Goal: Task Accomplishment & Management: Complete application form

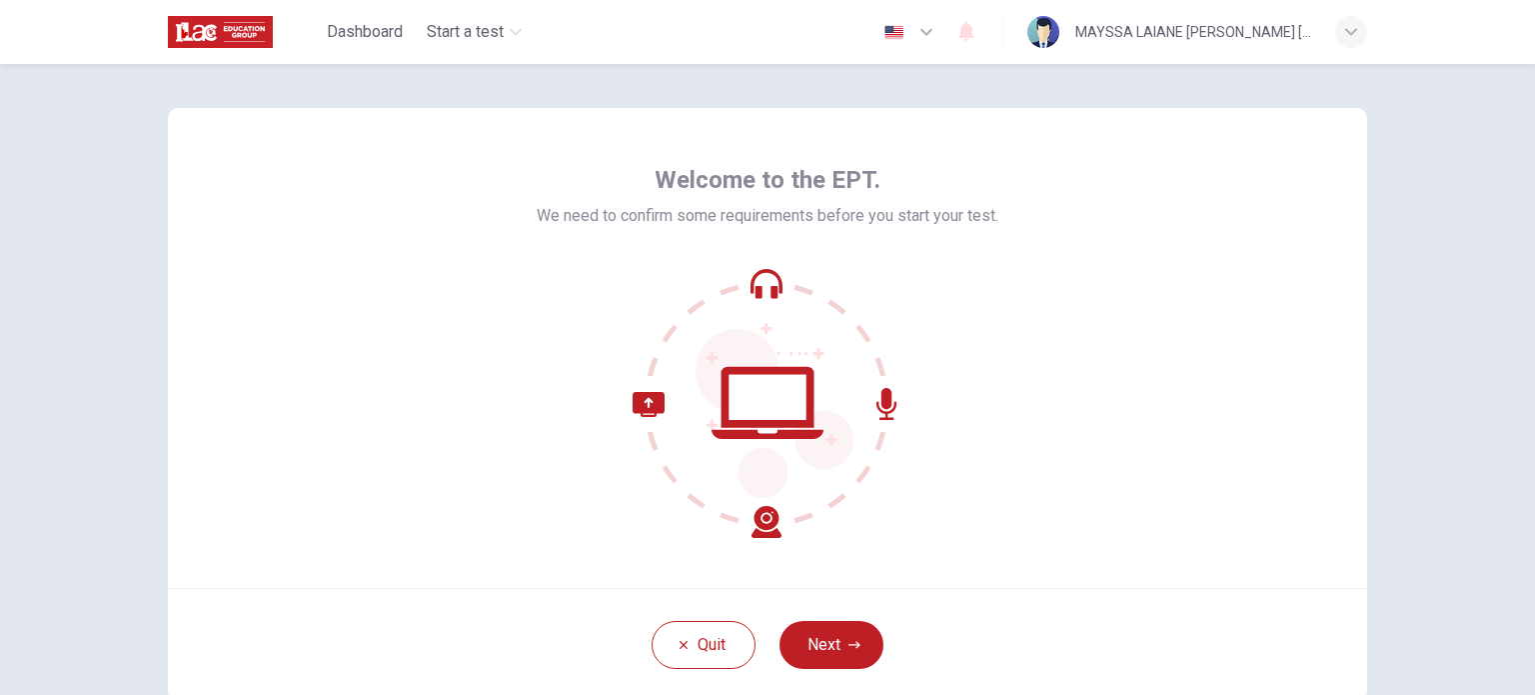
scroll to position [8, 0]
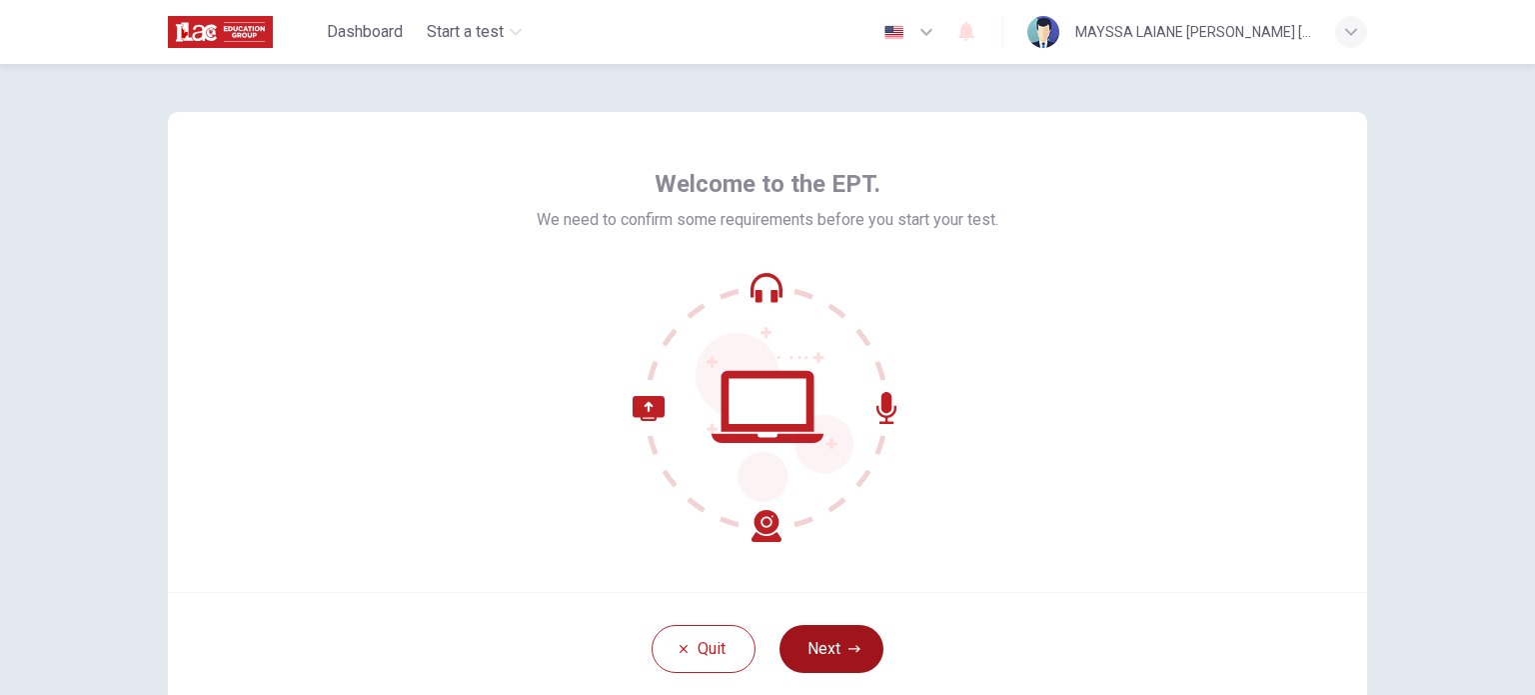
click at [827, 655] on button "Next" at bounding box center [832, 649] width 104 height 48
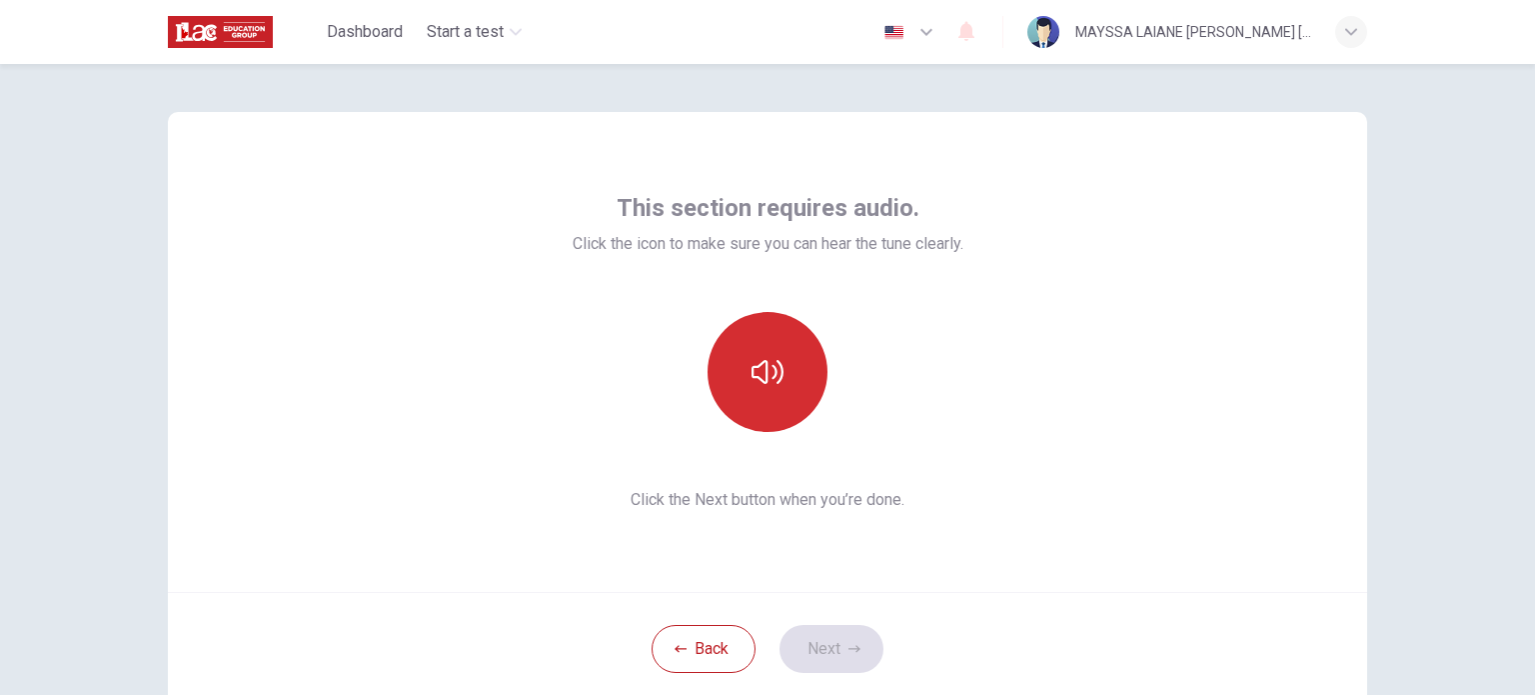
click at [770, 395] on button "button" at bounding box center [768, 372] width 120 height 120
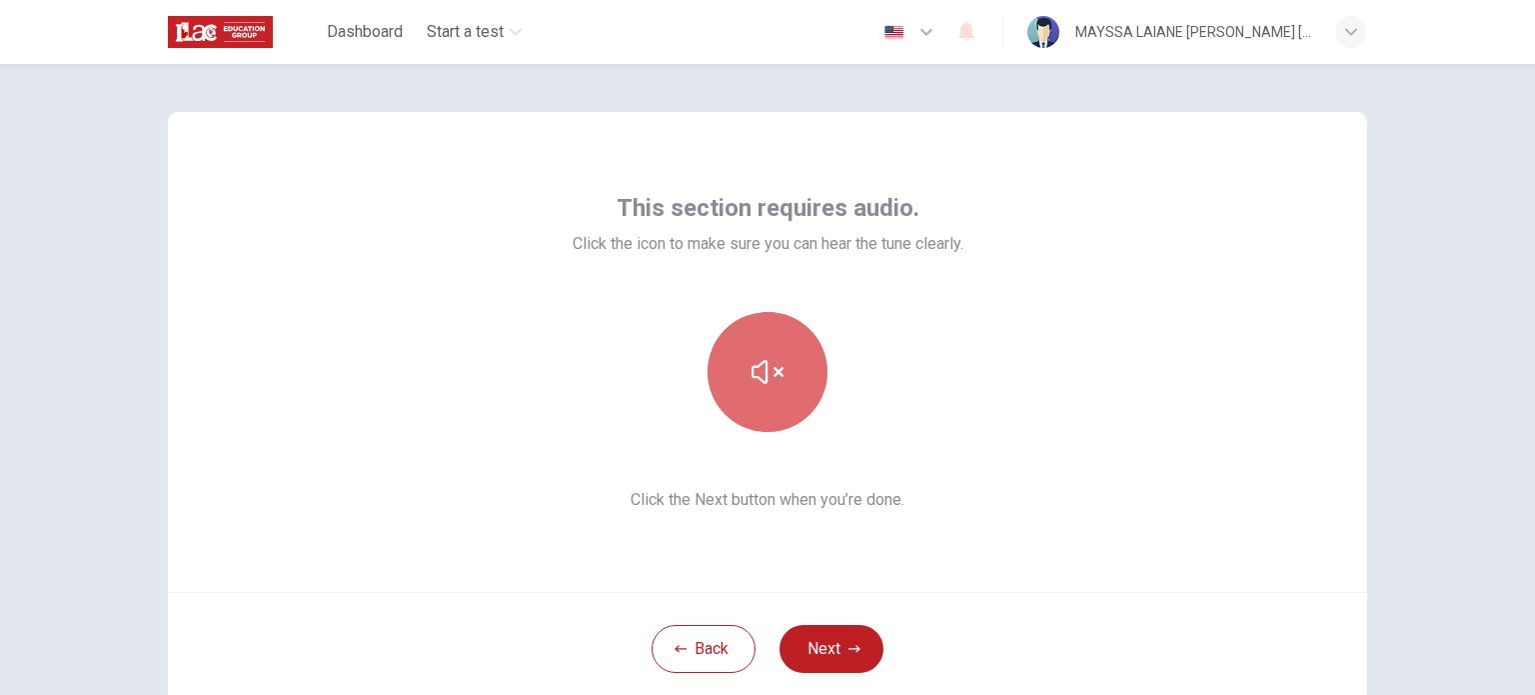
click at [770, 395] on button "button" at bounding box center [768, 372] width 120 height 120
click at [761, 369] on icon "button" at bounding box center [768, 372] width 32 height 24
click at [1123, 171] on div "This section requires audio. Click the icon to make sure you can hear the tune …" at bounding box center [767, 352] width 1199 height 480
click at [739, 365] on button "button" at bounding box center [768, 372] width 120 height 120
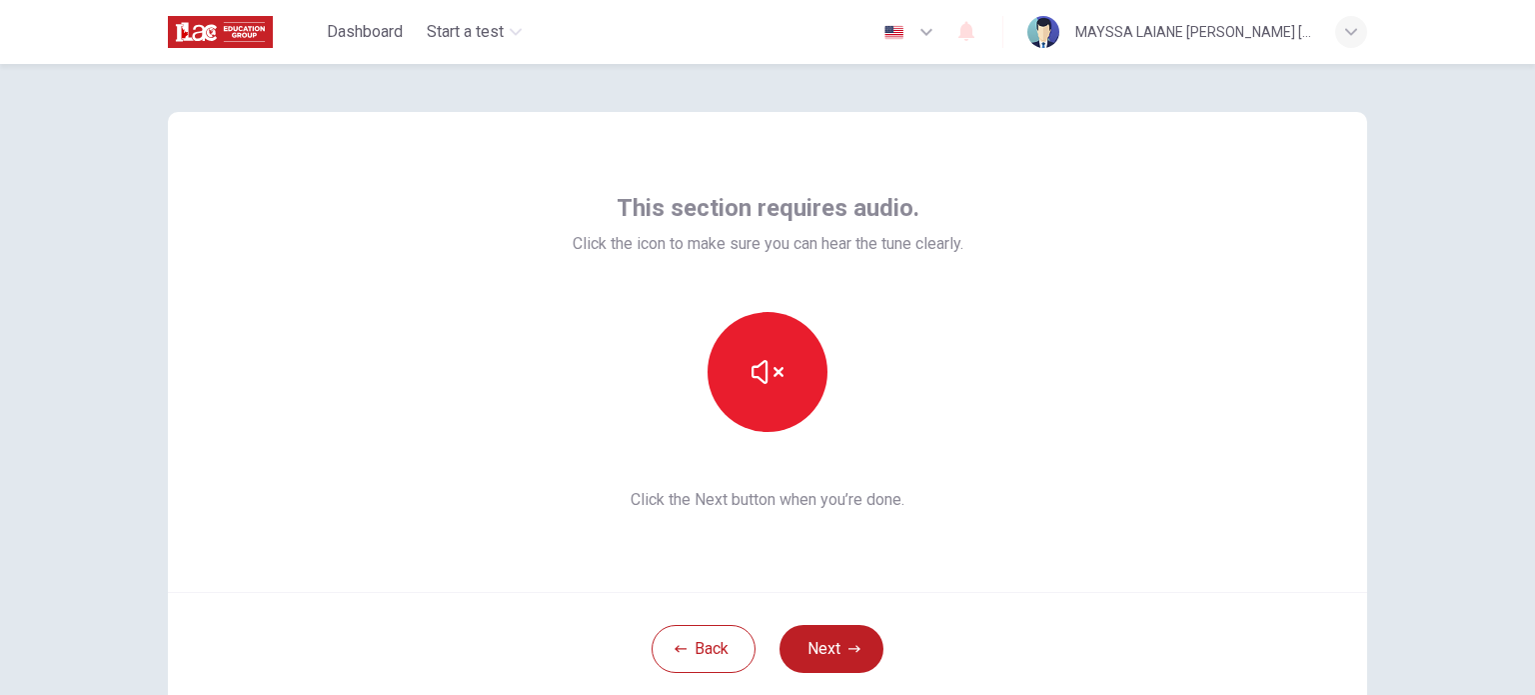
click at [1056, 423] on div "This section requires audio. Click the icon to make sure you can hear the tune …" at bounding box center [767, 352] width 1199 height 480
click at [1336, 464] on div "This section requires audio. Click the icon to make sure you can hear the tune …" at bounding box center [767, 352] width 1199 height 480
click at [807, 351] on button "button" at bounding box center [768, 372] width 120 height 120
click at [245, 307] on div "This section requires audio. Click the icon to make sure you can hear the tune …" at bounding box center [767, 352] width 1199 height 480
click at [1185, 25] on div "MAYSSA LAIANE [PERSON_NAME] [PERSON_NAME]" at bounding box center [1193, 32] width 236 height 24
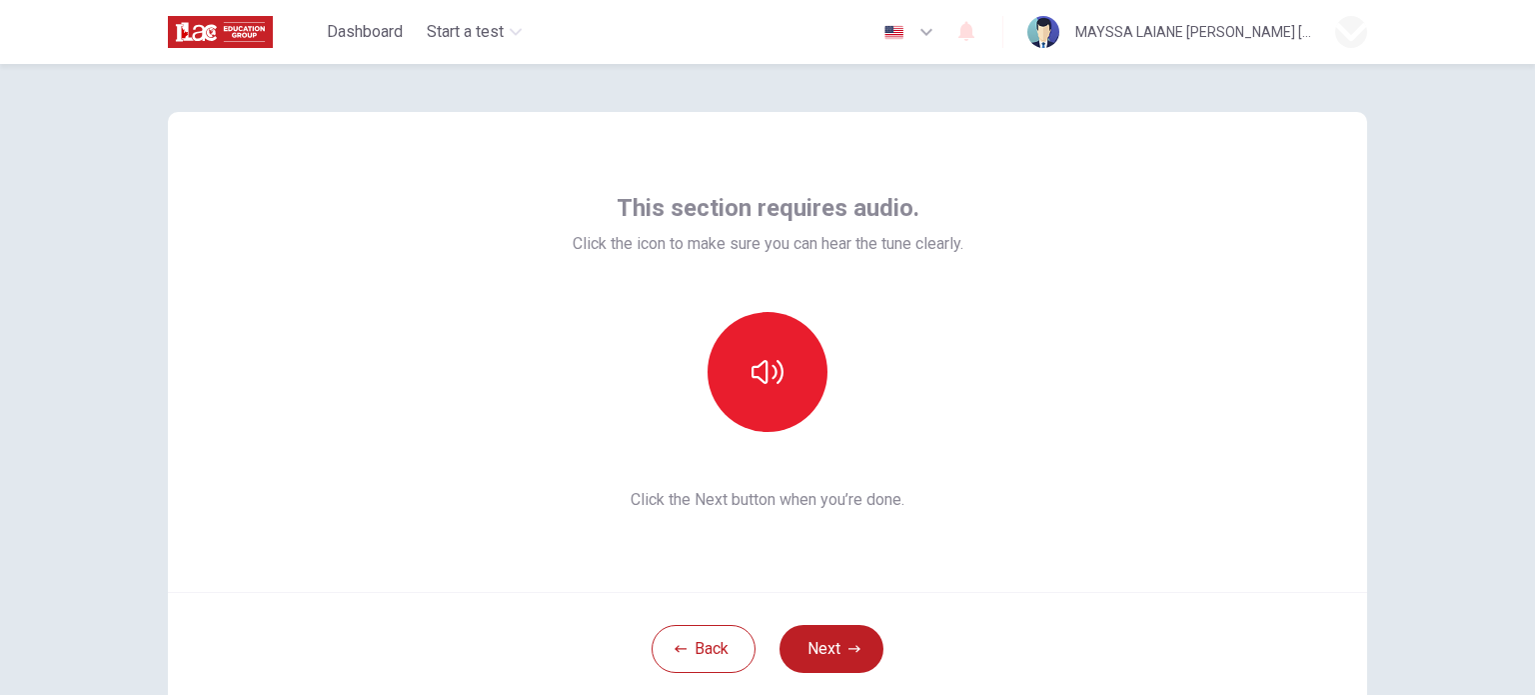
click at [916, 694] on div at bounding box center [767, 695] width 1535 height 0
click at [916, 30] on icon "button" at bounding box center [927, 32] width 24 height 24
click at [1187, 694] on div at bounding box center [767, 695] width 1535 height 0
click at [768, 380] on icon "button" at bounding box center [768, 372] width 32 height 32
click at [760, 391] on button "button" at bounding box center [768, 372] width 120 height 120
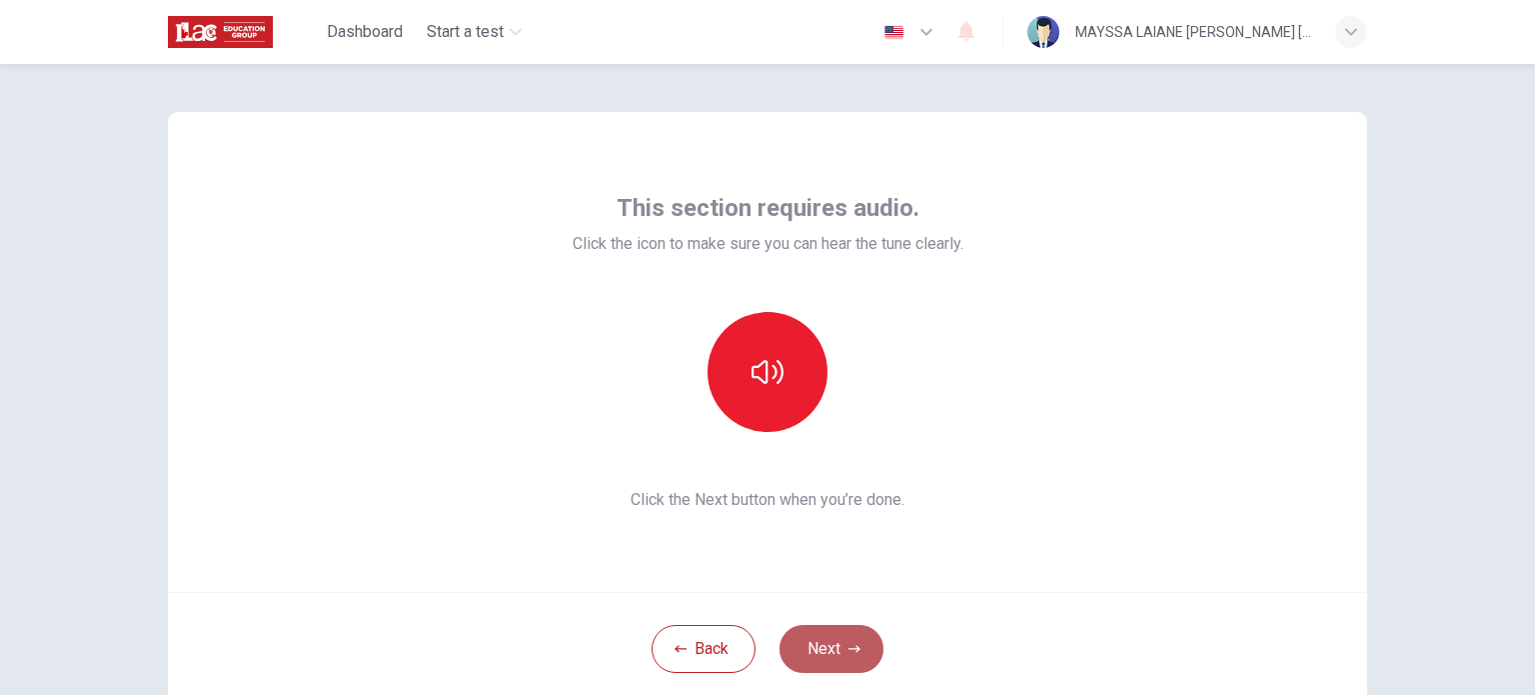
click at [850, 630] on button "Next" at bounding box center [832, 649] width 104 height 48
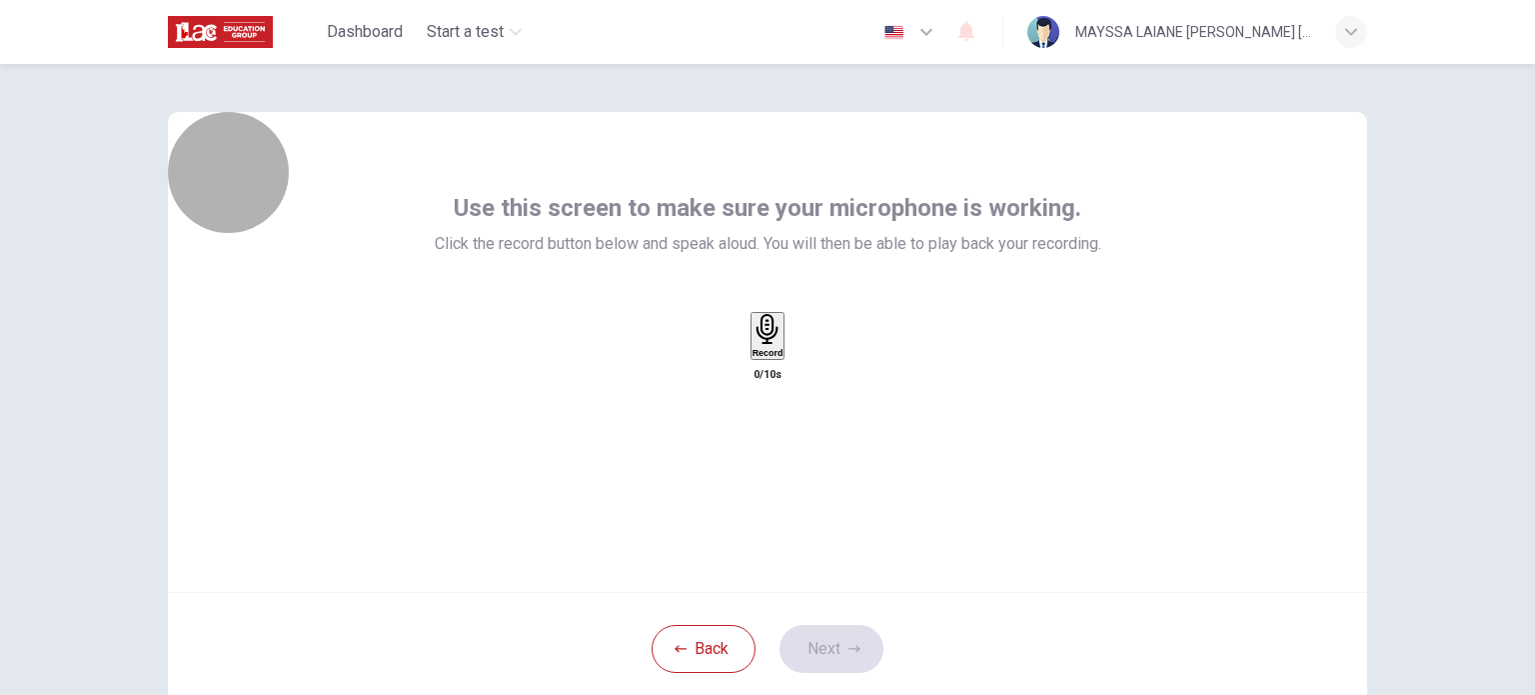
click at [773, 358] on h6 "Record" at bounding box center [768, 353] width 31 height 10
click at [772, 465] on h6 "Stop" at bounding box center [768, 470] width 20 height 10
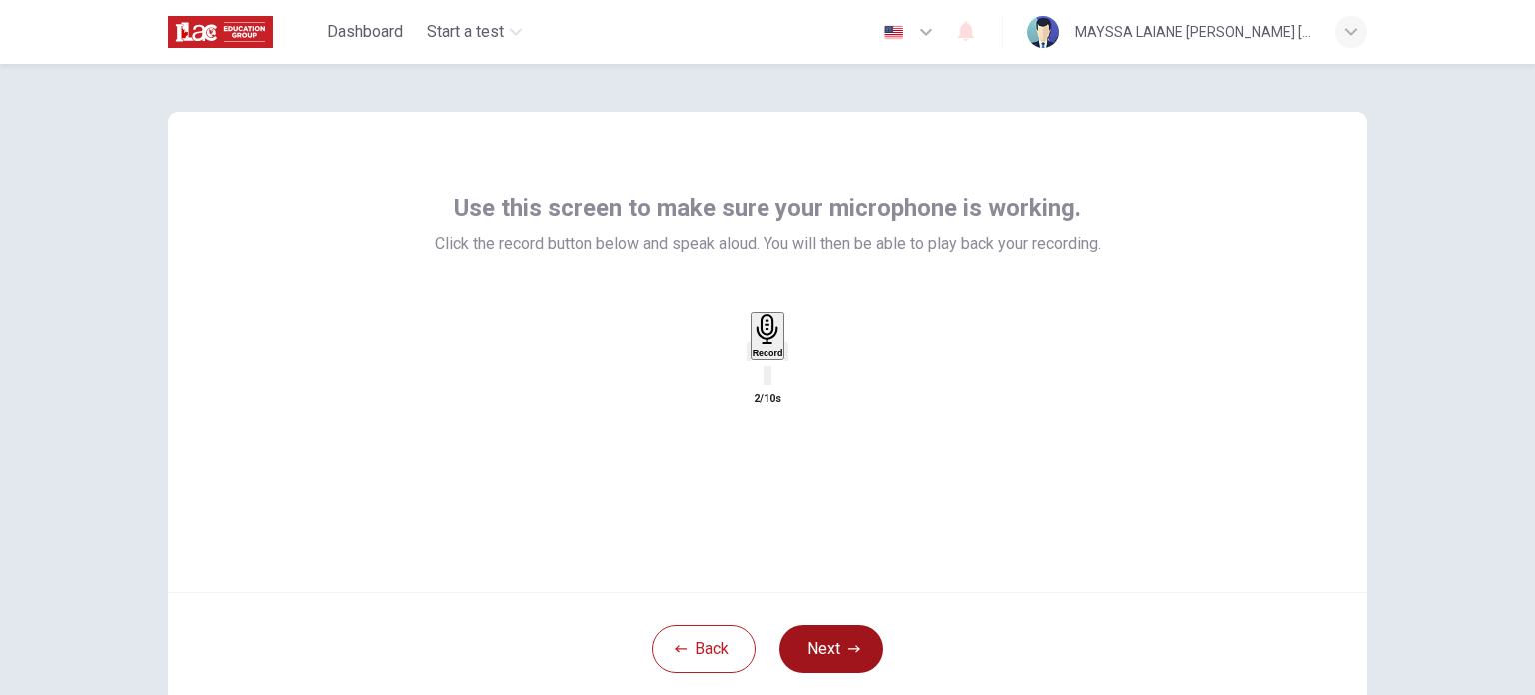
click at [836, 646] on button "Next" at bounding box center [832, 649] width 104 height 48
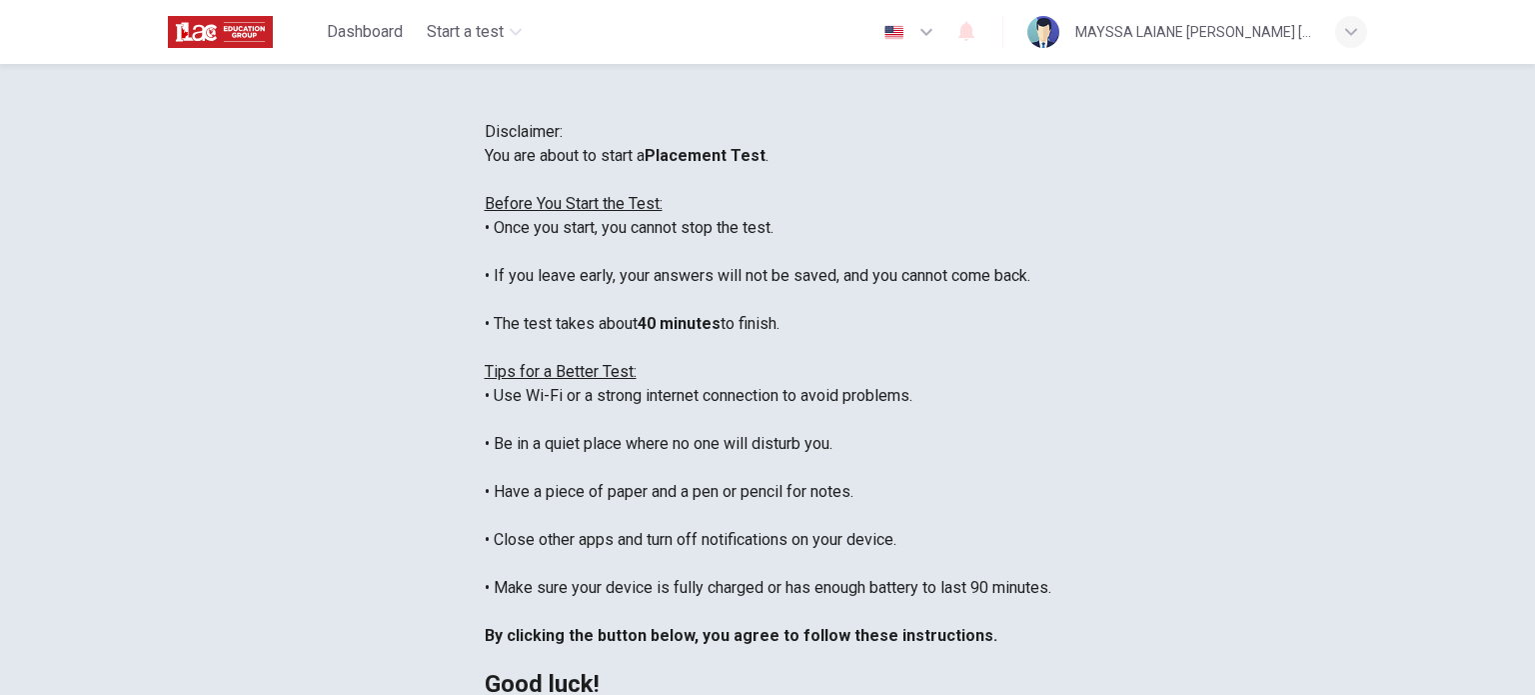
scroll to position [0, 0]
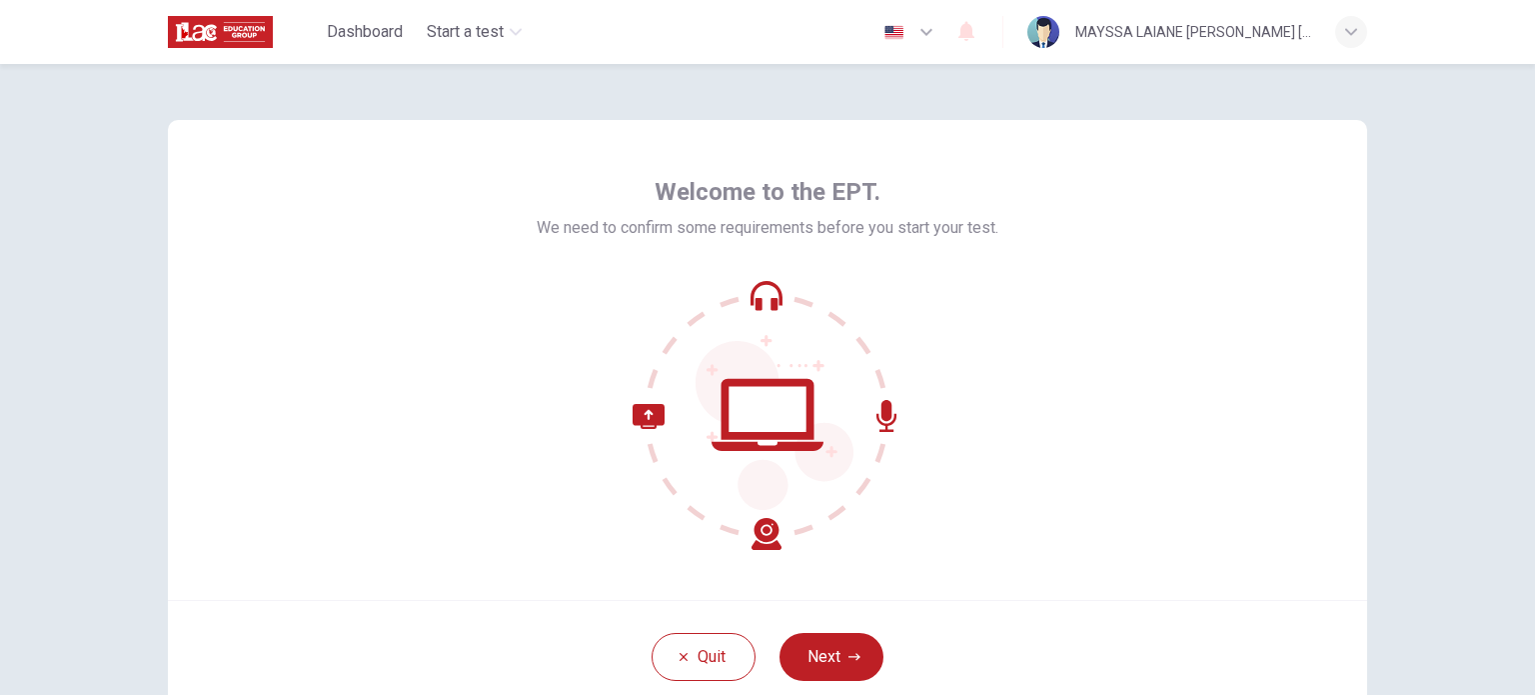
scroll to position [137, 0]
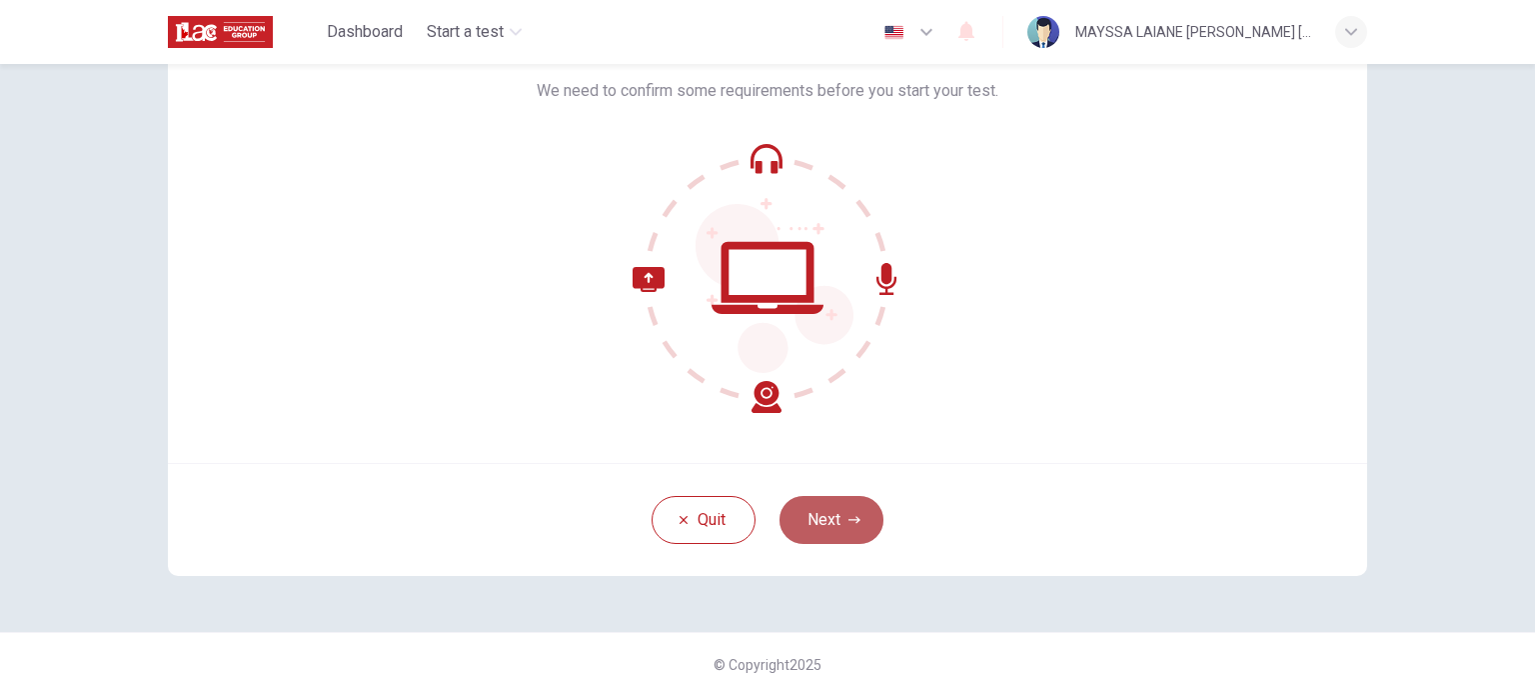
click at [808, 503] on button "Next" at bounding box center [832, 520] width 104 height 48
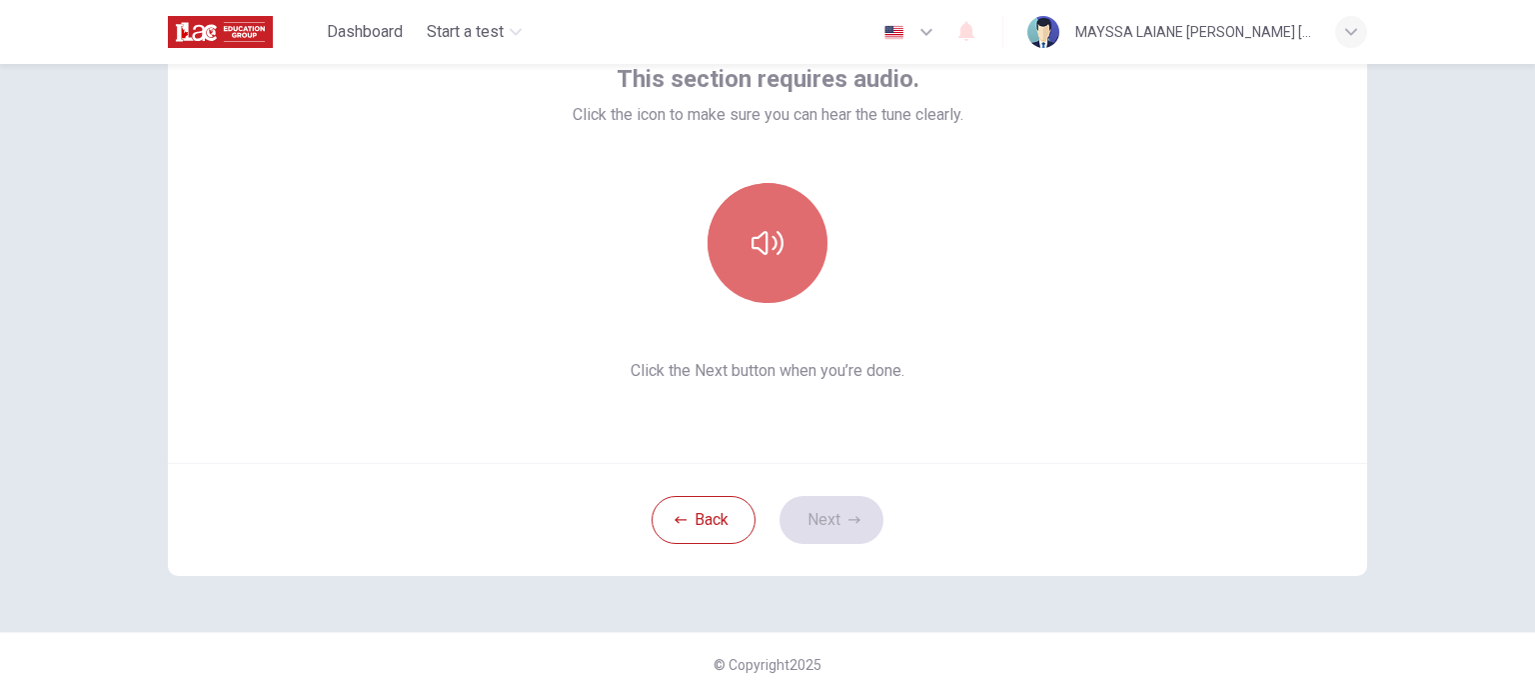
click at [755, 249] on icon "button" at bounding box center [768, 243] width 32 height 24
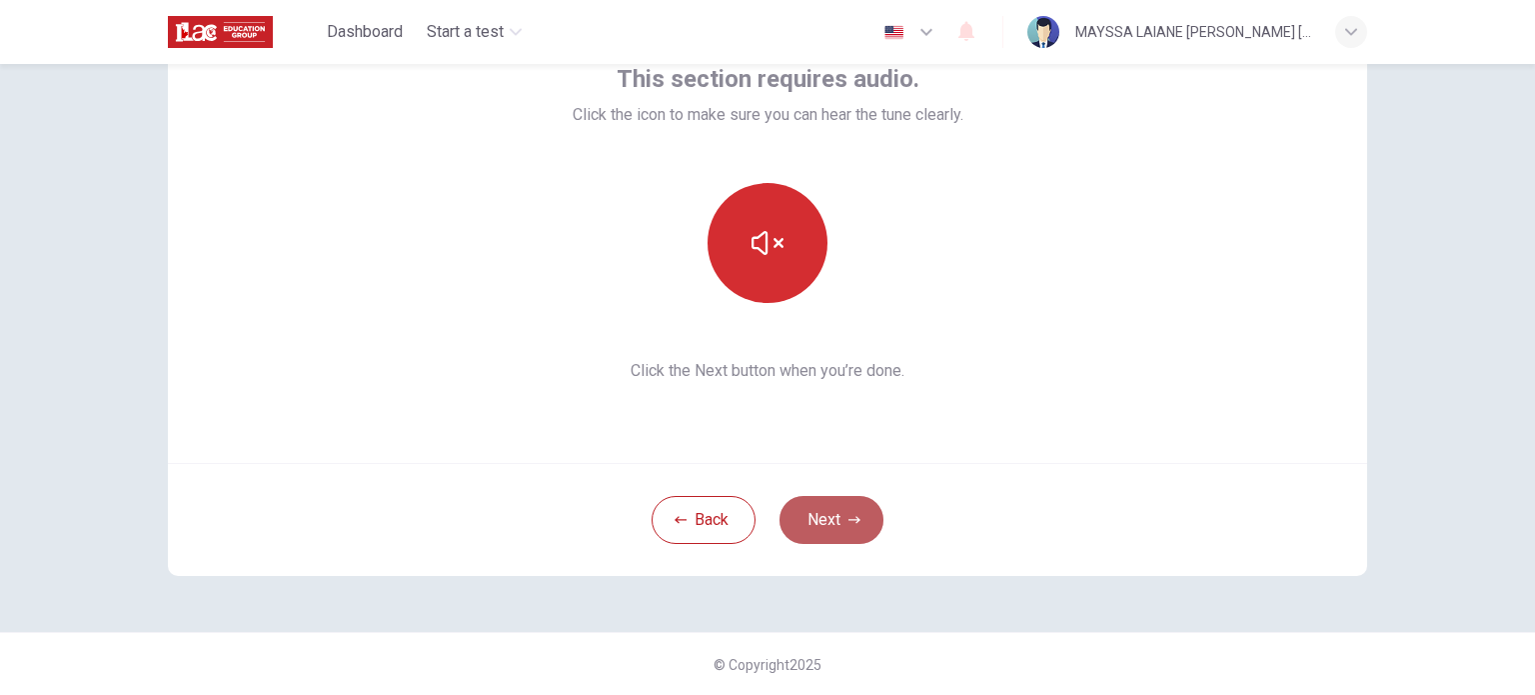
click at [849, 523] on icon "button" at bounding box center [855, 520] width 12 height 12
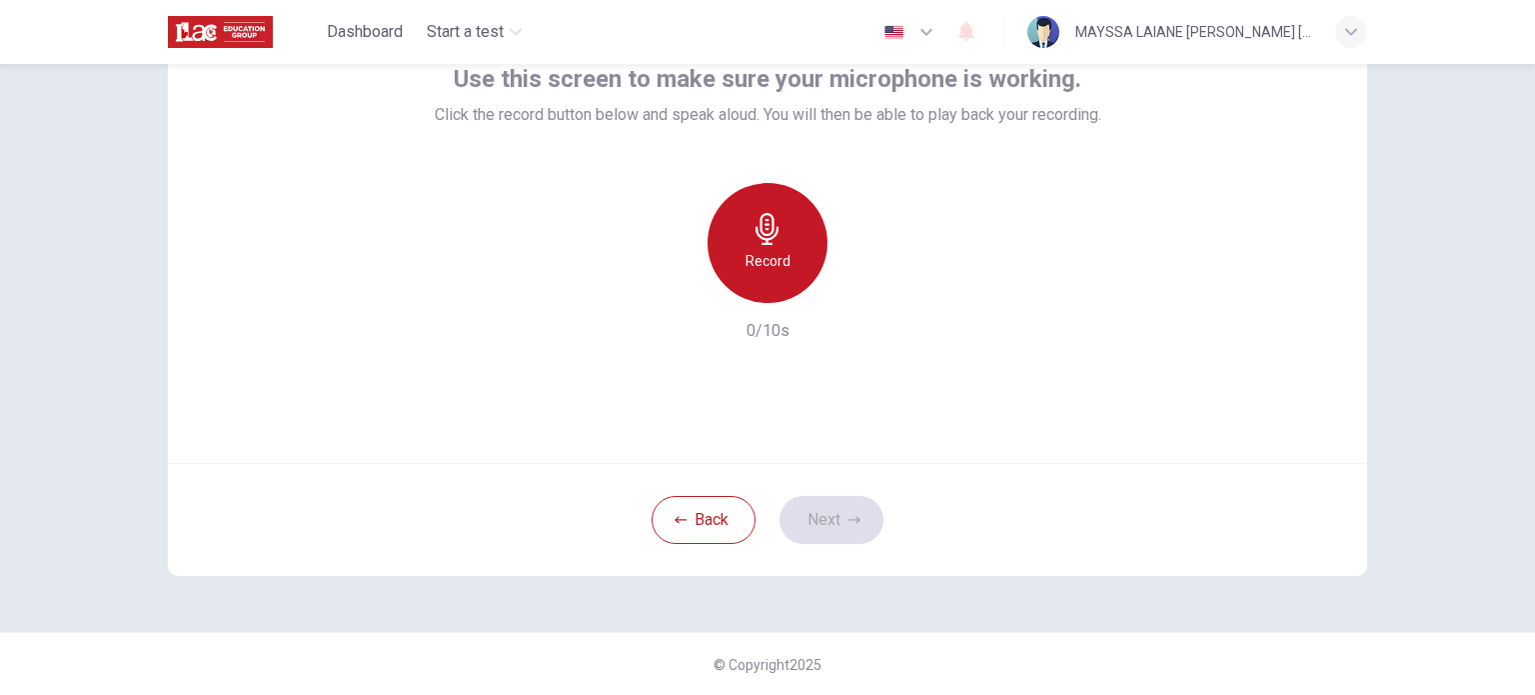
click at [770, 279] on div "Record" at bounding box center [768, 243] width 120 height 120
click at [770, 279] on div "Stop" at bounding box center [768, 243] width 120 height 120
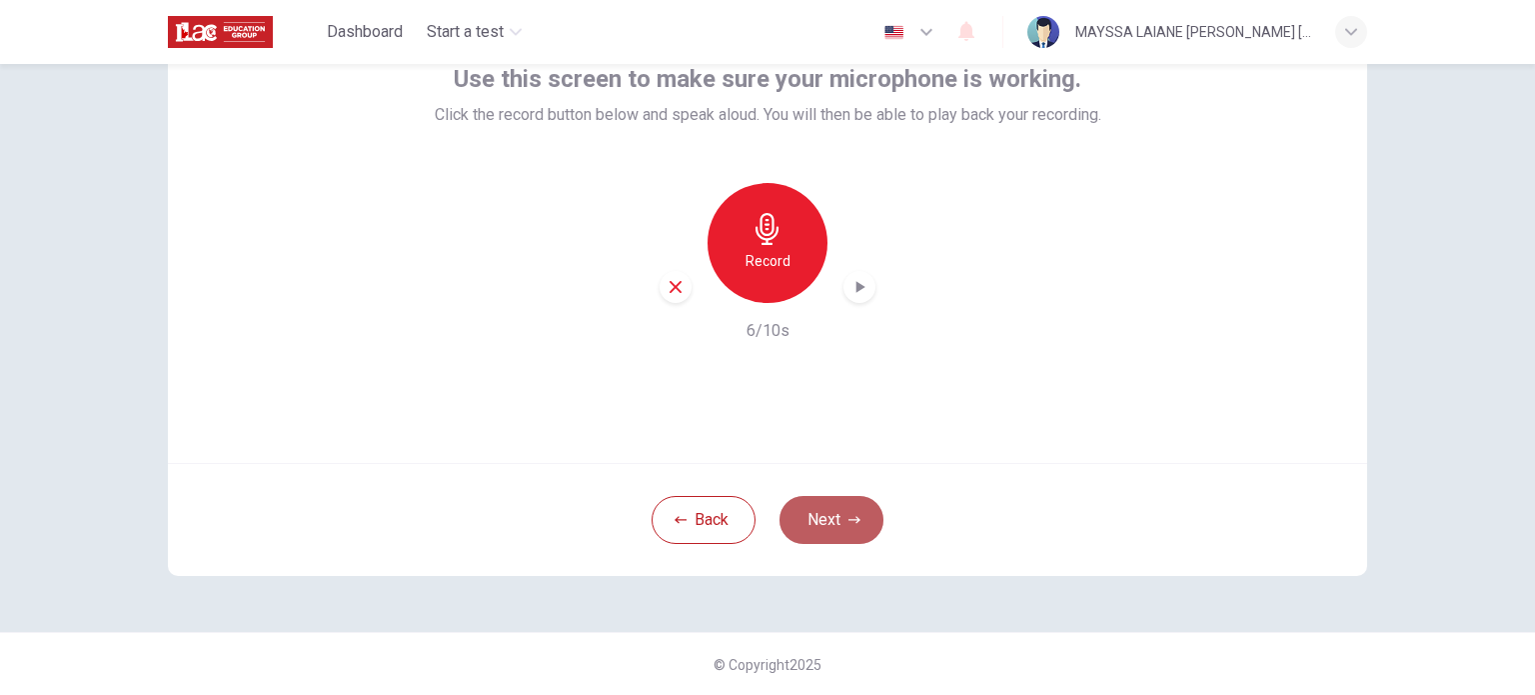
click at [849, 517] on icon "button" at bounding box center [855, 520] width 12 height 12
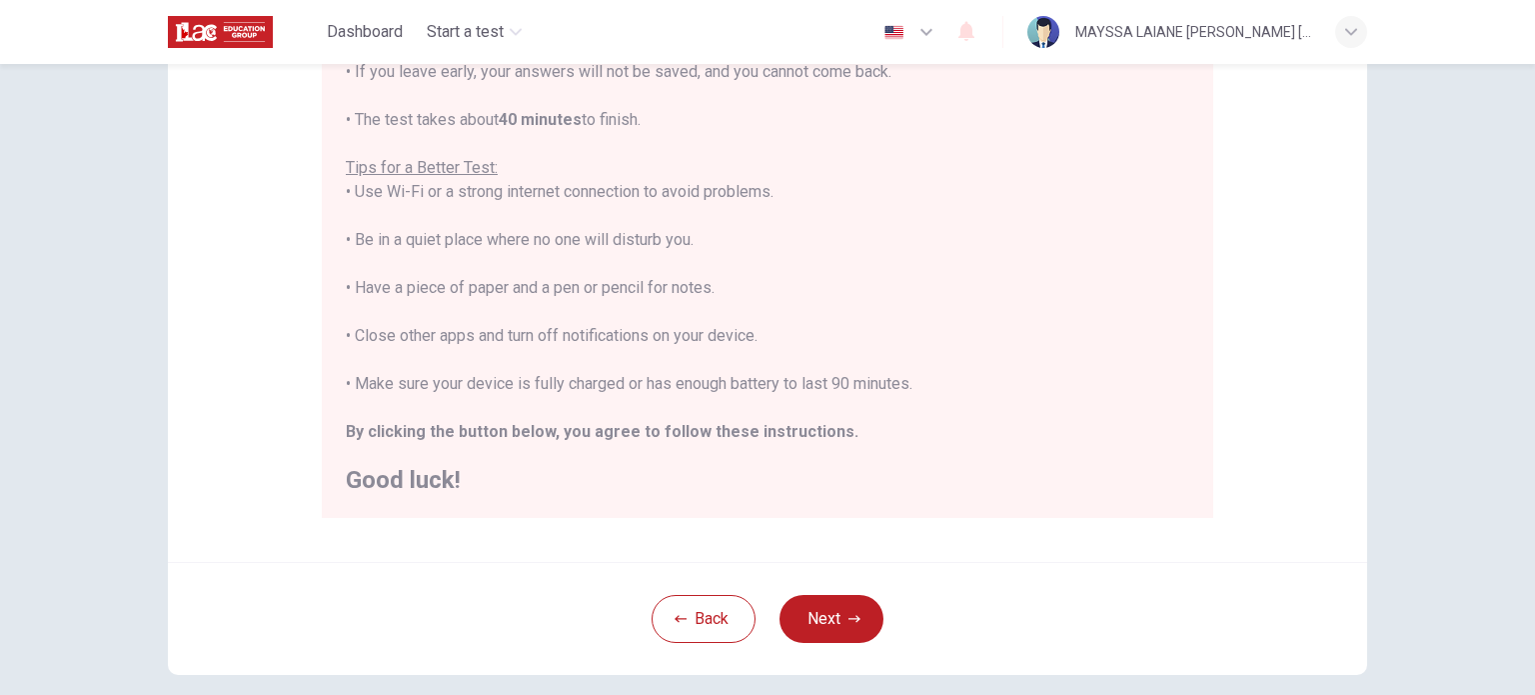
scroll to position [318, 0]
click at [818, 615] on button "Next" at bounding box center [832, 618] width 104 height 48
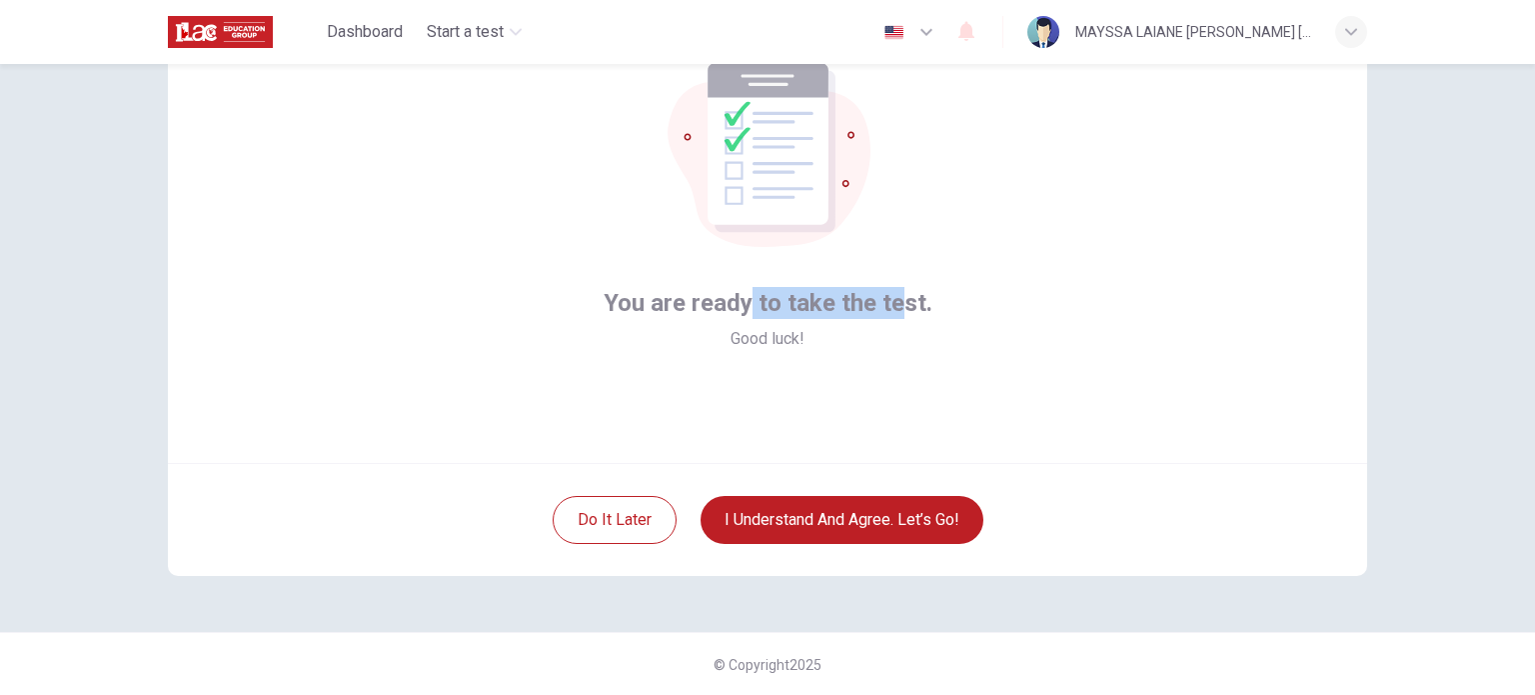
drag, startPoint x: 748, startPoint y: 311, endPoint x: 898, endPoint y: 312, distance: 149.9
click at [898, 312] on span "You are ready to take the test." at bounding box center [768, 303] width 329 height 32
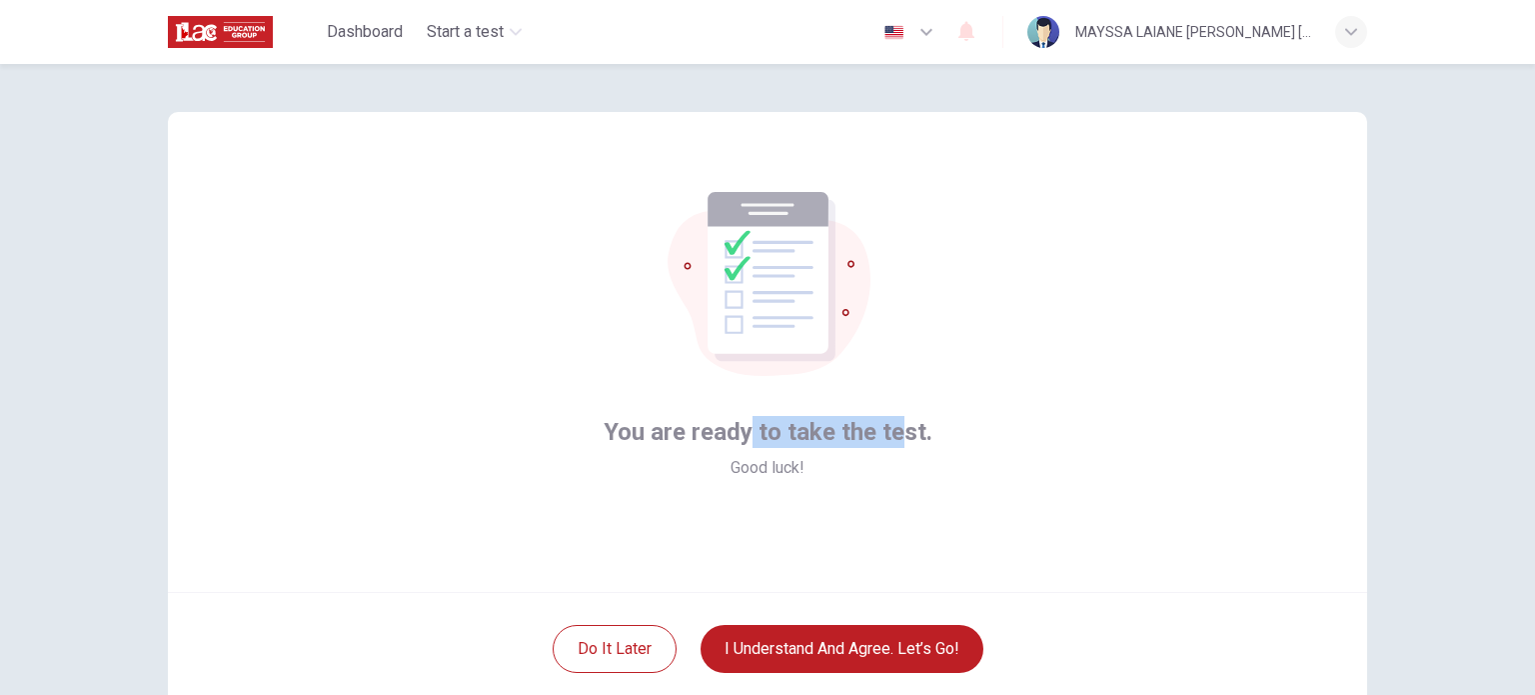
scroll to position [0, 0]
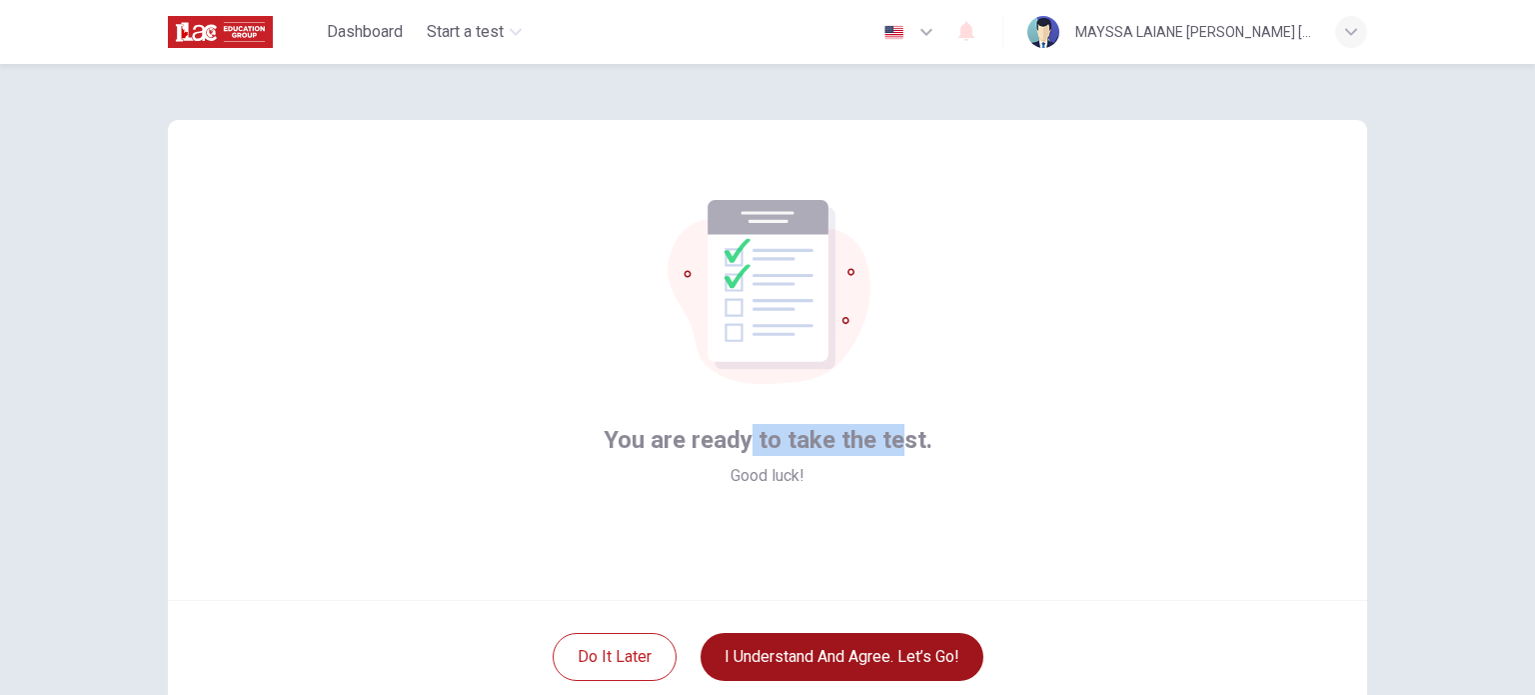
click at [868, 657] on button "I understand and agree. Let’s go!" at bounding box center [842, 657] width 283 height 48
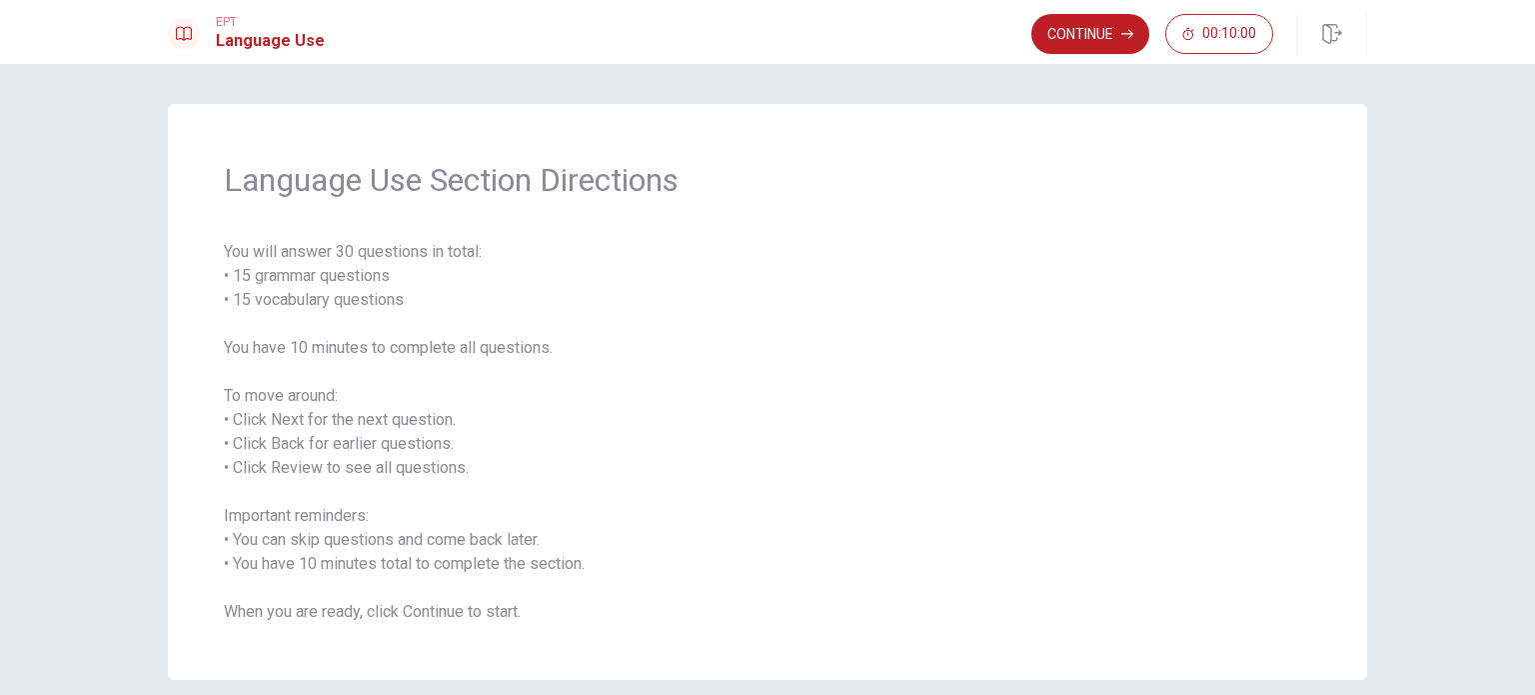
drag, startPoint x: 340, startPoint y: 284, endPoint x: 375, endPoint y: 303, distance: 39.8
click at [375, 303] on span "You will answer 30 questions in total: • 15 grammar questions • 15 vocabulary q…" at bounding box center [767, 432] width 1087 height 384
click at [1065, 40] on button "Continue" at bounding box center [1090, 34] width 118 height 40
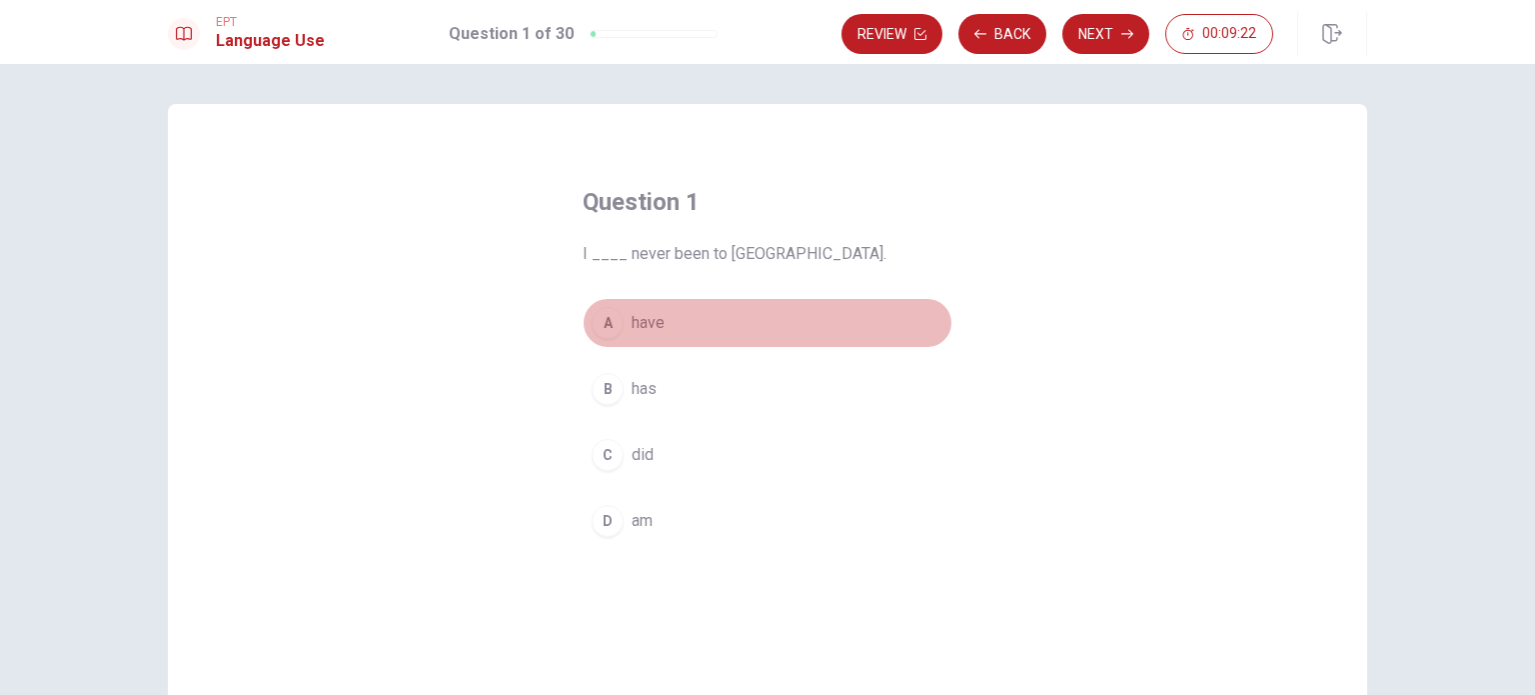
click at [608, 327] on div "A" at bounding box center [608, 323] width 32 height 32
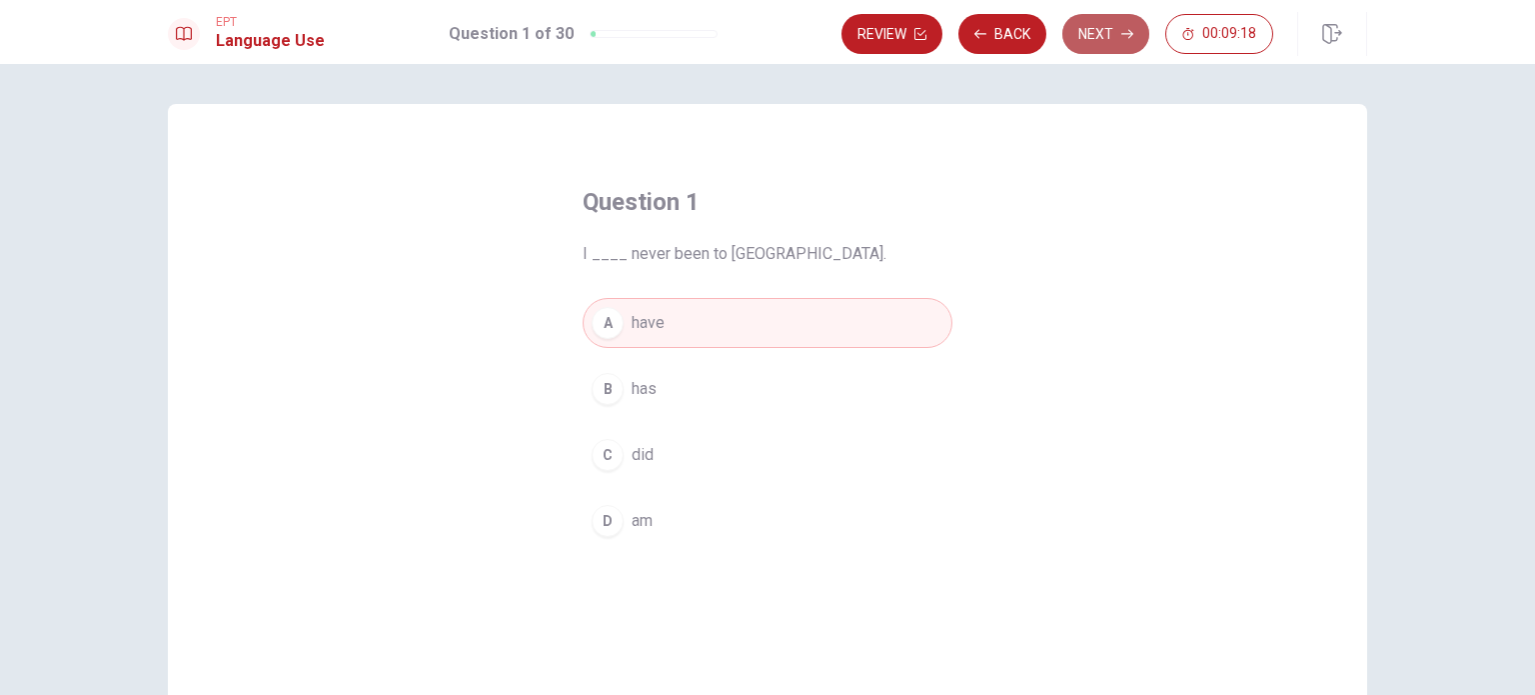
click at [1103, 35] on button "Next" at bounding box center [1105, 34] width 87 height 40
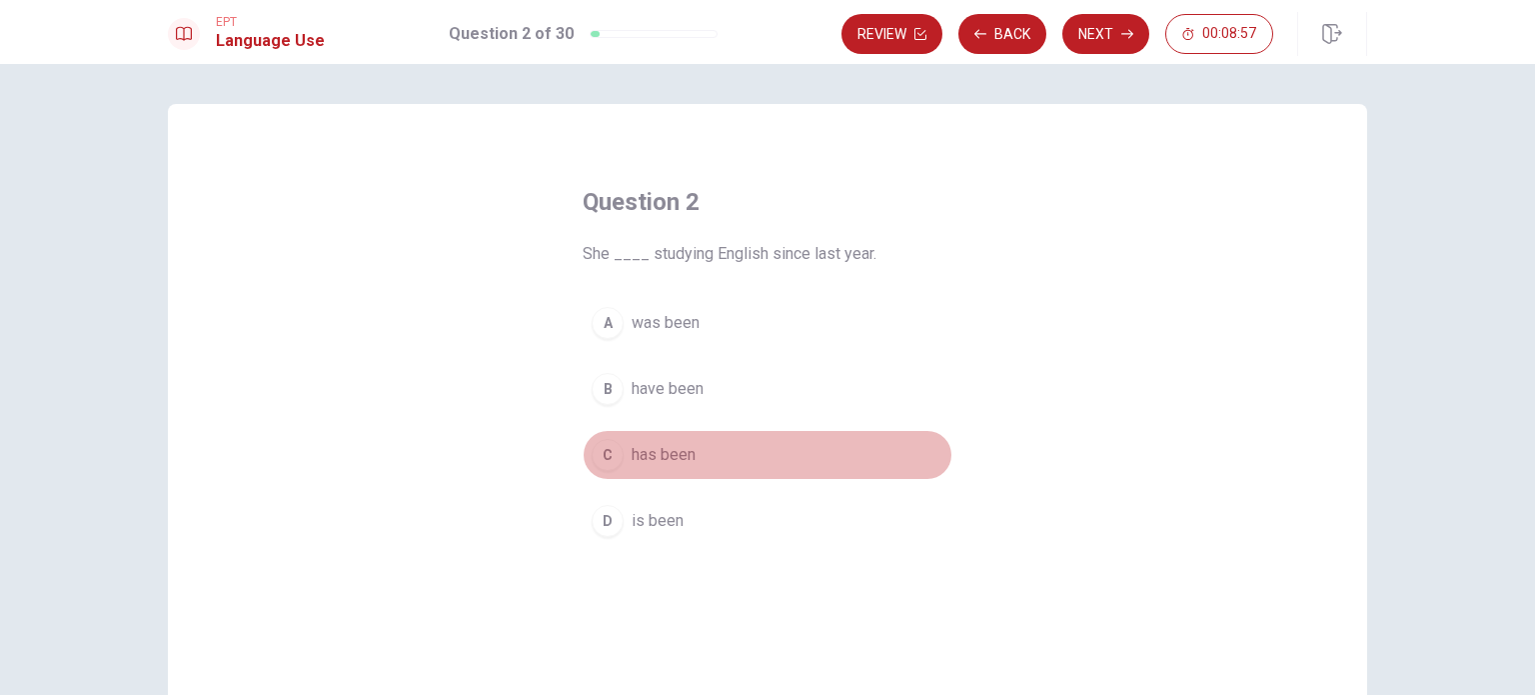
click at [601, 455] on div "C" at bounding box center [608, 455] width 32 height 32
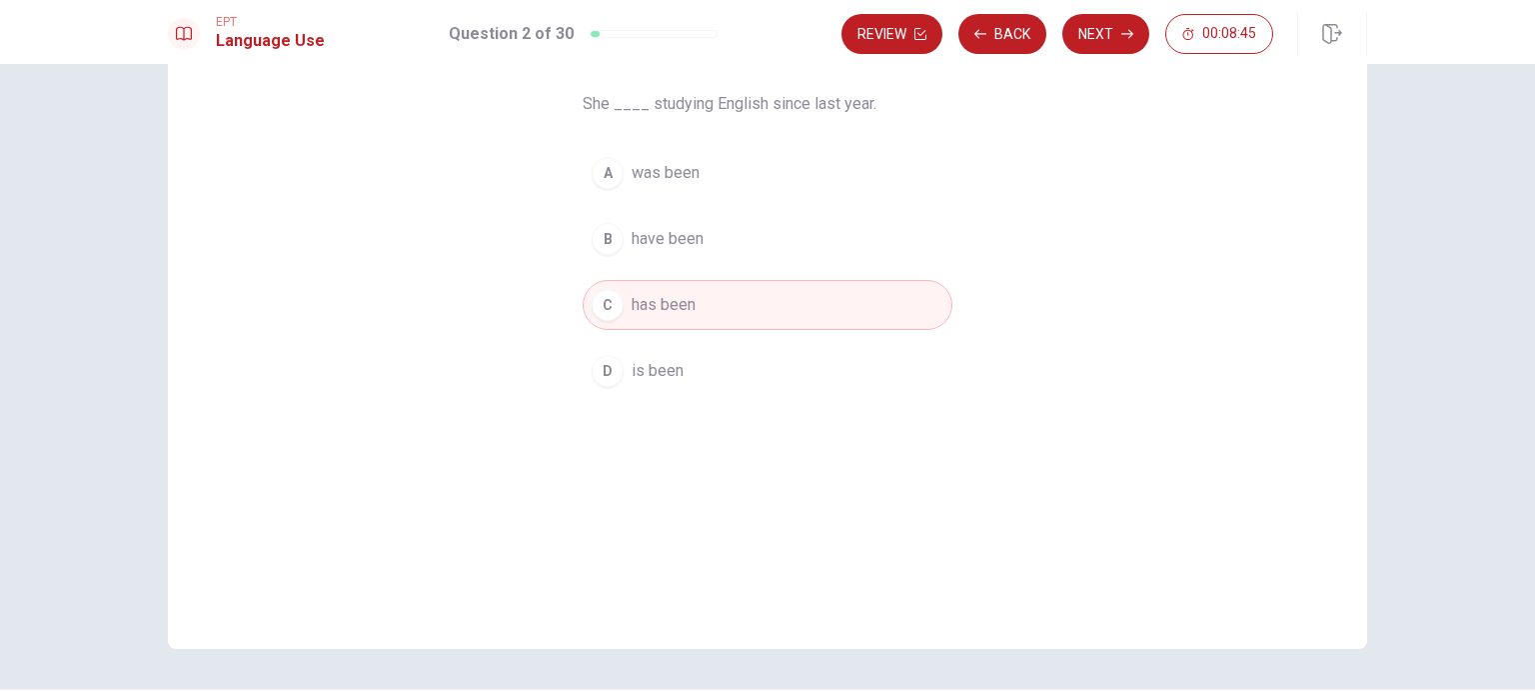
scroll to position [208, 0]
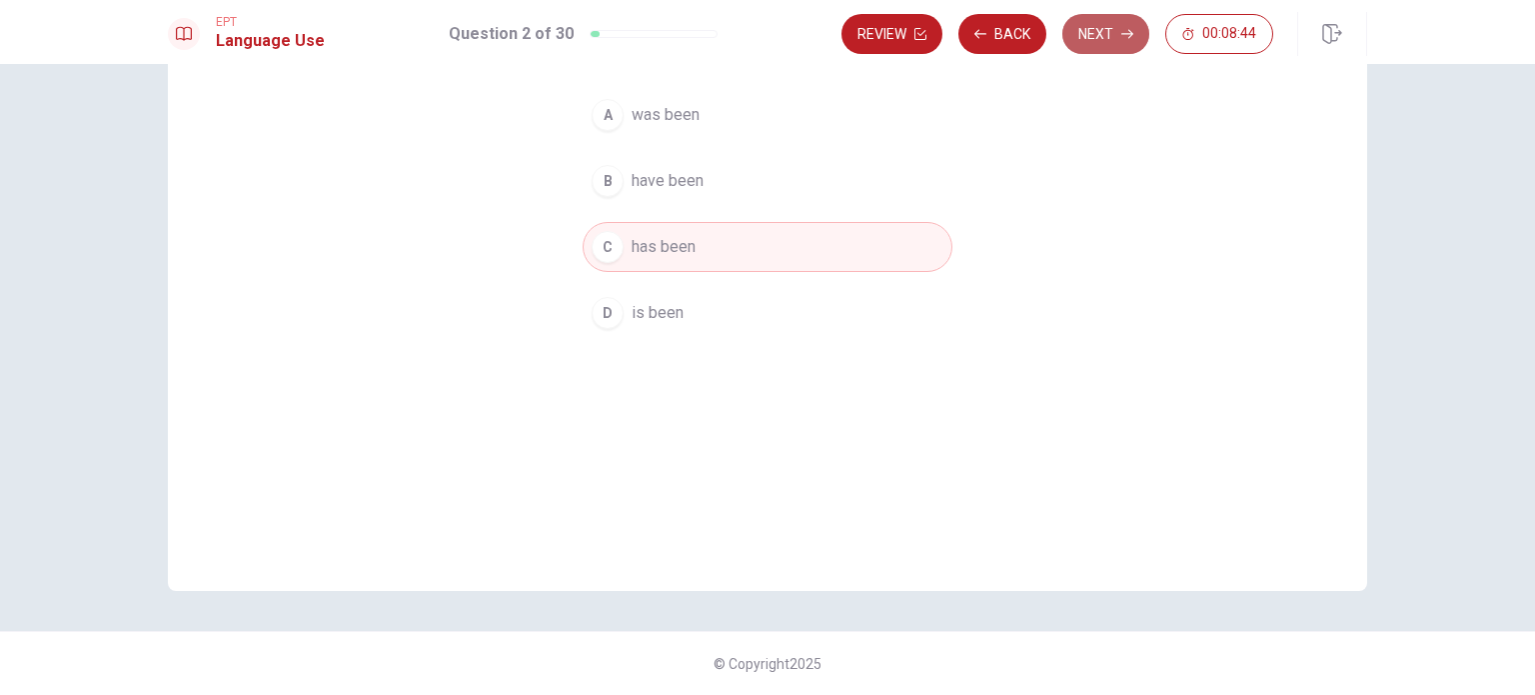
click at [1100, 38] on button "Next" at bounding box center [1105, 34] width 87 height 40
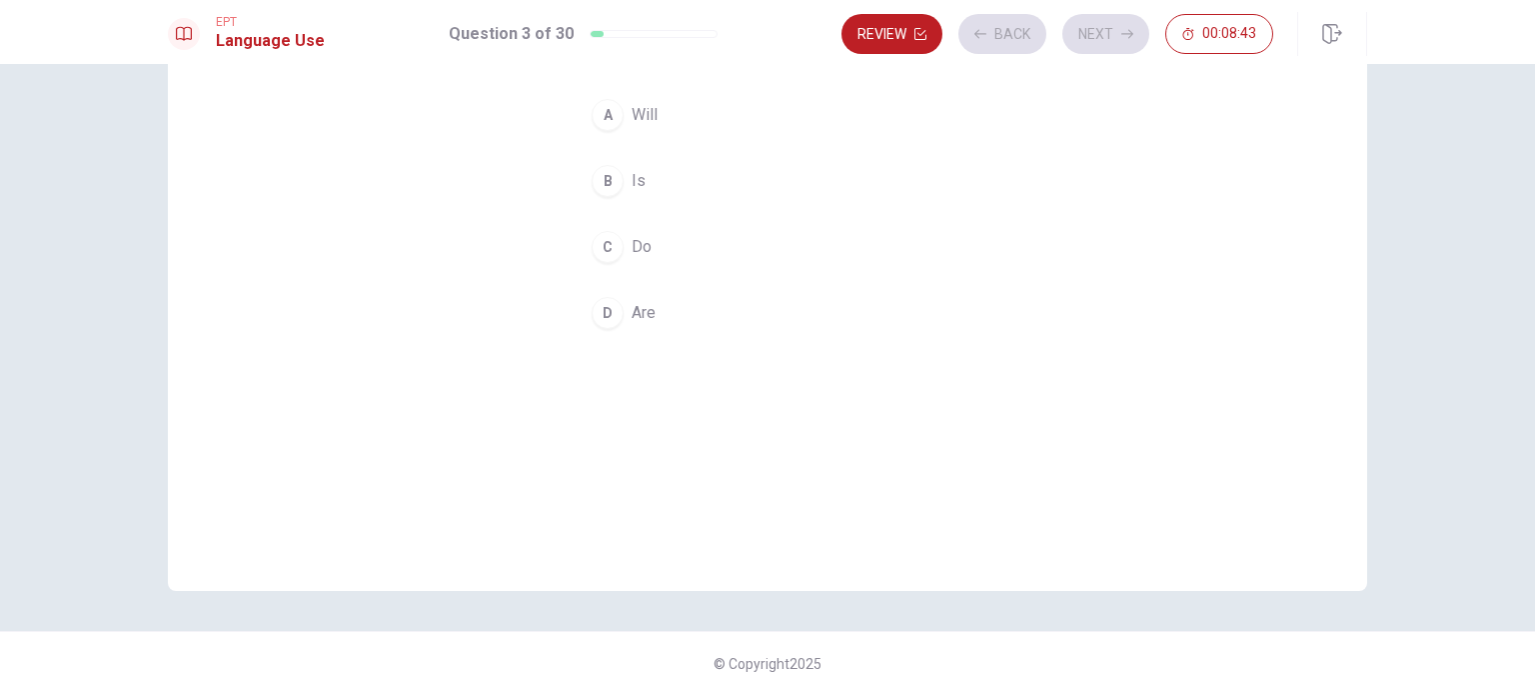
scroll to position [0, 0]
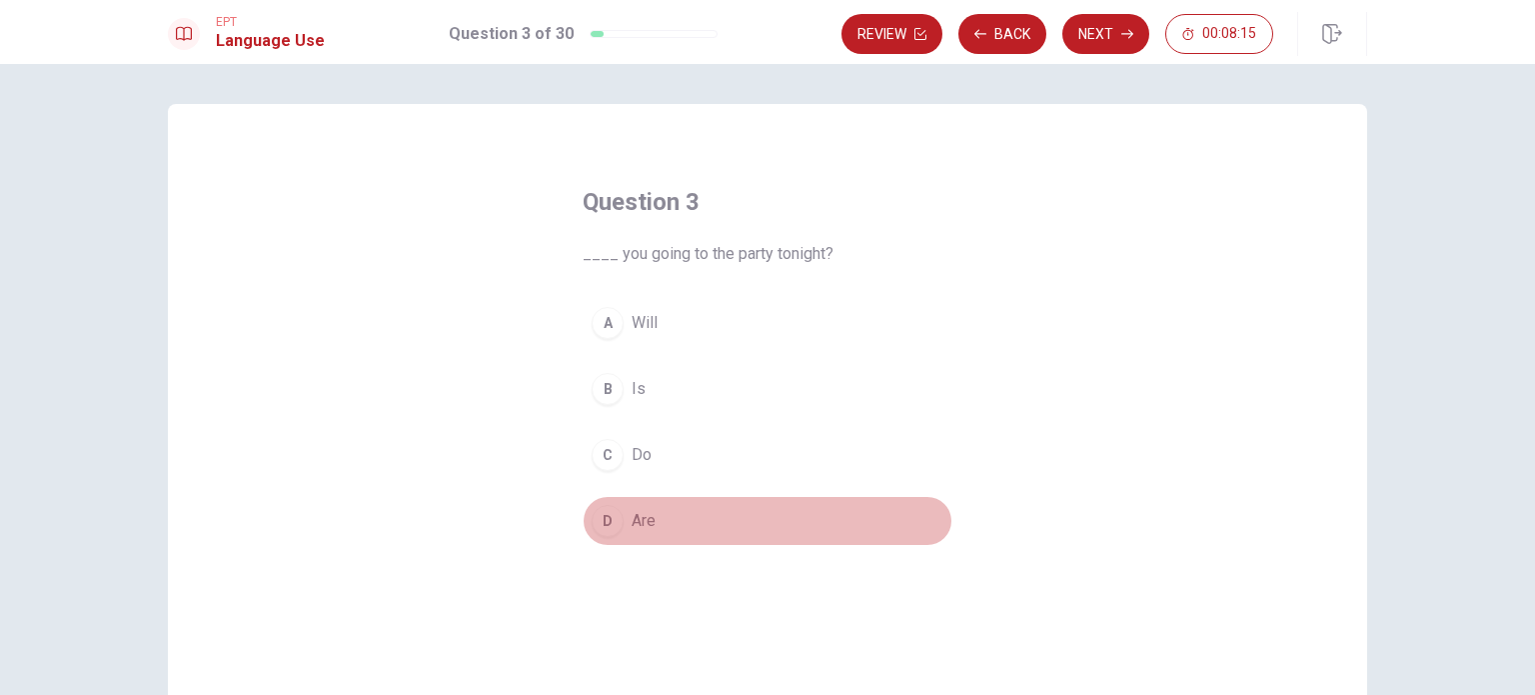
click at [602, 527] on div "D" at bounding box center [608, 521] width 32 height 32
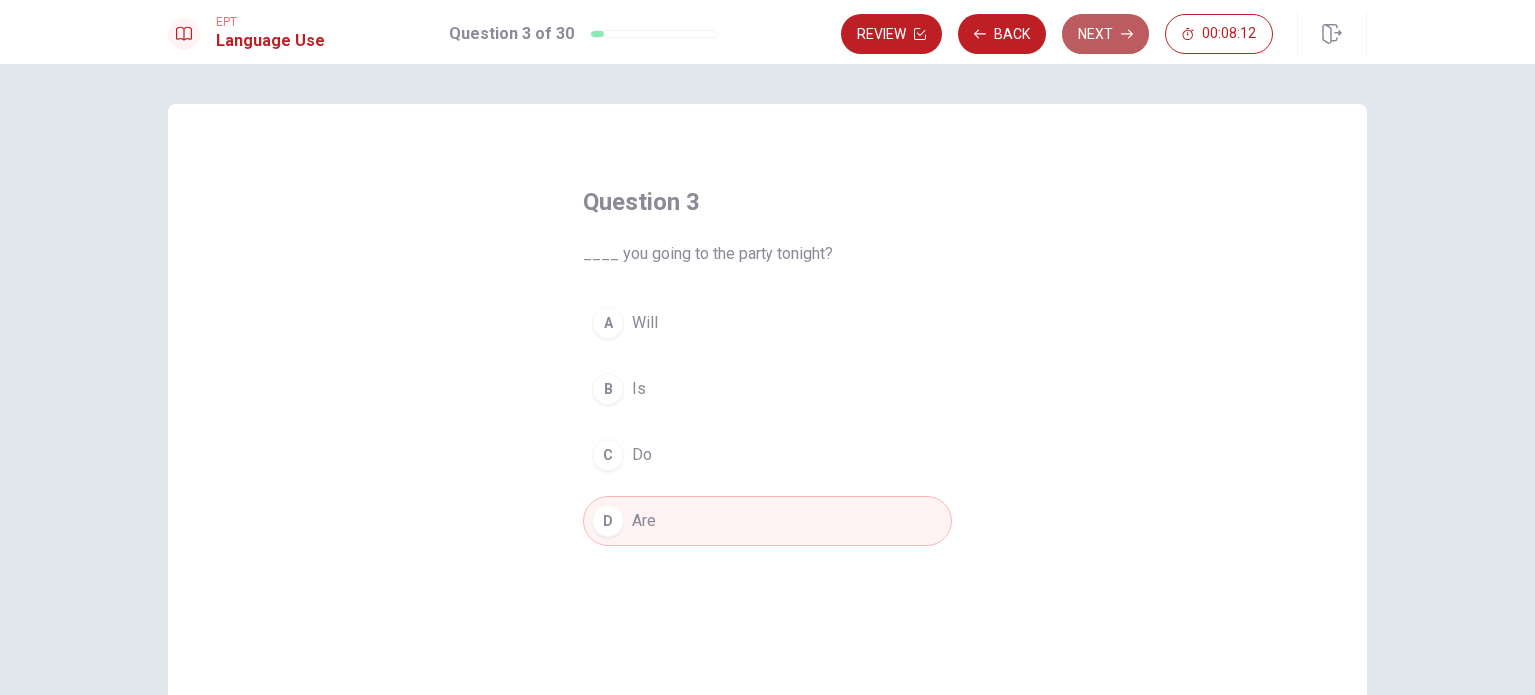
click at [1107, 39] on button "Next" at bounding box center [1105, 34] width 87 height 40
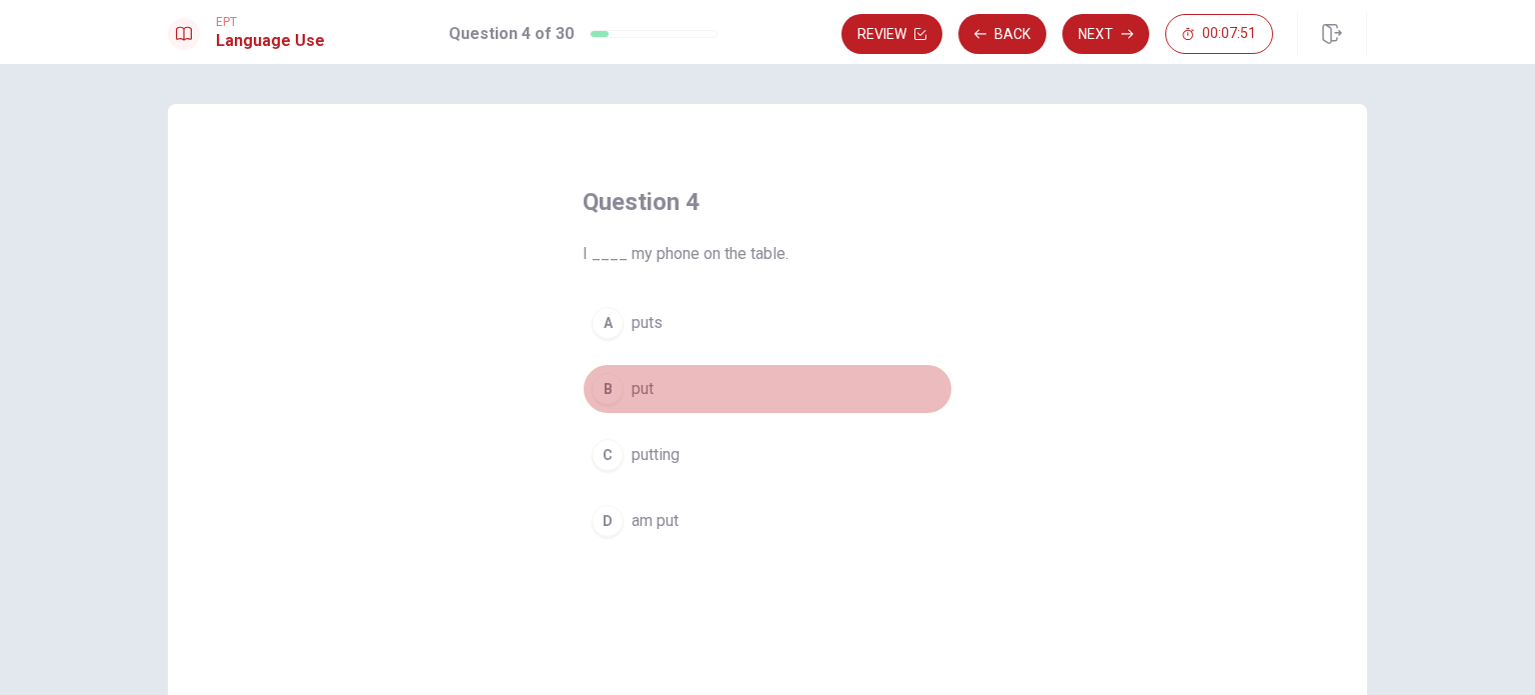
click at [604, 379] on div "B" at bounding box center [608, 389] width 32 height 32
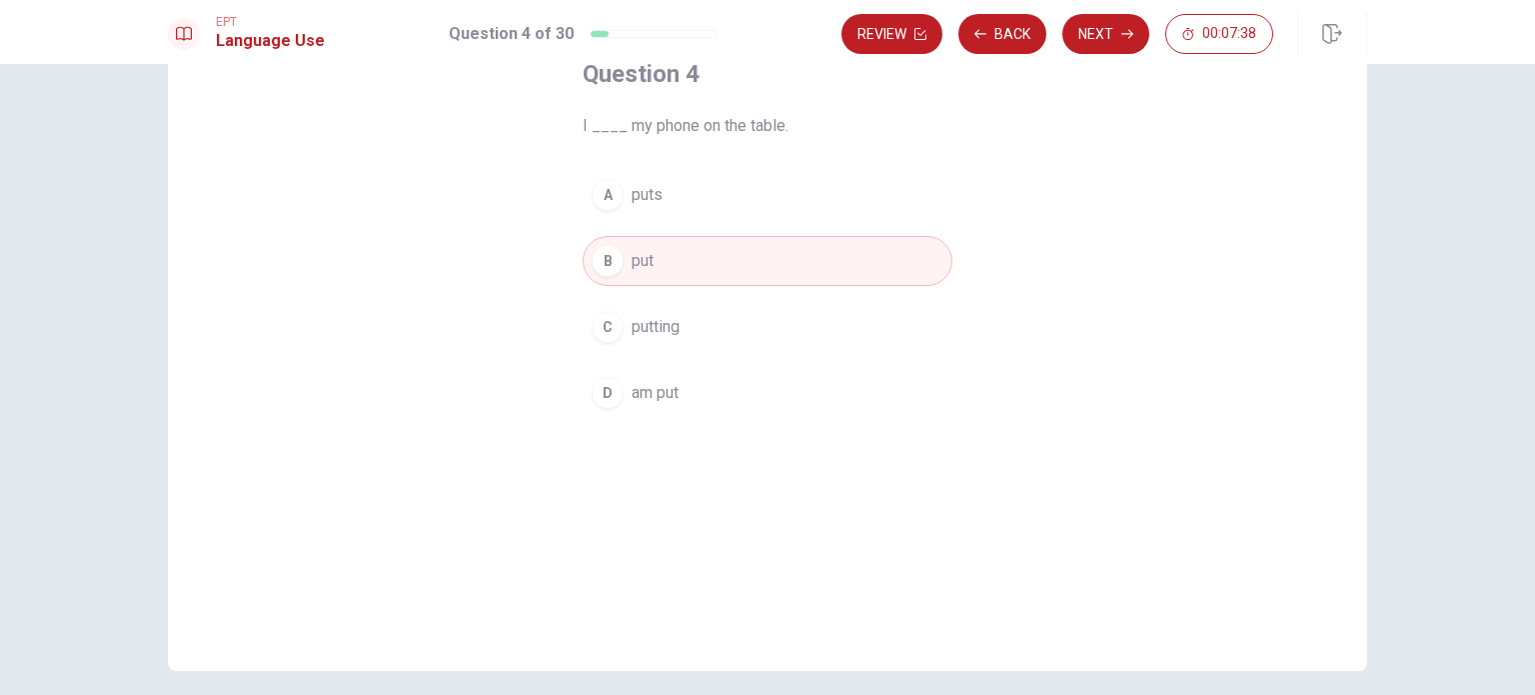
scroll to position [208, 0]
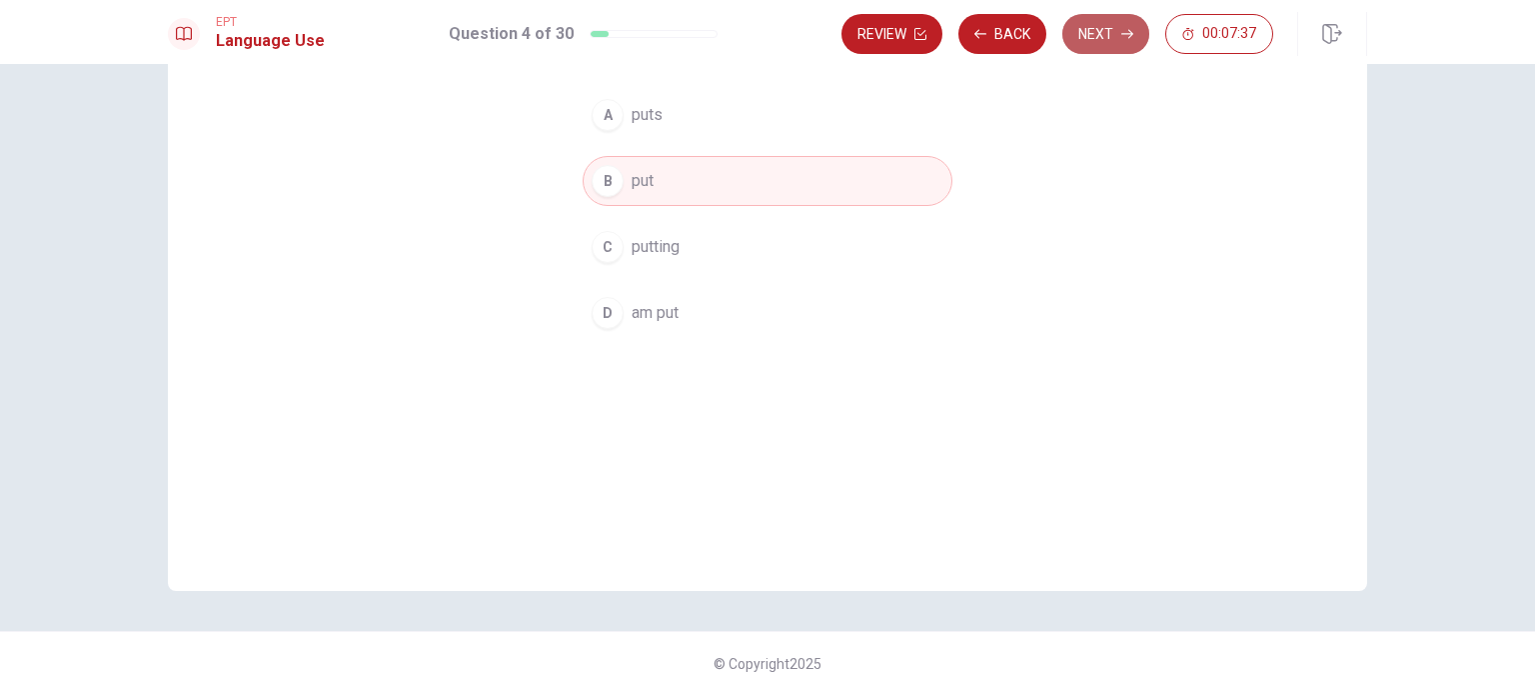
click at [1088, 51] on button "Next" at bounding box center [1105, 34] width 87 height 40
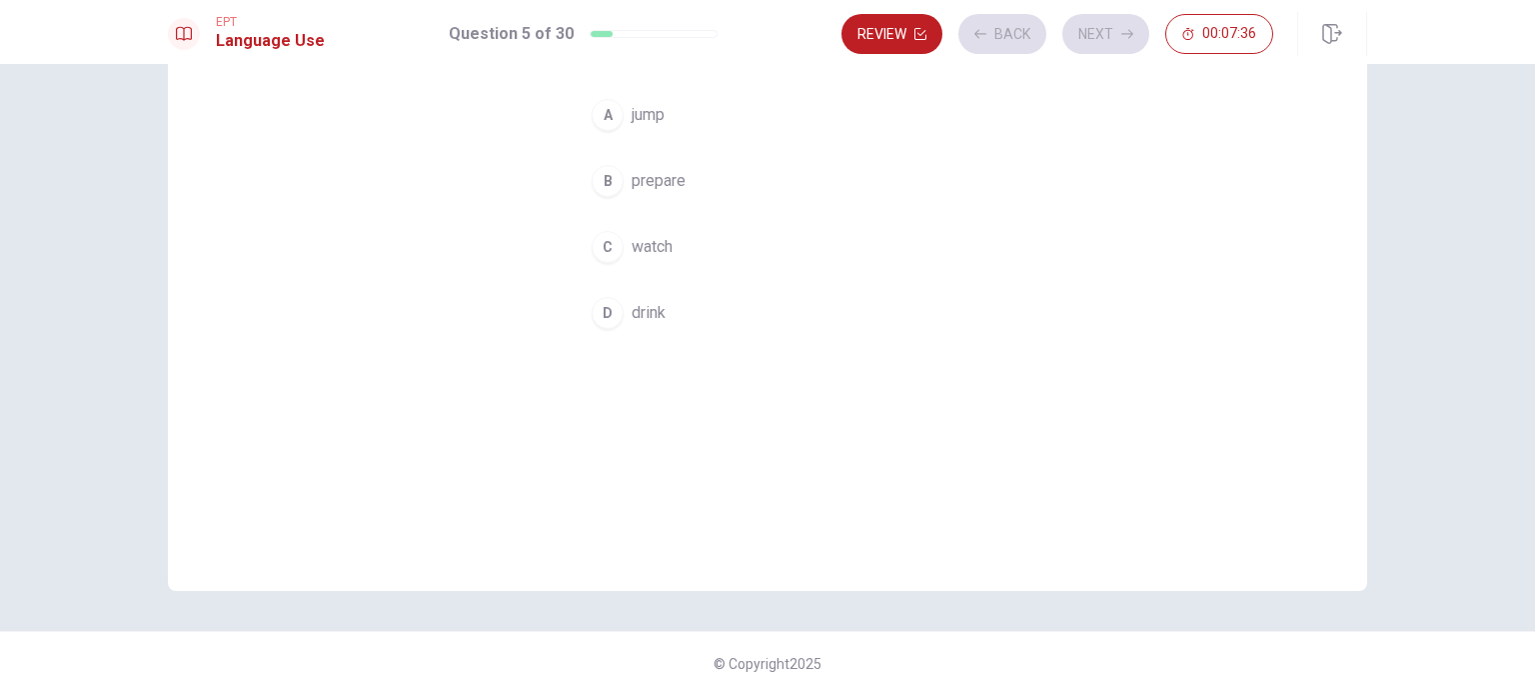
scroll to position [0, 0]
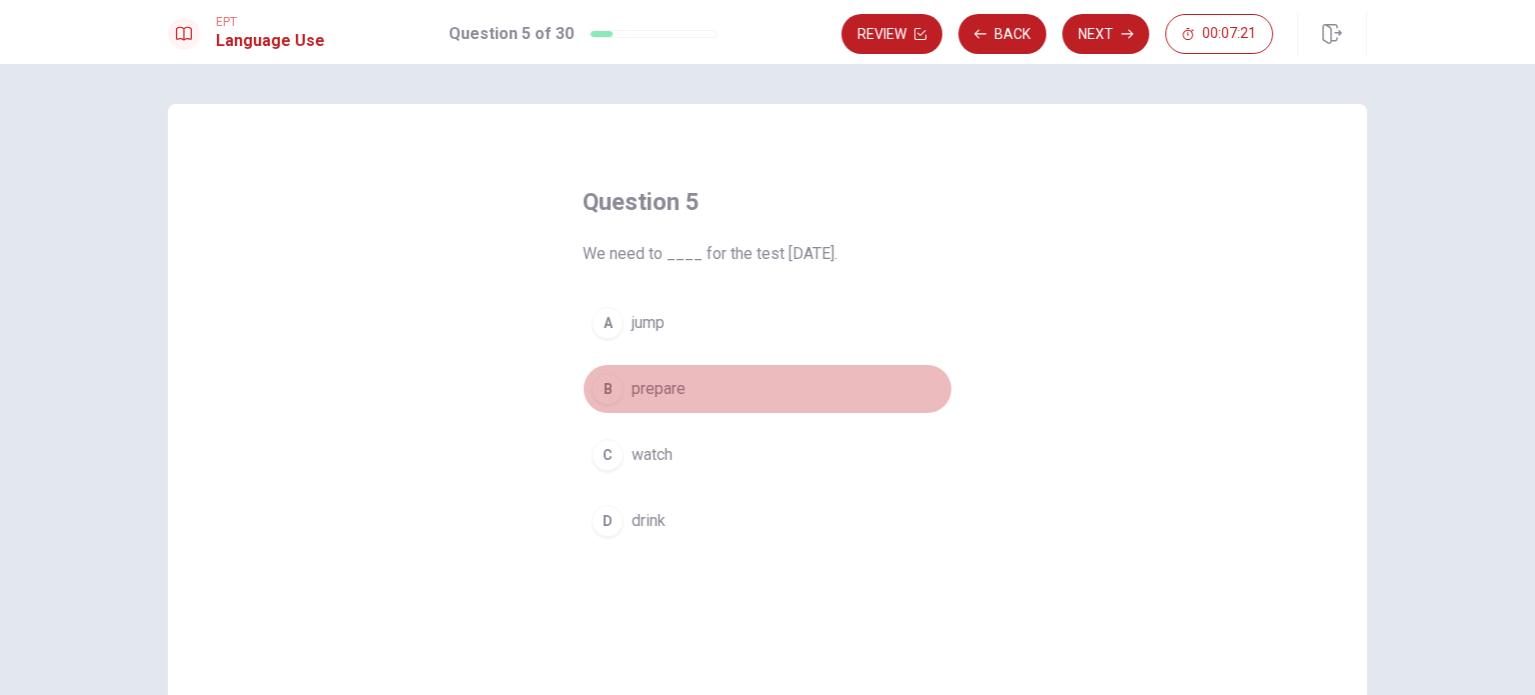
click at [632, 387] on span "prepare" at bounding box center [659, 389] width 54 height 24
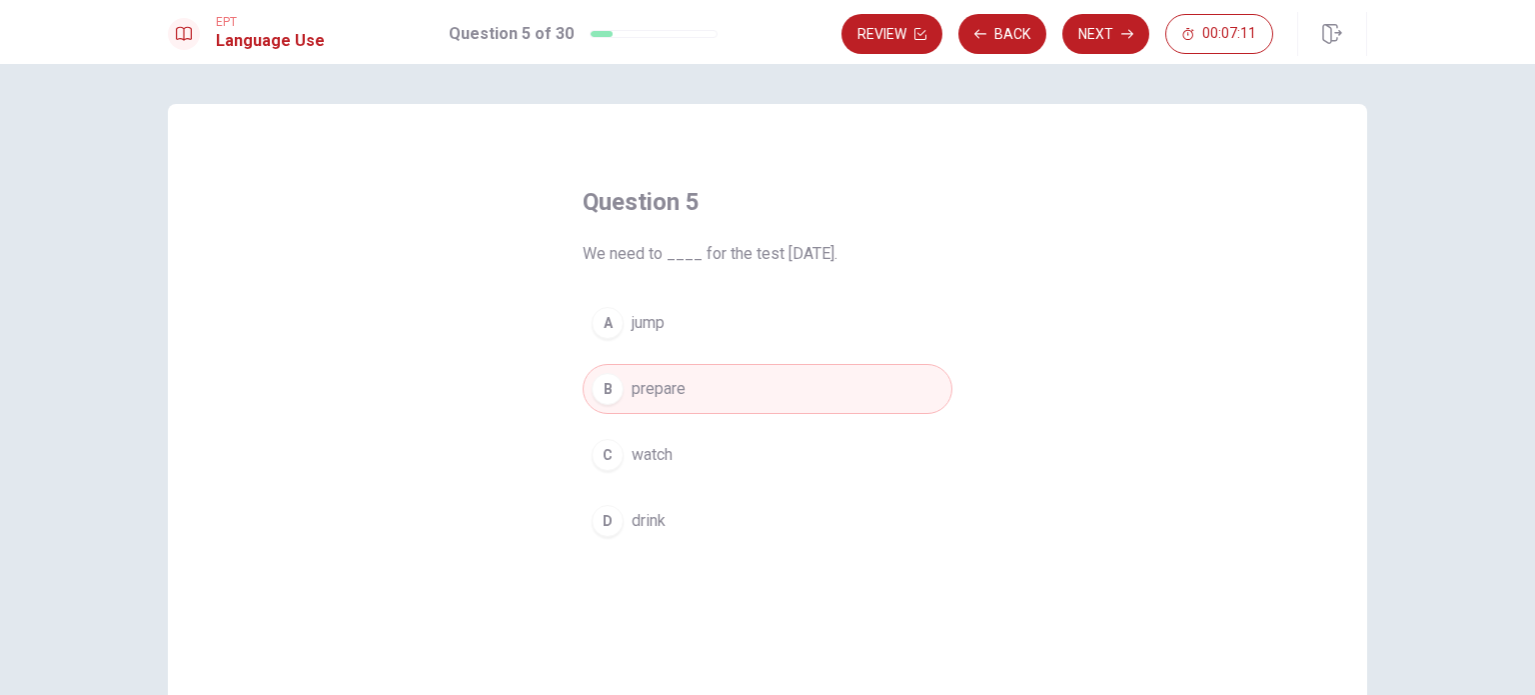
scroll to position [208, 0]
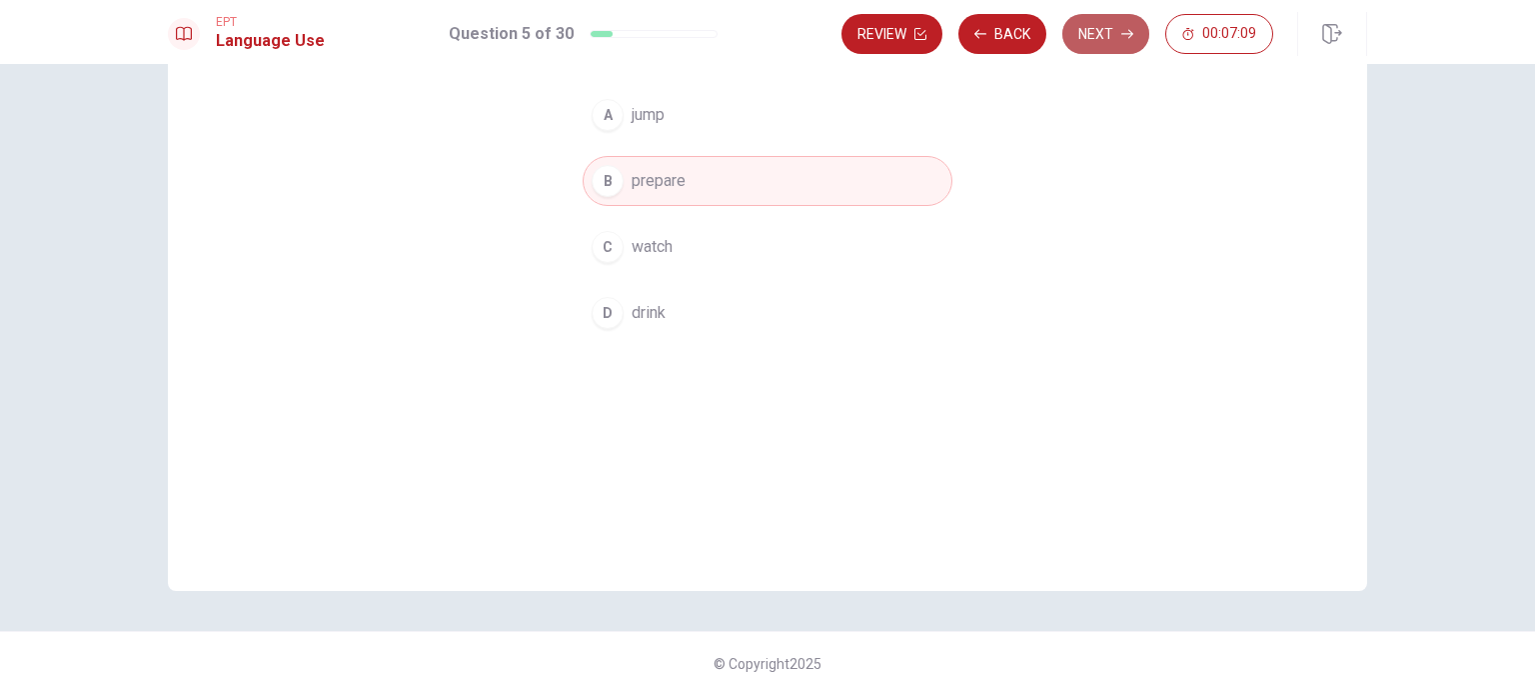
click at [1095, 41] on button "Next" at bounding box center [1105, 34] width 87 height 40
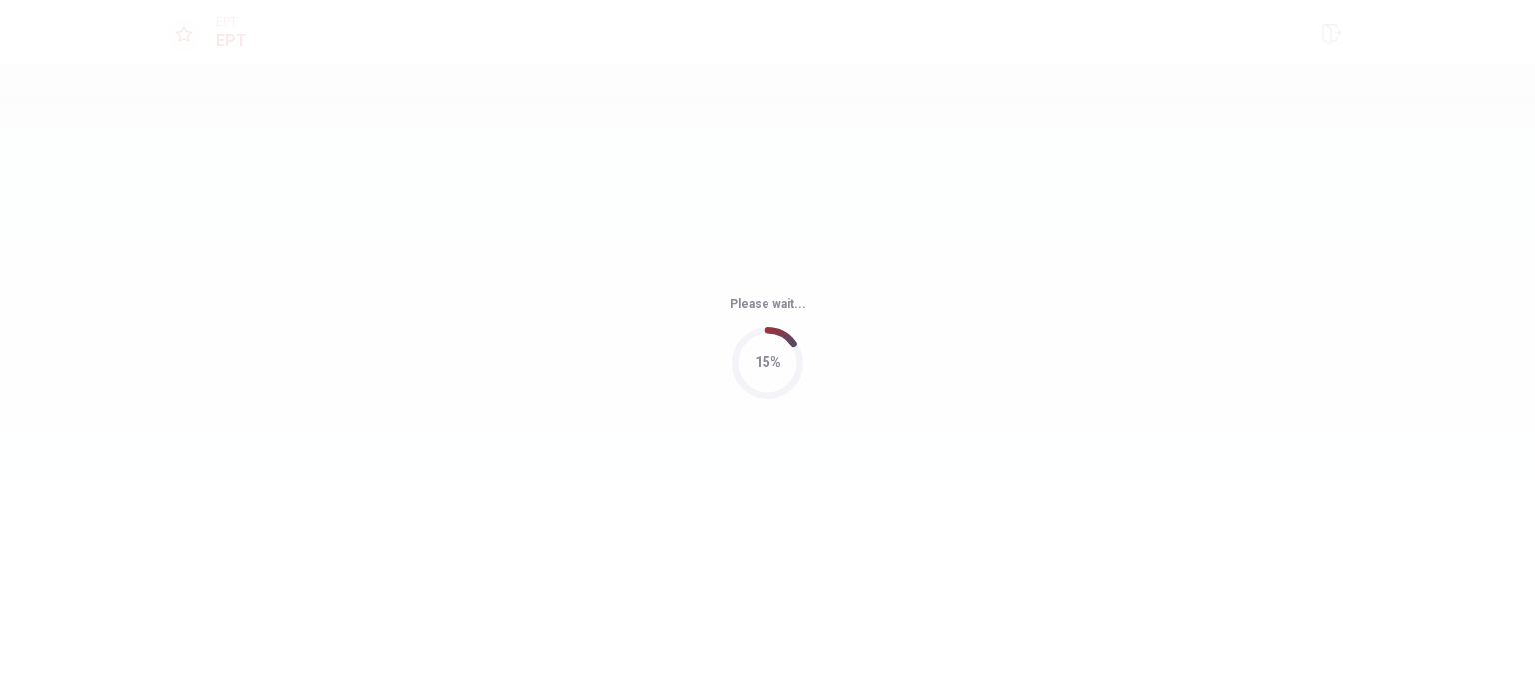
scroll to position [0, 0]
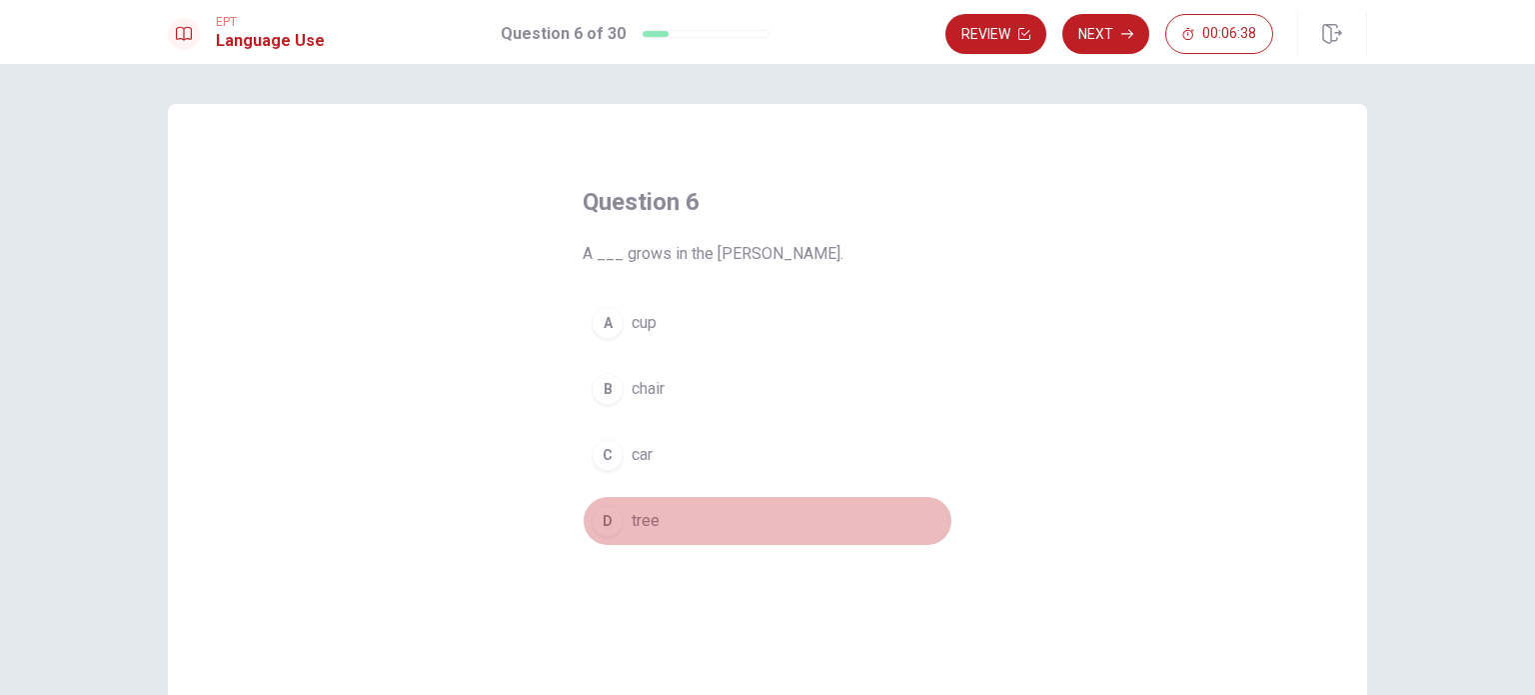
click at [612, 519] on div "D" at bounding box center [608, 521] width 32 height 32
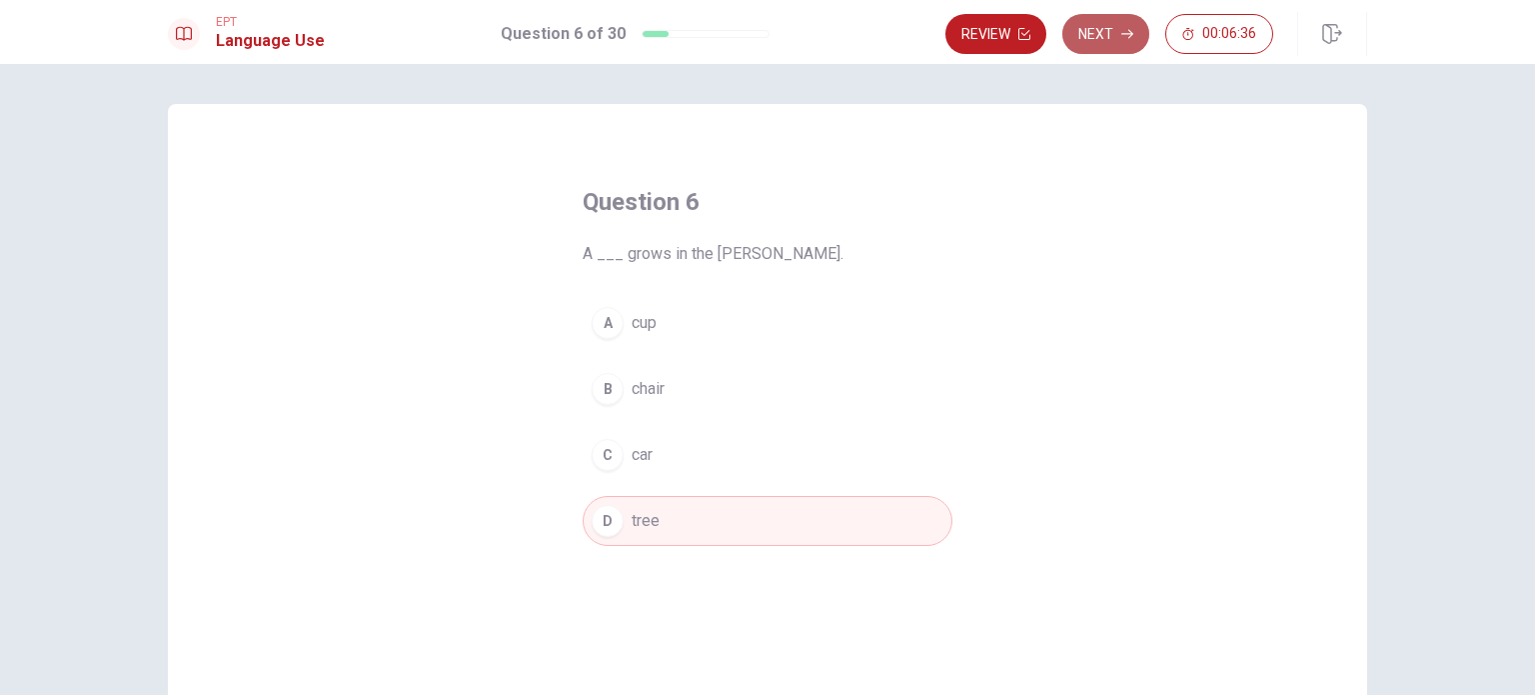
click at [1104, 37] on button "Next" at bounding box center [1105, 34] width 87 height 40
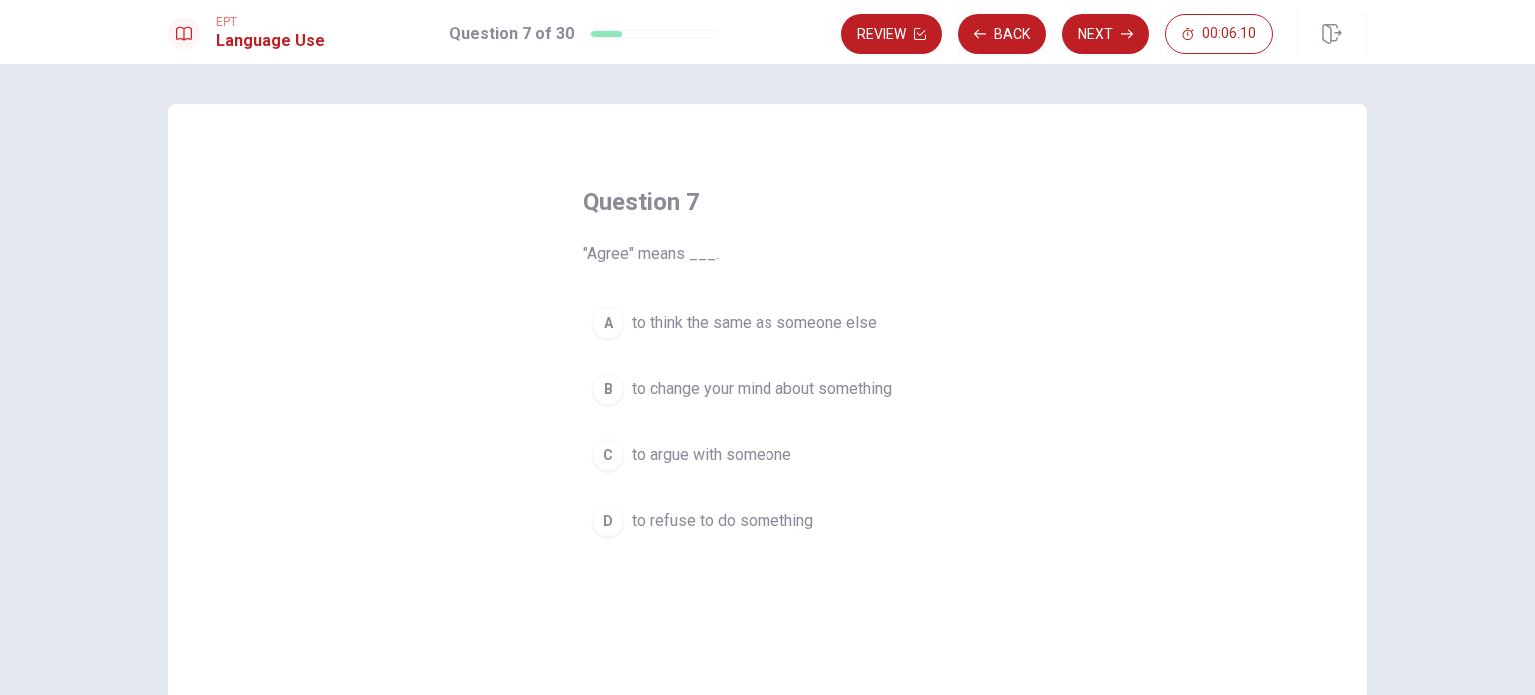
click at [636, 457] on span "to argue with someone" at bounding box center [712, 455] width 160 height 24
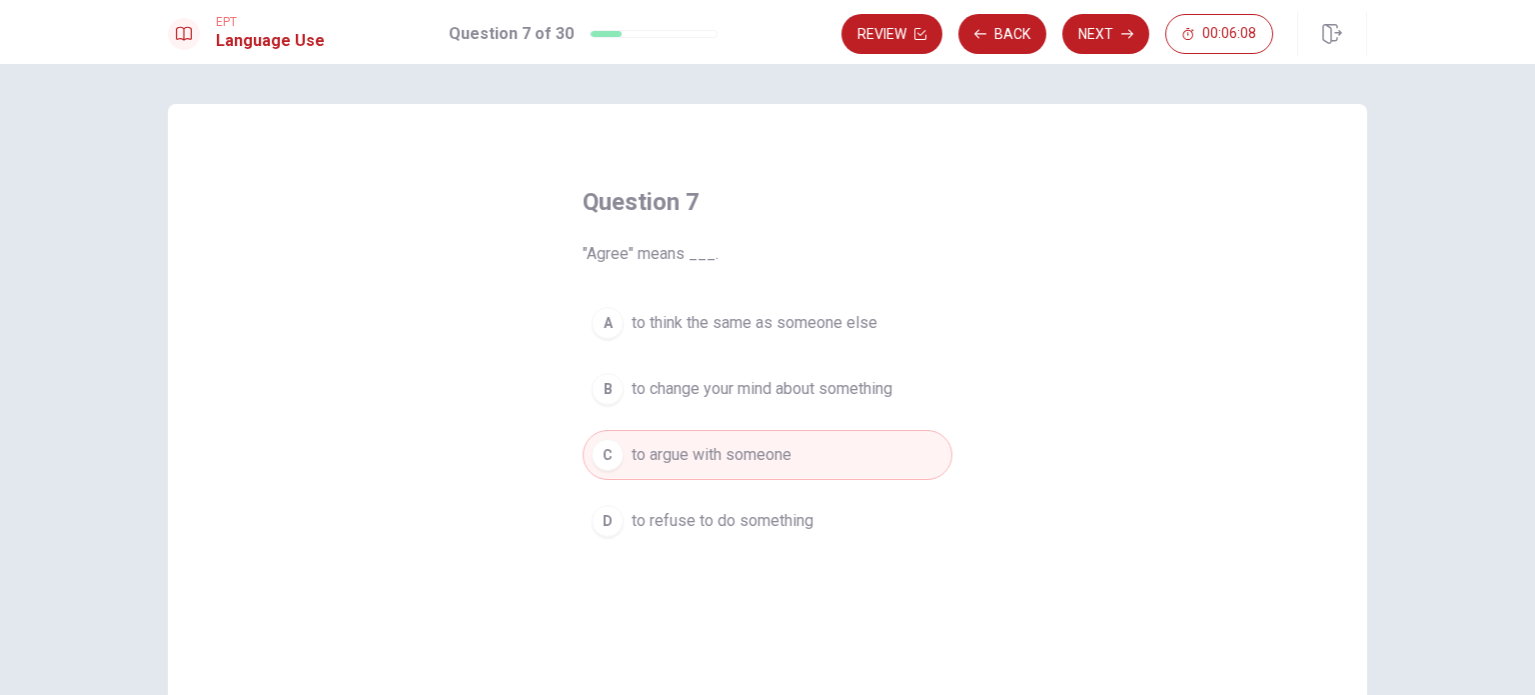
click at [764, 331] on span "to think the same as someone else" at bounding box center [755, 323] width 246 height 24
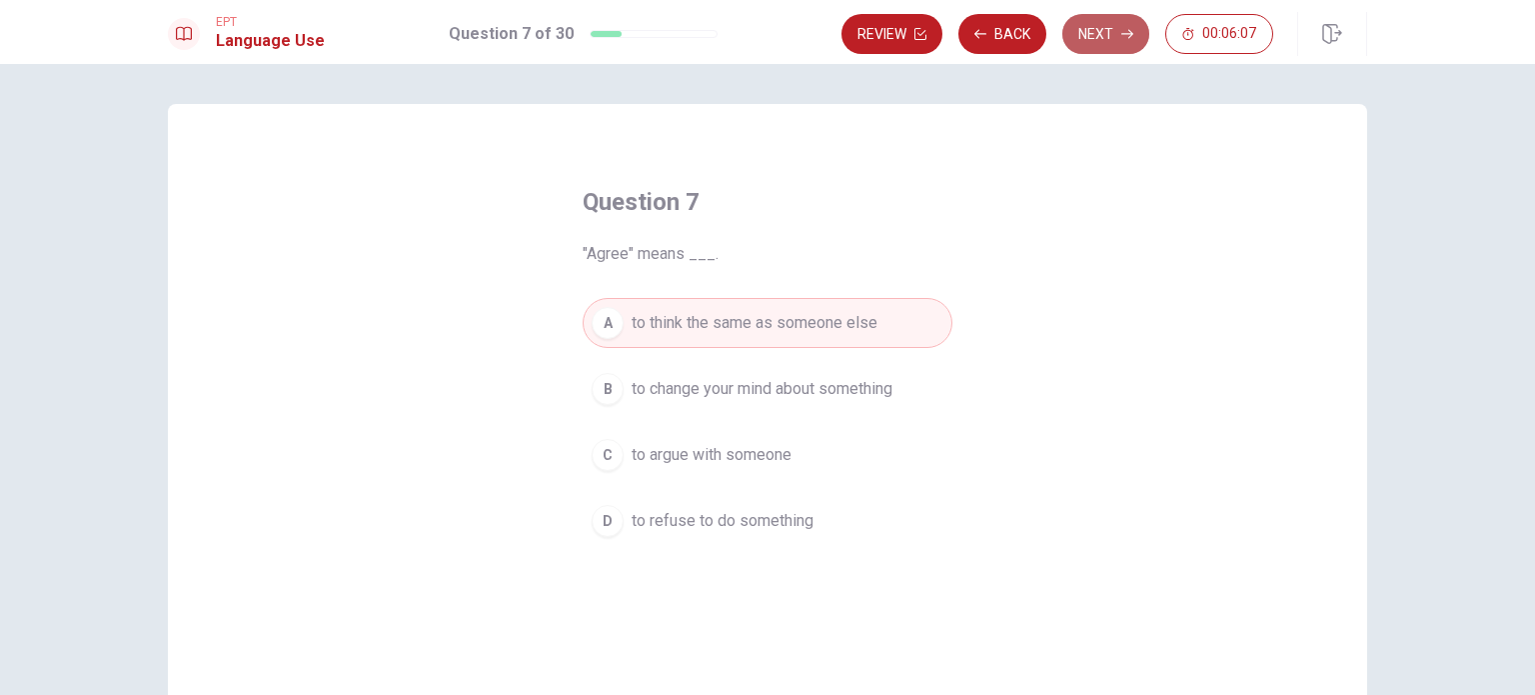
click at [1091, 24] on button "Next" at bounding box center [1105, 34] width 87 height 40
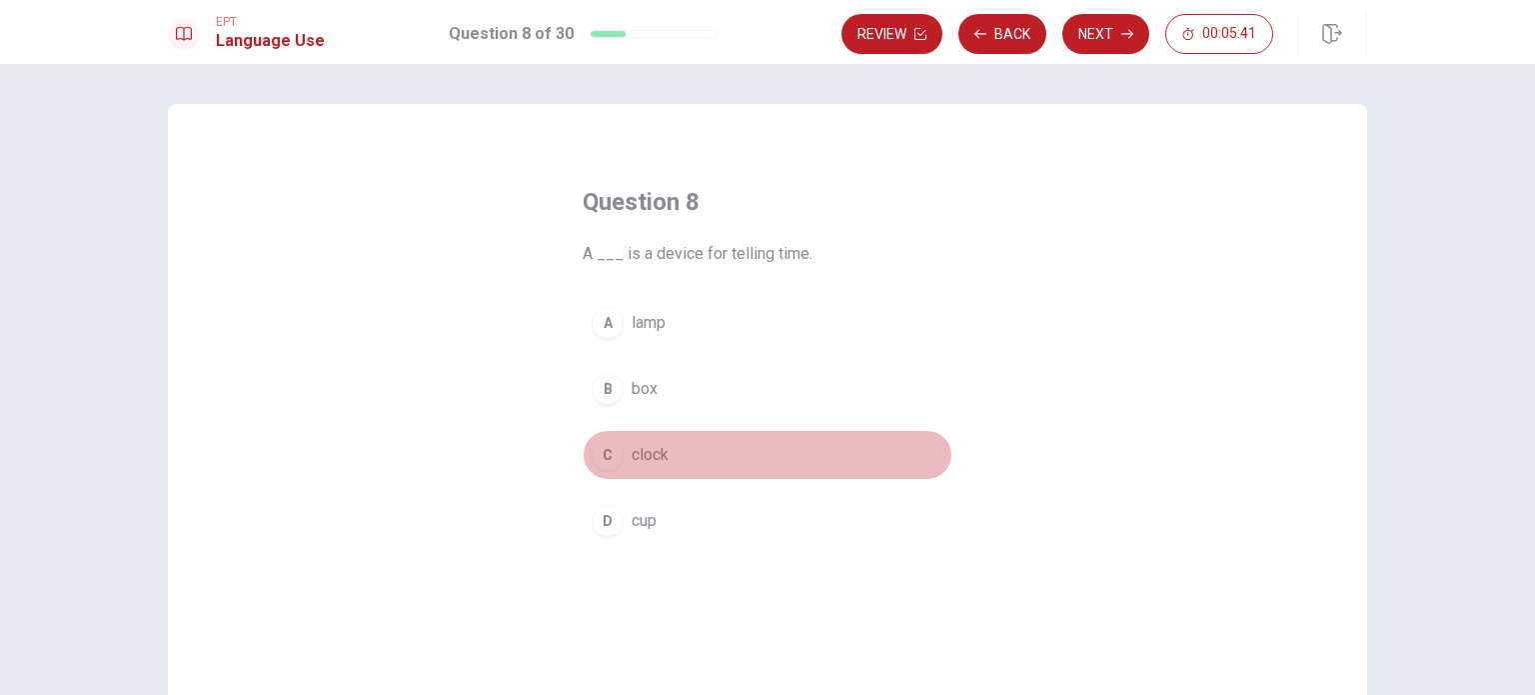
click at [602, 458] on div "C" at bounding box center [608, 455] width 32 height 32
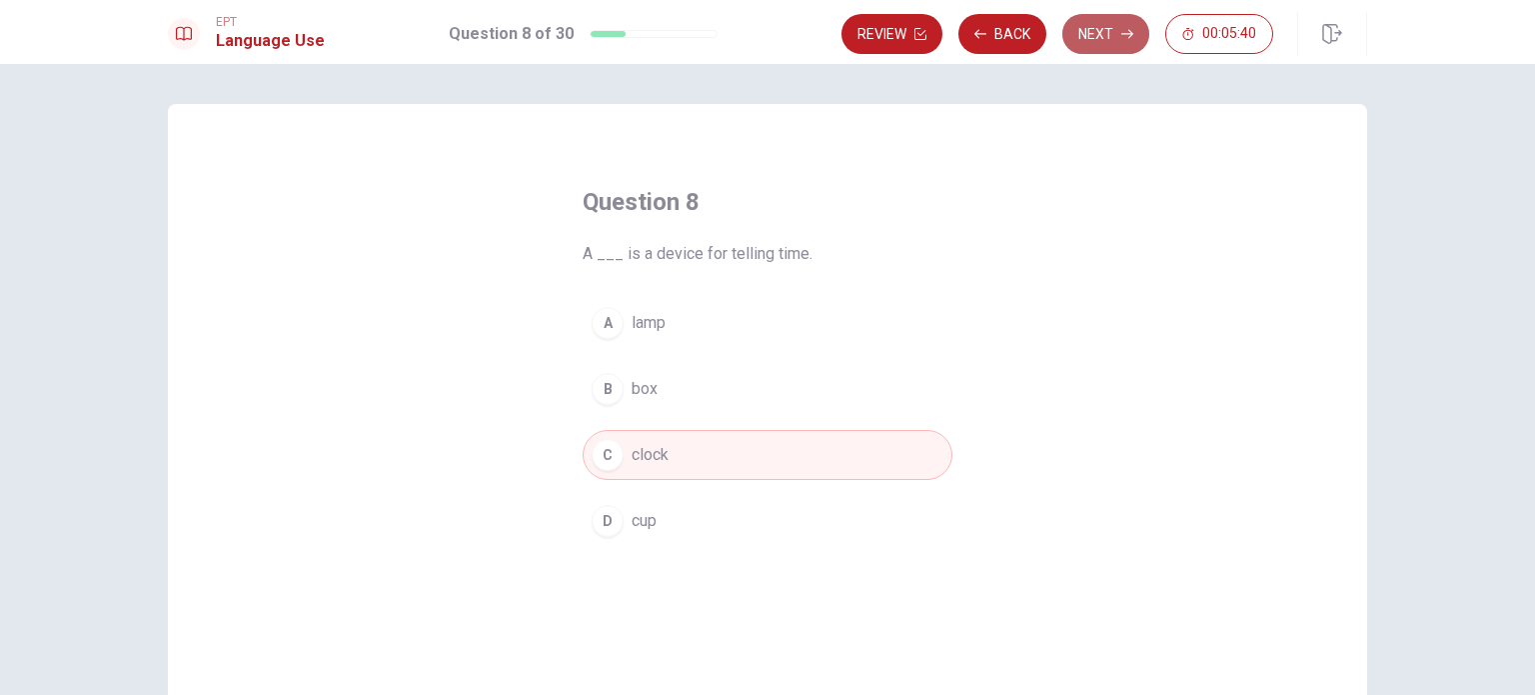
click at [1105, 34] on button "Next" at bounding box center [1105, 34] width 87 height 40
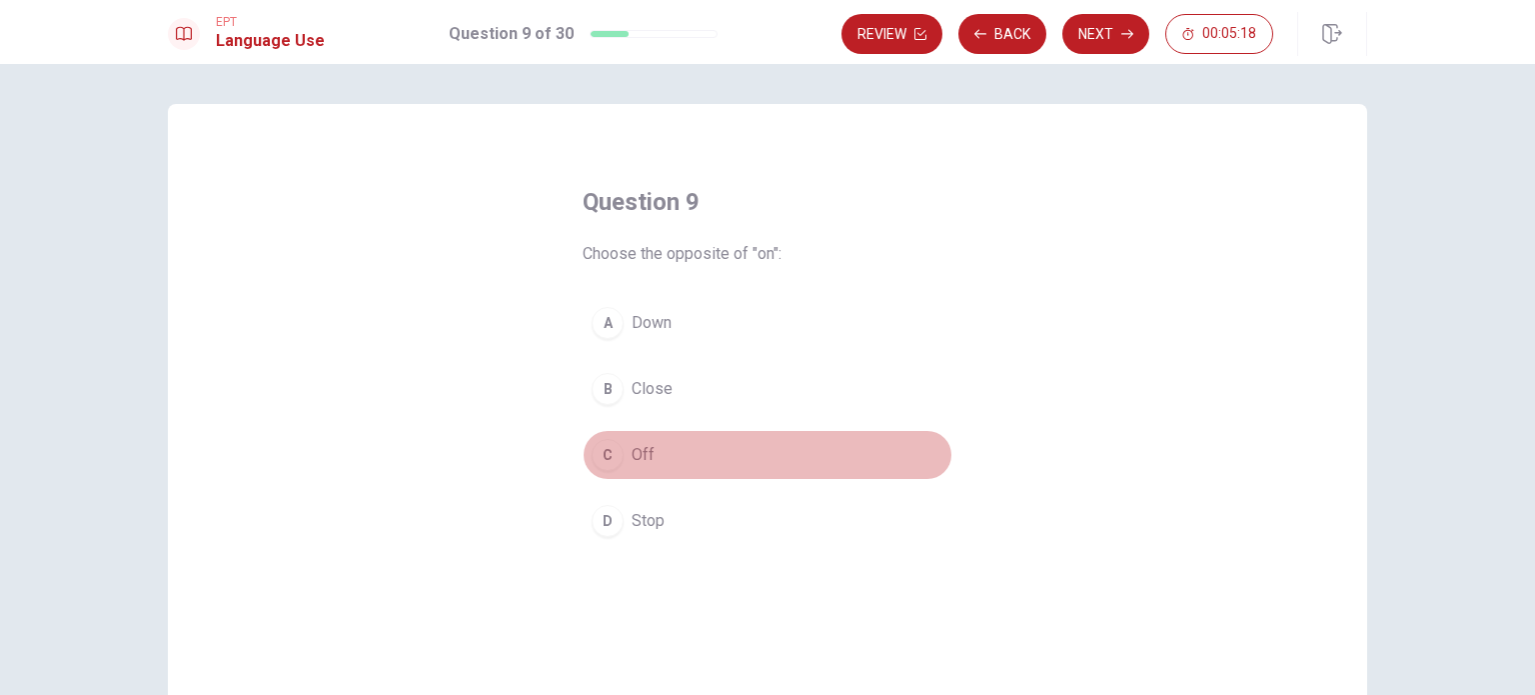
click at [620, 455] on button "C Off" at bounding box center [768, 455] width 370 height 50
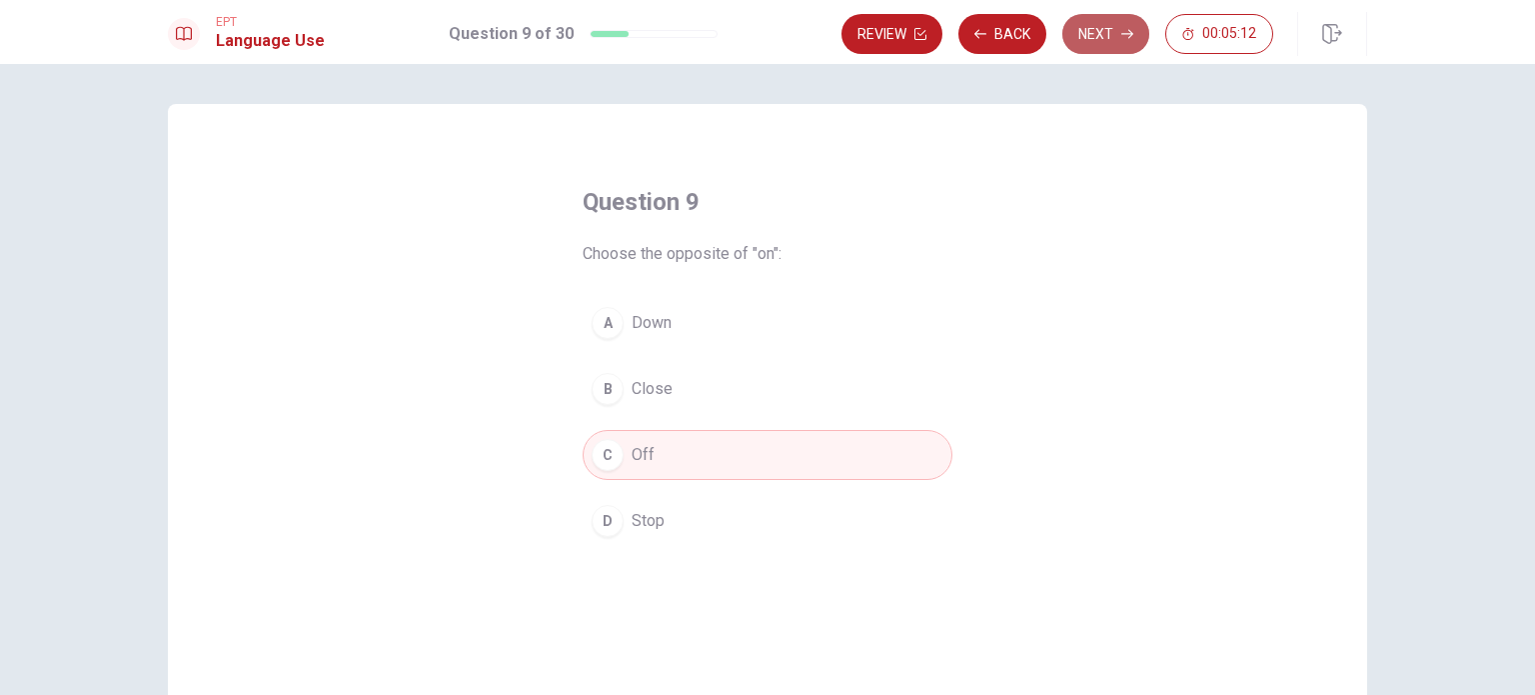
click at [1091, 33] on button "Next" at bounding box center [1105, 34] width 87 height 40
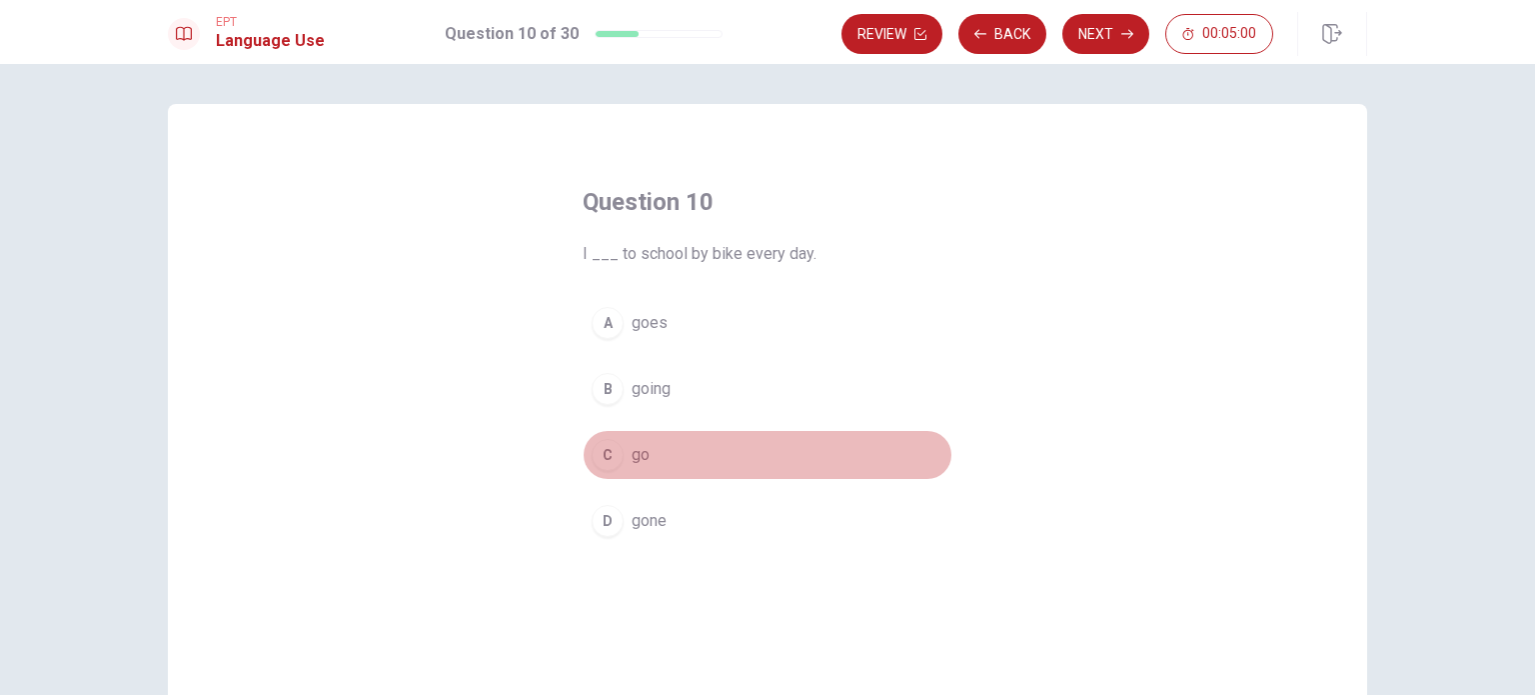
click at [634, 450] on span "go" at bounding box center [641, 455] width 18 height 24
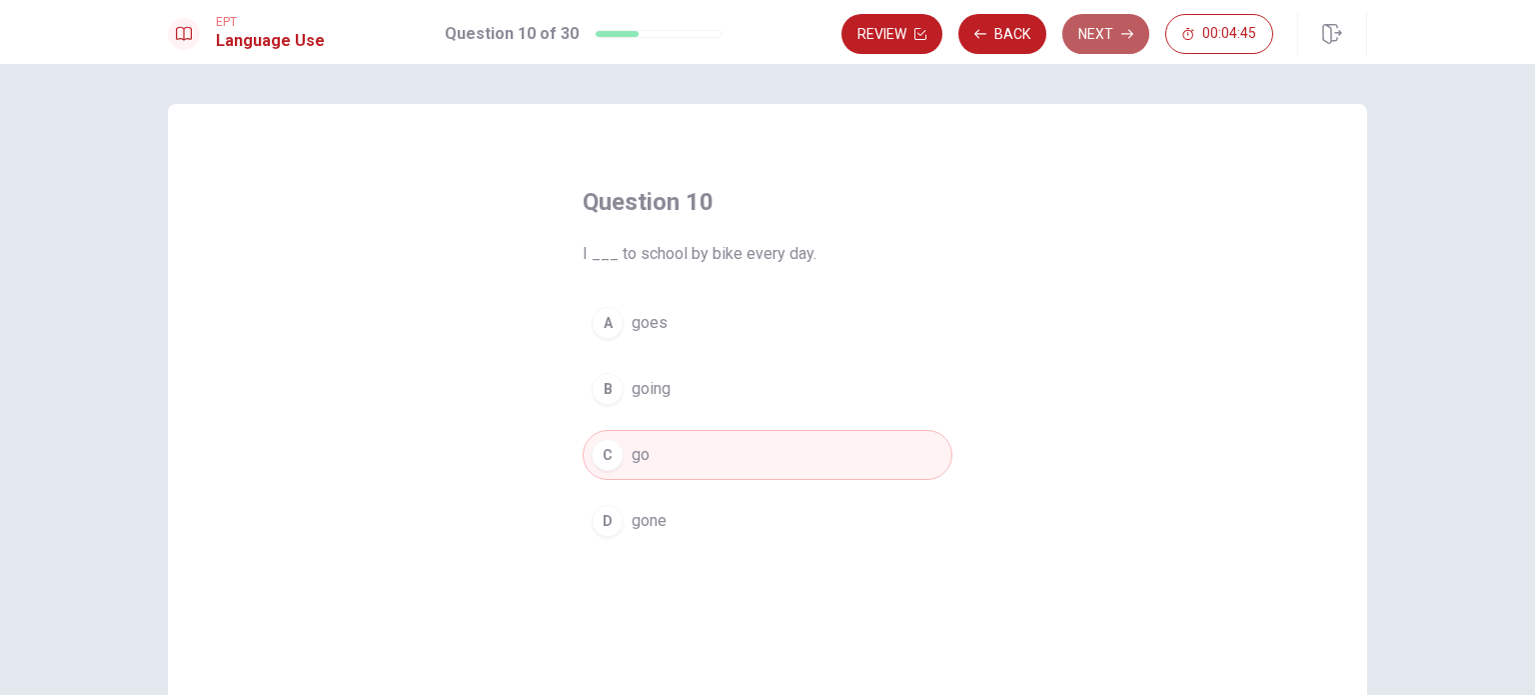
click at [1103, 35] on button "Next" at bounding box center [1105, 34] width 87 height 40
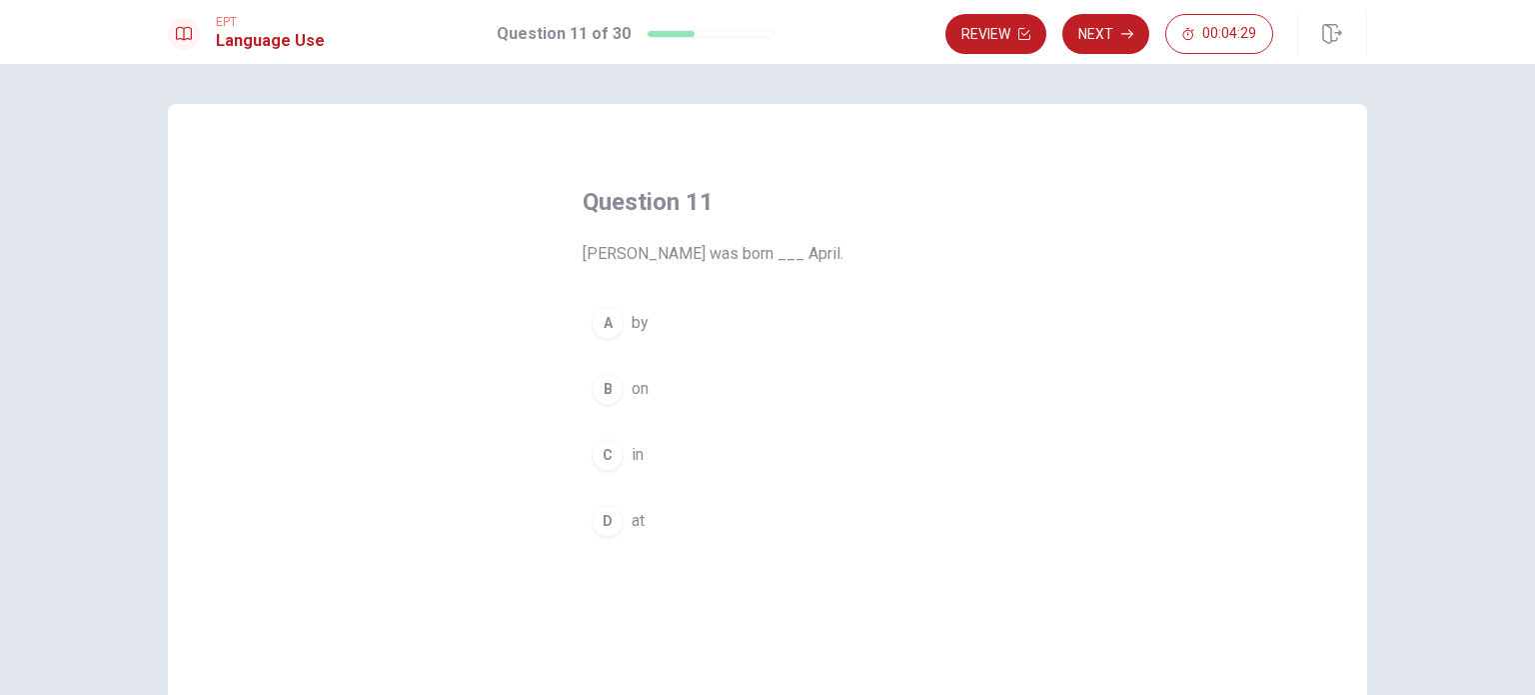
click at [638, 391] on span "on" at bounding box center [640, 389] width 17 height 24
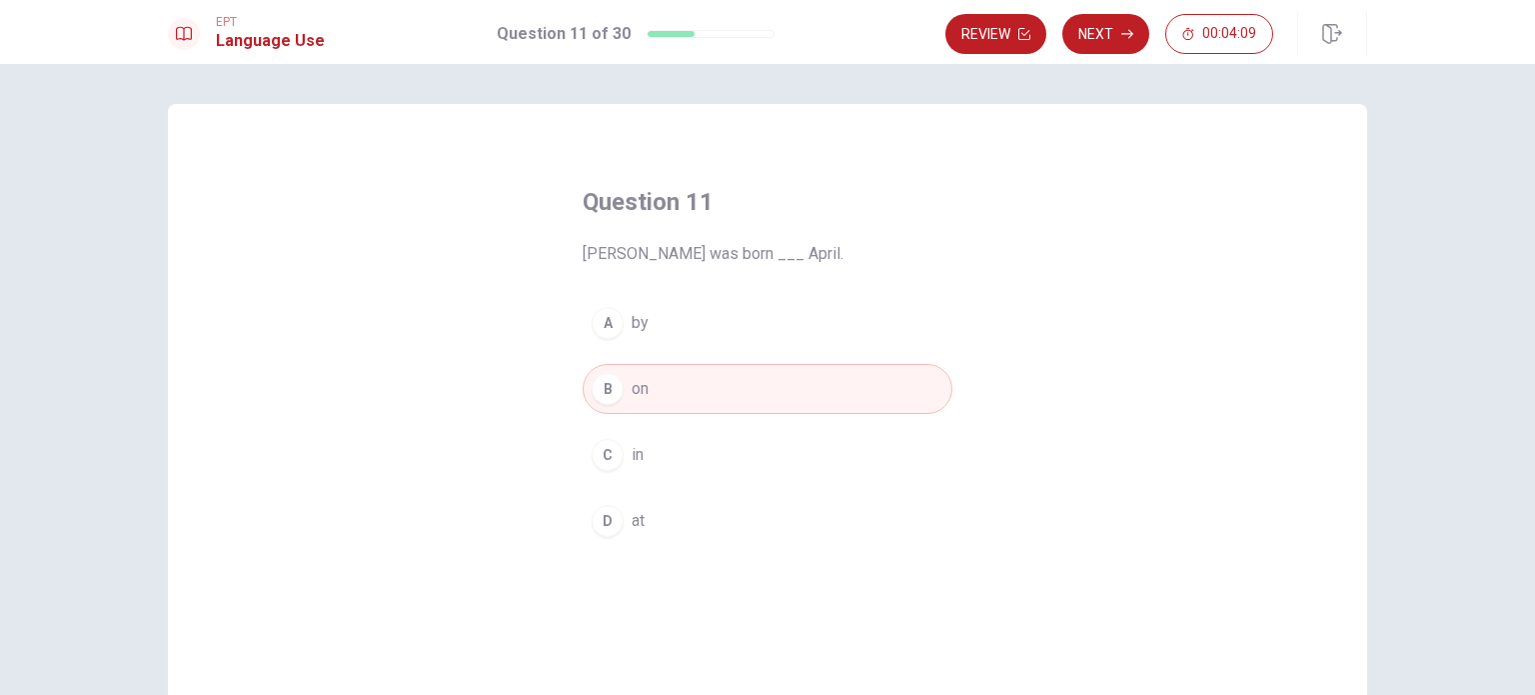
click at [660, 448] on button "C in" at bounding box center [768, 455] width 370 height 50
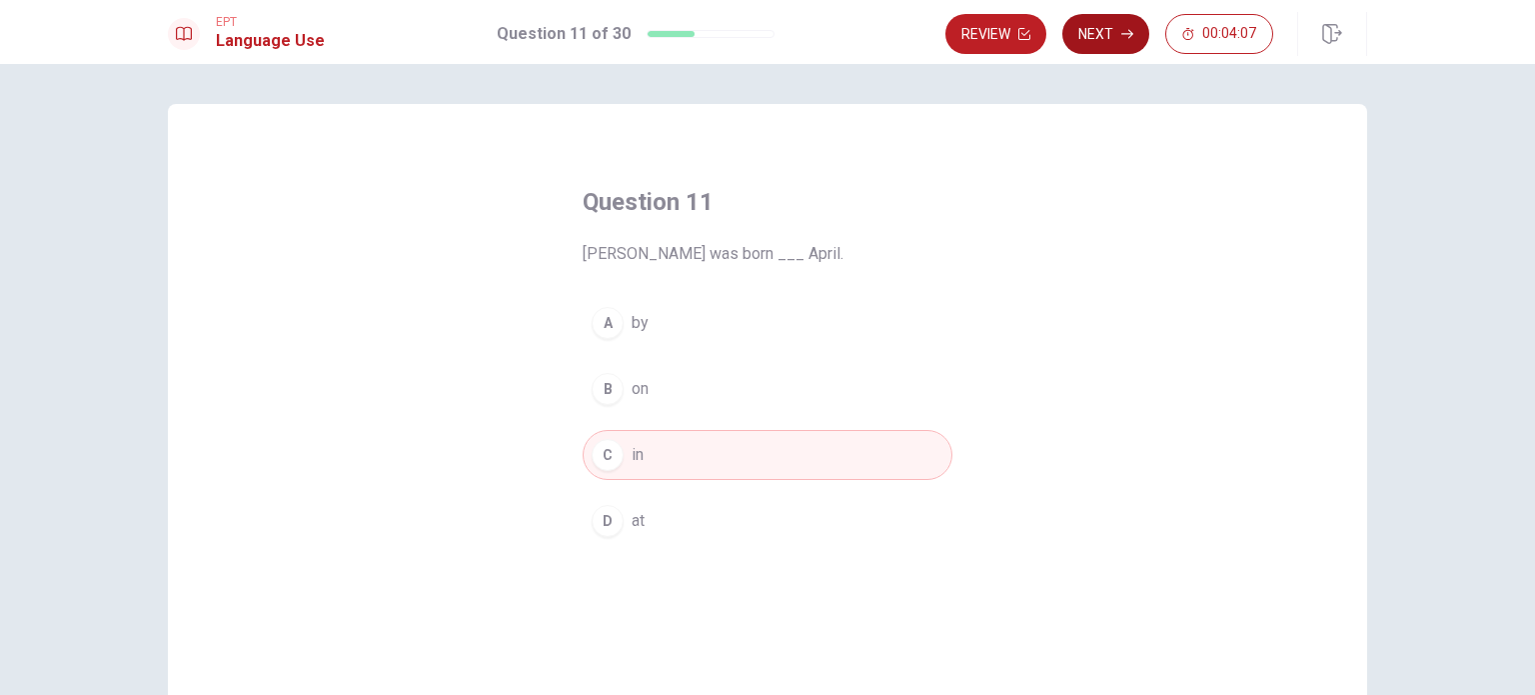
click at [1119, 35] on button "Next" at bounding box center [1105, 34] width 87 height 40
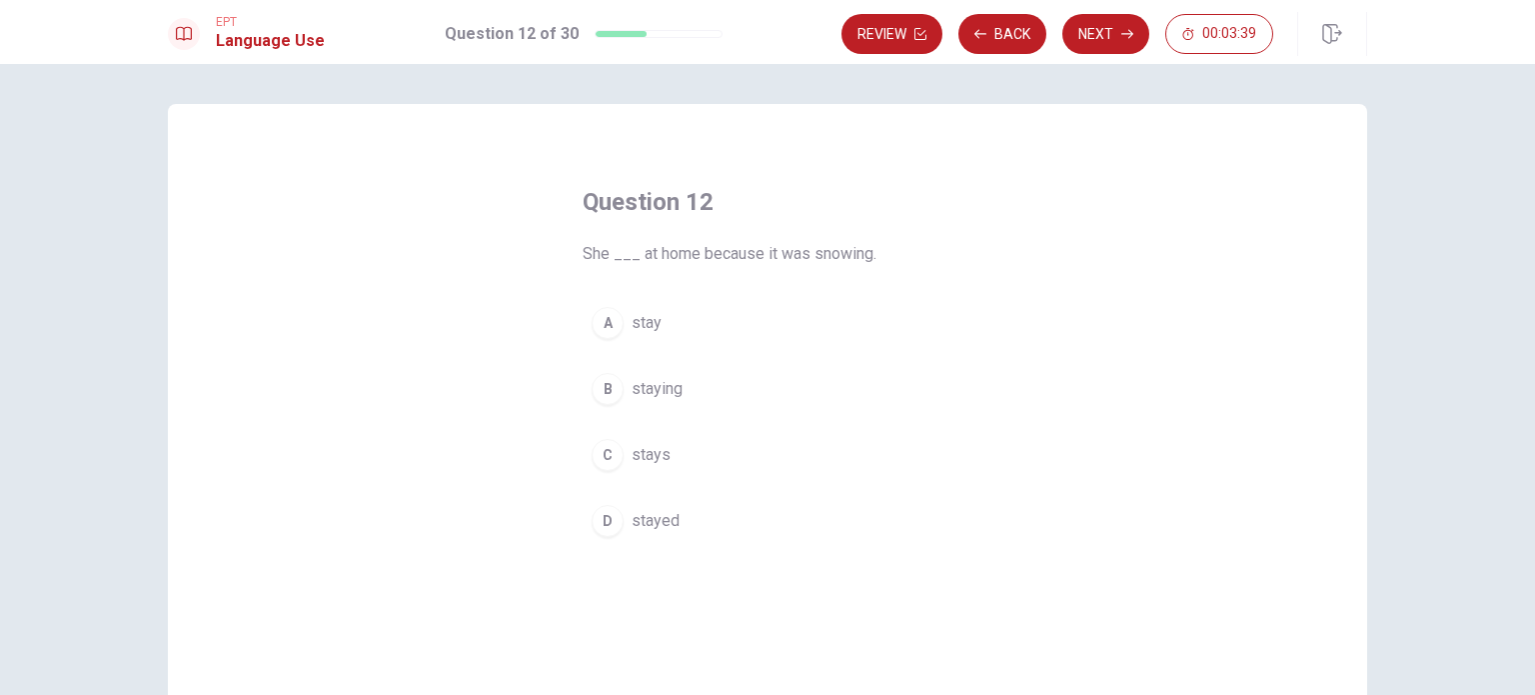
click at [632, 527] on span "stayed" at bounding box center [656, 521] width 48 height 24
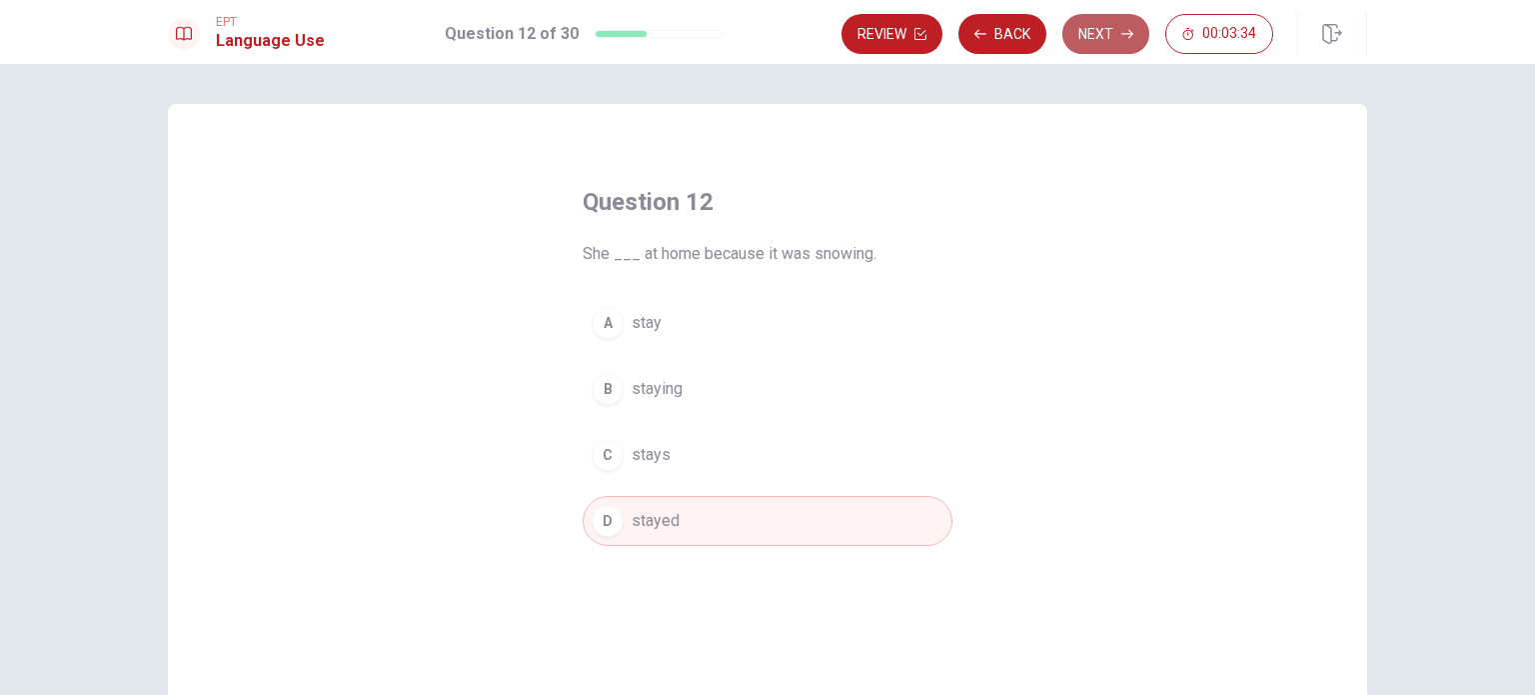
click at [1095, 27] on button "Next" at bounding box center [1105, 34] width 87 height 40
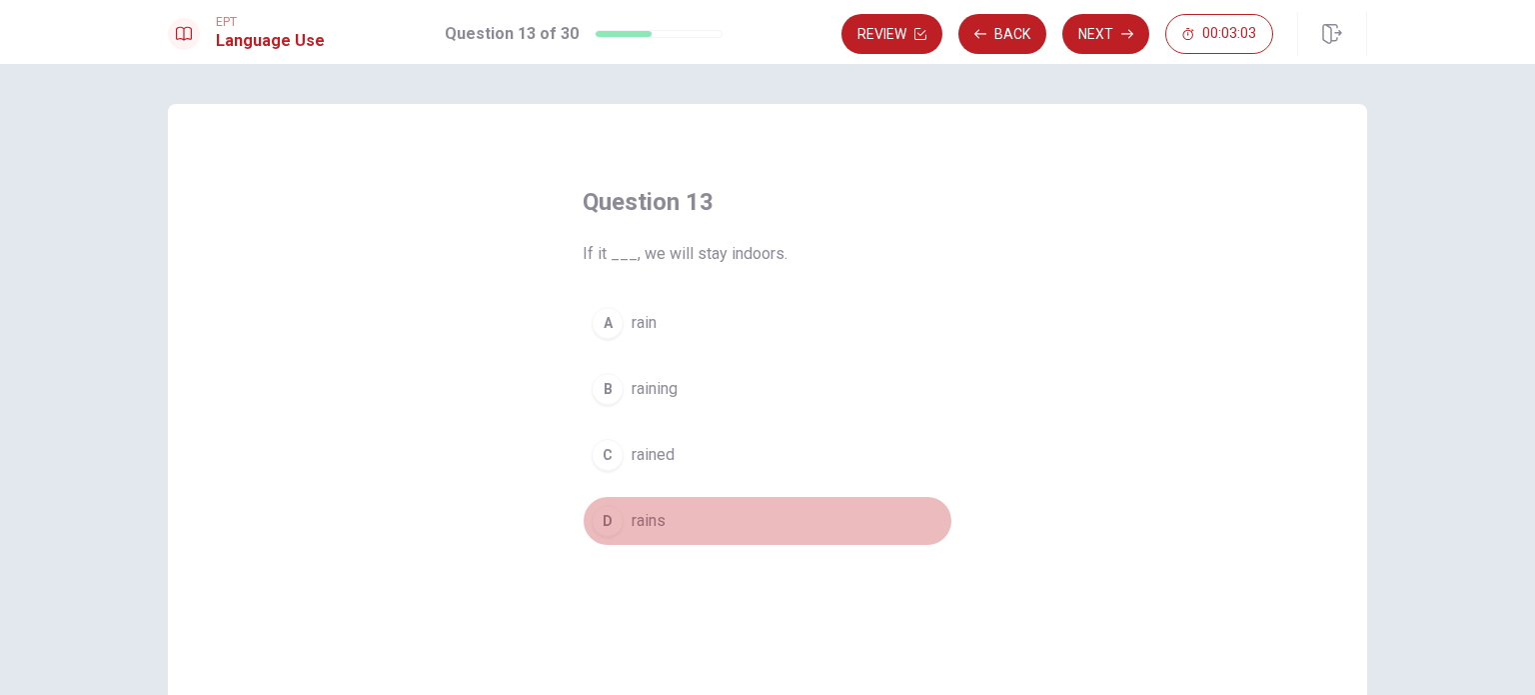
click at [651, 515] on span "rains" at bounding box center [649, 521] width 34 height 24
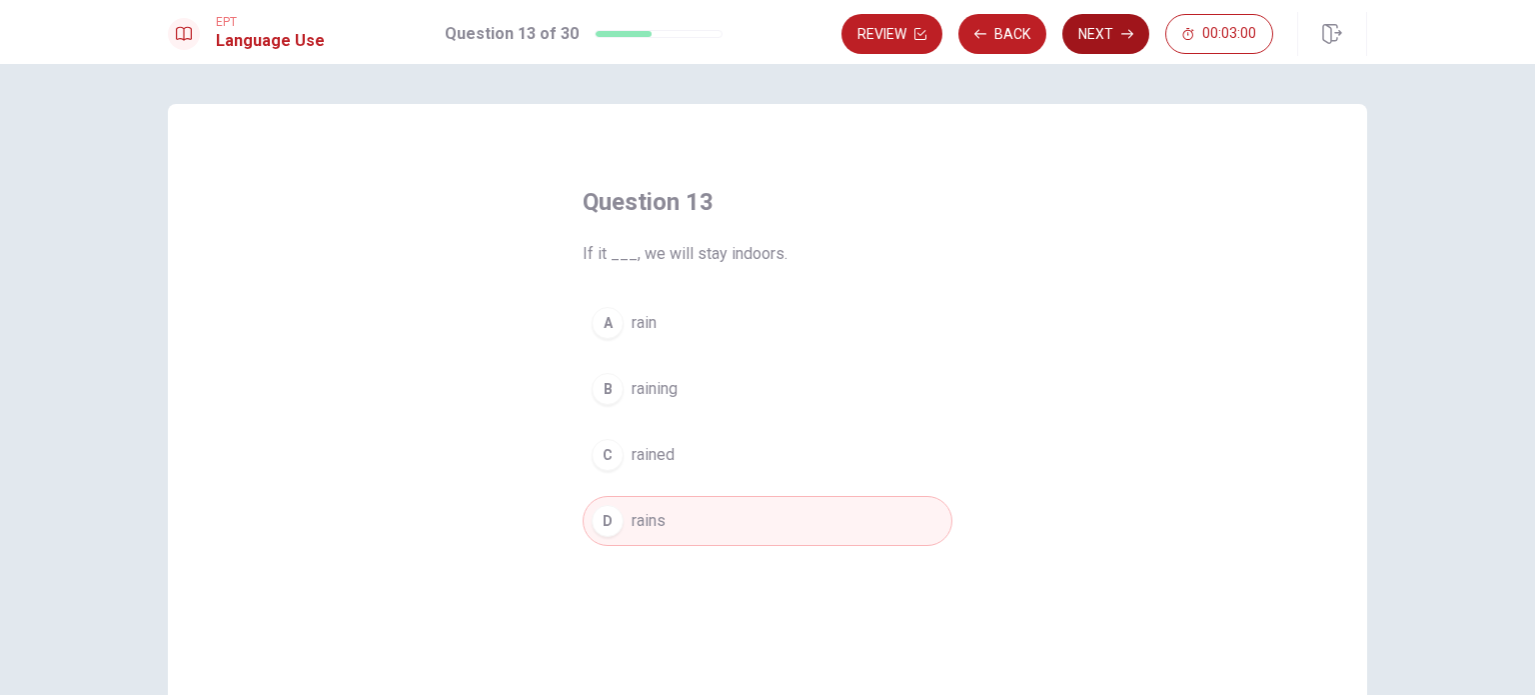
click at [1110, 27] on button "Next" at bounding box center [1105, 34] width 87 height 40
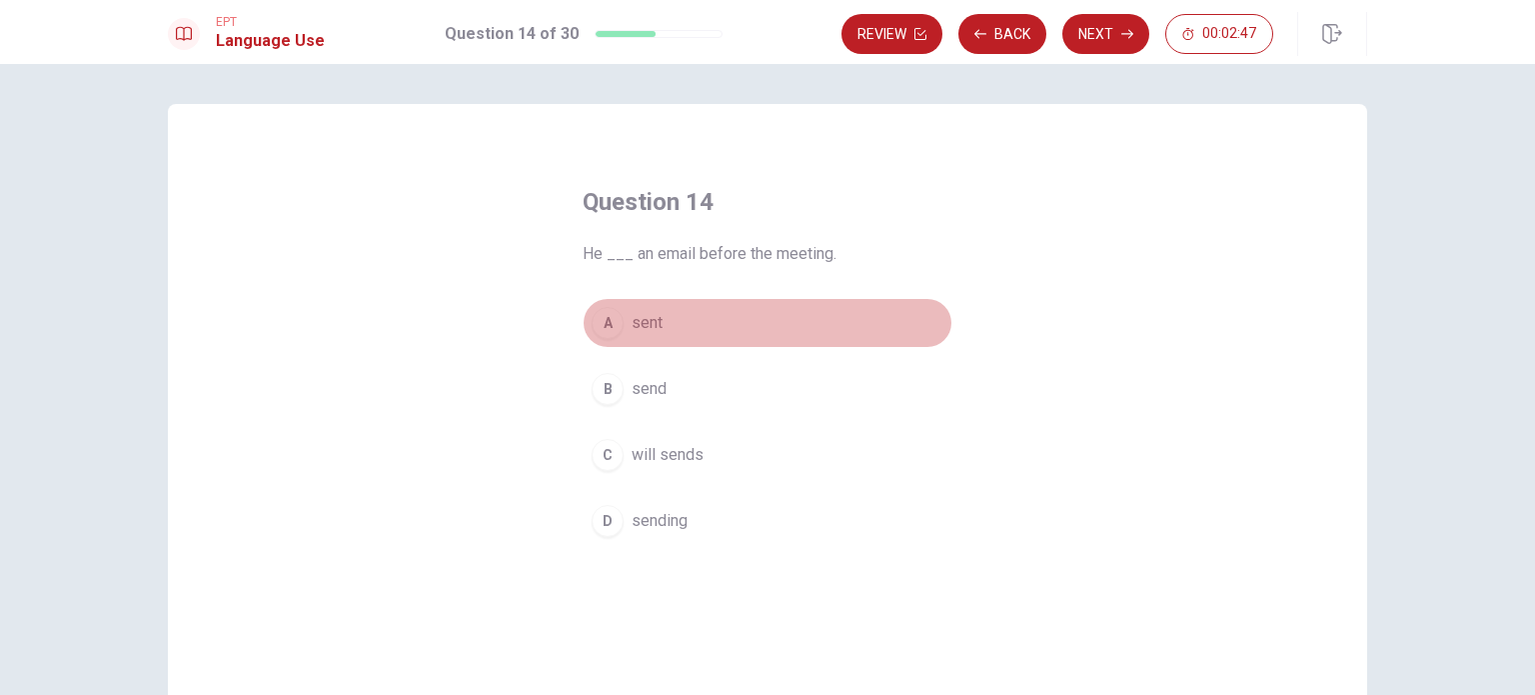
click at [617, 327] on div "A" at bounding box center [608, 323] width 32 height 32
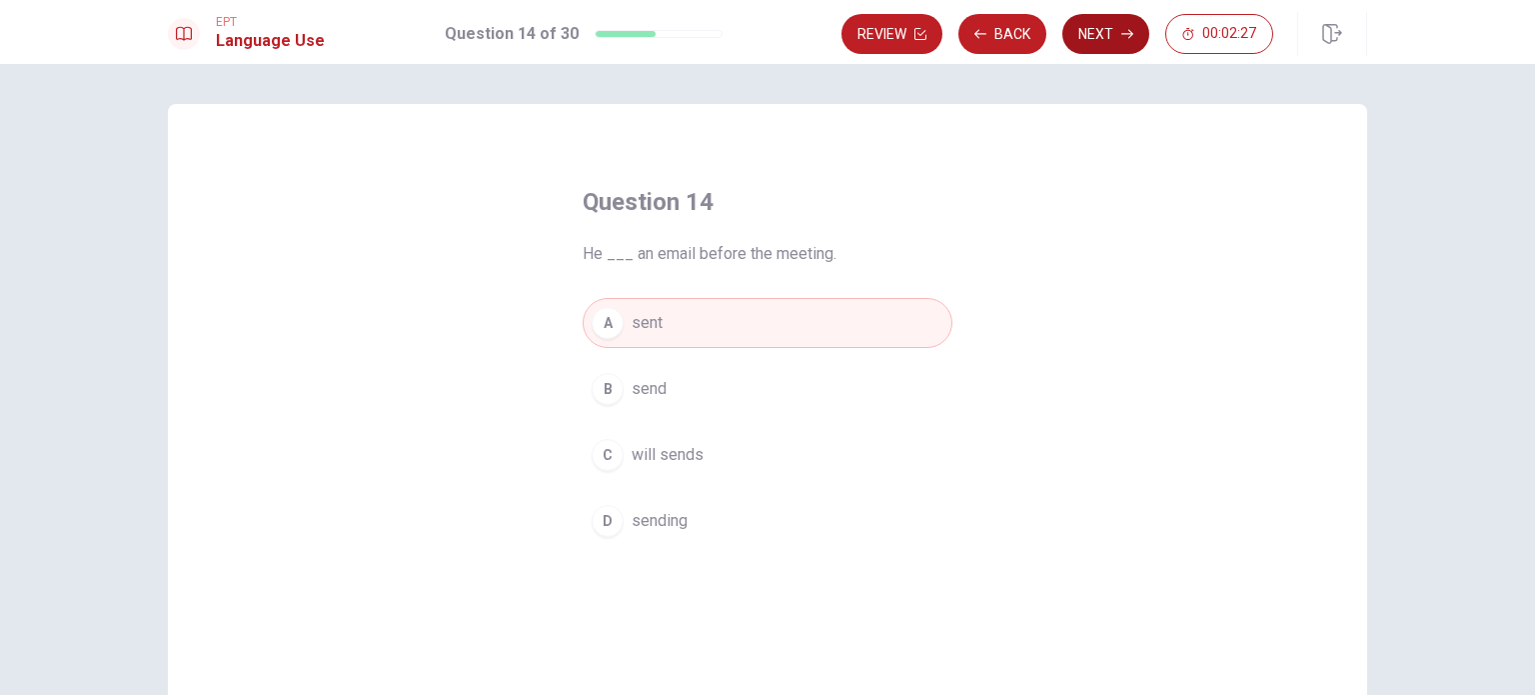
click at [1099, 30] on button "Next" at bounding box center [1105, 34] width 87 height 40
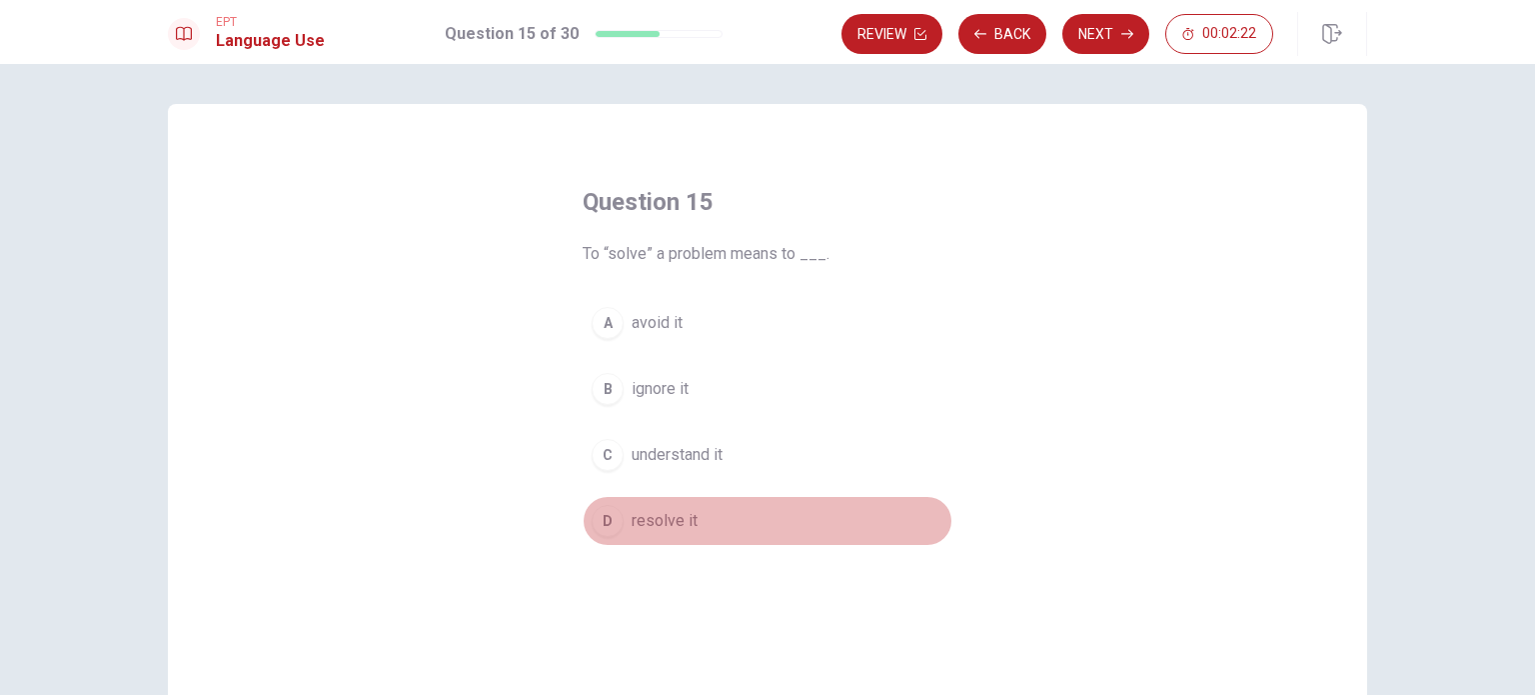
click at [610, 520] on div "D" at bounding box center [608, 521] width 32 height 32
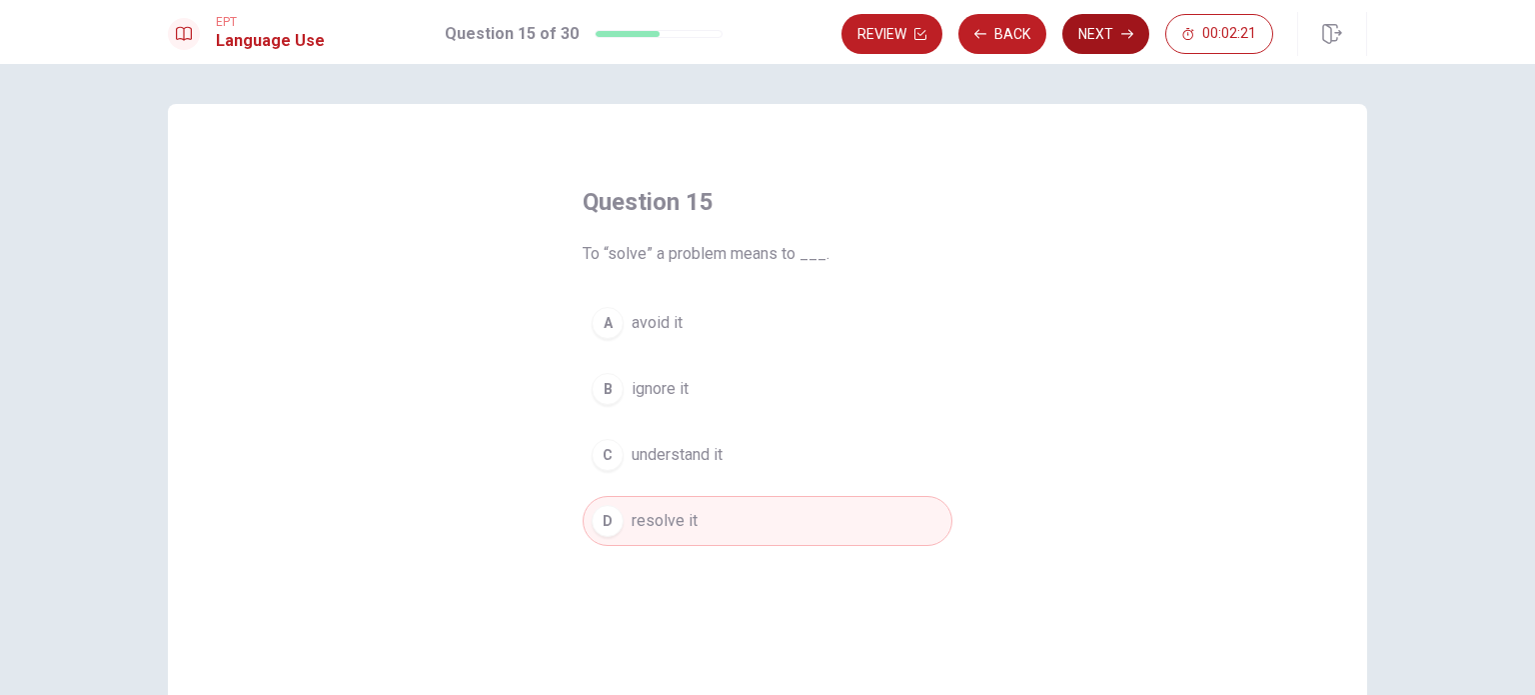
click at [1087, 31] on button "Next" at bounding box center [1105, 34] width 87 height 40
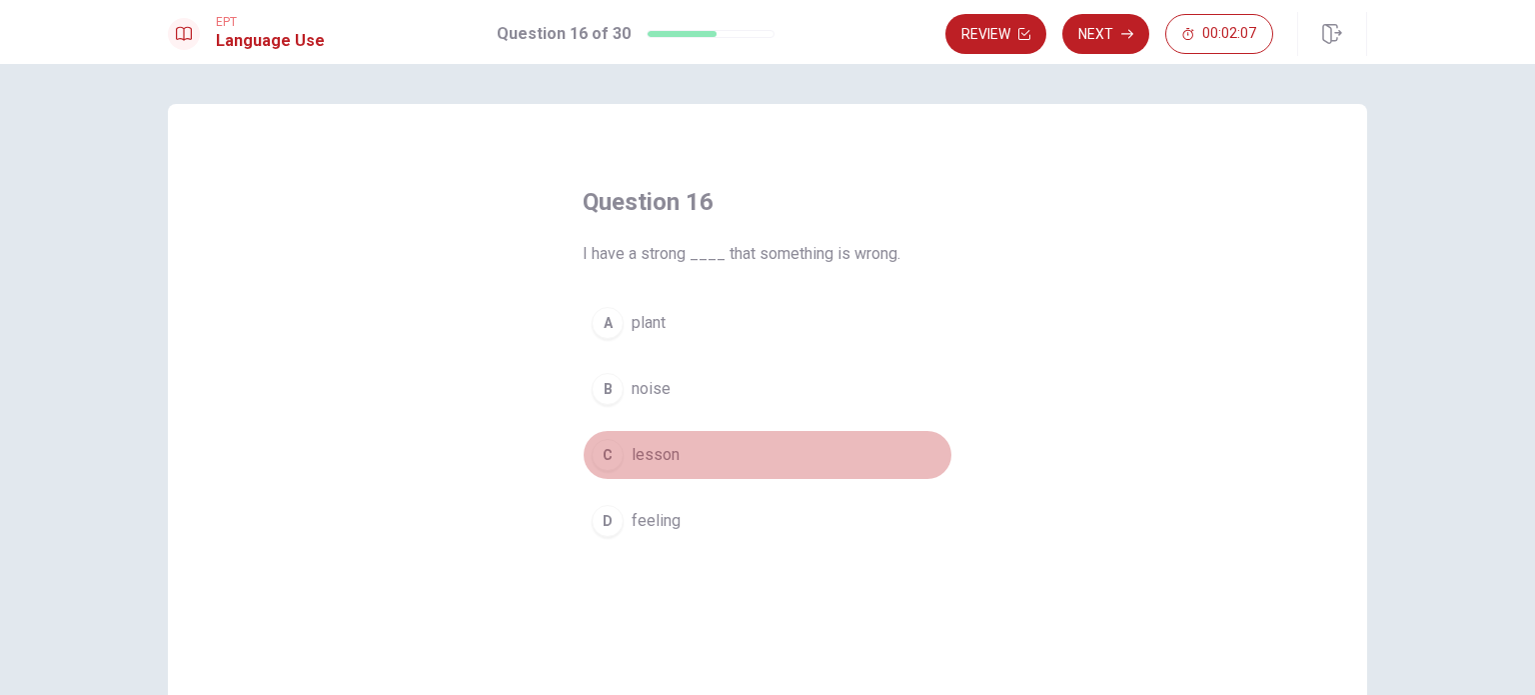
click at [640, 459] on span "lesson" at bounding box center [656, 455] width 48 height 24
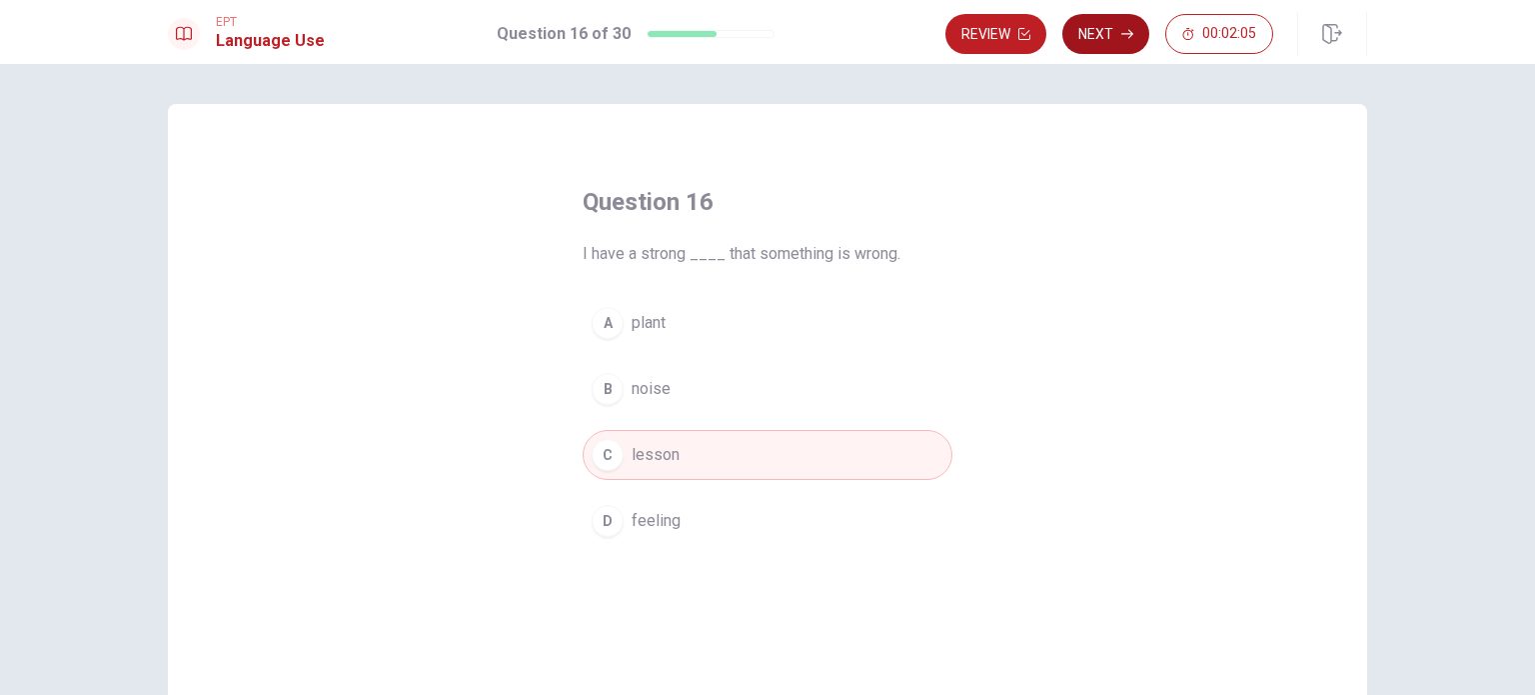
click at [1115, 38] on button "Next" at bounding box center [1105, 34] width 87 height 40
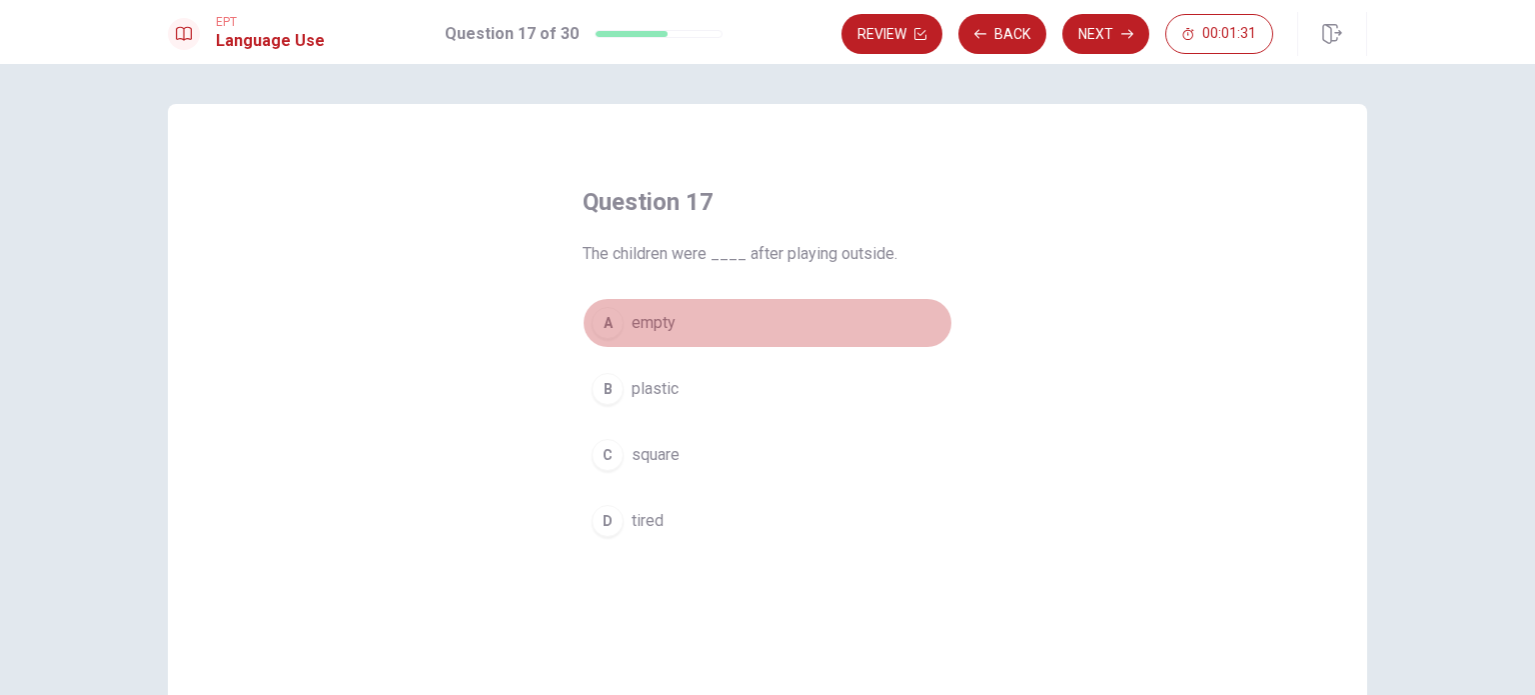
click at [632, 322] on span "empty" at bounding box center [654, 323] width 44 height 24
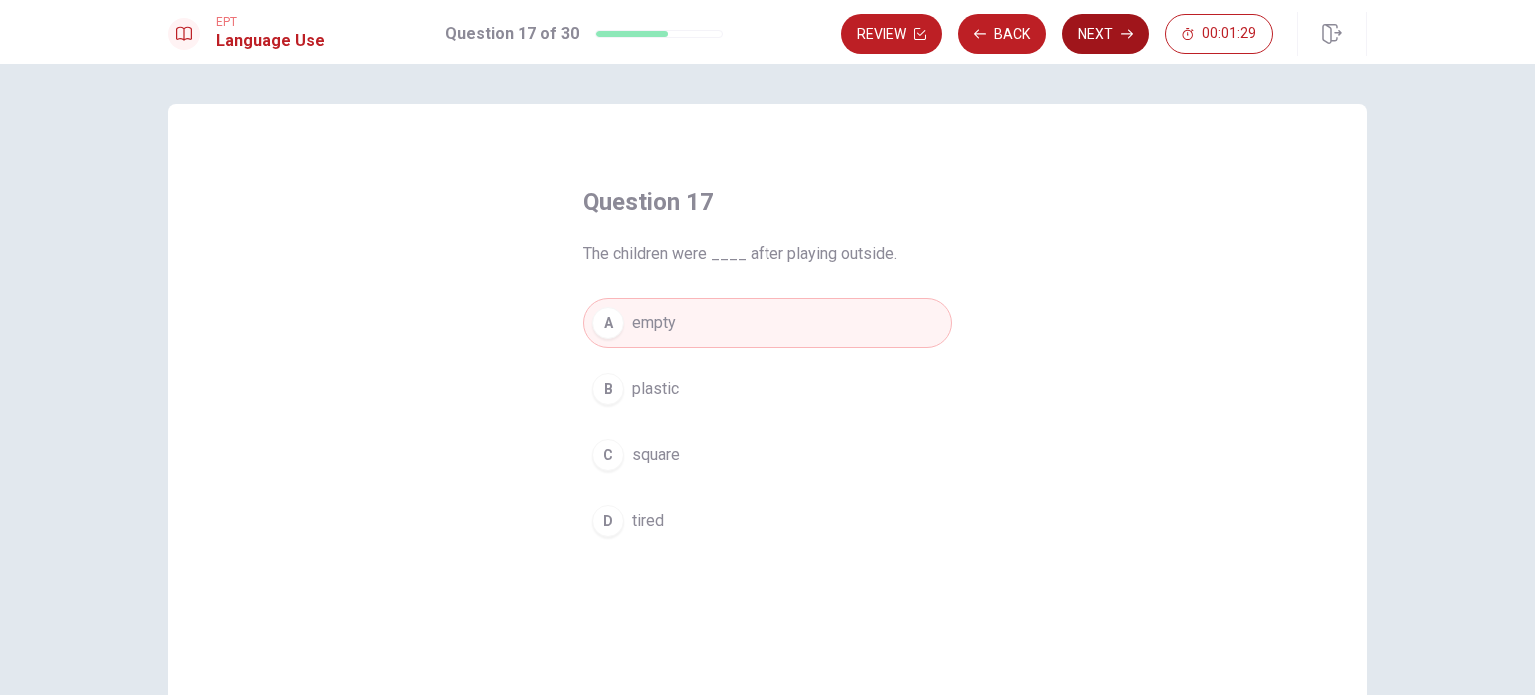
click at [1088, 21] on button "Next" at bounding box center [1105, 34] width 87 height 40
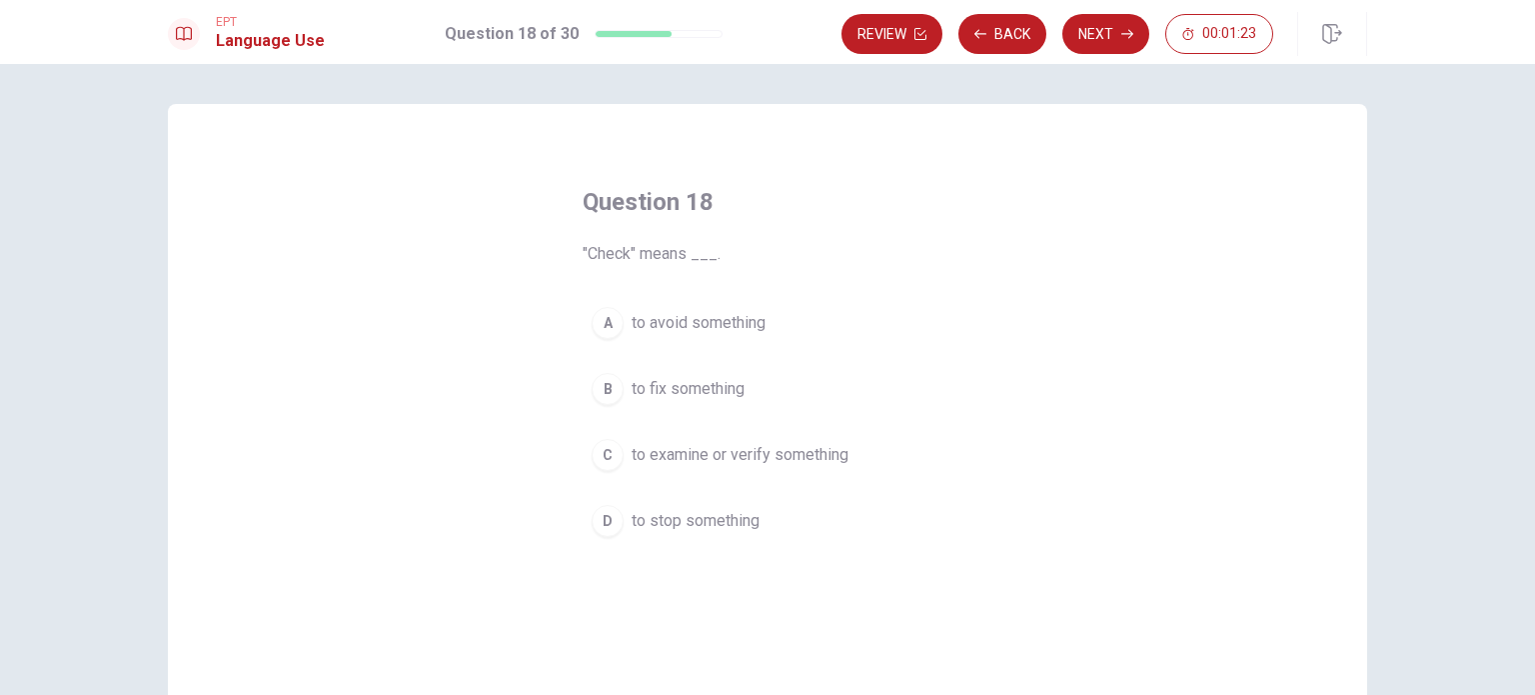
click at [686, 455] on span "to examine or verify something" at bounding box center [740, 455] width 217 height 24
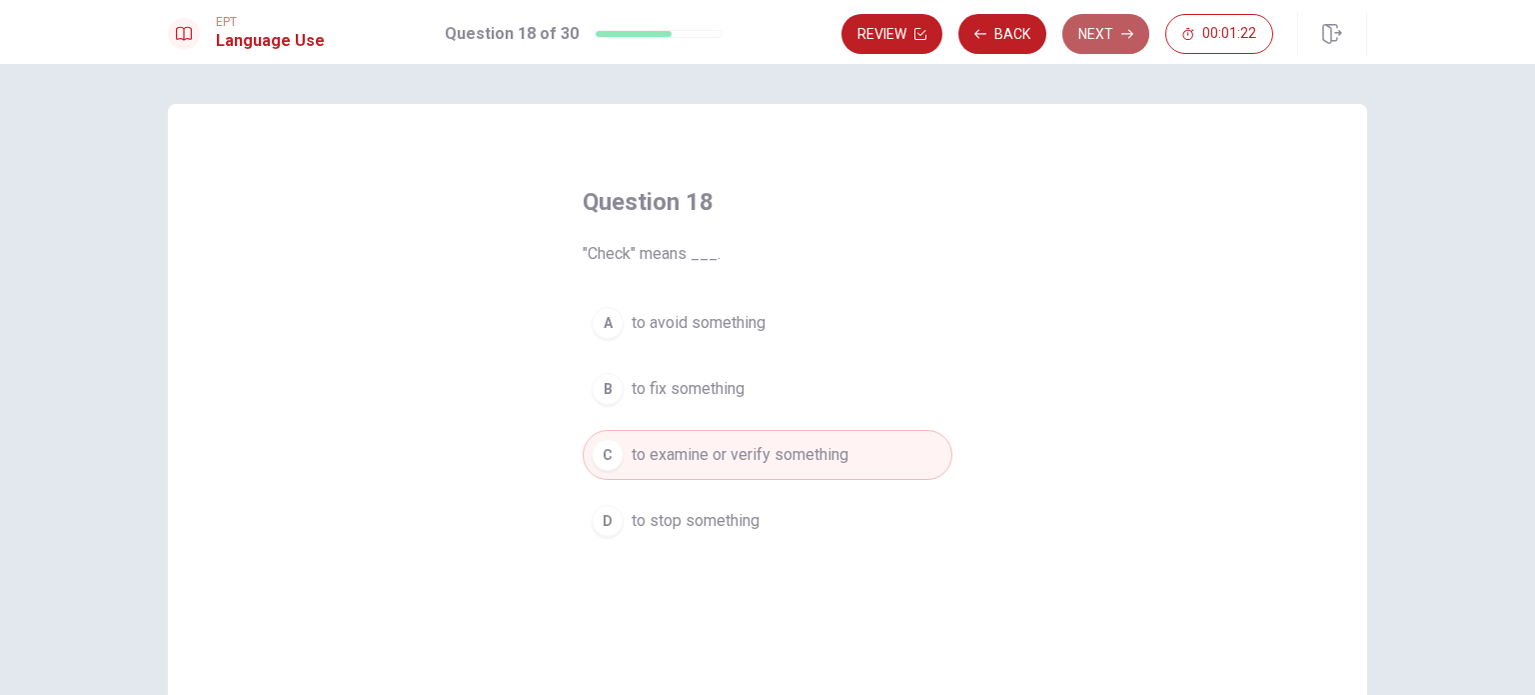
click at [1097, 37] on button "Next" at bounding box center [1105, 34] width 87 height 40
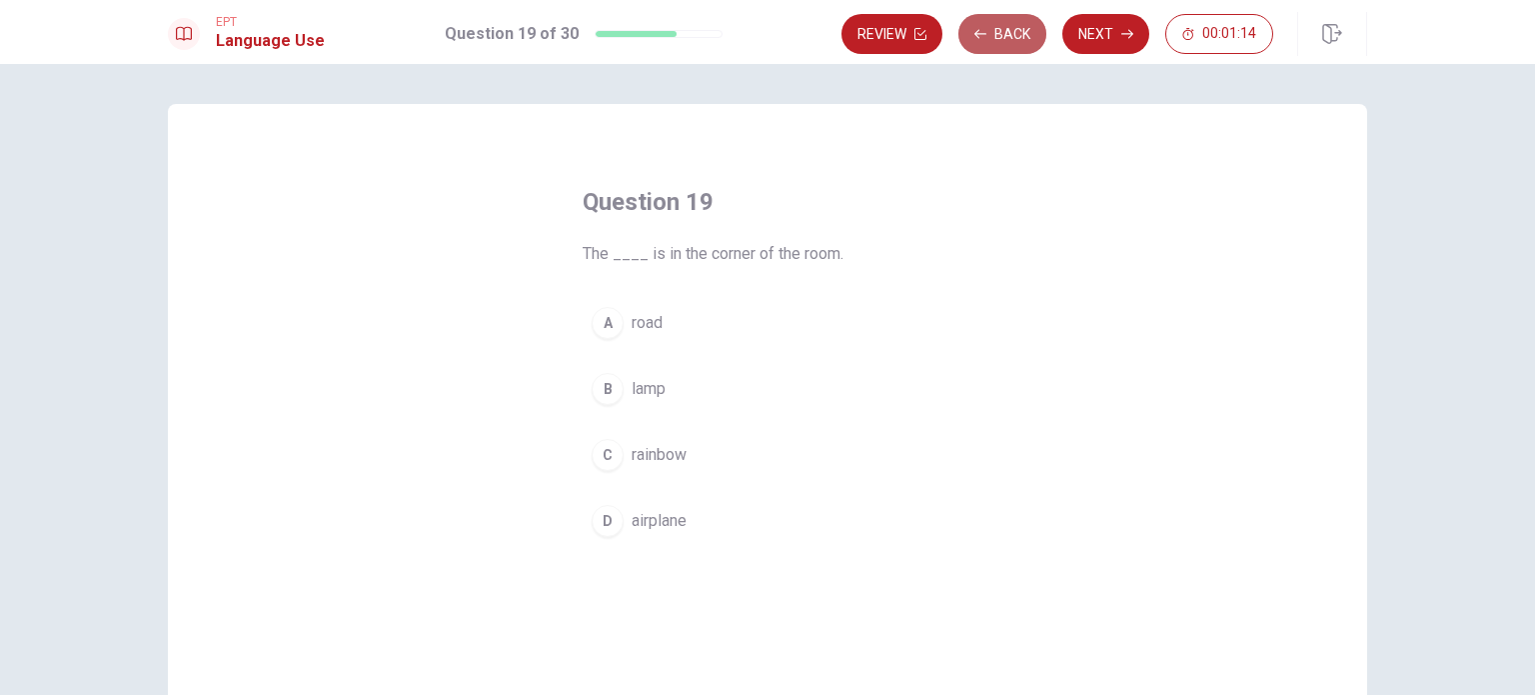
click at [1009, 39] on button "Back" at bounding box center [1003, 34] width 88 height 40
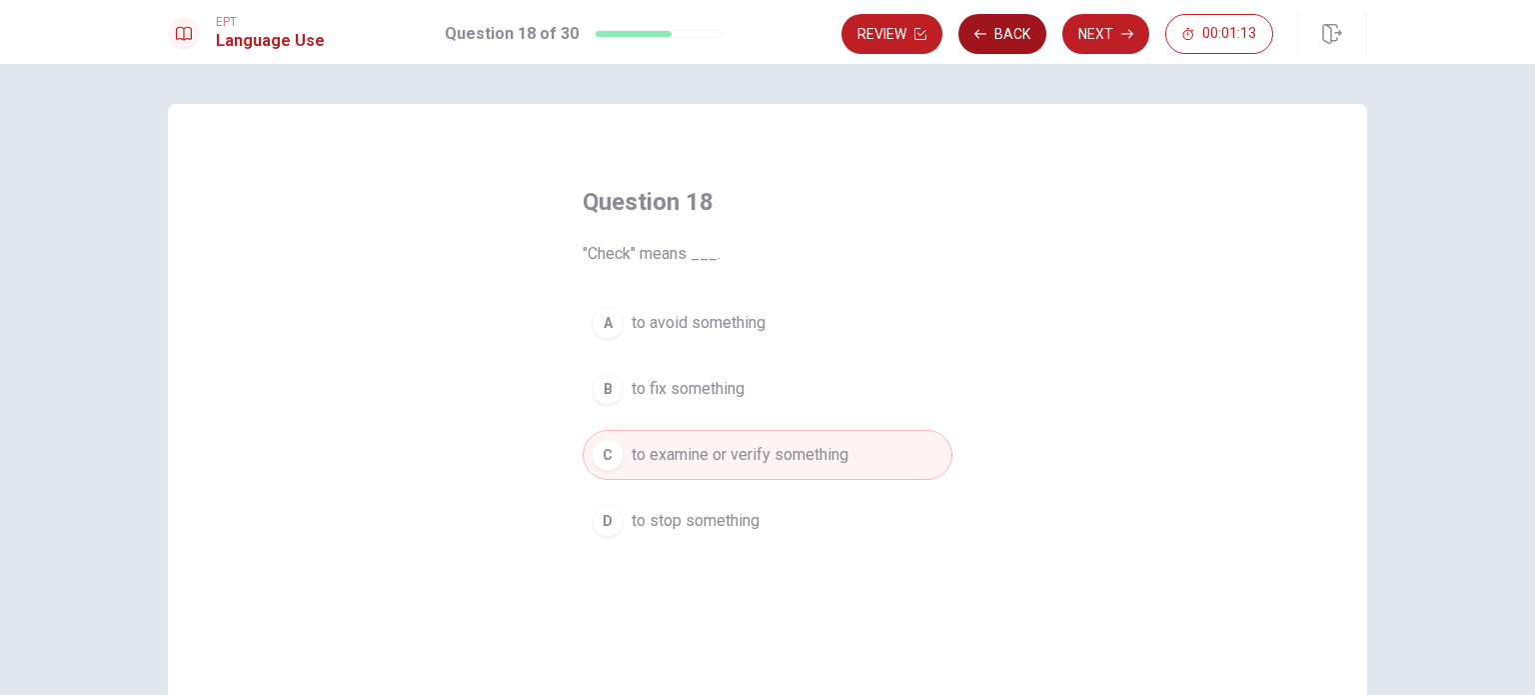
click at [1009, 39] on button "Back" at bounding box center [1003, 34] width 88 height 40
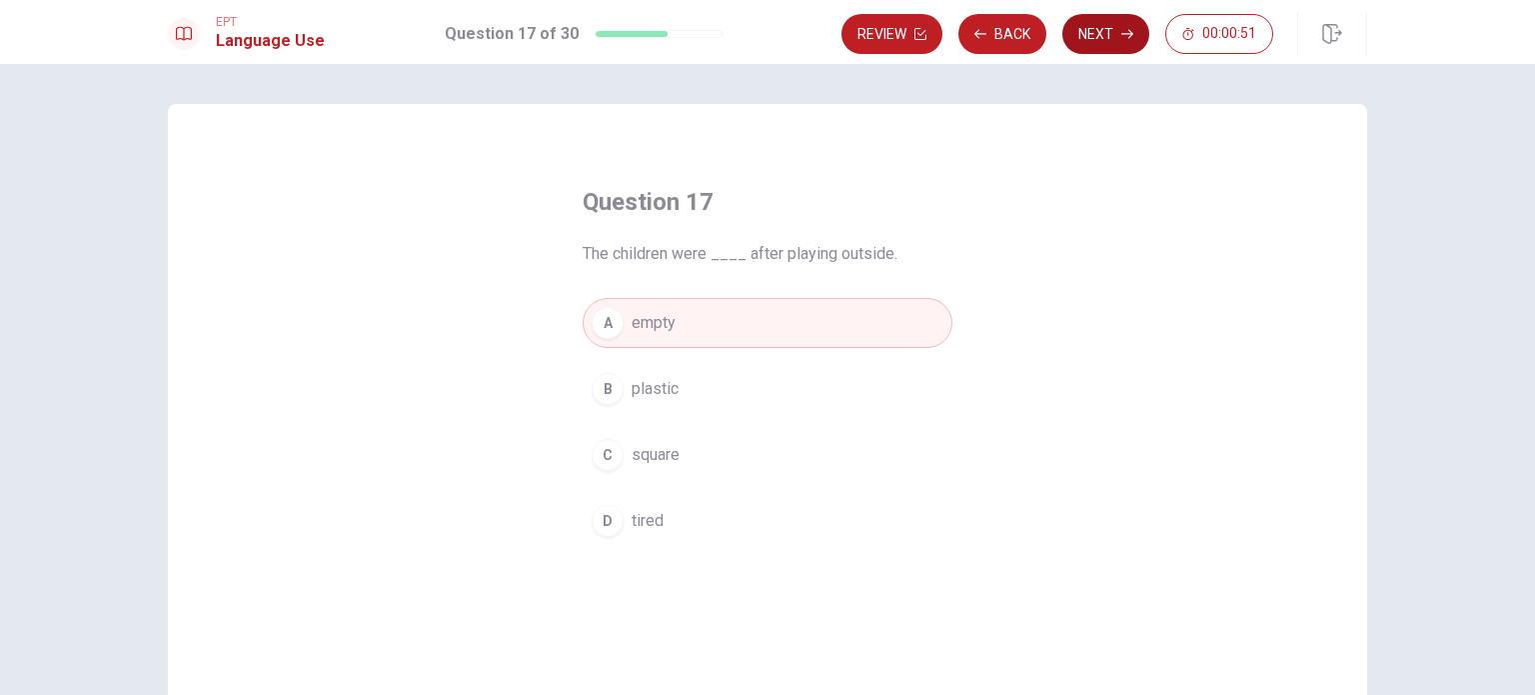
click at [1098, 34] on button "Next" at bounding box center [1105, 34] width 87 height 40
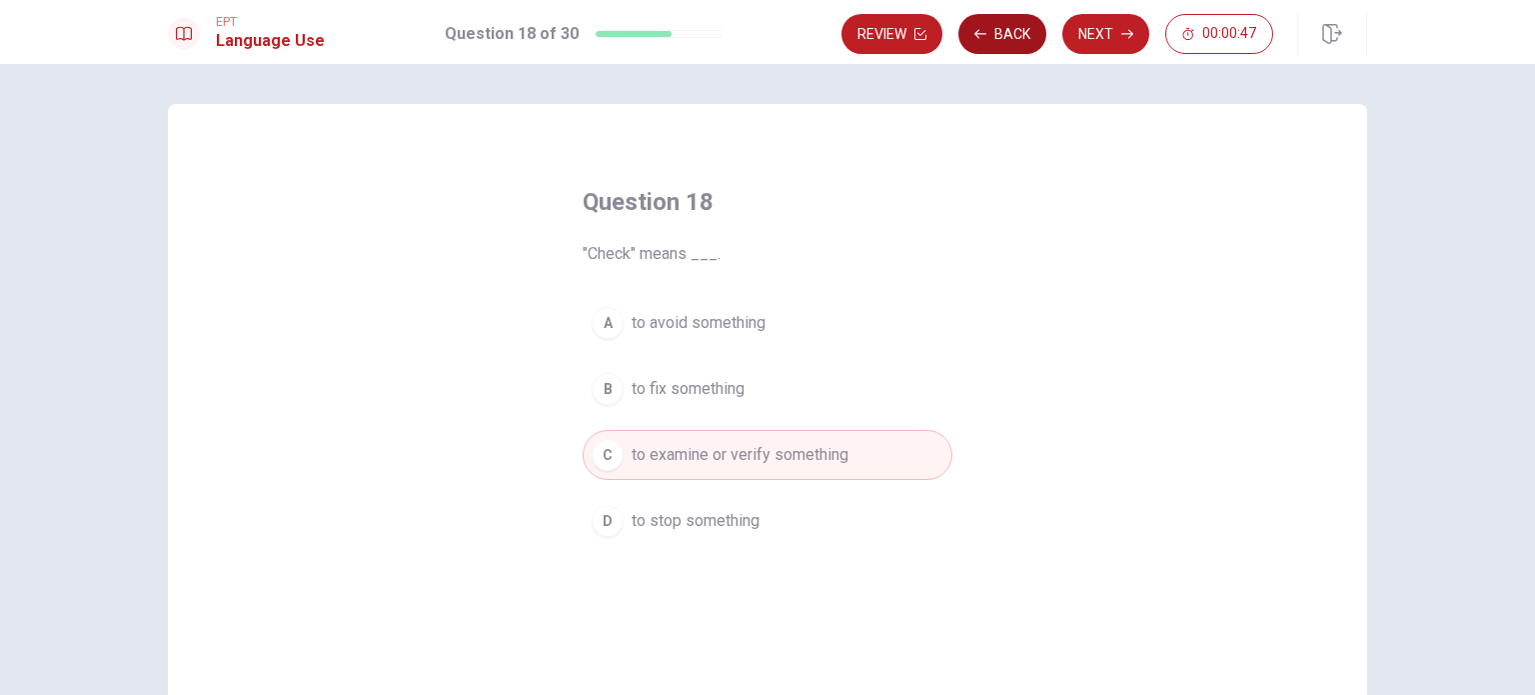
click at [1002, 26] on button "Back" at bounding box center [1003, 34] width 88 height 40
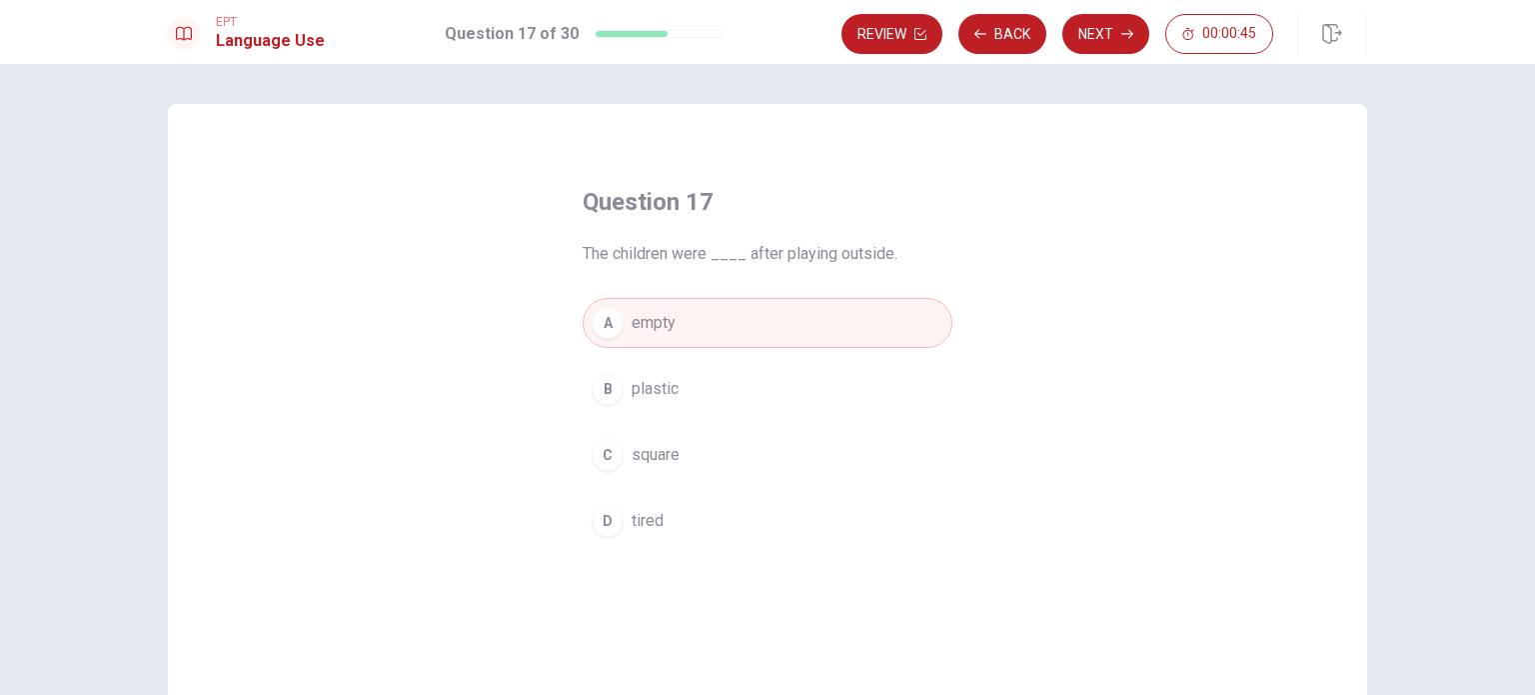
click at [666, 512] on button "D tired" at bounding box center [768, 521] width 370 height 50
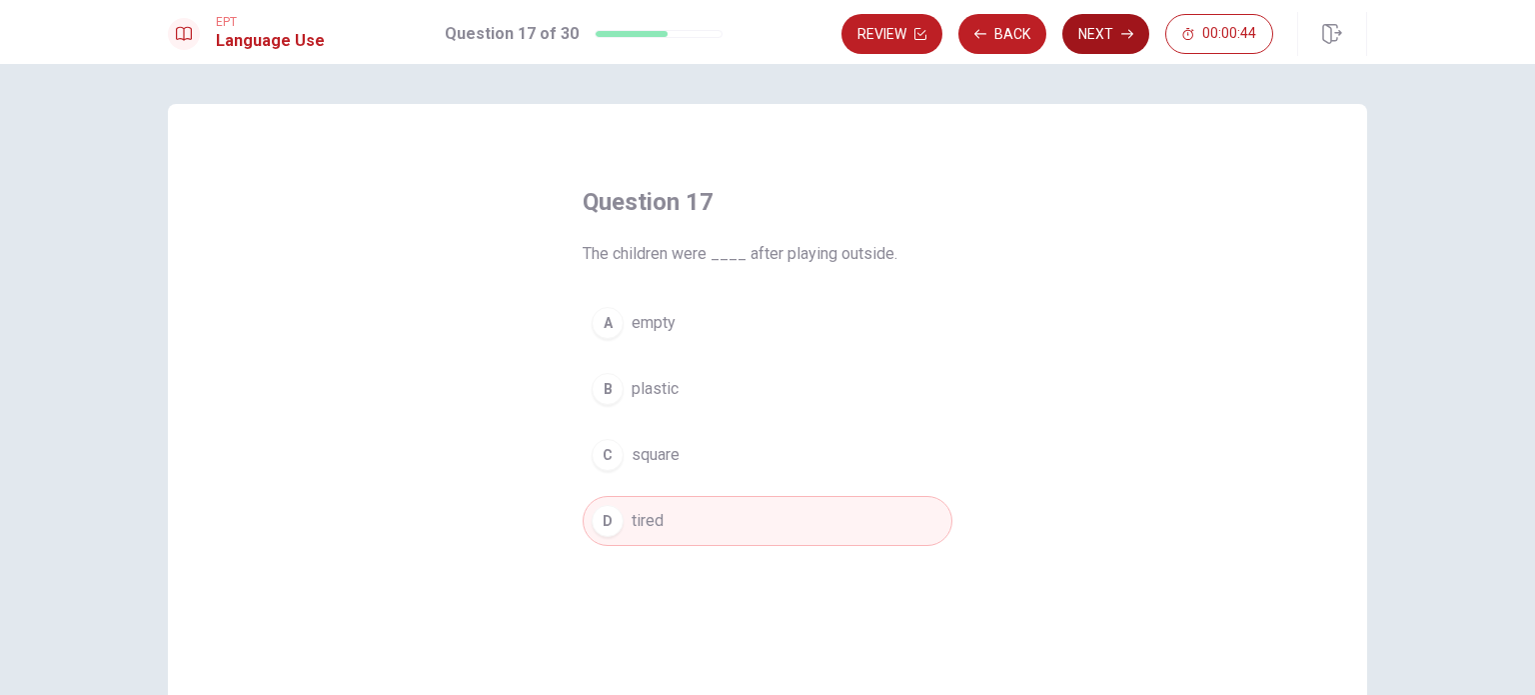
click at [1097, 27] on button "Next" at bounding box center [1105, 34] width 87 height 40
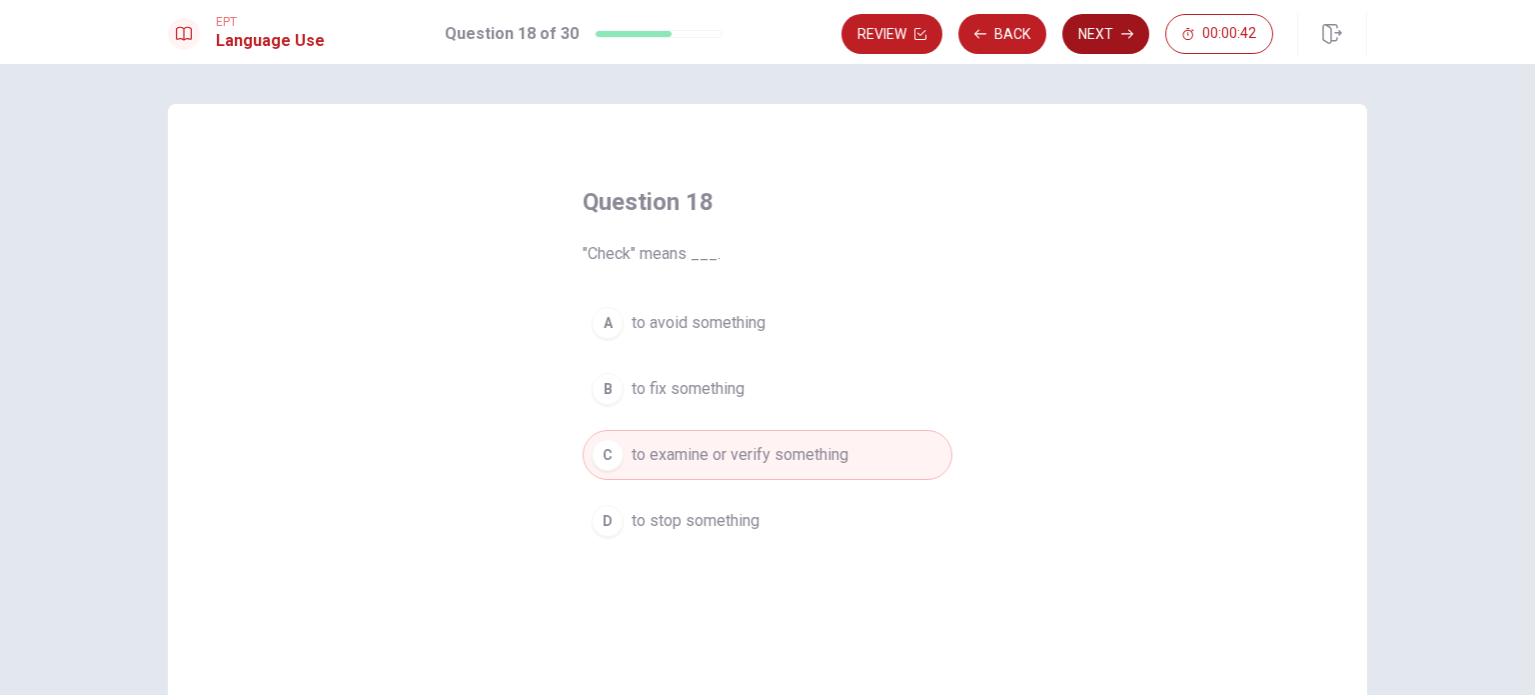
click at [1119, 33] on button "Next" at bounding box center [1105, 34] width 87 height 40
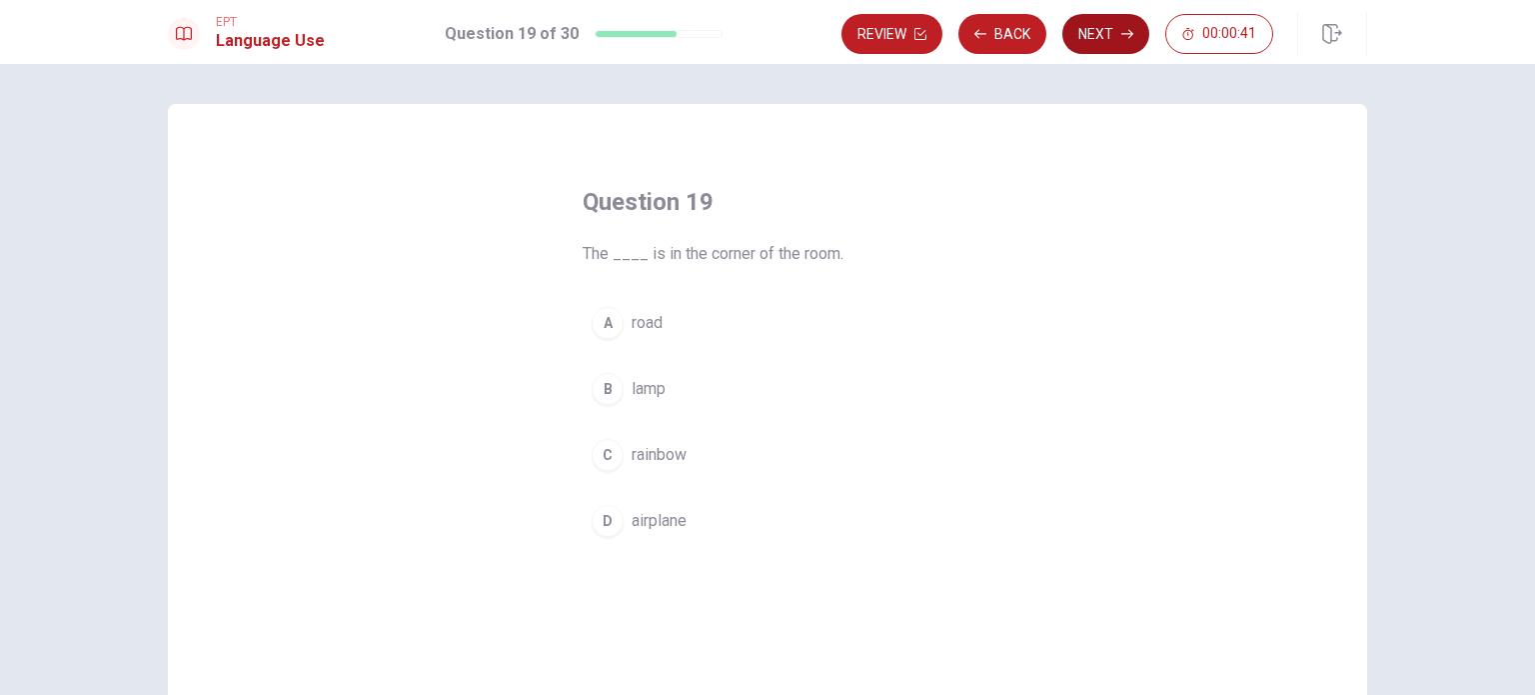
click at [1107, 37] on button "Next" at bounding box center [1105, 34] width 87 height 40
click at [1009, 40] on button "Back" at bounding box center [1003, 34] width 88 height 40
click at [989, 36] on button "Back" at bounding box center [1003, 34] width 88 height 40
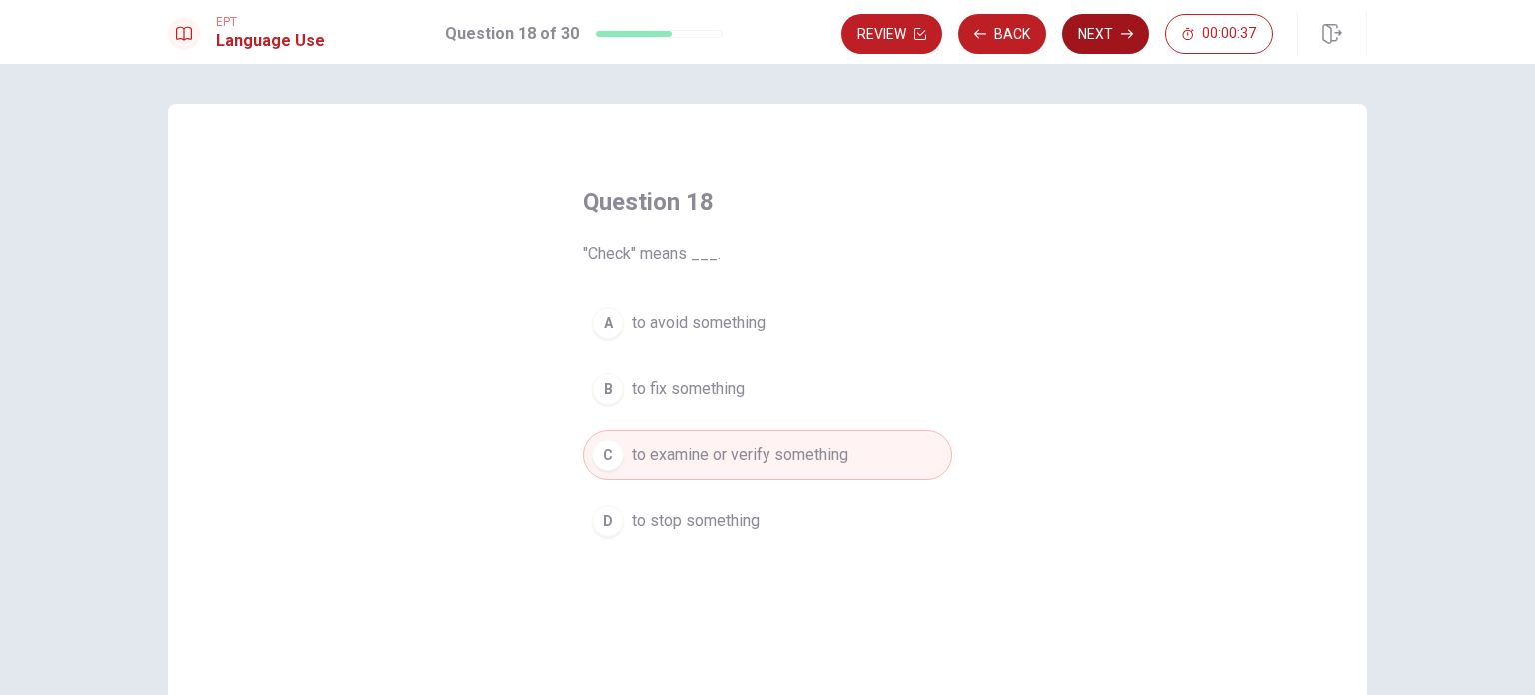
click at [1095, 43] on button "Next" at bounding box center [1105, 34] width 87 height 40
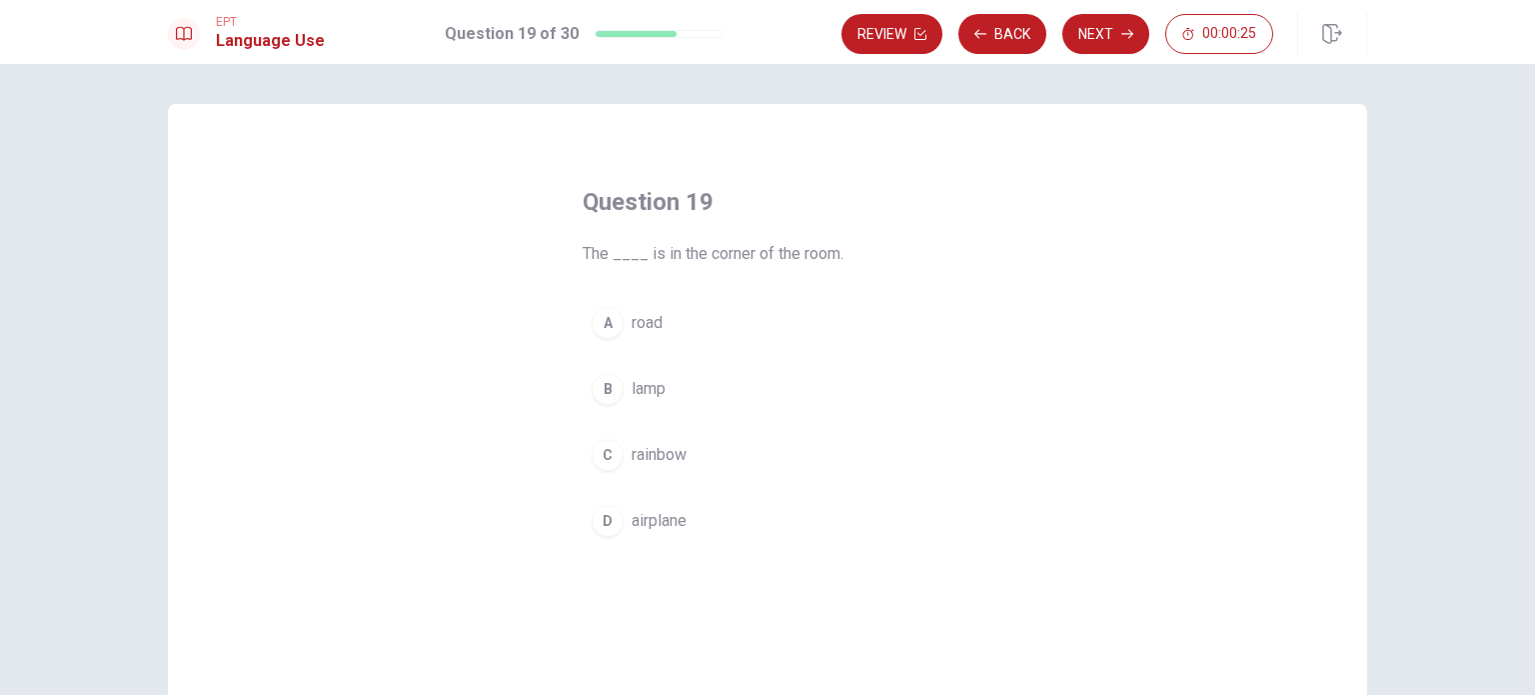
click at [640, 327] on span "road" at bounding box center [647, 323] width 31 height 24
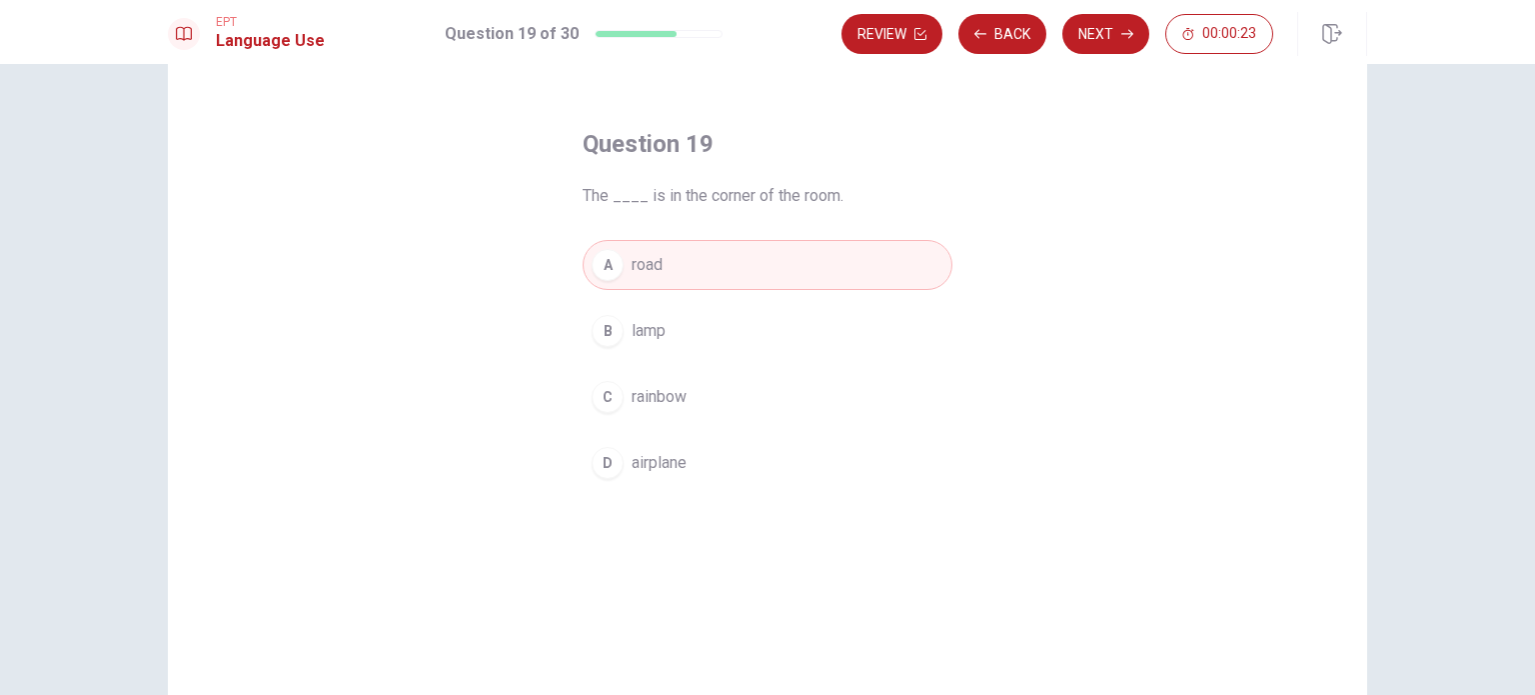
scroll to position [59, 0]
click at [1115, 23] on button "Next" at bounding box center [1105, 34] width 87 height 40
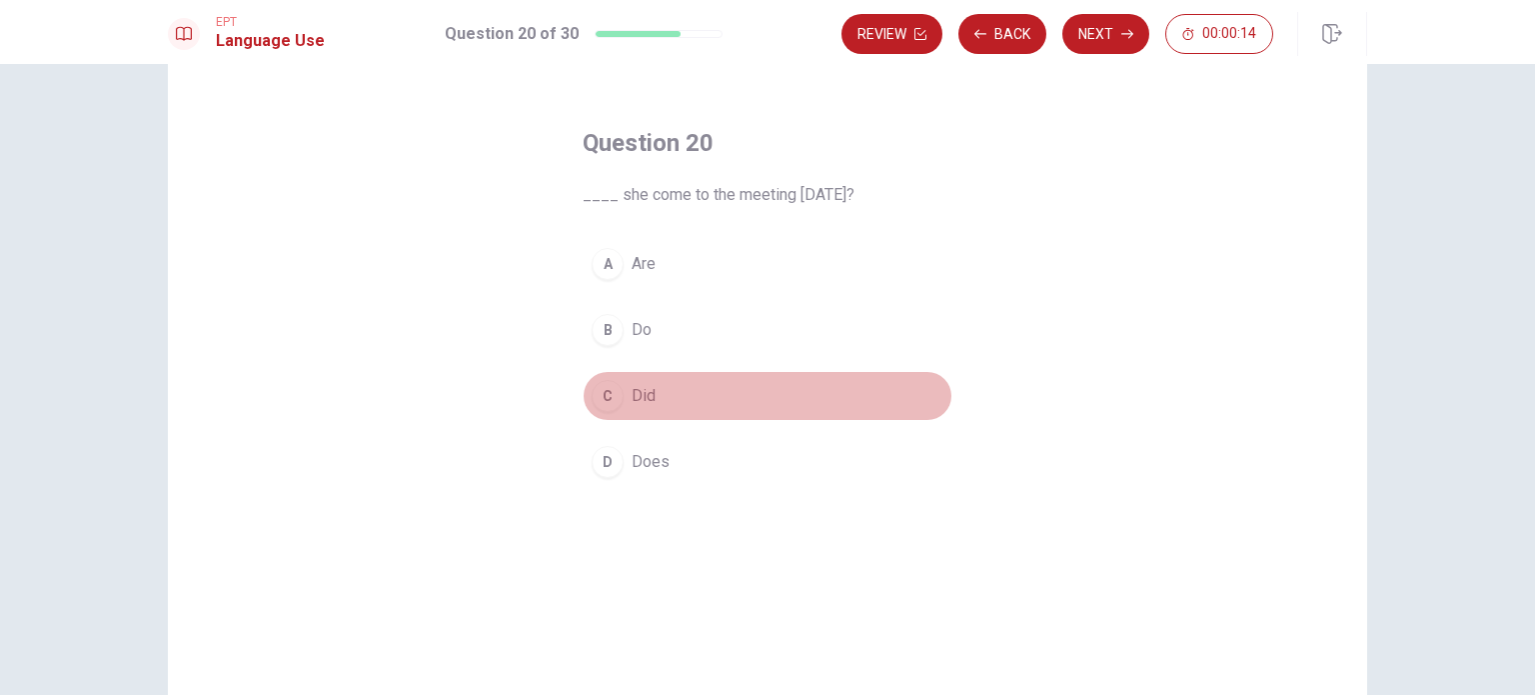
click at [632, 396] on span "Did" at bounding box center [644, 396] width 24 height 24
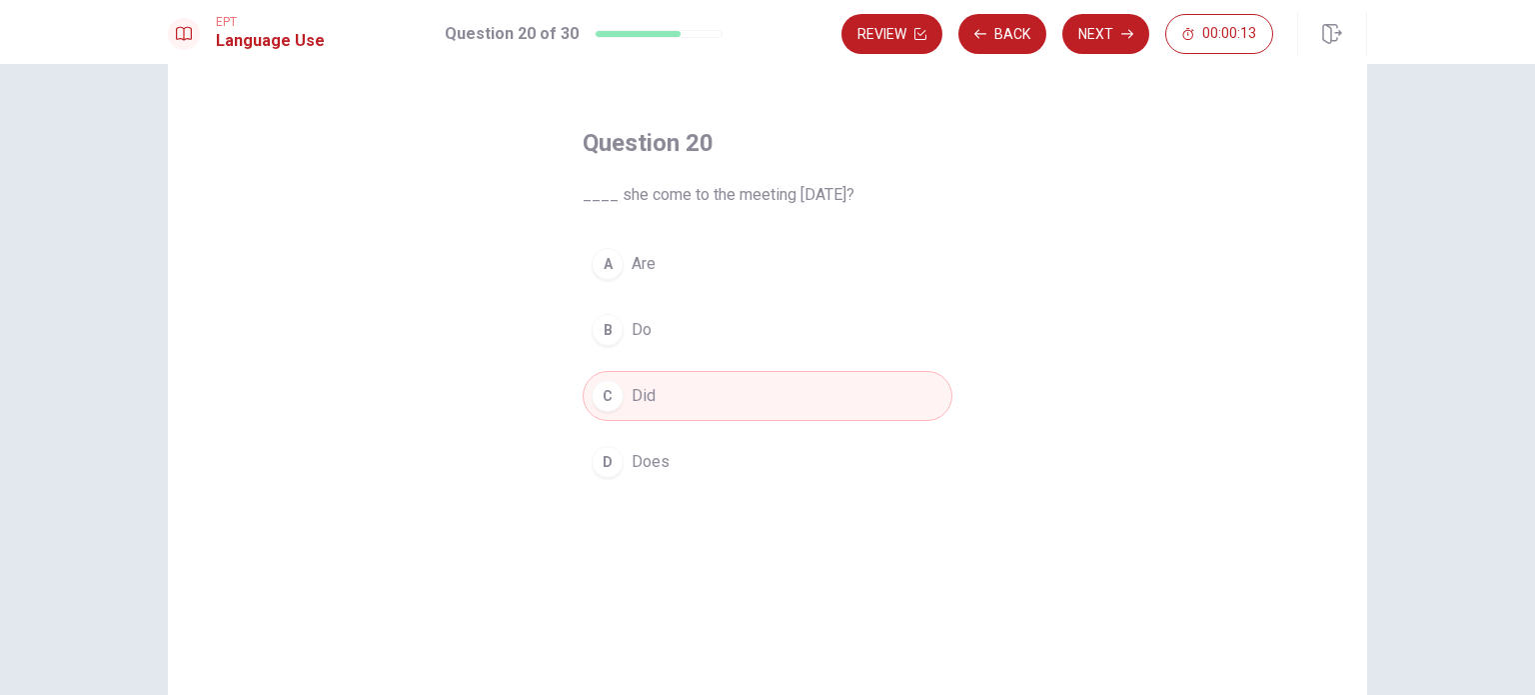
click at [653, 447] on button "D Does" at bounding box center [768, 462] width 370 height 50
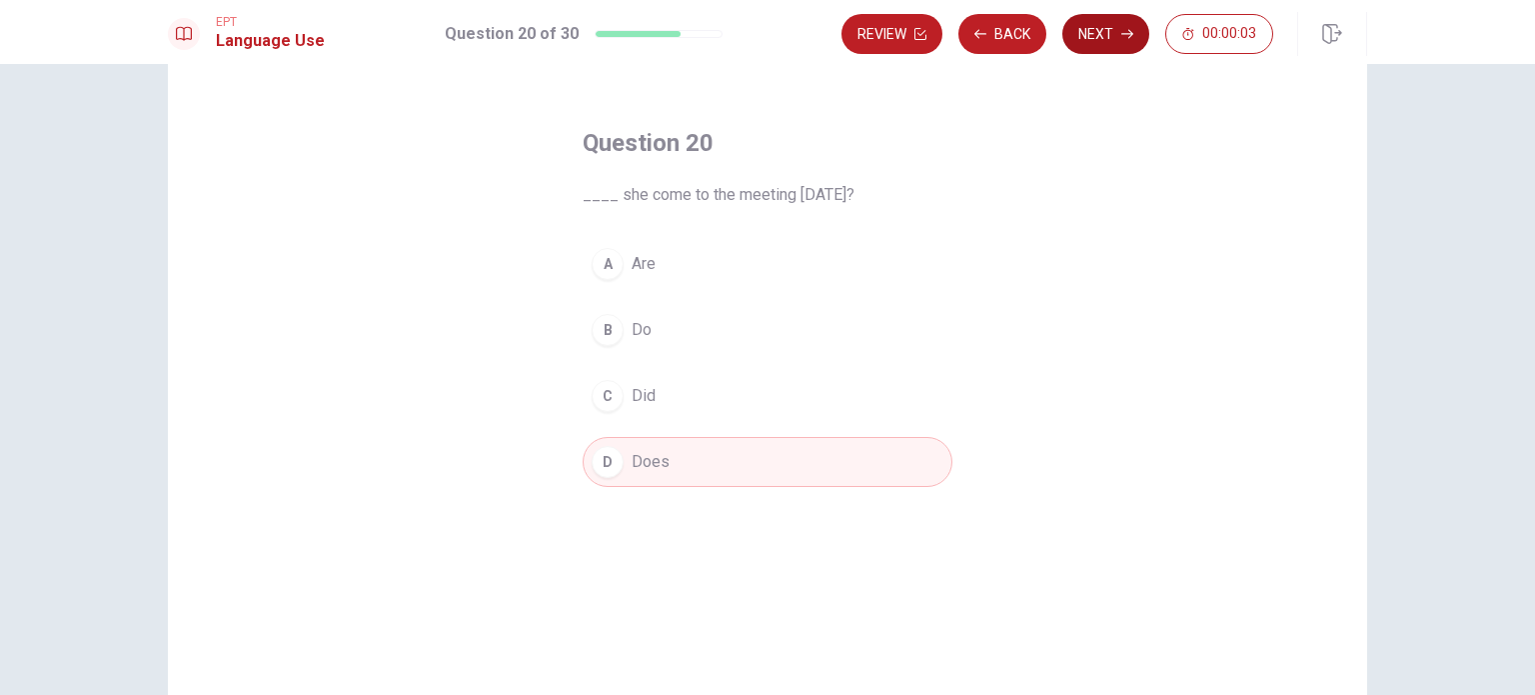
click at [1106, 31] on button "Next" at bounding box center [1105, 34] width 87 height 40
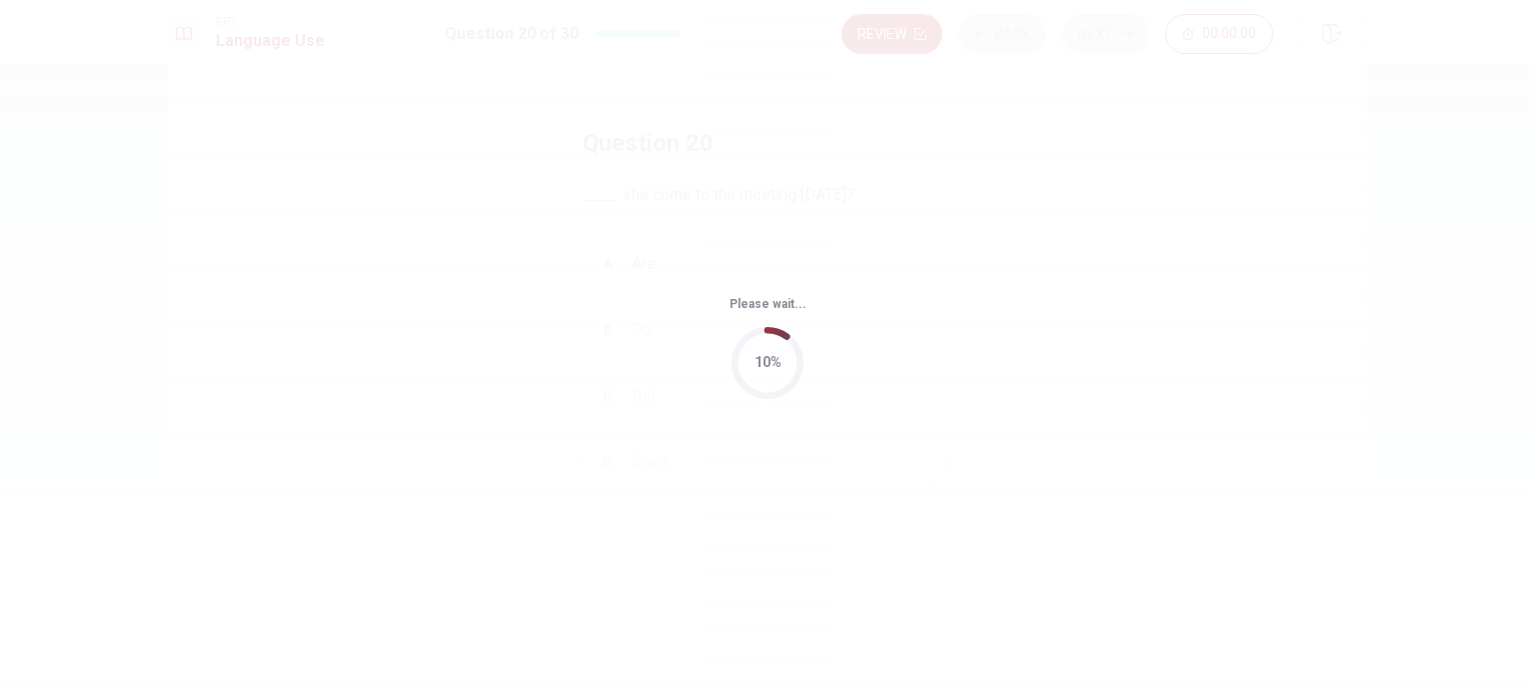
scroll to position [0, 0]
click at [858, 244] on div "Please wait... 10%" at bounding box center [767, 347] width 1535 height 695
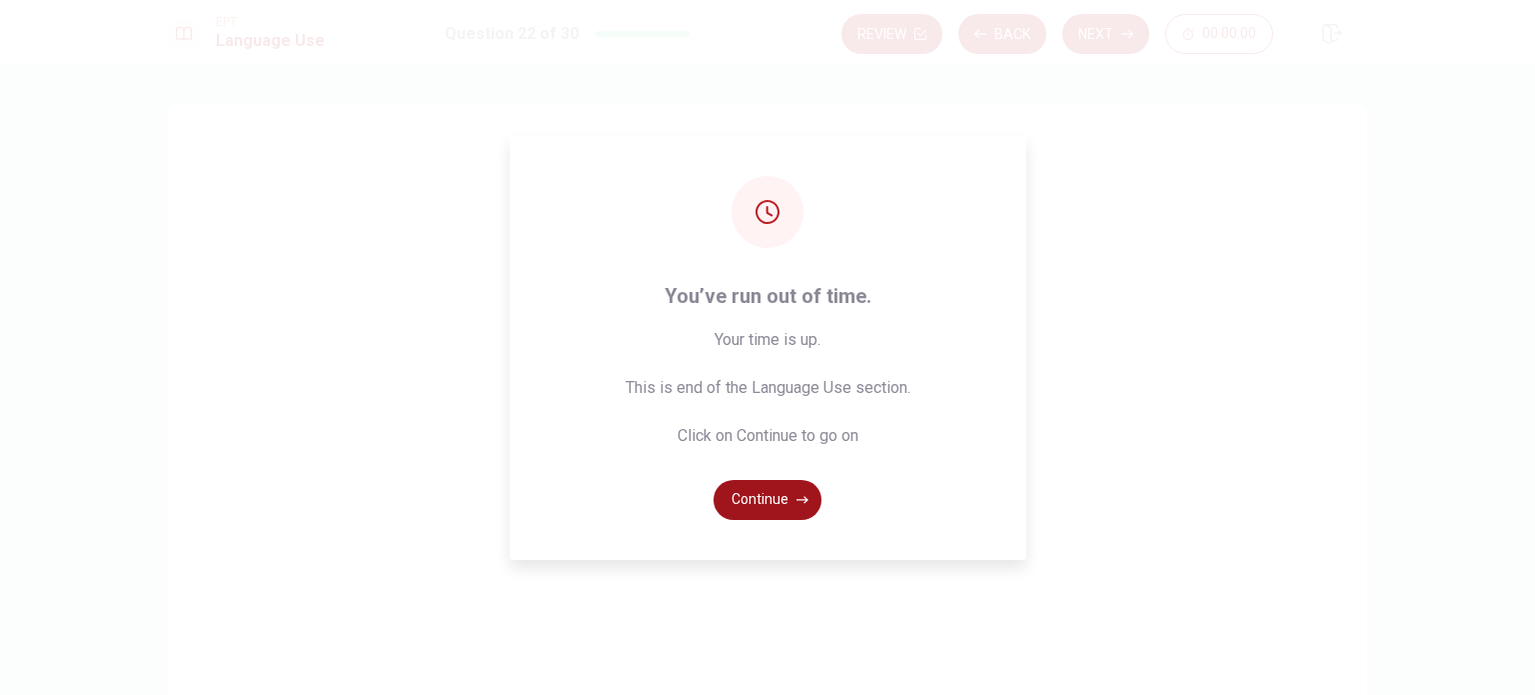
click at [782, 492] on button "Continue" at bounding box center [768, 500] width 108 height 40
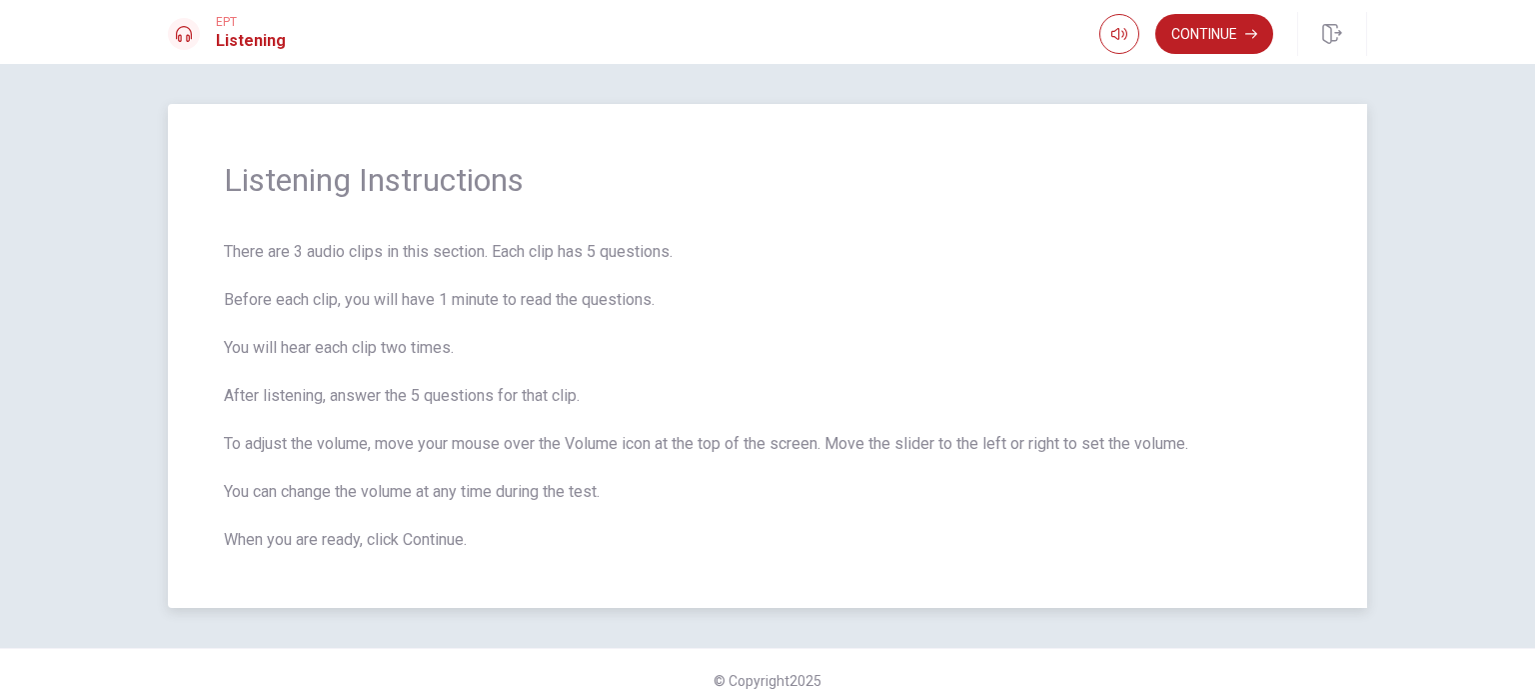
scroll to position [16, 0]
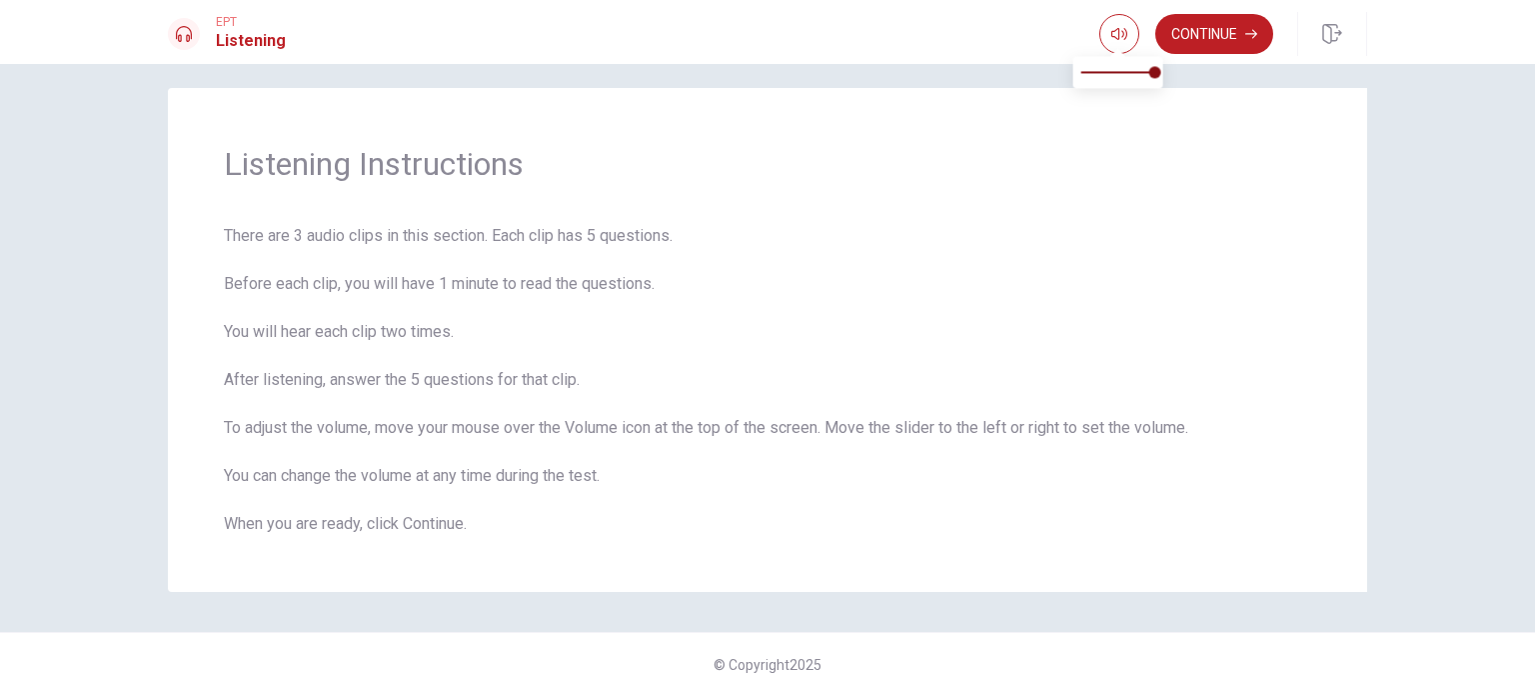
click at [1115, 45] on span at bounding box center [1117, 50] width 16 height 11
click at [1114, 33] on icon "button" at bounding box center [1119, 34] width 16 height 16
click at [1225, 32] on button "Continue" at bounding box center [1214, 34] width 118 height 40
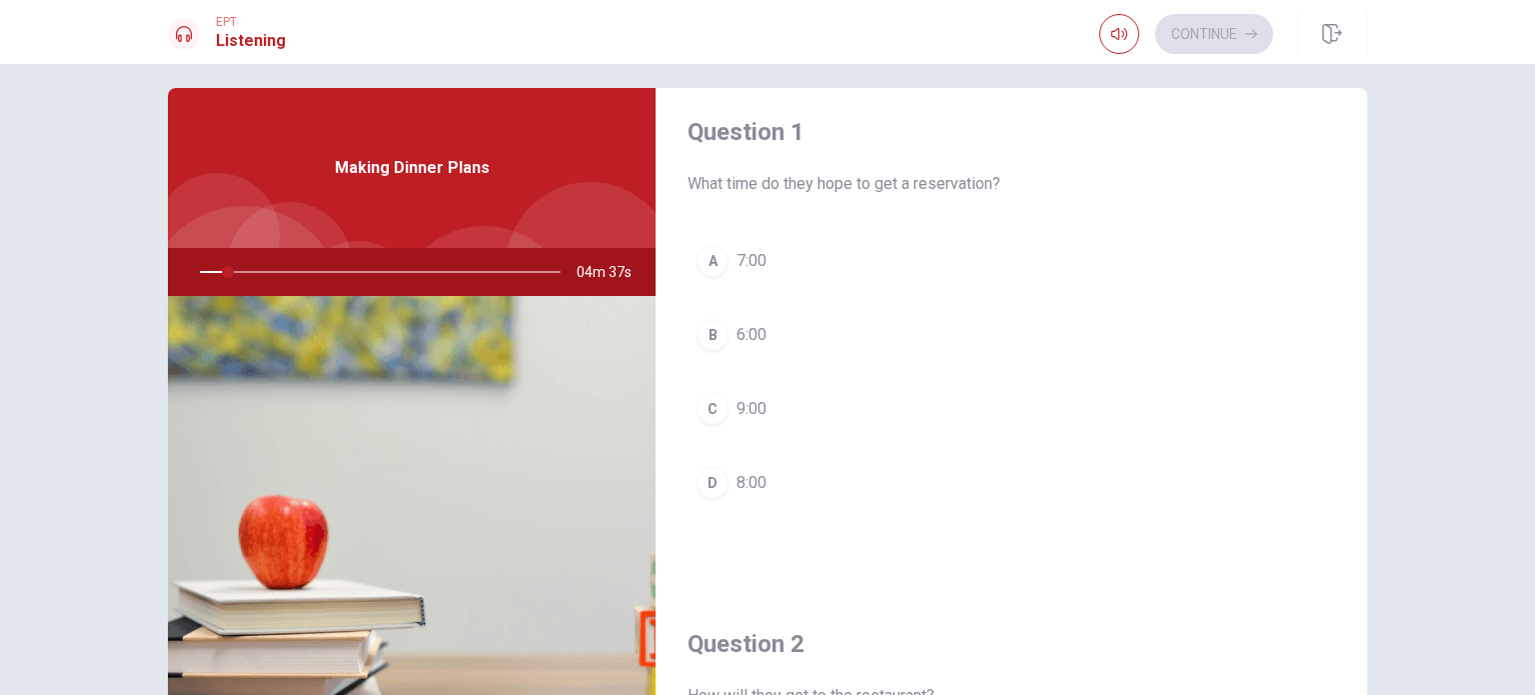
scroll to position [0, 0]
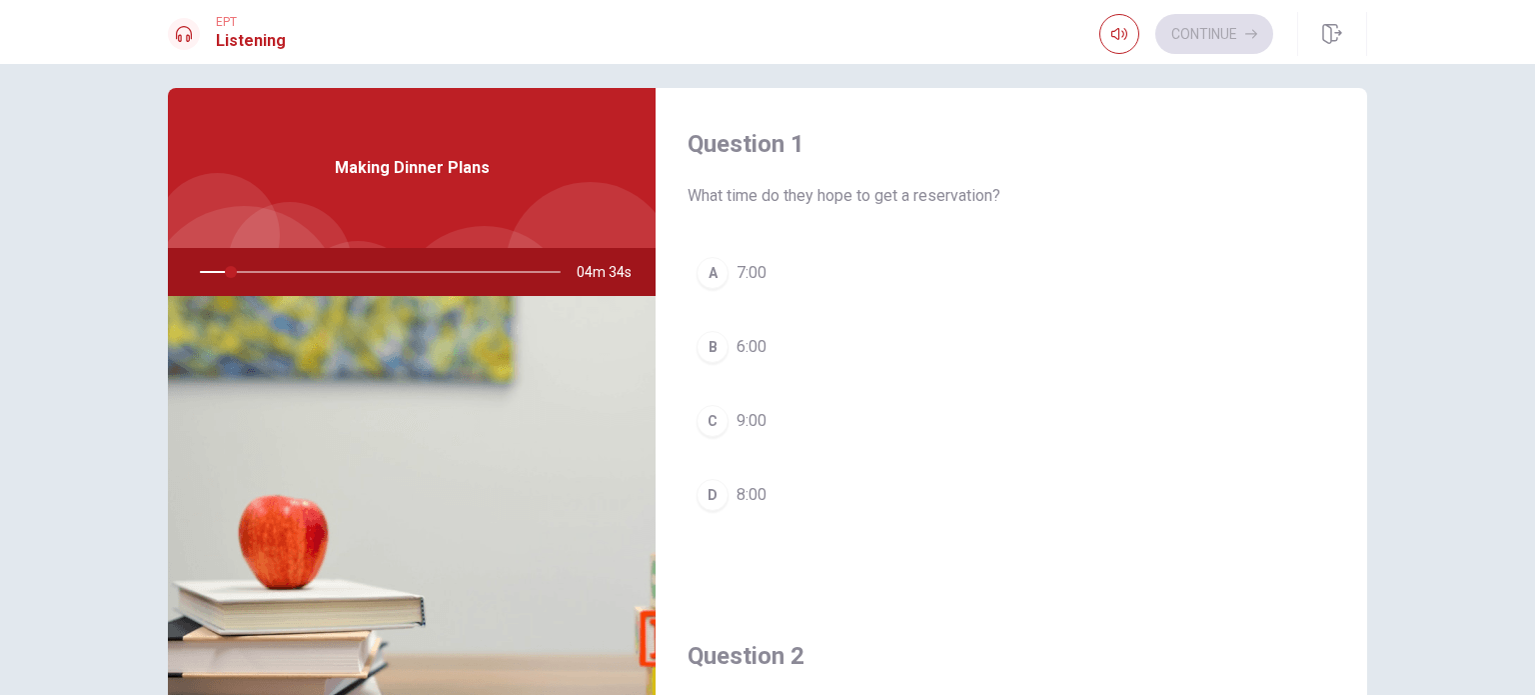
drag, startPoint x: 228, startPoint y: 270, endPoint x: 165, endPoint y: 263, distance: 63.4
click at [168, 263] on div "04m 34s" at bounding box center [412, 272] width 488 height 48
click at [202, 271] on div at bounding box center [376, 272] width 401 height 48
drag, startPoint x: 226, startPoint y: 271, endPoint x: 177, endPoint y: 271, distance: 49.0
click at [177, 271] on div at bounding box center [376, 272] width 401 height 48
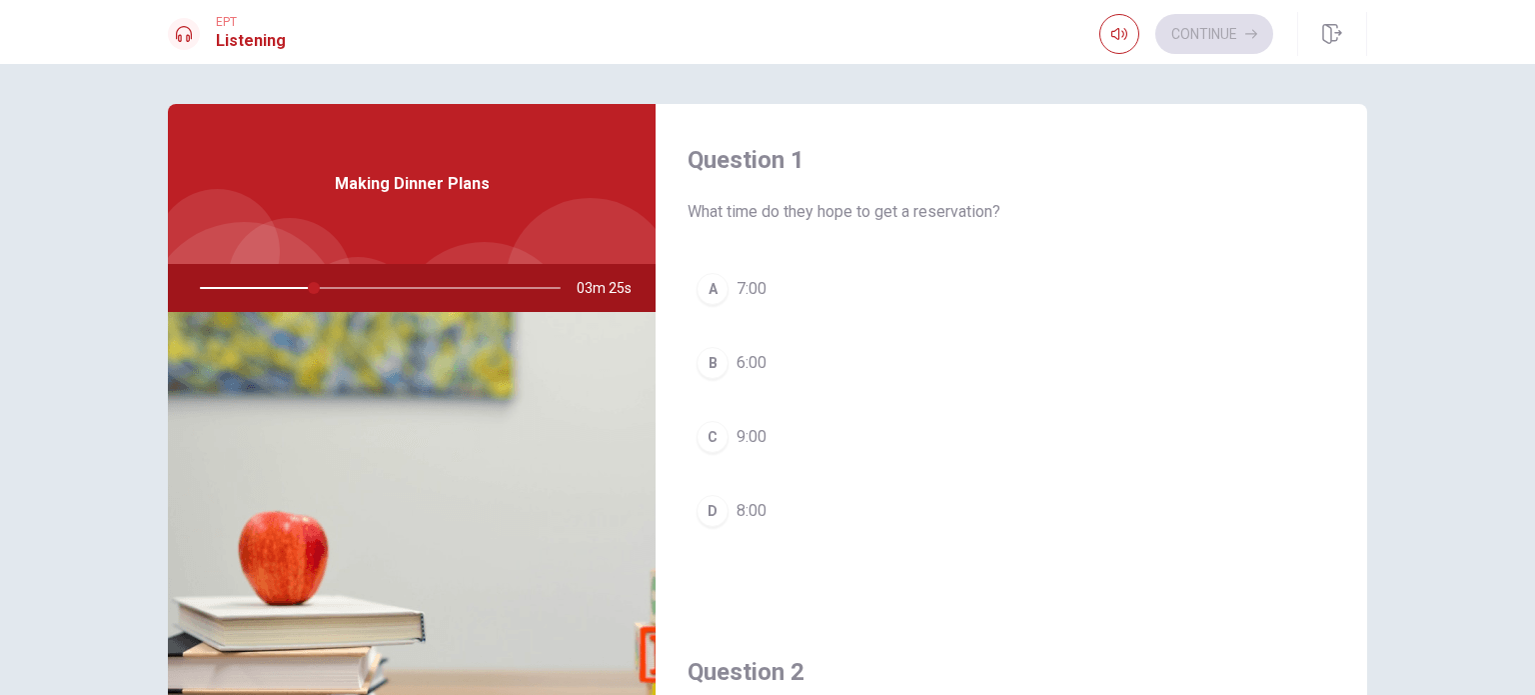
click at [709, 363] on div "B" at bounding box center [713, 363] width 32 height 32
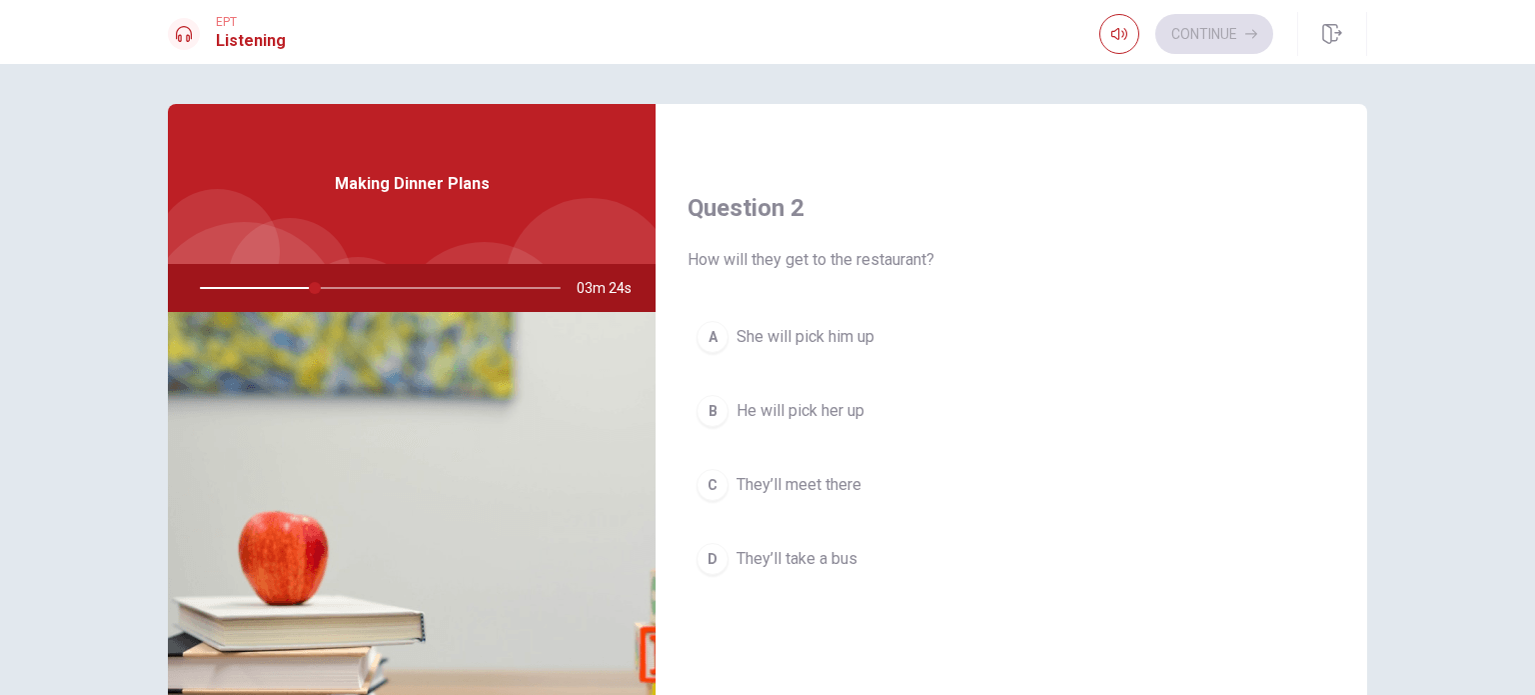
scroll to position [470, 0]
click at [772, 398] on span "He will pick her up" at bounding box center [801, 405] width 128 height 24
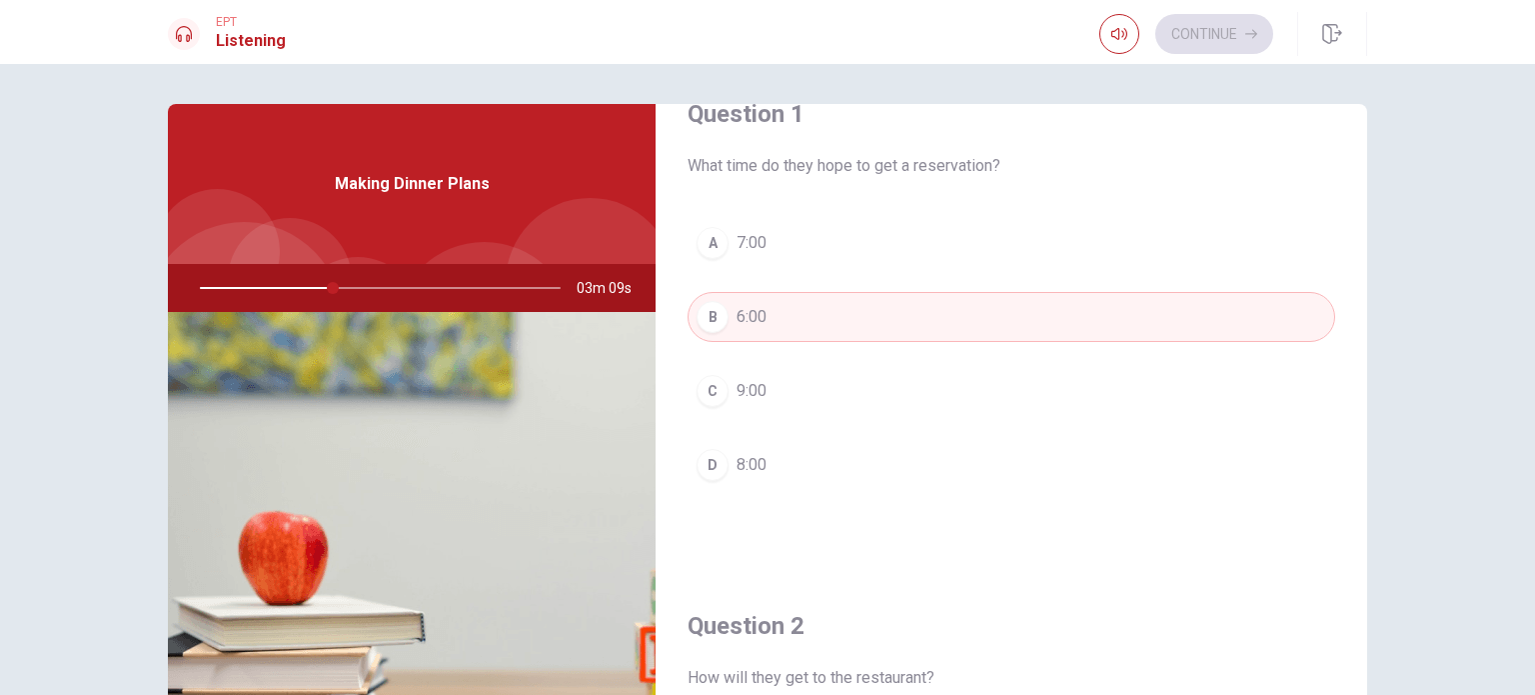
scroll to position [0, 0]
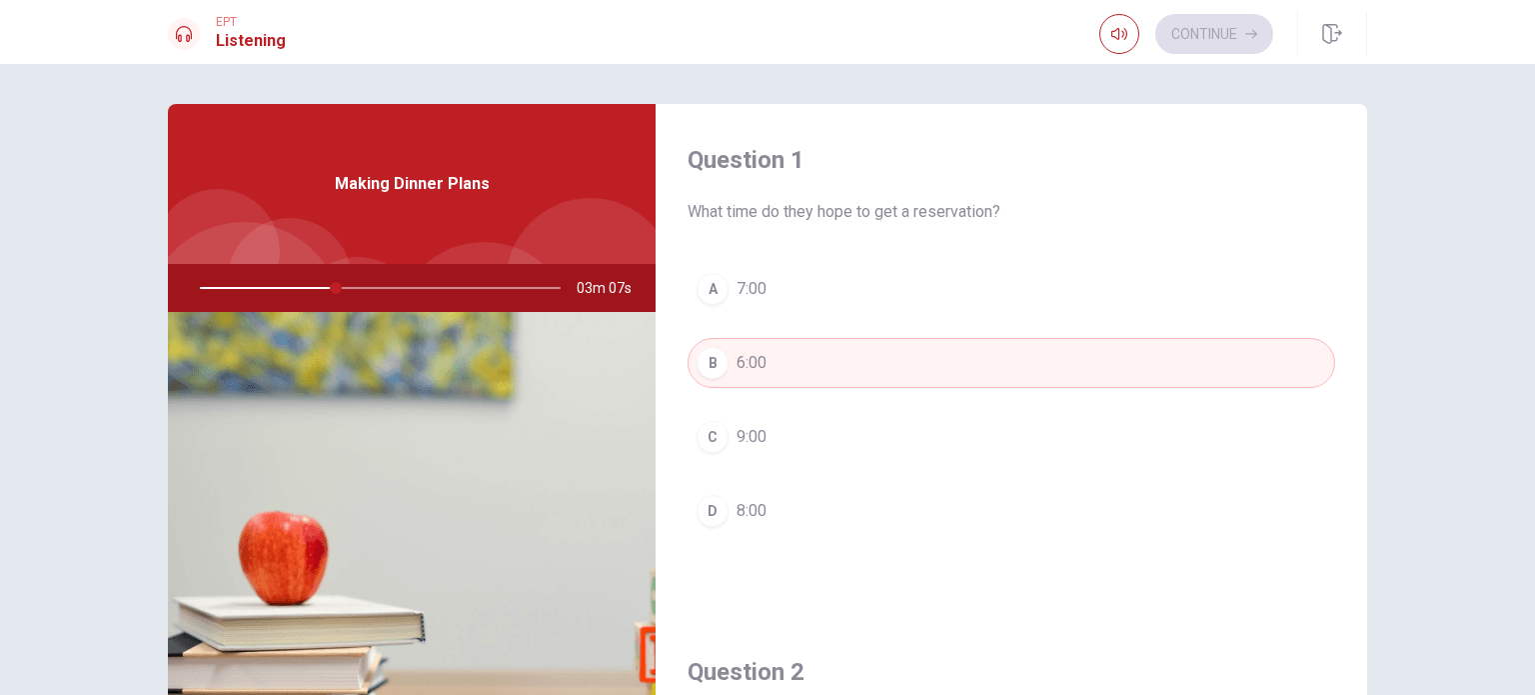
click at [763, 299] on button "A 7:00" at bounding box center [1012, 289] width 648 height 50
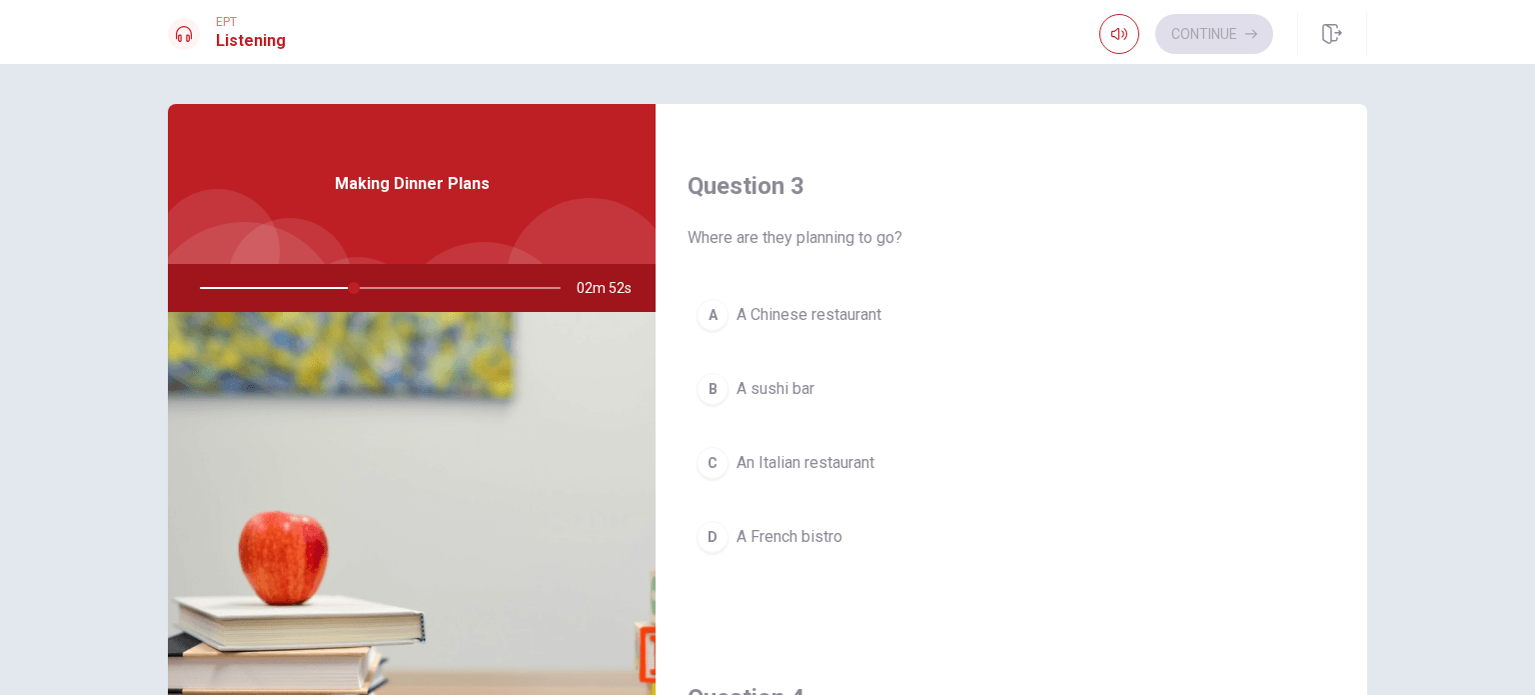
scroll to position [1000, 0]
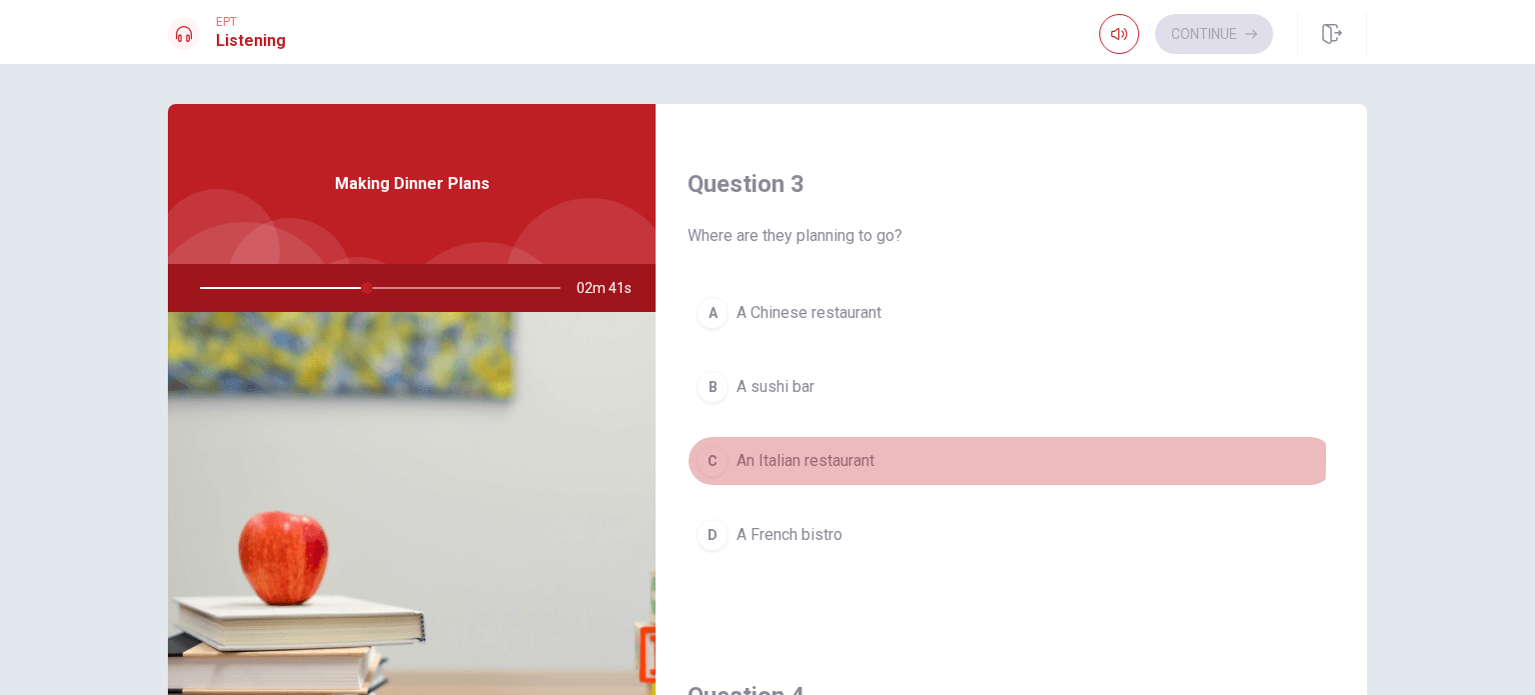
click at [784, 454] on span "An Italian restaurant" at bounding box center [806, 461] width 138 height 24
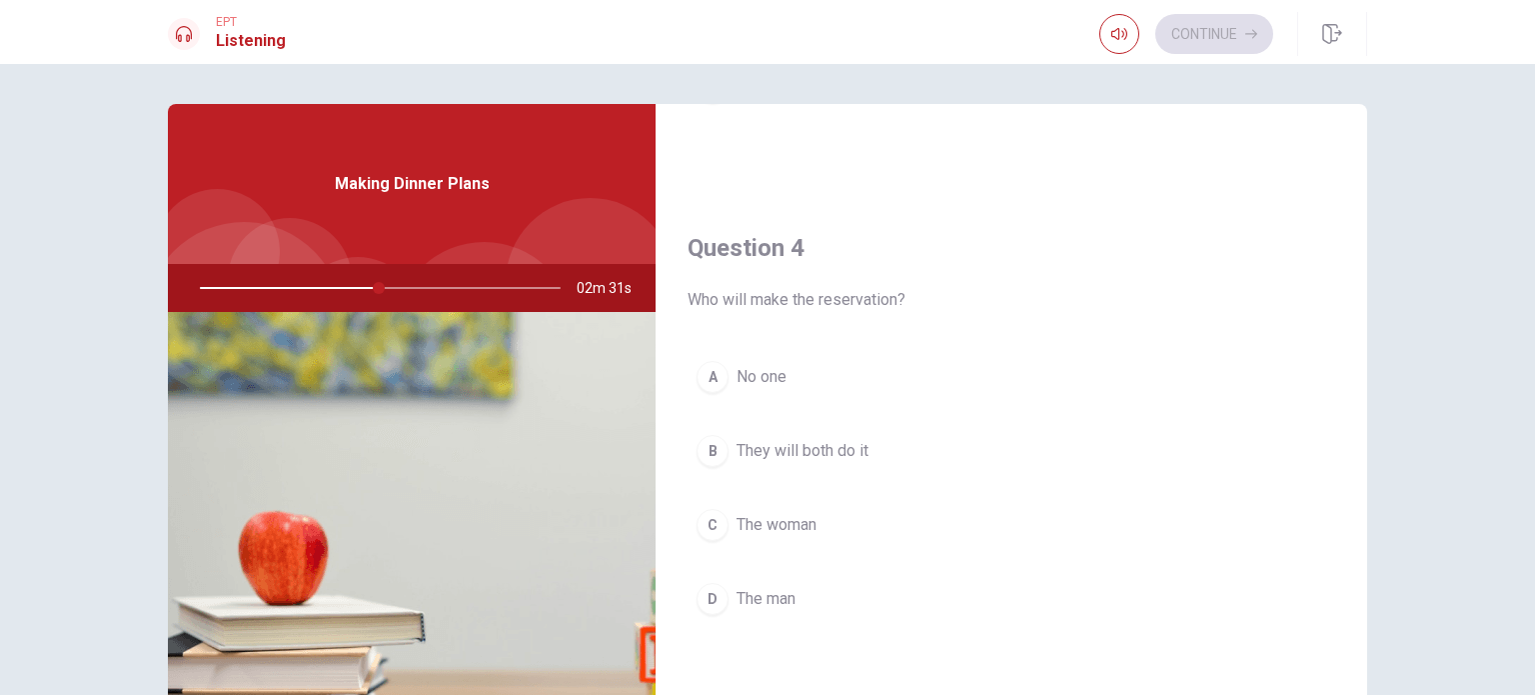
scroll to position [1449, 0]
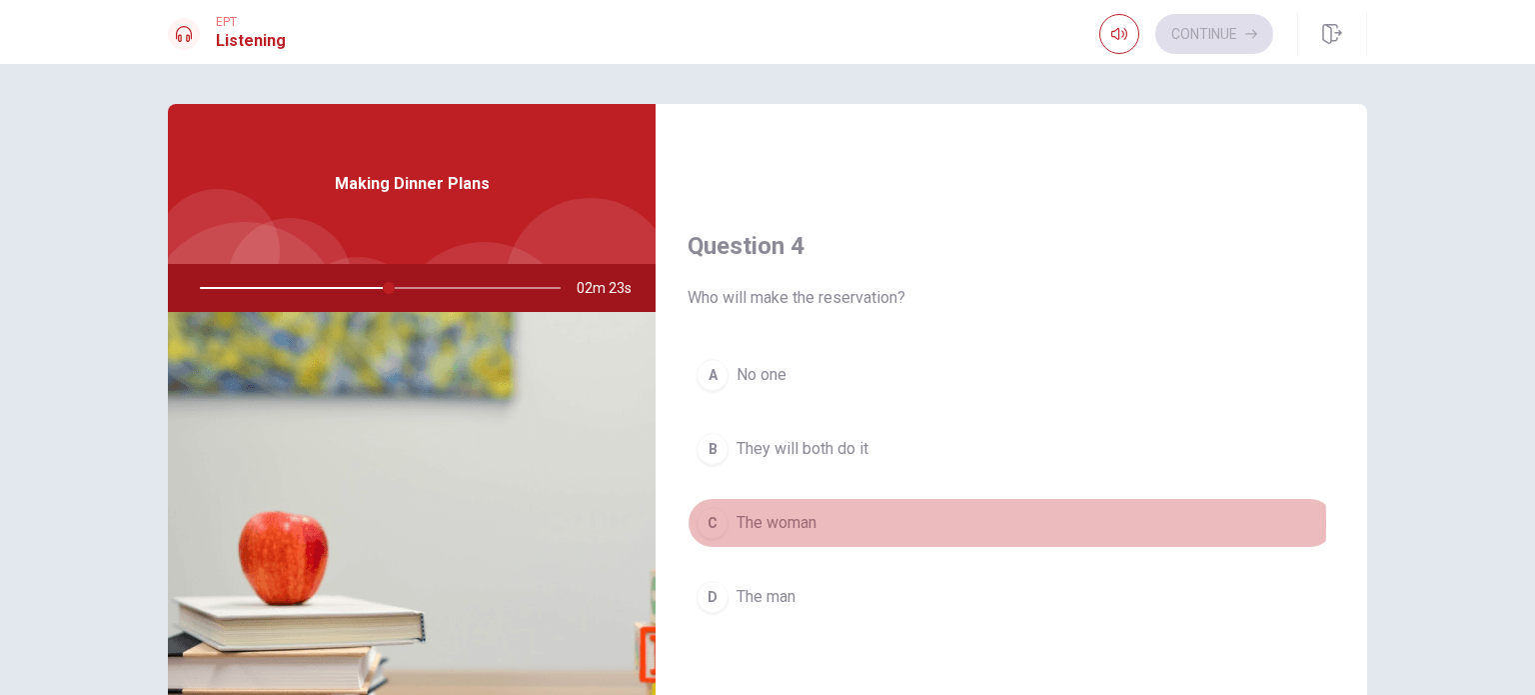
click at [790, 518] on span "The woman" at bounding box center [777, 523] width 80 height 24
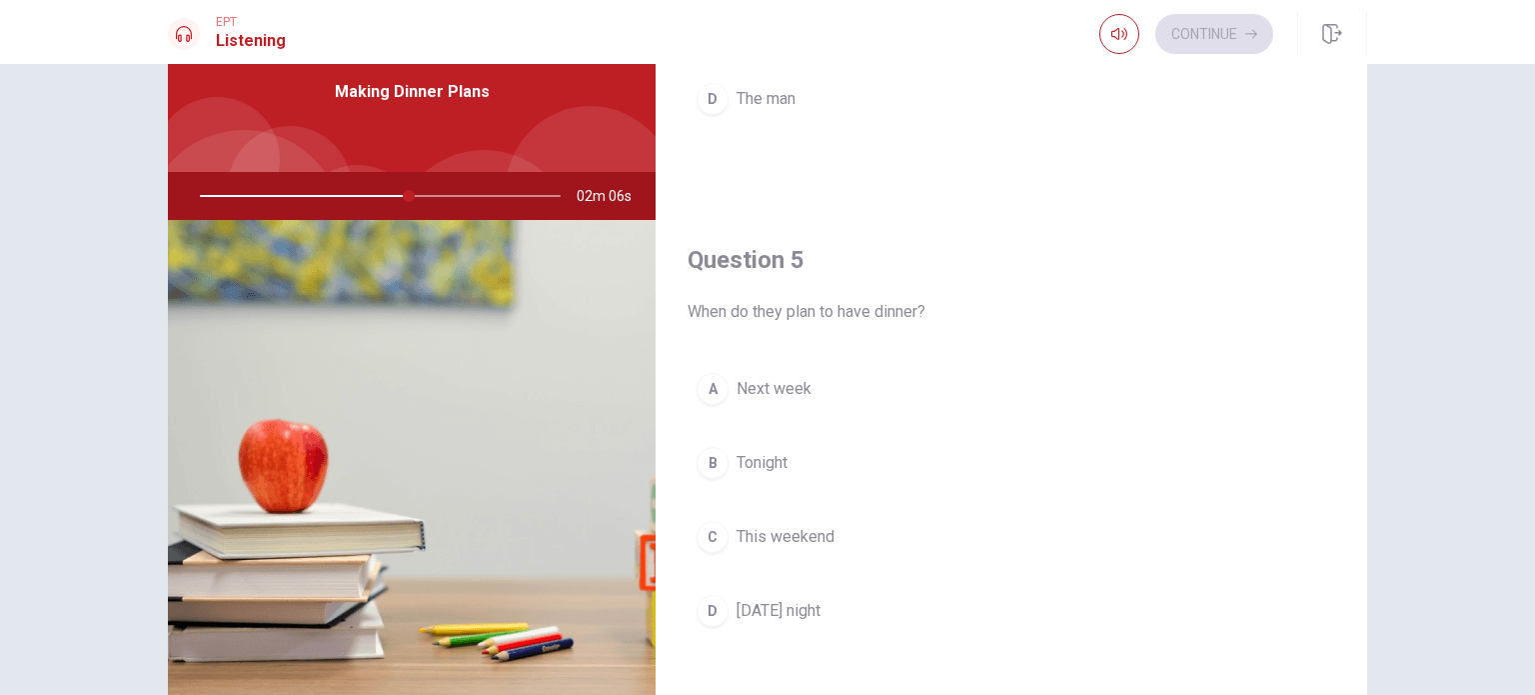
scroll to position [99, 0]
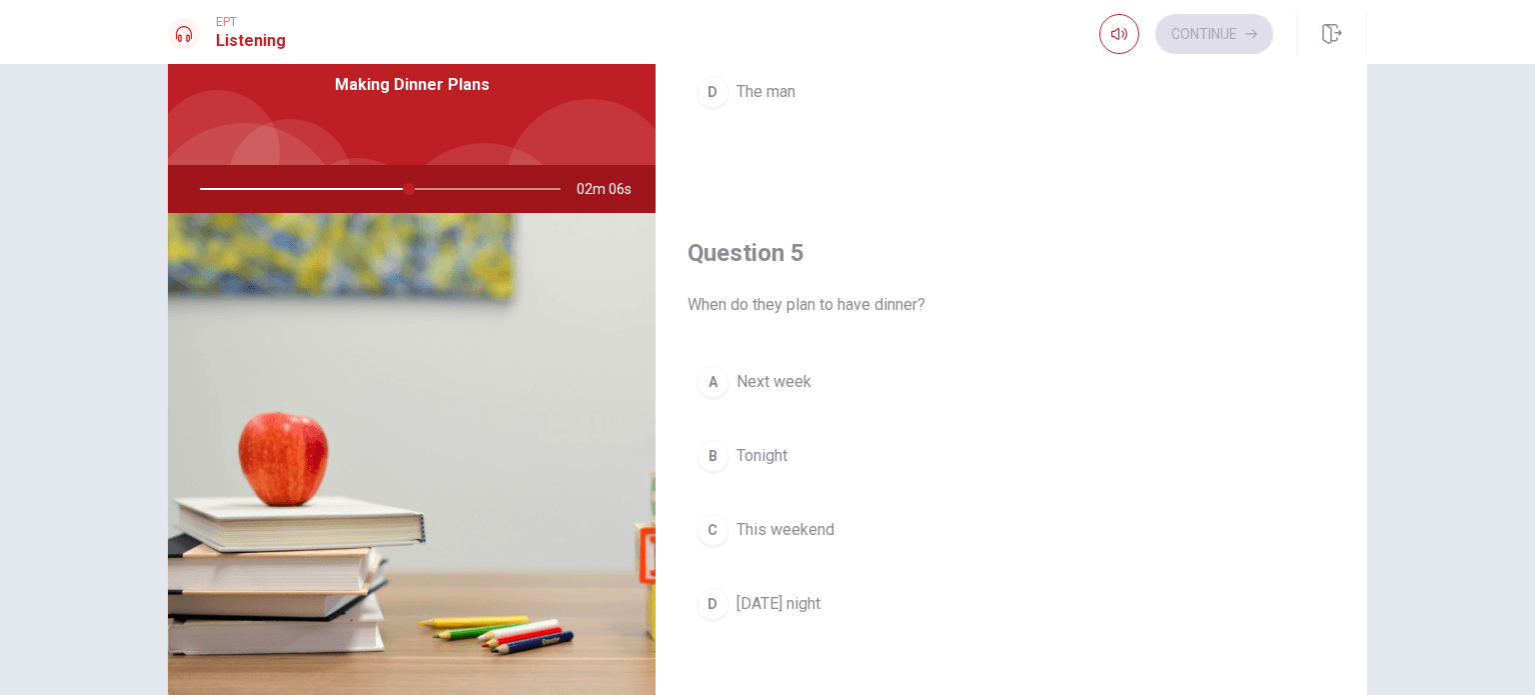
click at [768, 451] on span "Tonight" at bounding box center [762, 456] width 51 height 24
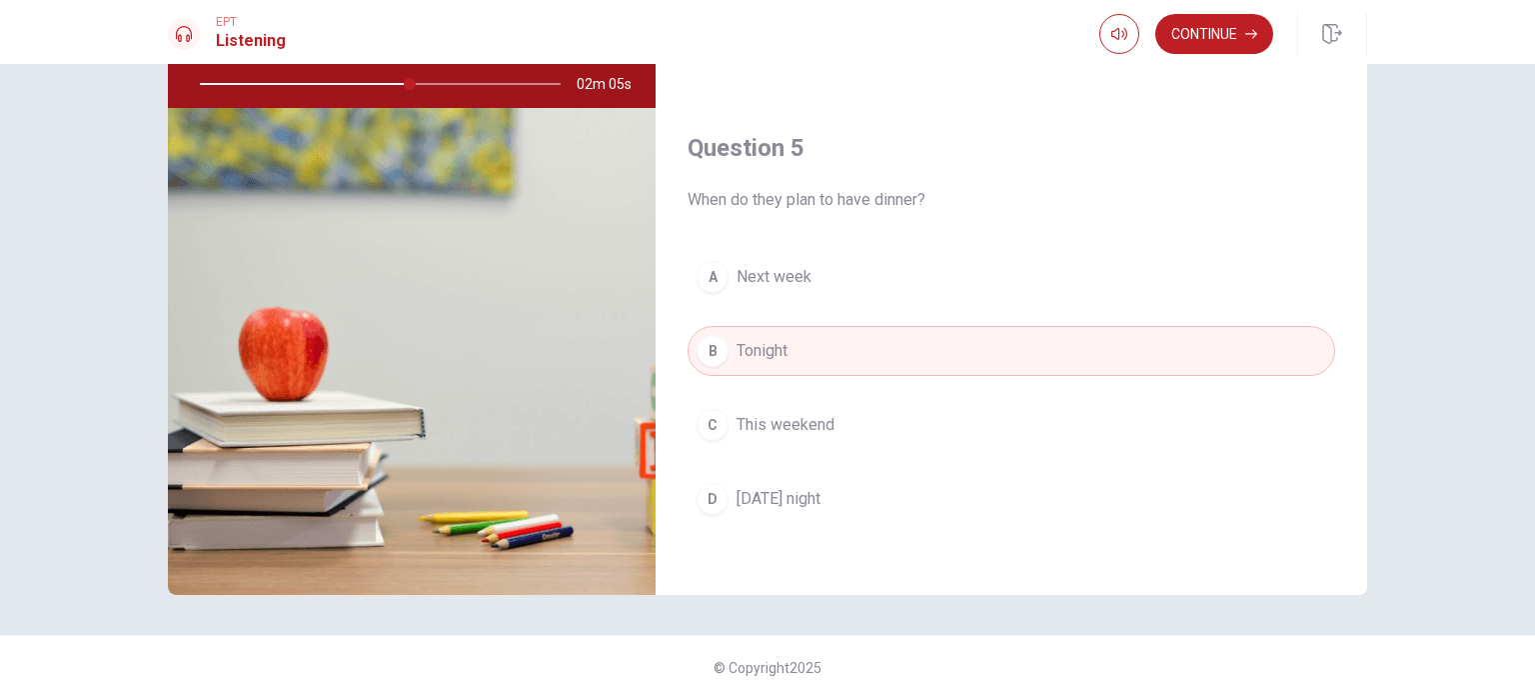
scroll to position [208, 0]
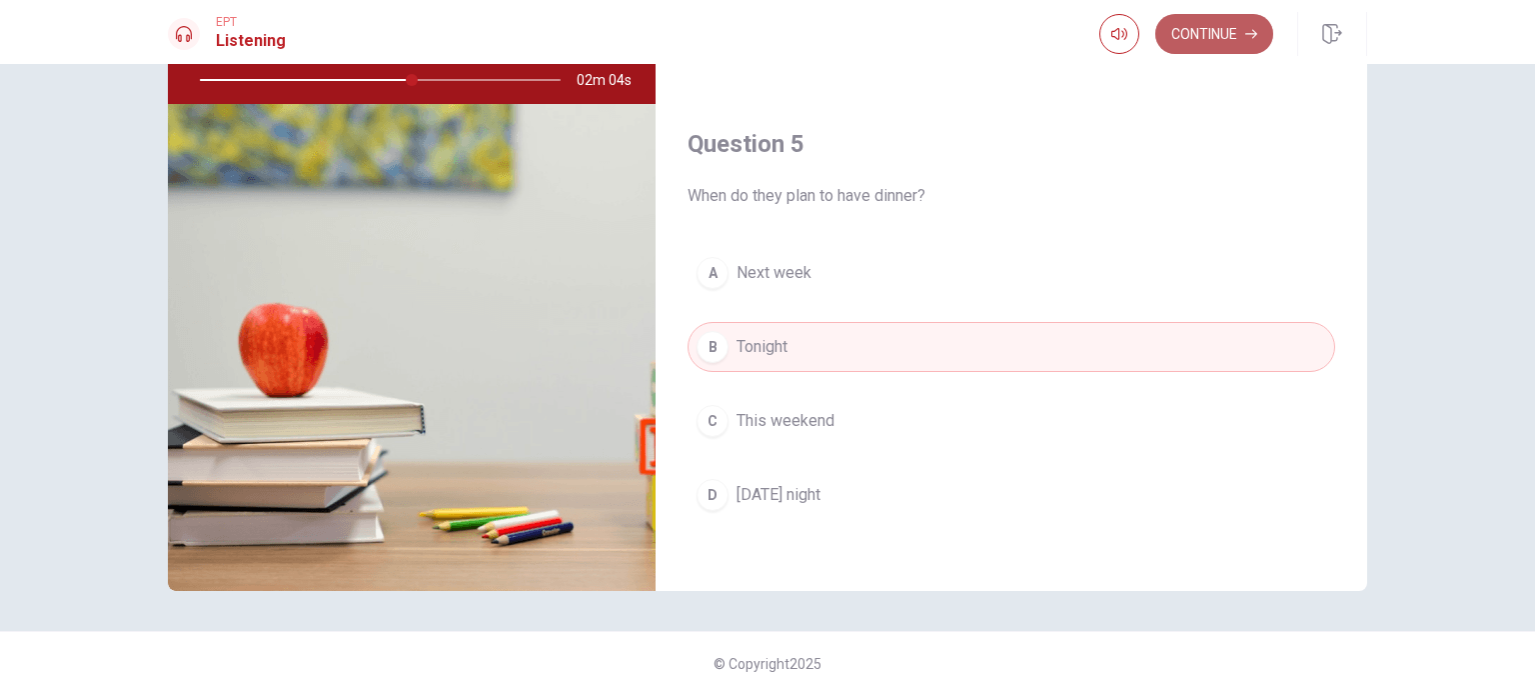
click at [1210, 31] on button "Continue" at bounding box center [1214, 34] width 118 height 40
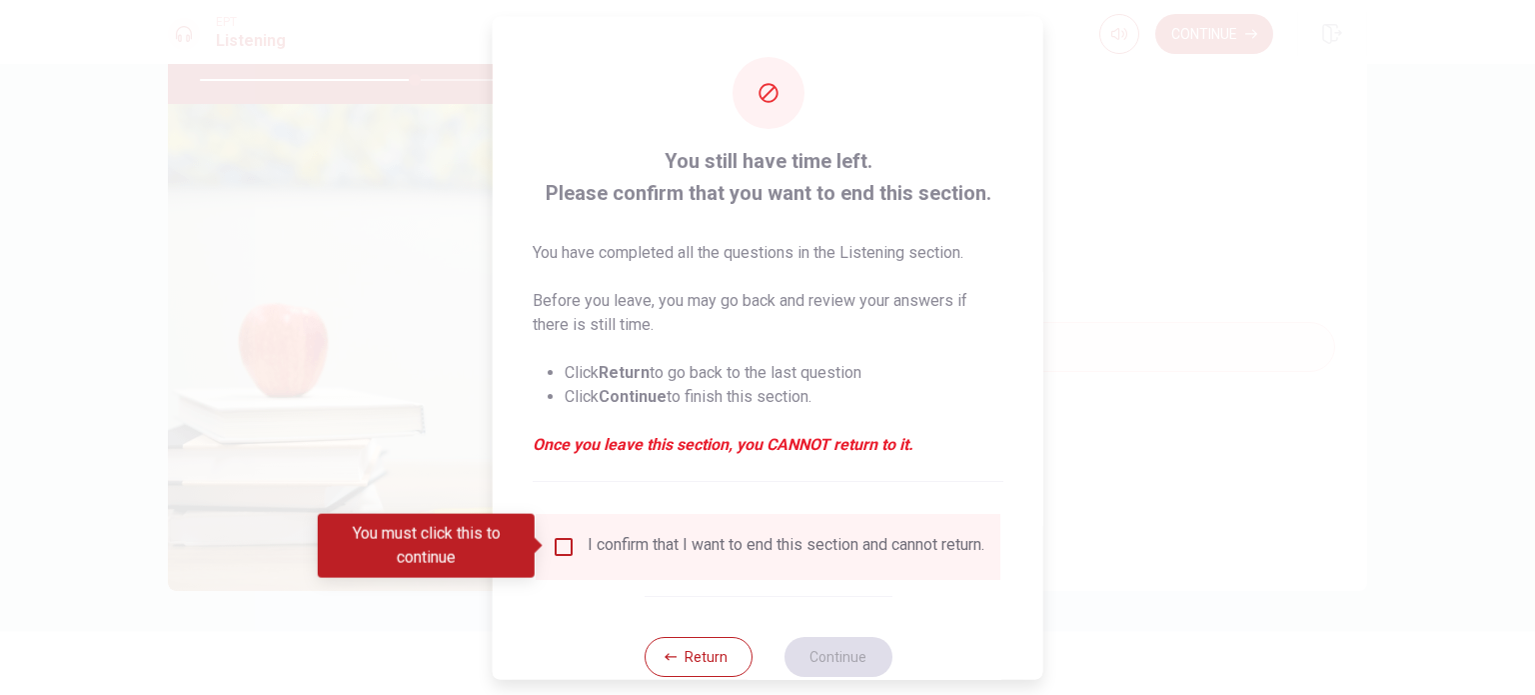
click at [556, 545] on input "You must click this to continue" at bounding box center [564, 546] width 24 height 24
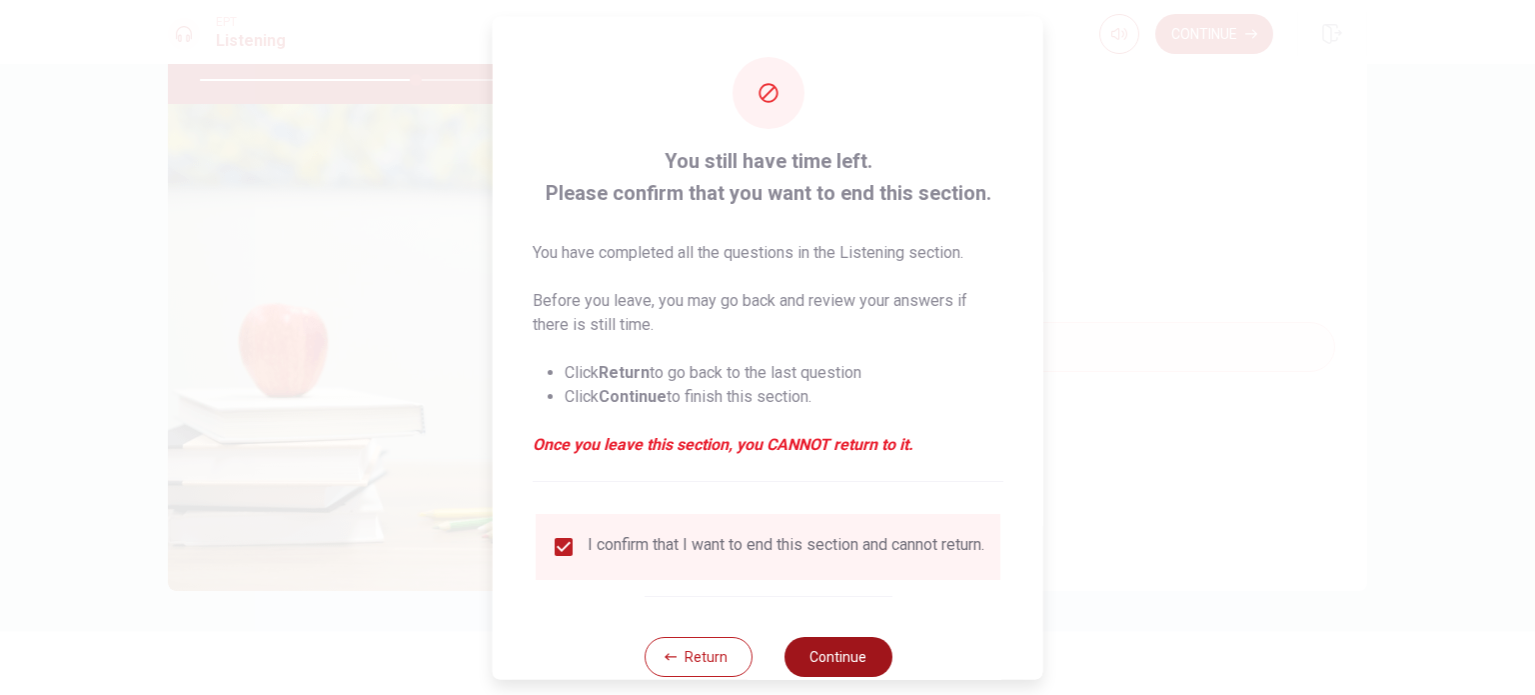
click at [840, 664] on button "Continue" at bounding box center [838, 656] width 108 height 40
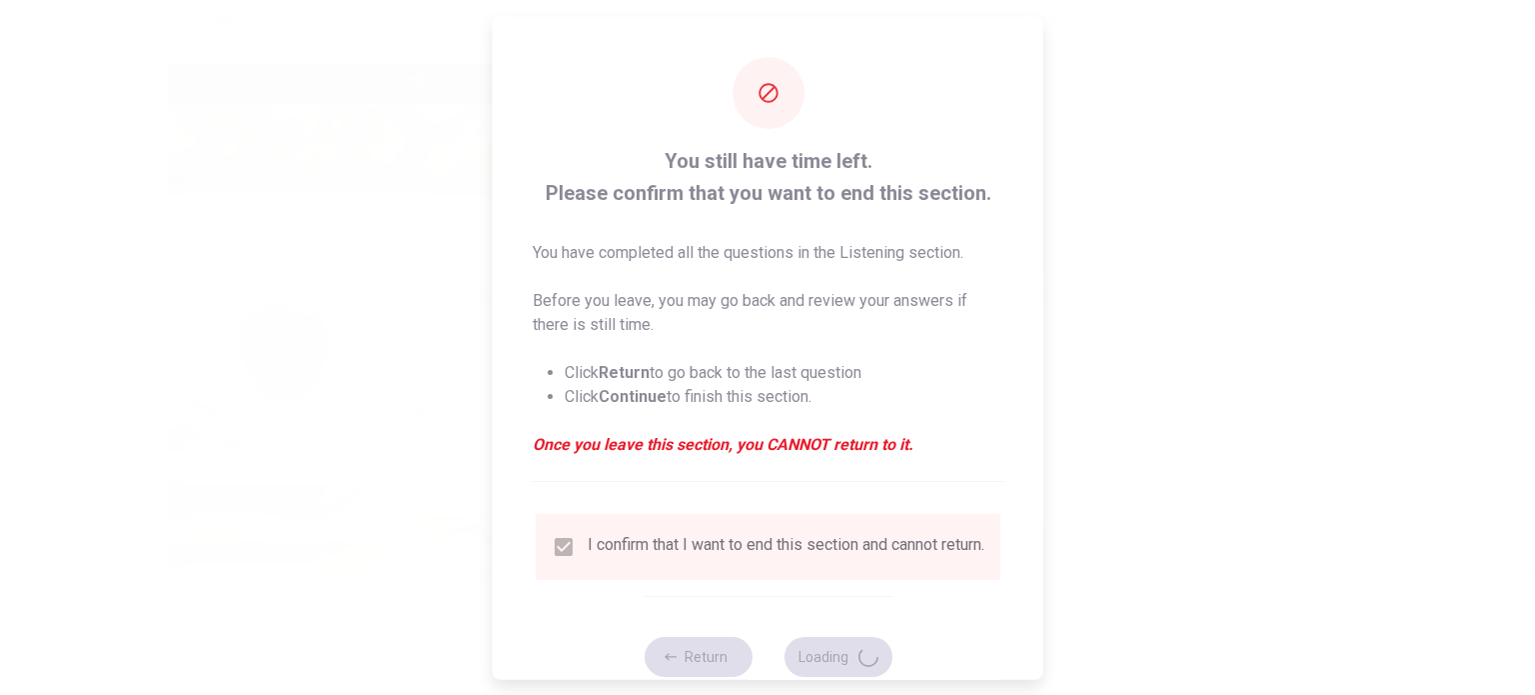
type input "61"
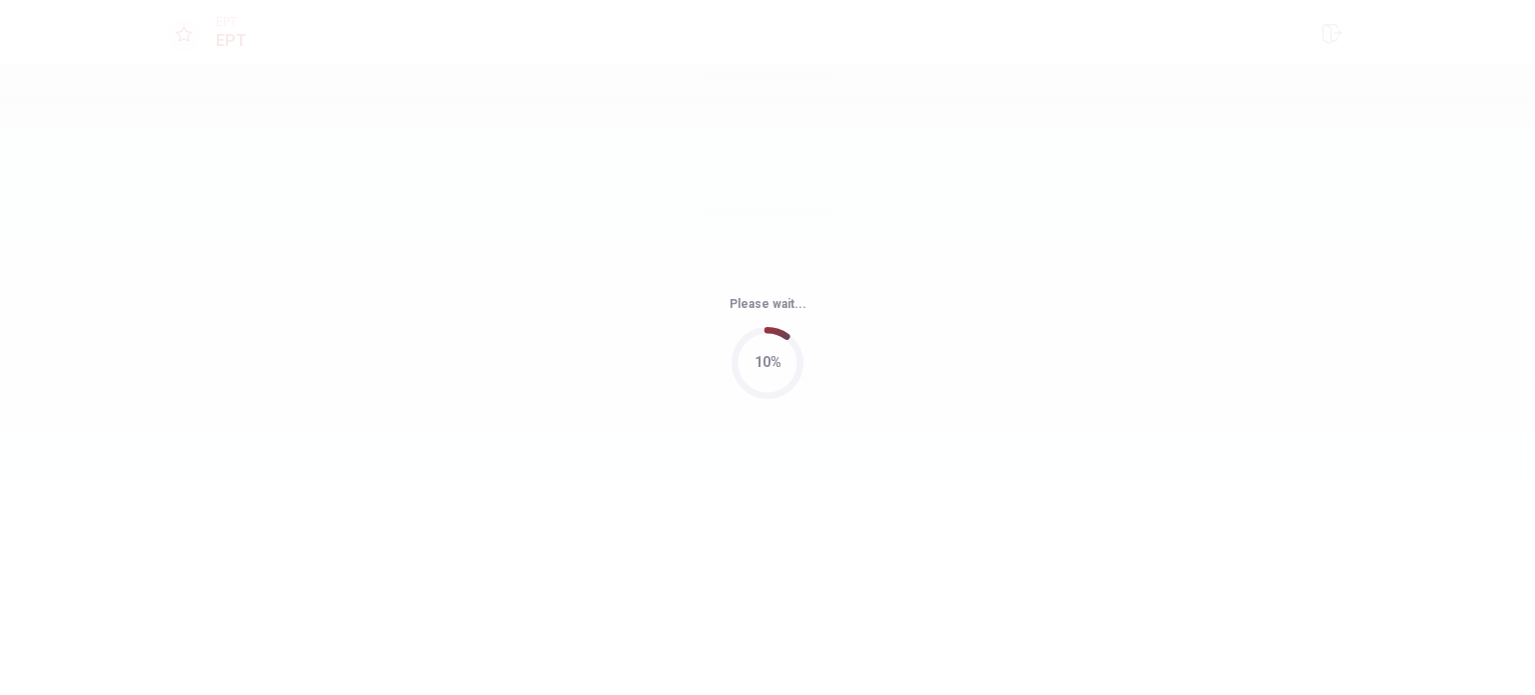
scroll to position [0, 0]
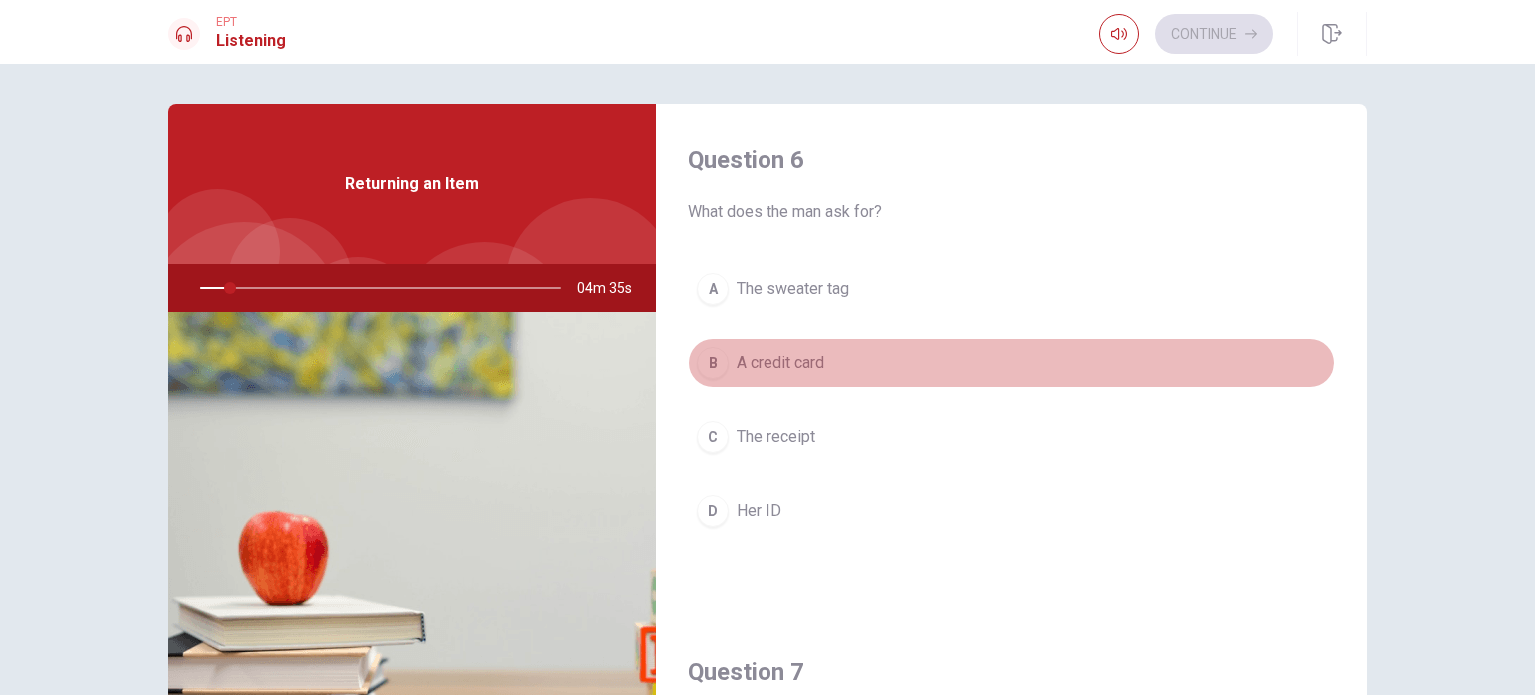
click at [1005, 338] on button "B A credit card" at bounding box center [1012, 363] width 648 height 50
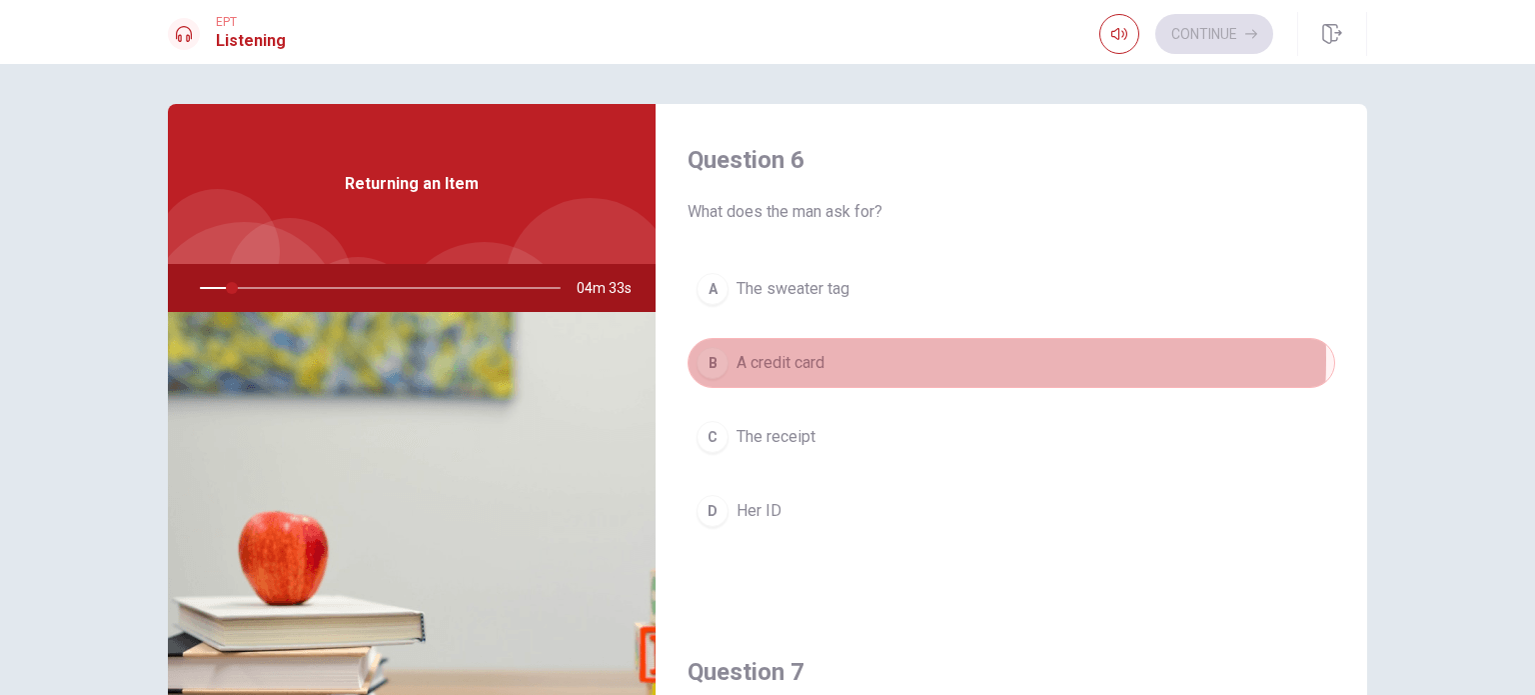
click at [799, 358] on span "A credit card" at bounding box center [781, 363] width 88 height 24
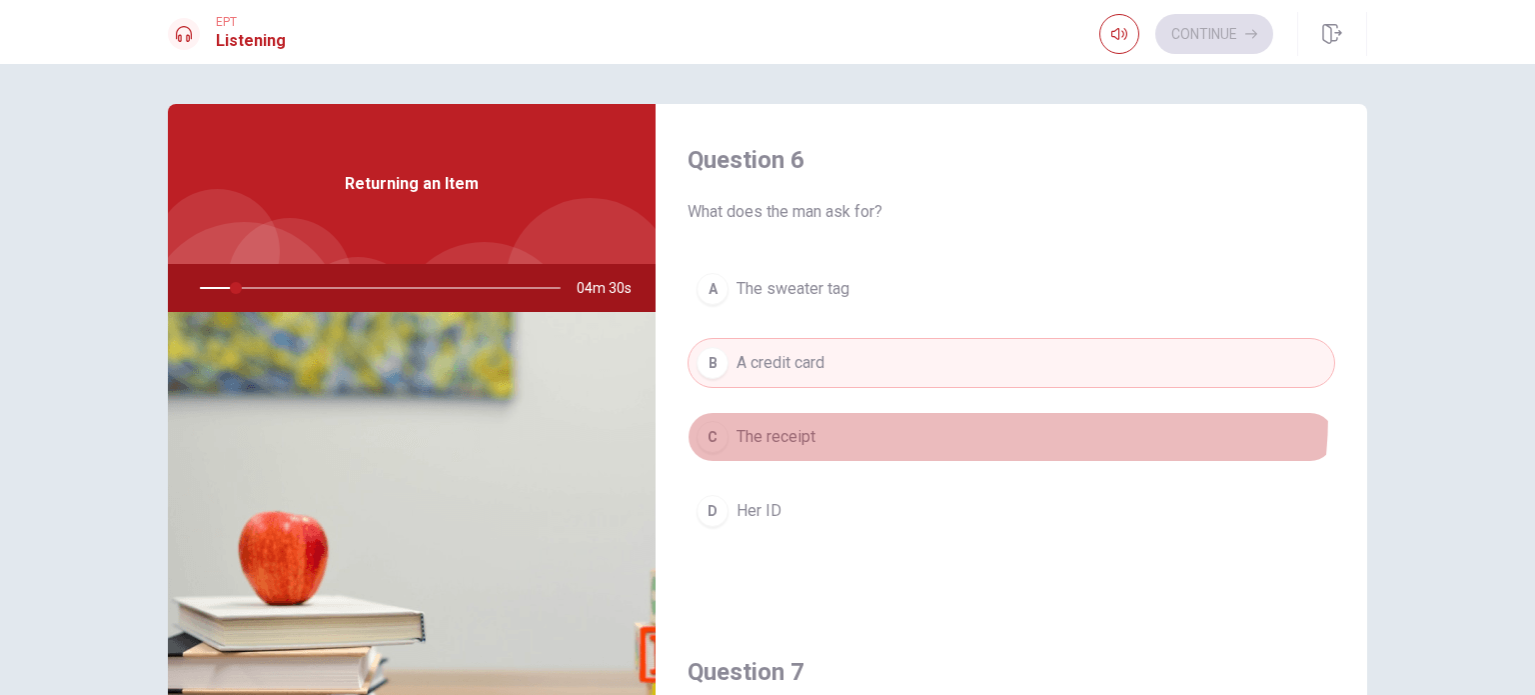
click at [942, 415] on button "C The receipt" at bounding box center [1012, 437] width 648 height 50
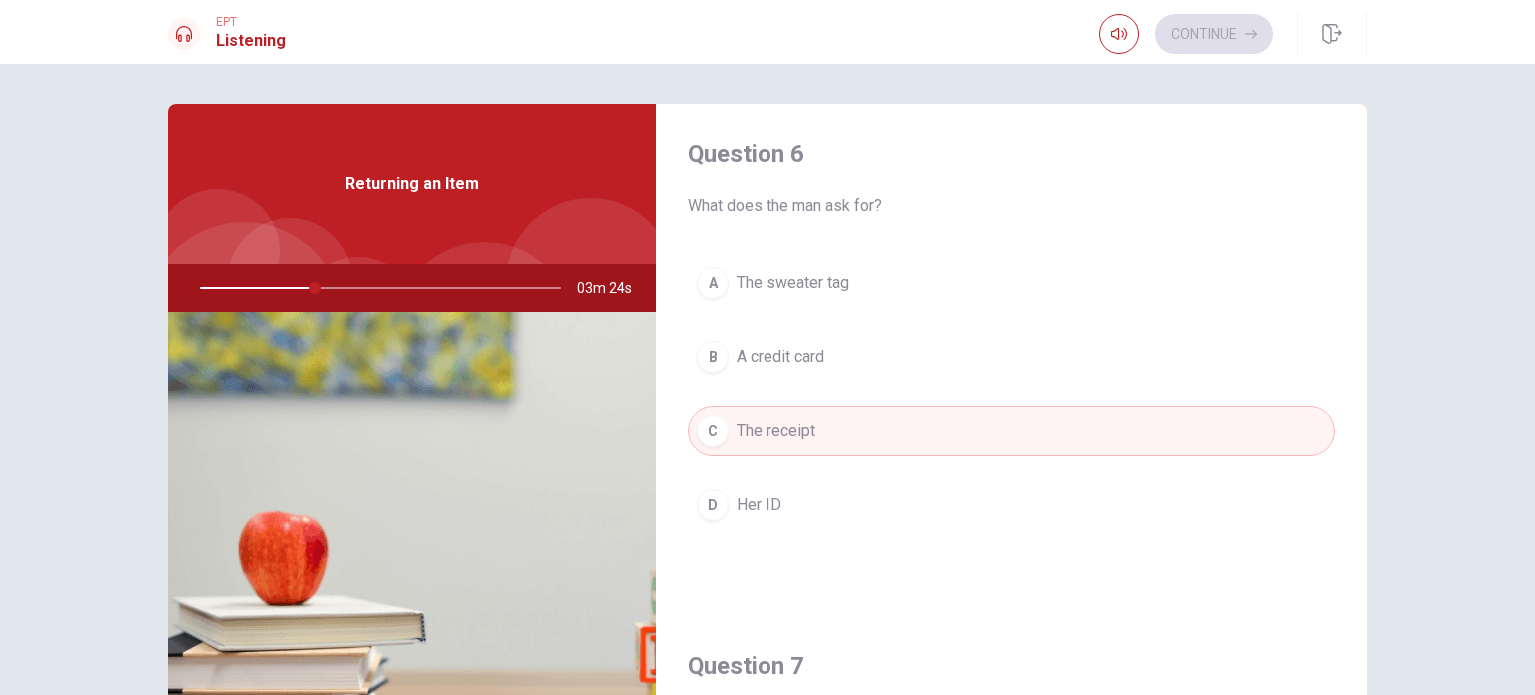
scroll to position [7, 0]
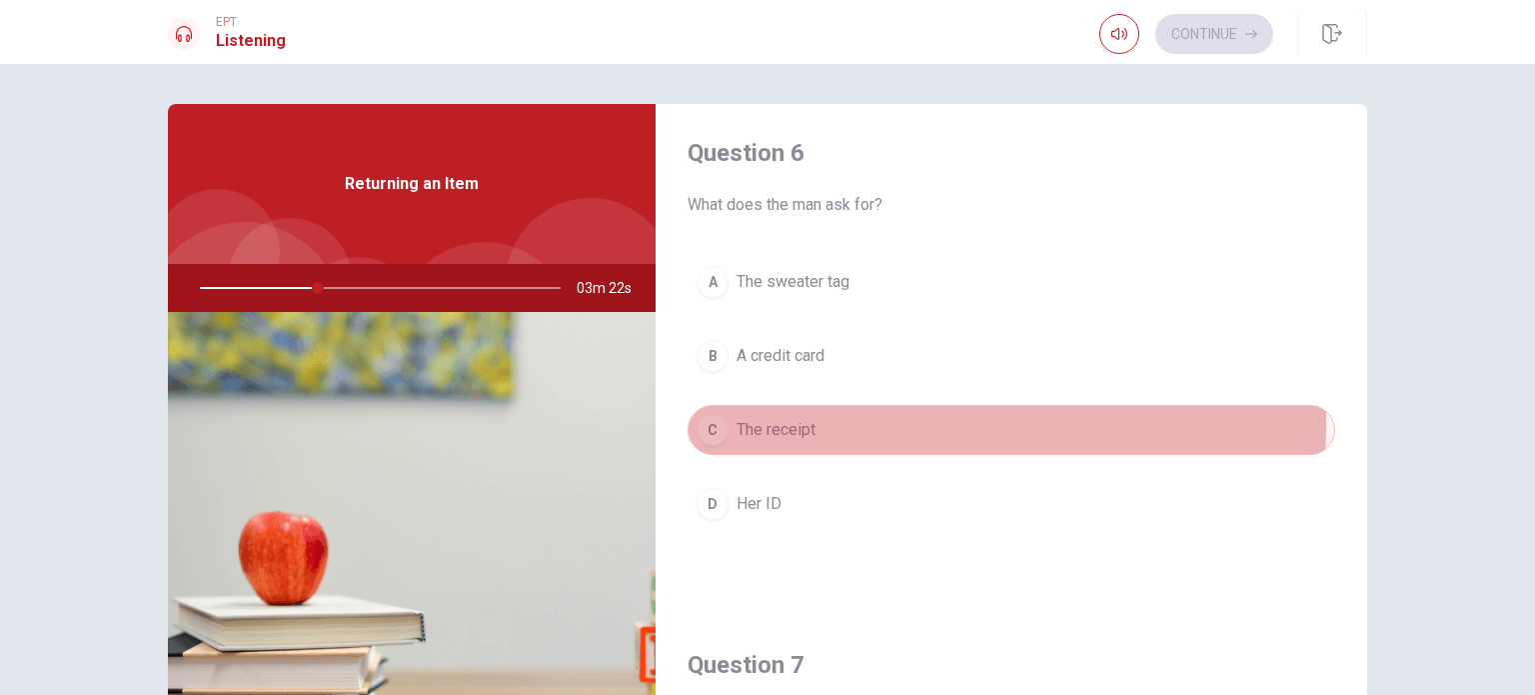
click at [857, 423] on button "C The receipt" at bounding box center [1012, 430] width 648 height 50
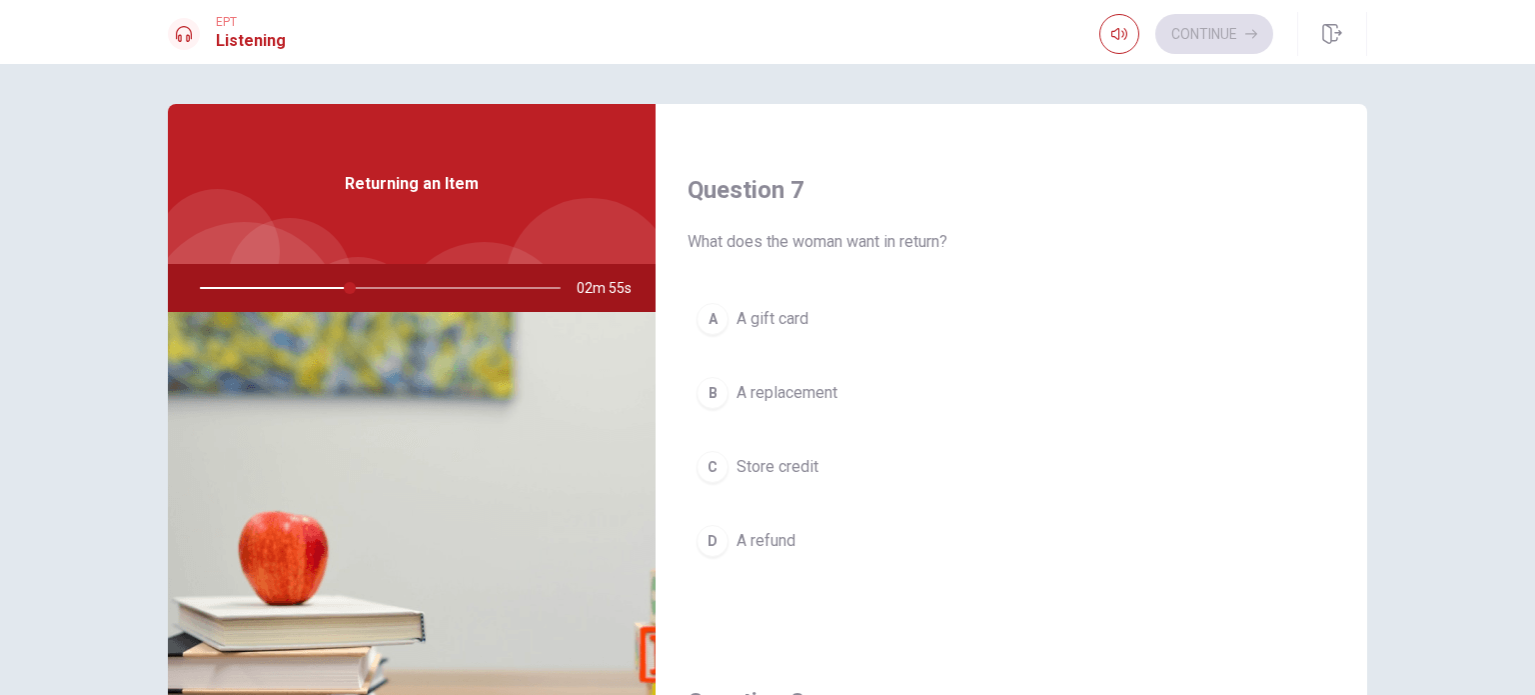
scroll to position [483, 0]
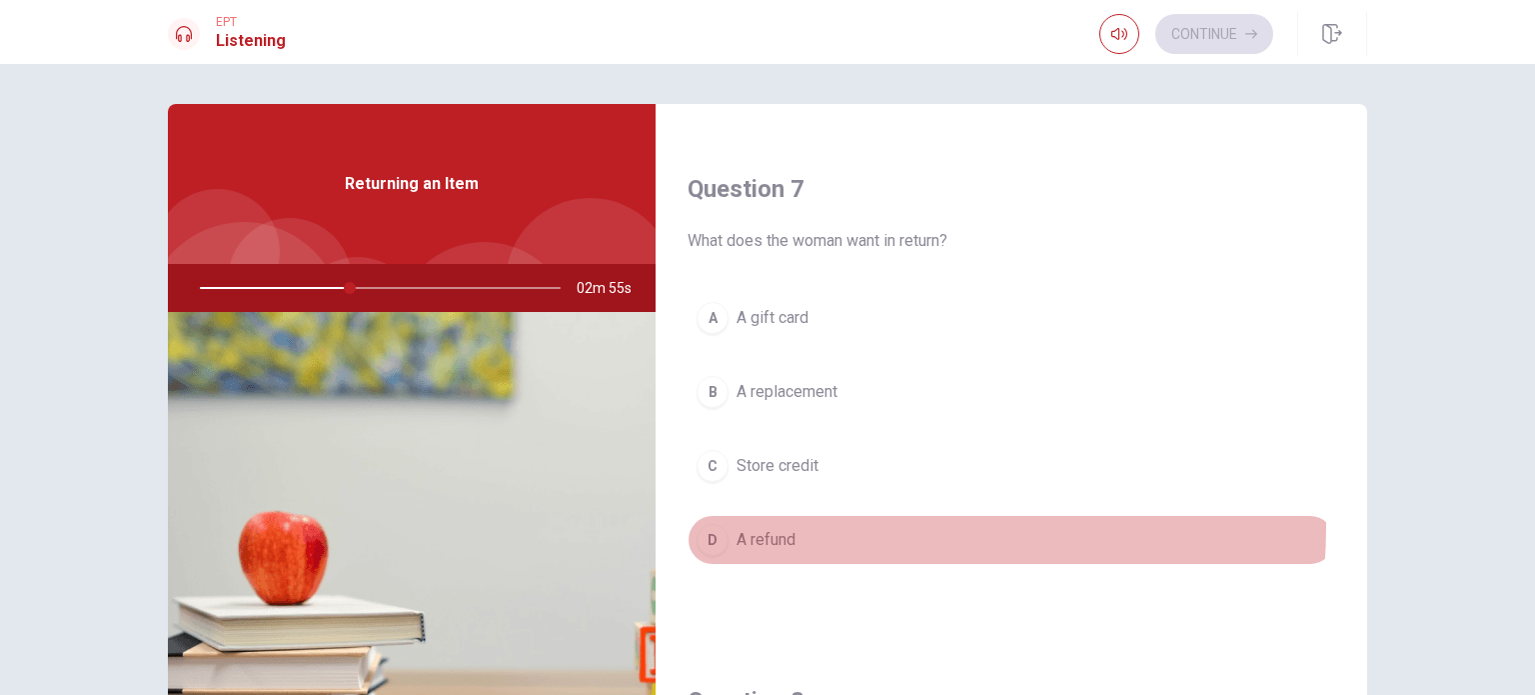
click at [784, 523] on button "D A refund" at bounding box center [1012, 540] width 648 height 50
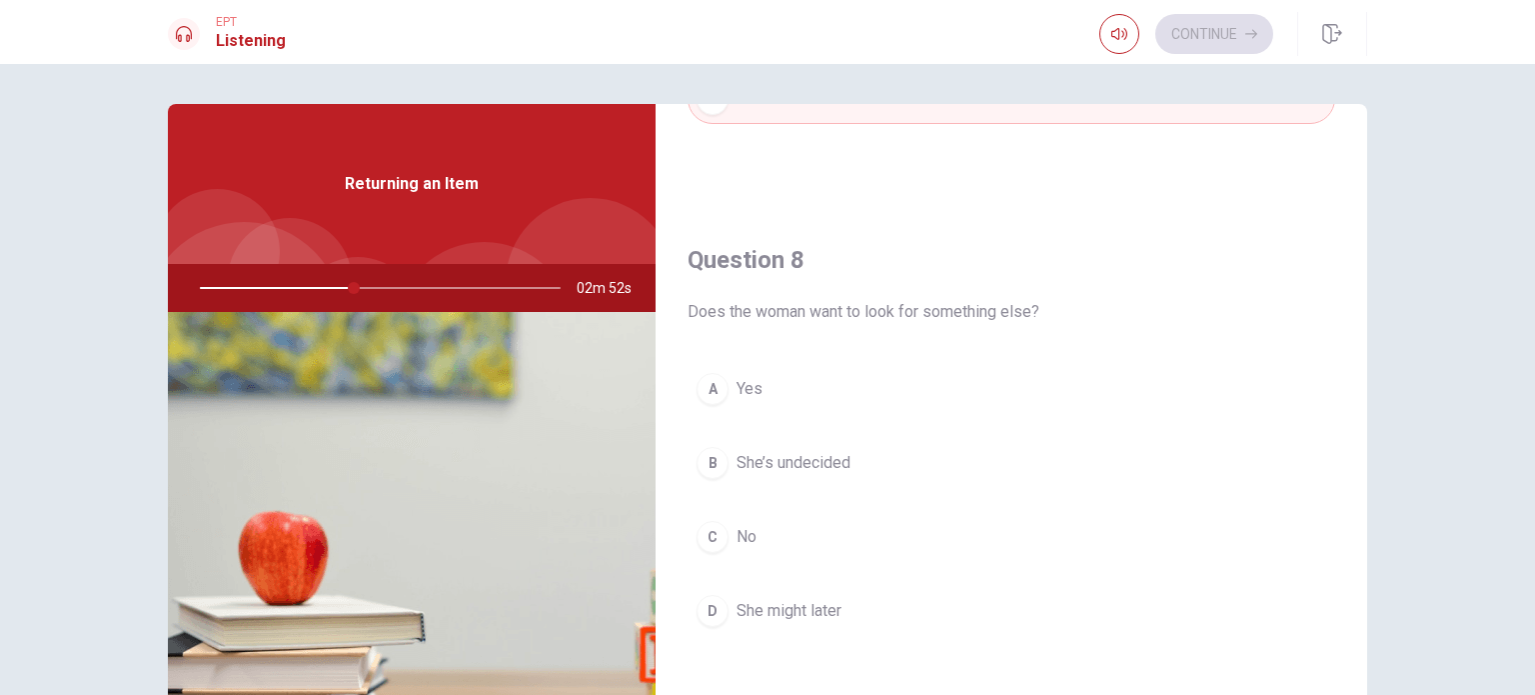
scroll to position [927, 0]
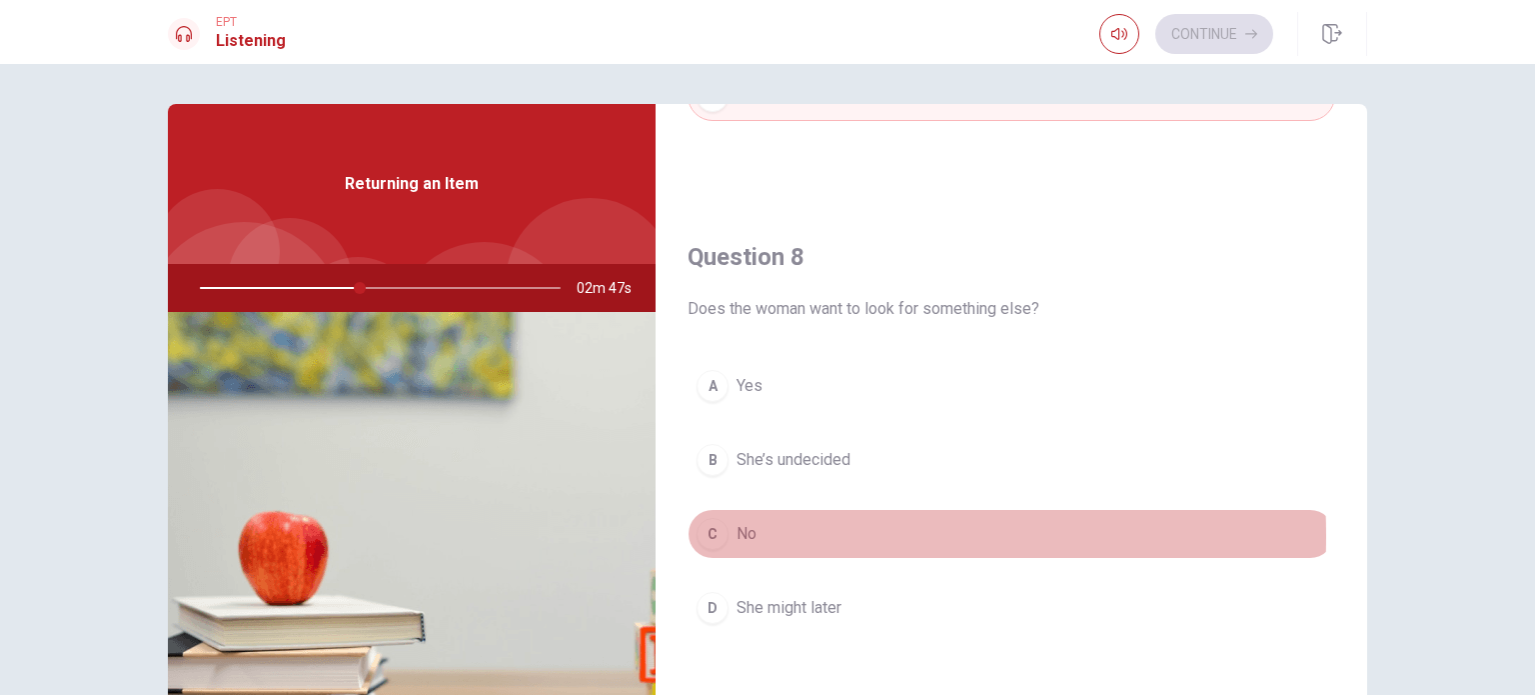
click at [741, 532] on span "No" at bounding box center [747, 534] width 20 height 24
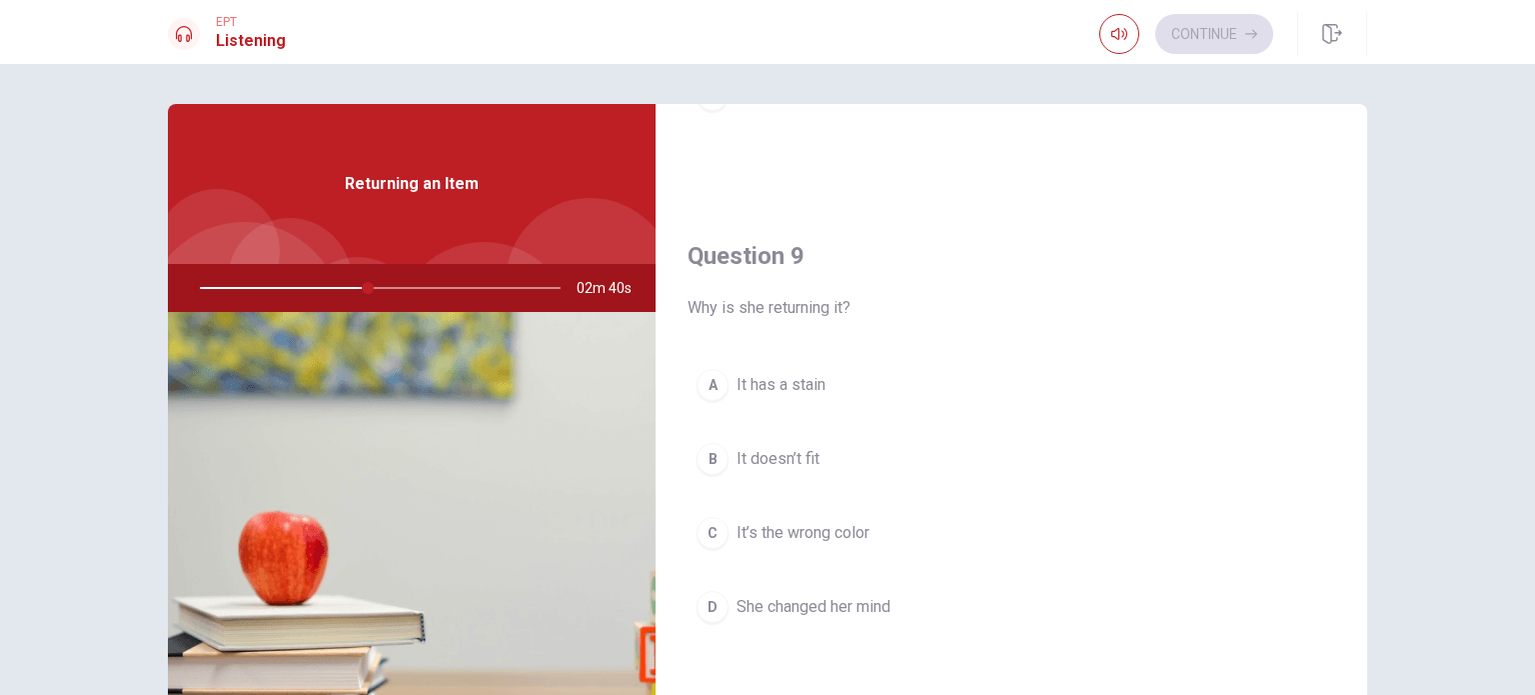
scroll to position [1434, 0]
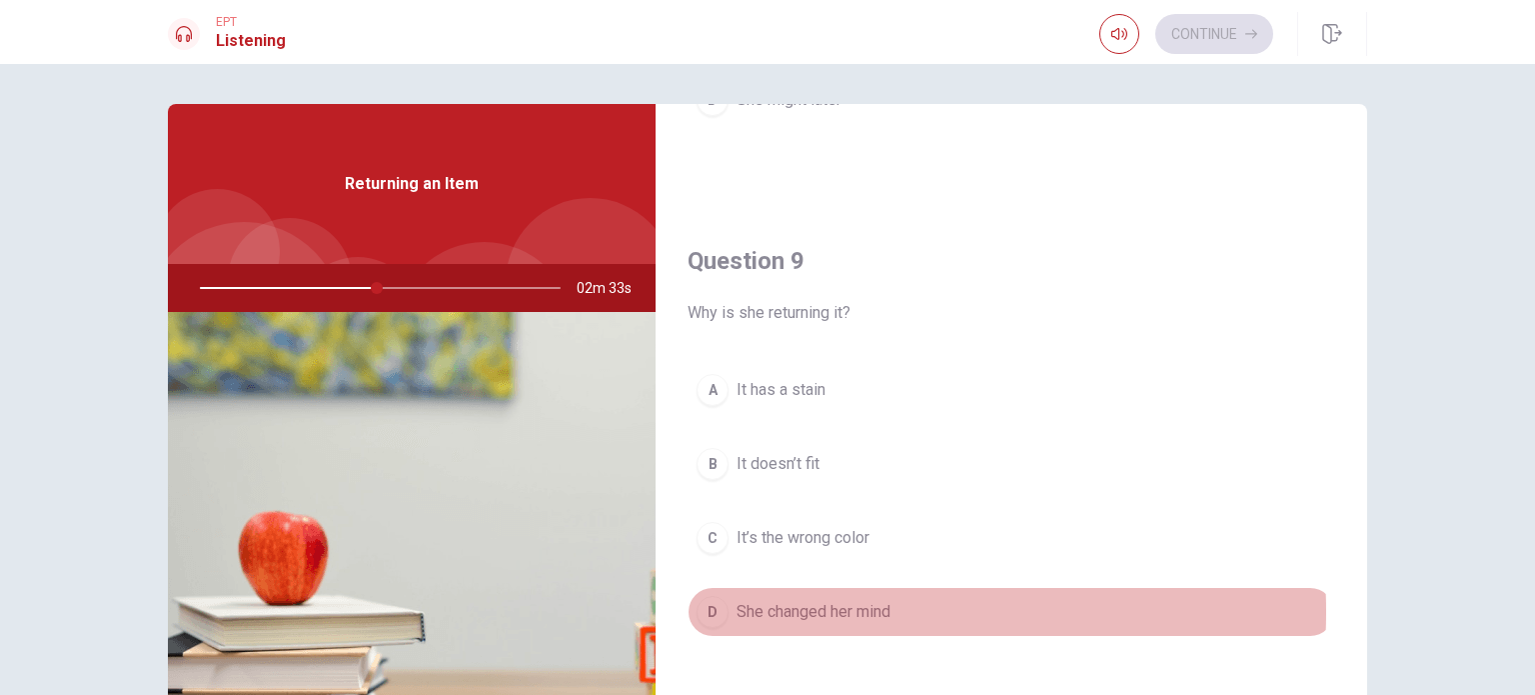
click at [796, 606] on span "She changed her mind" at bounding box center [814, 612] width 154 height 24
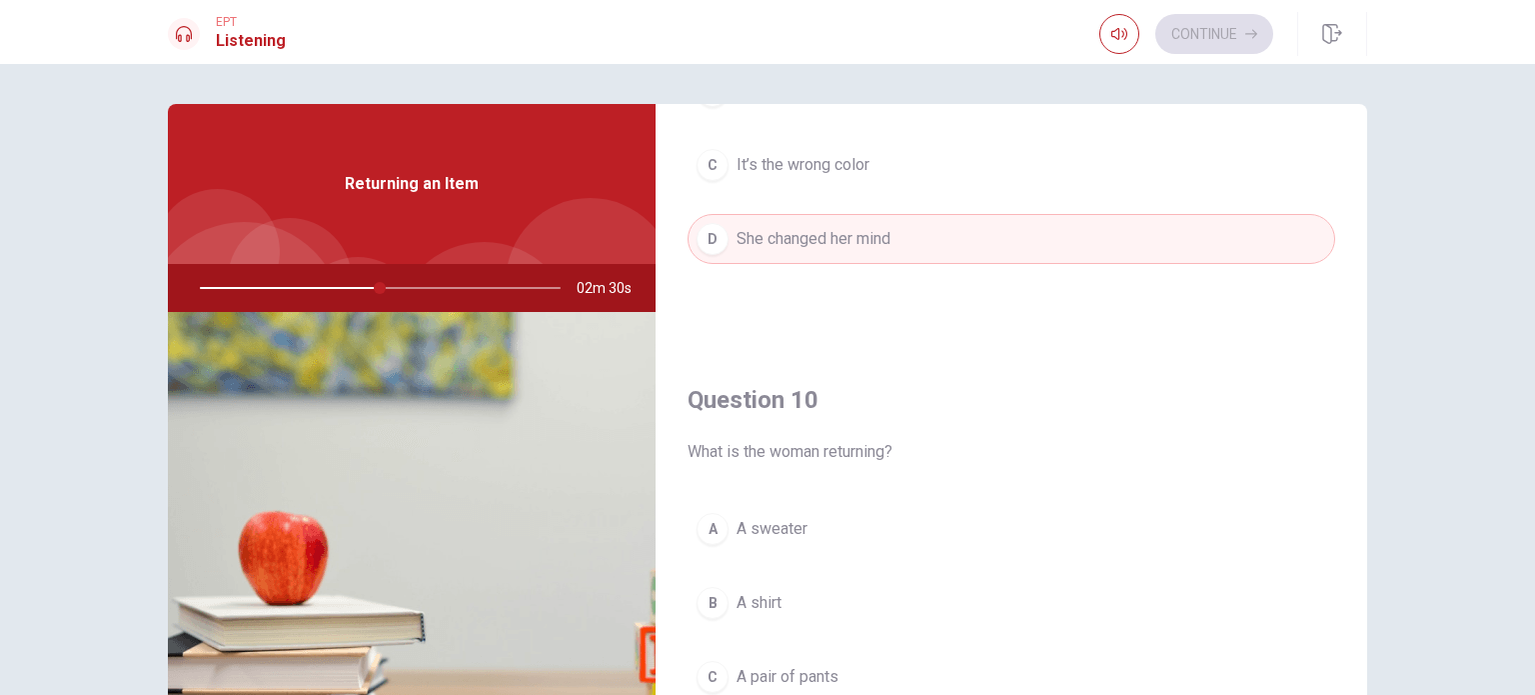
scroll to position [1855, 0]
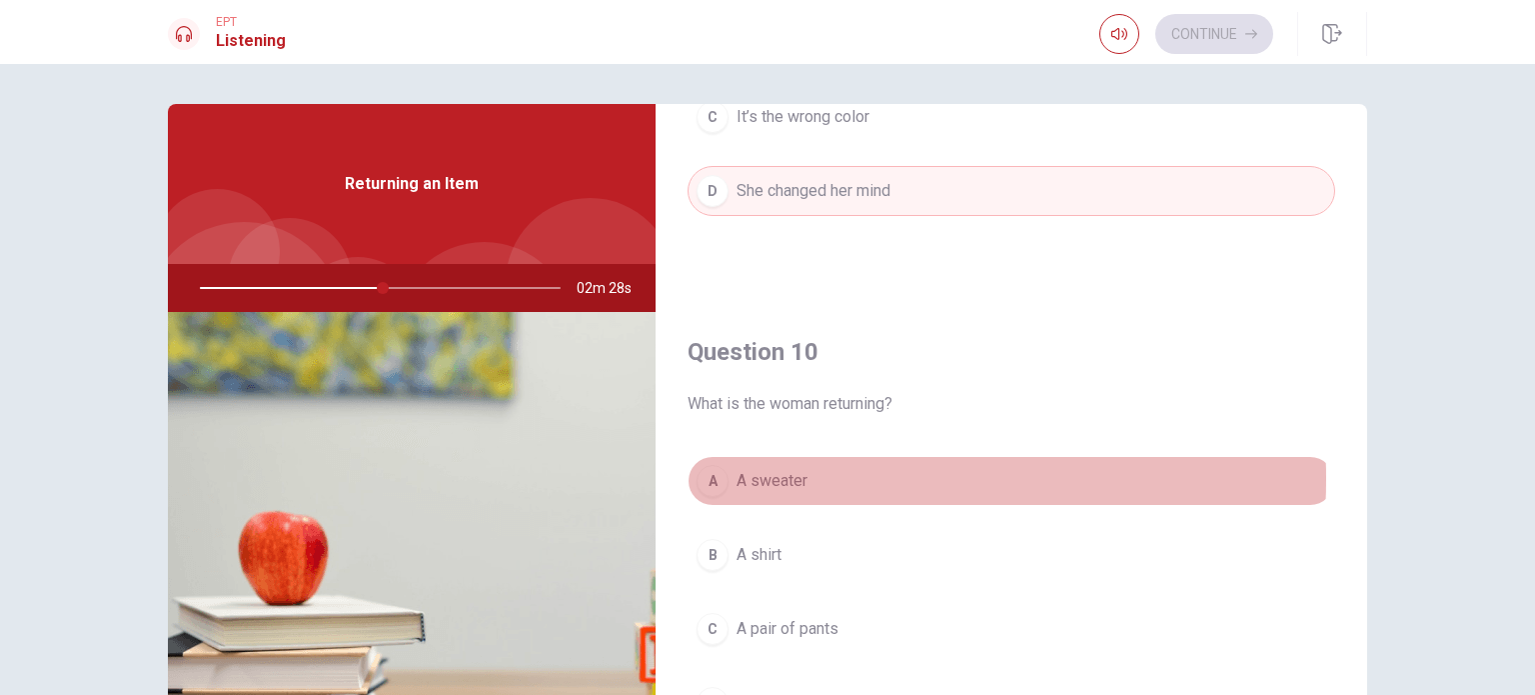
click at [762, 472] on span "A sweater" at bounding box center [772, 481] width 71 height 24
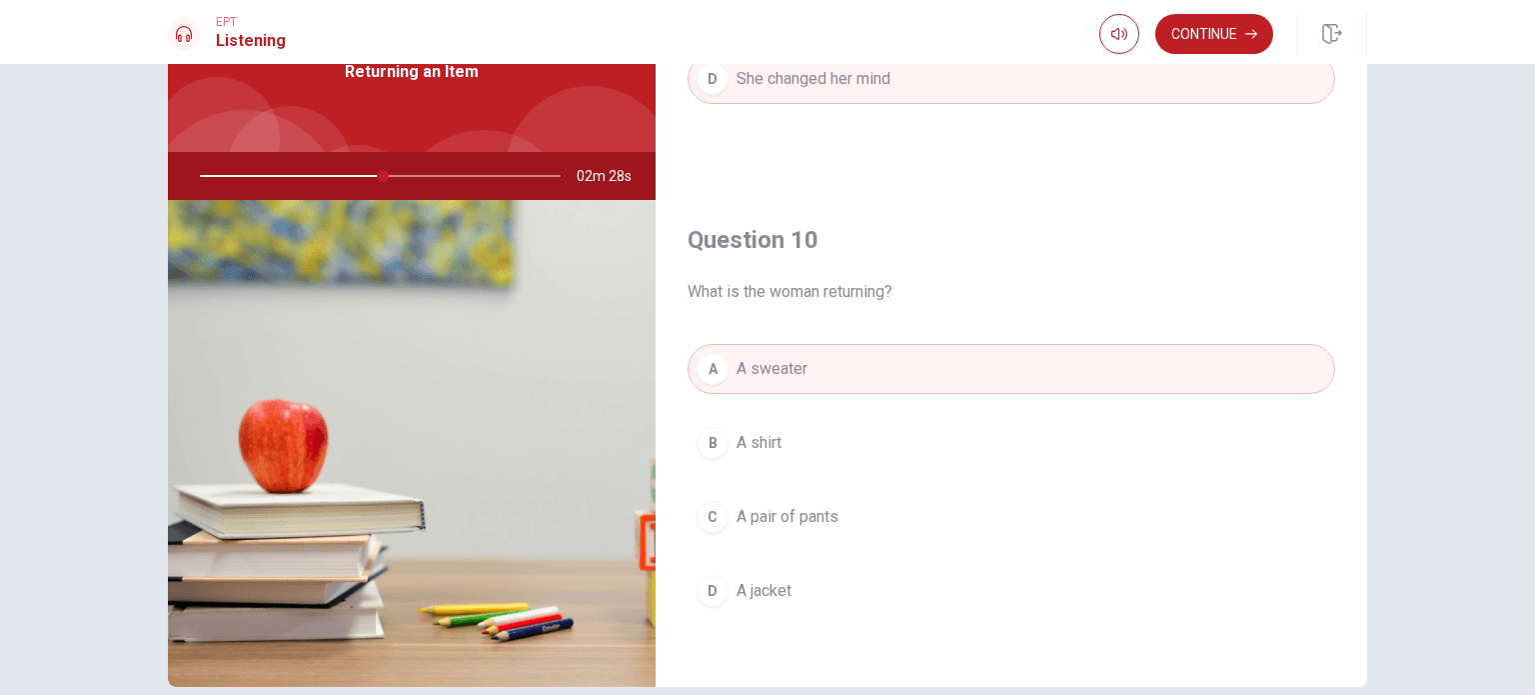
scroll to position [152, 0]
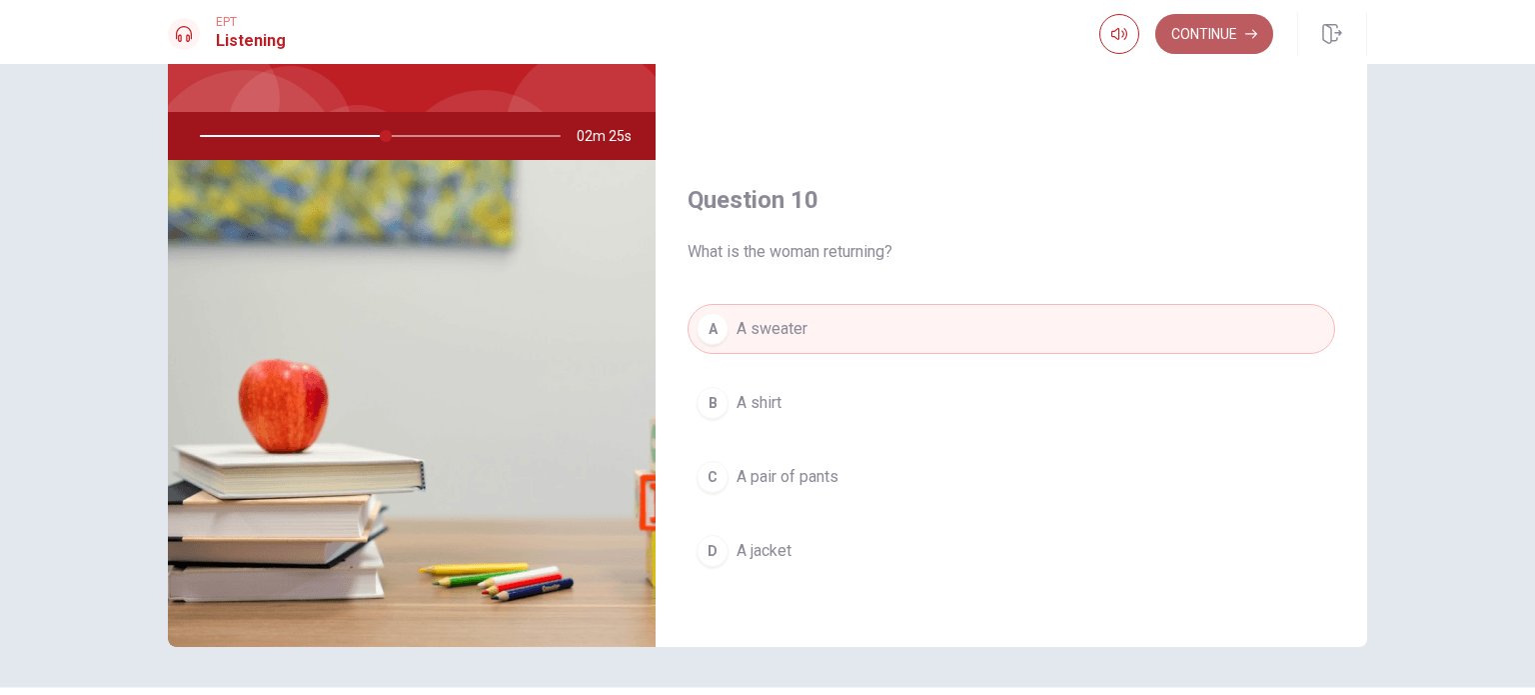
click at [1223, 31] on button "Continue" at bounding box center [1214, 34] width 118 height 40
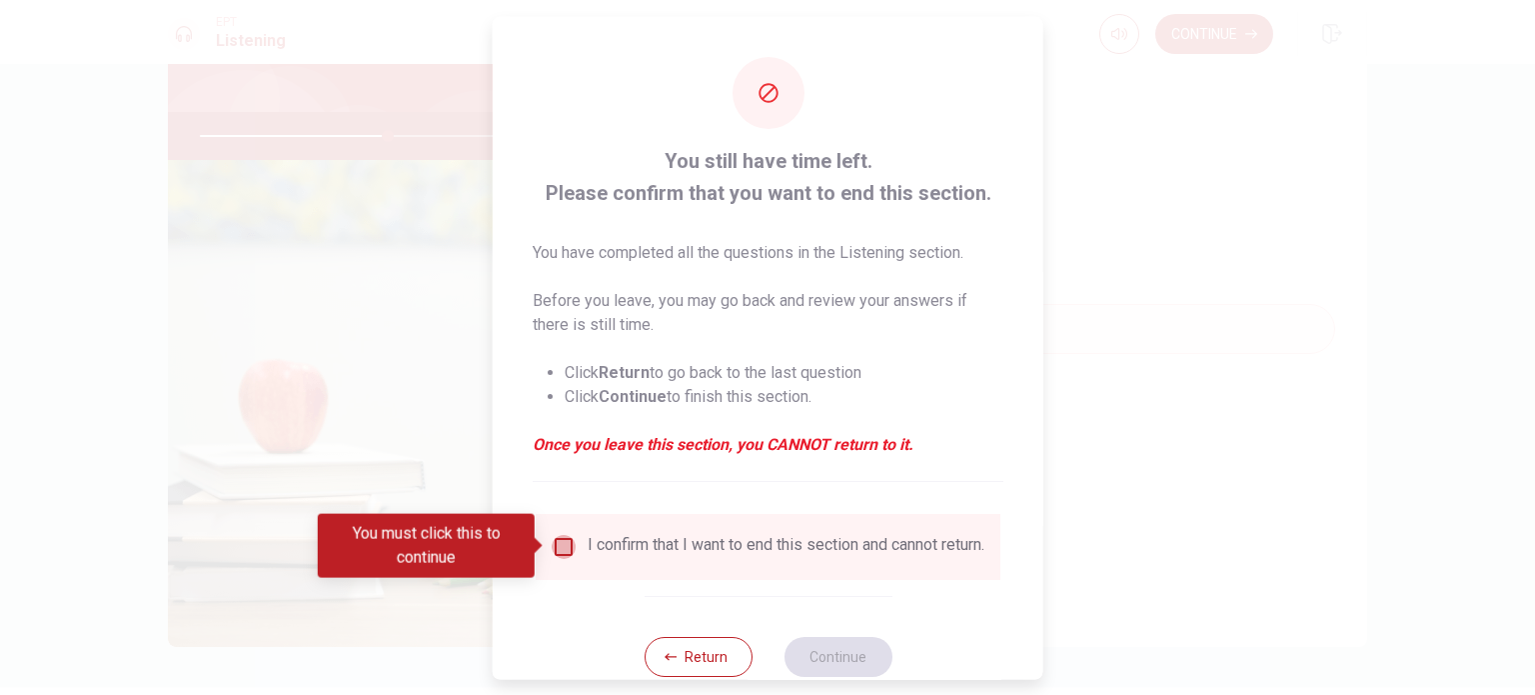
click at [560, 555] on input "You must click this to continue" at bounding box center [564, 546] width 24 height 24
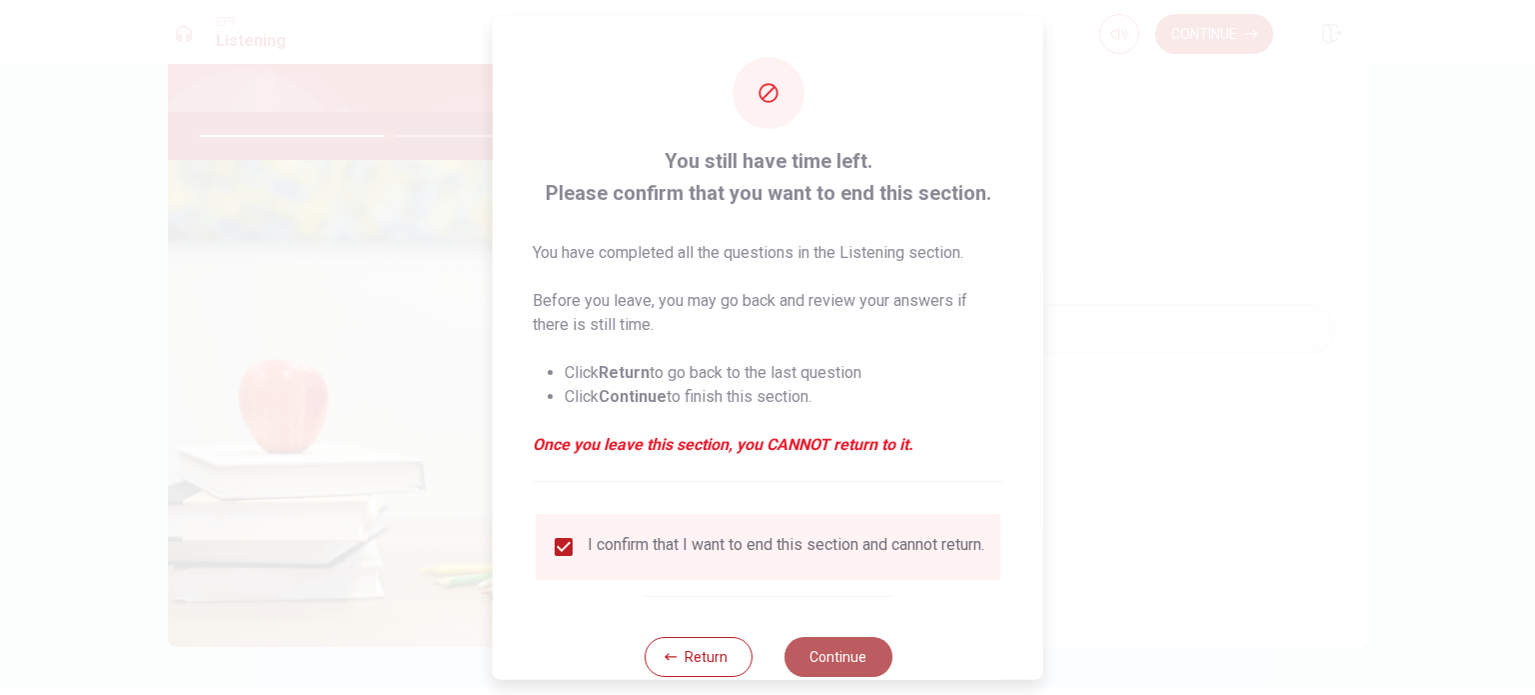
click at [840, 671] on button "Continue" at bounding box center [838, 656] width 108 height 40
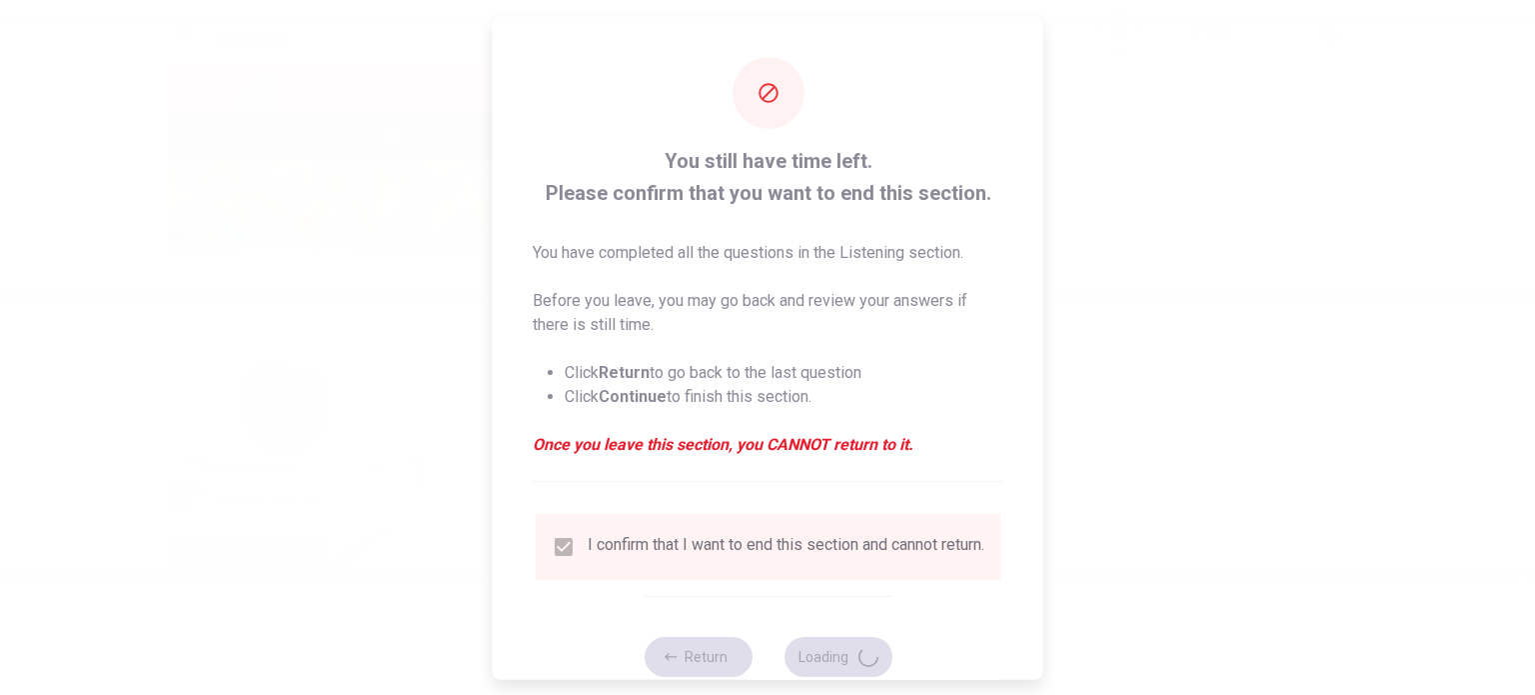
type input "54"
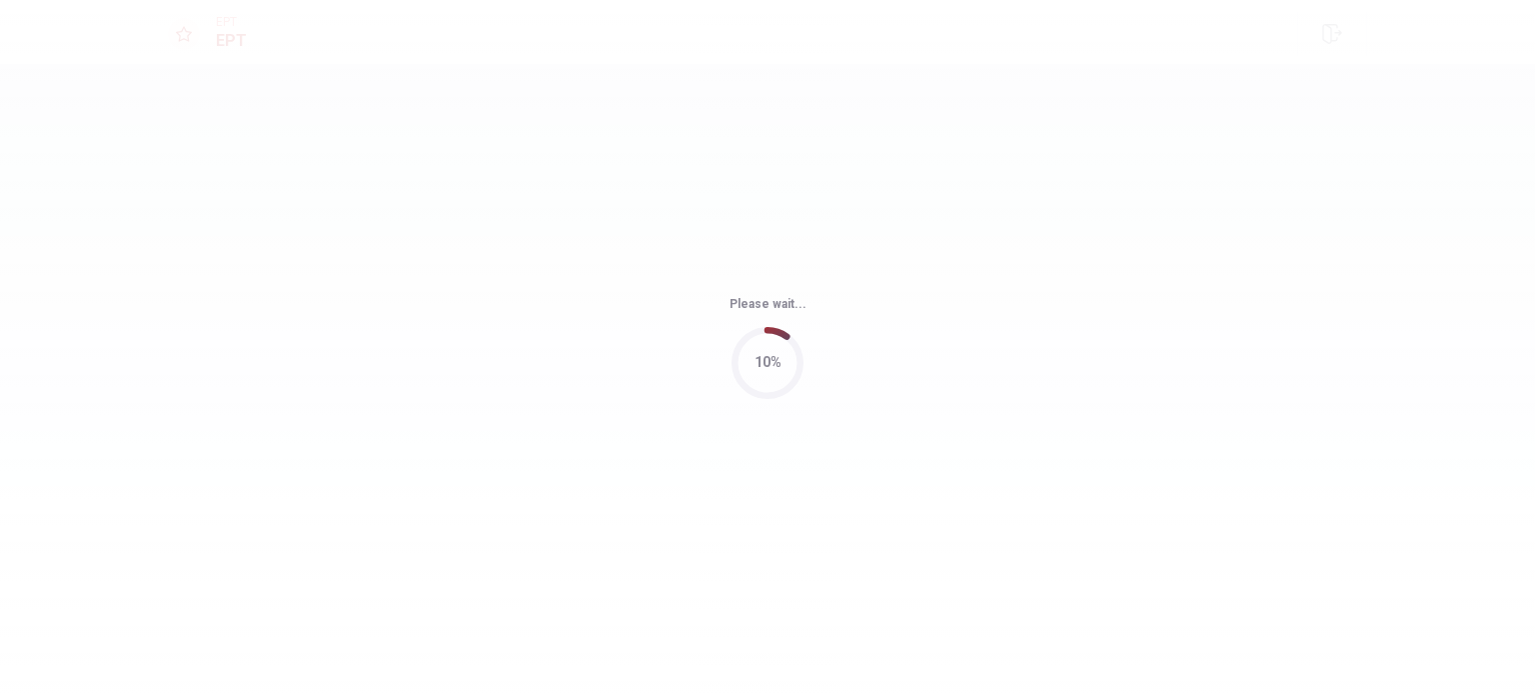
scroll to position [0, 0]
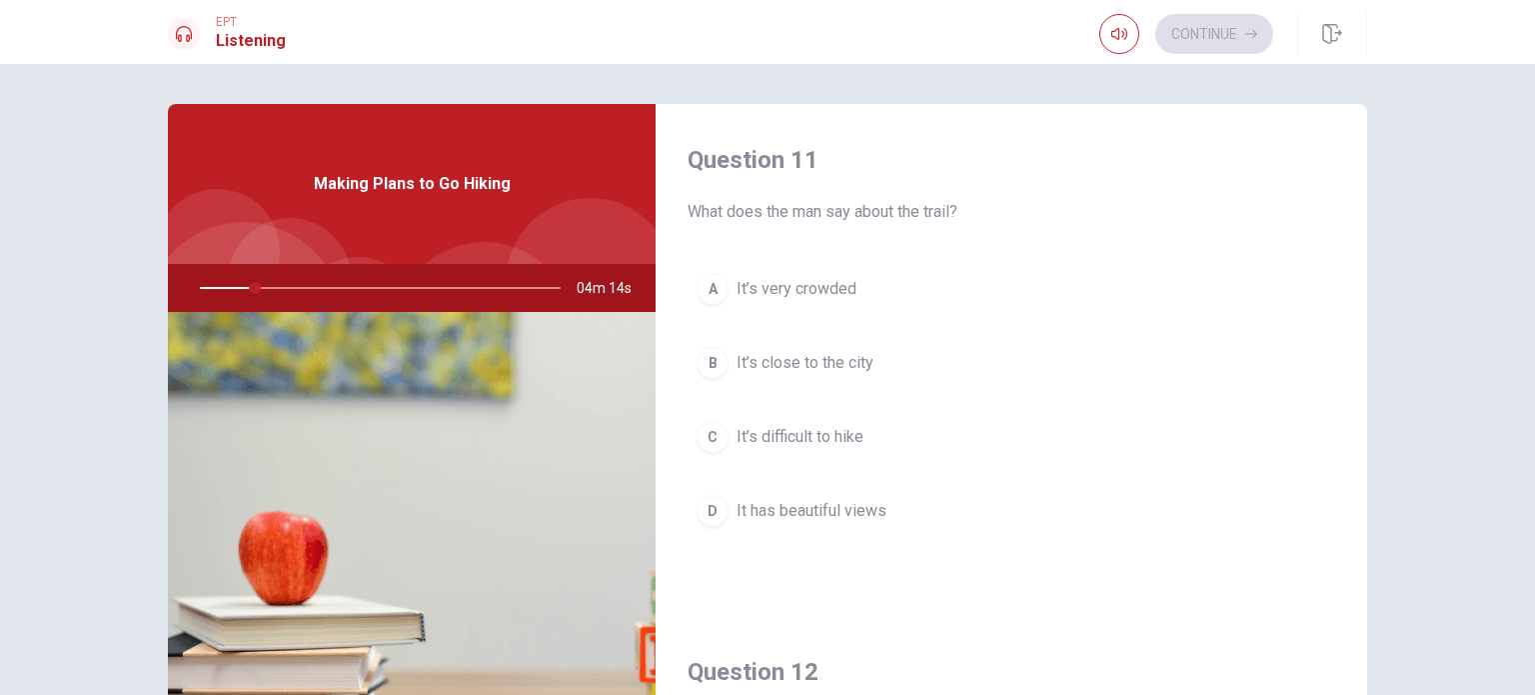
click at [958, 355] on button "B It’s close to the city" at bounding box center [1012, 363] width 648 height 50
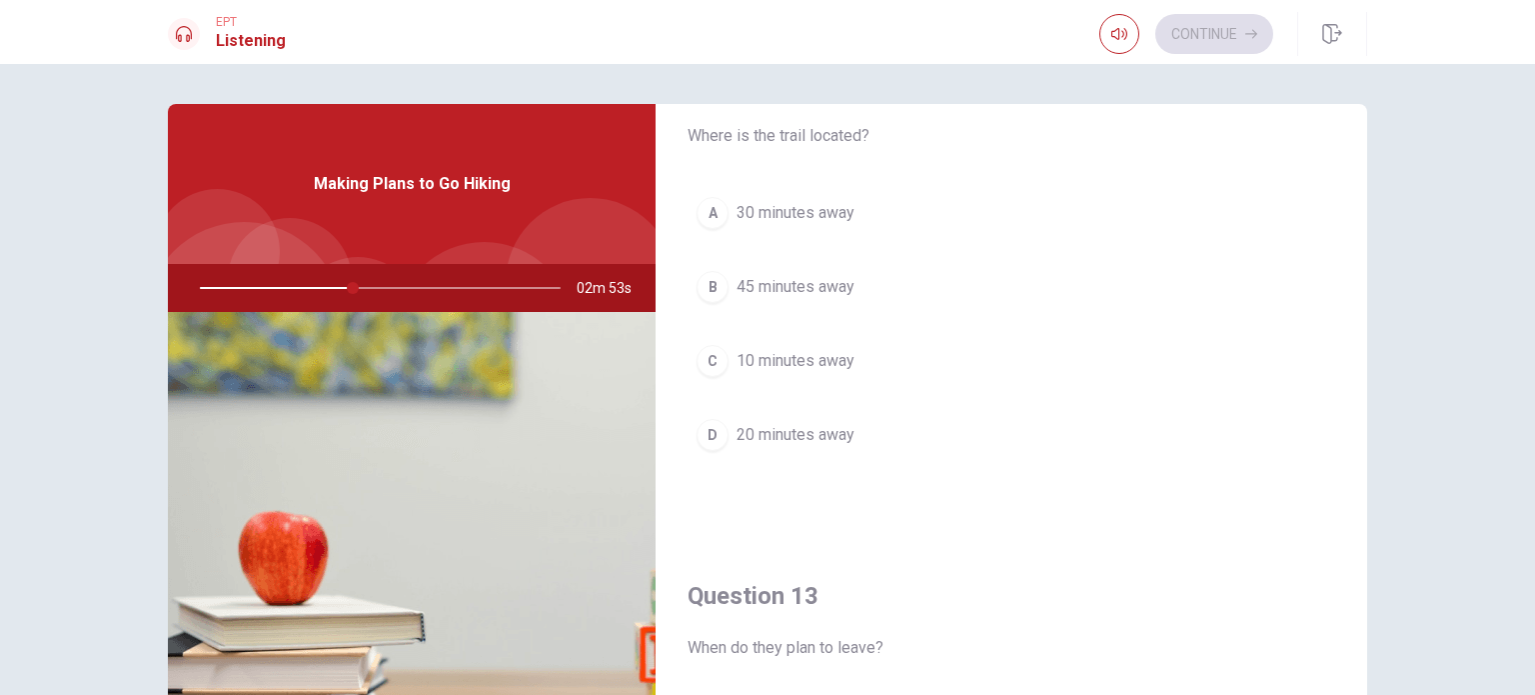
scroll to position [587, 0]
click at [794, 210] on span "30 minutes away" at bounding box center [796, 214] width 118 height 24
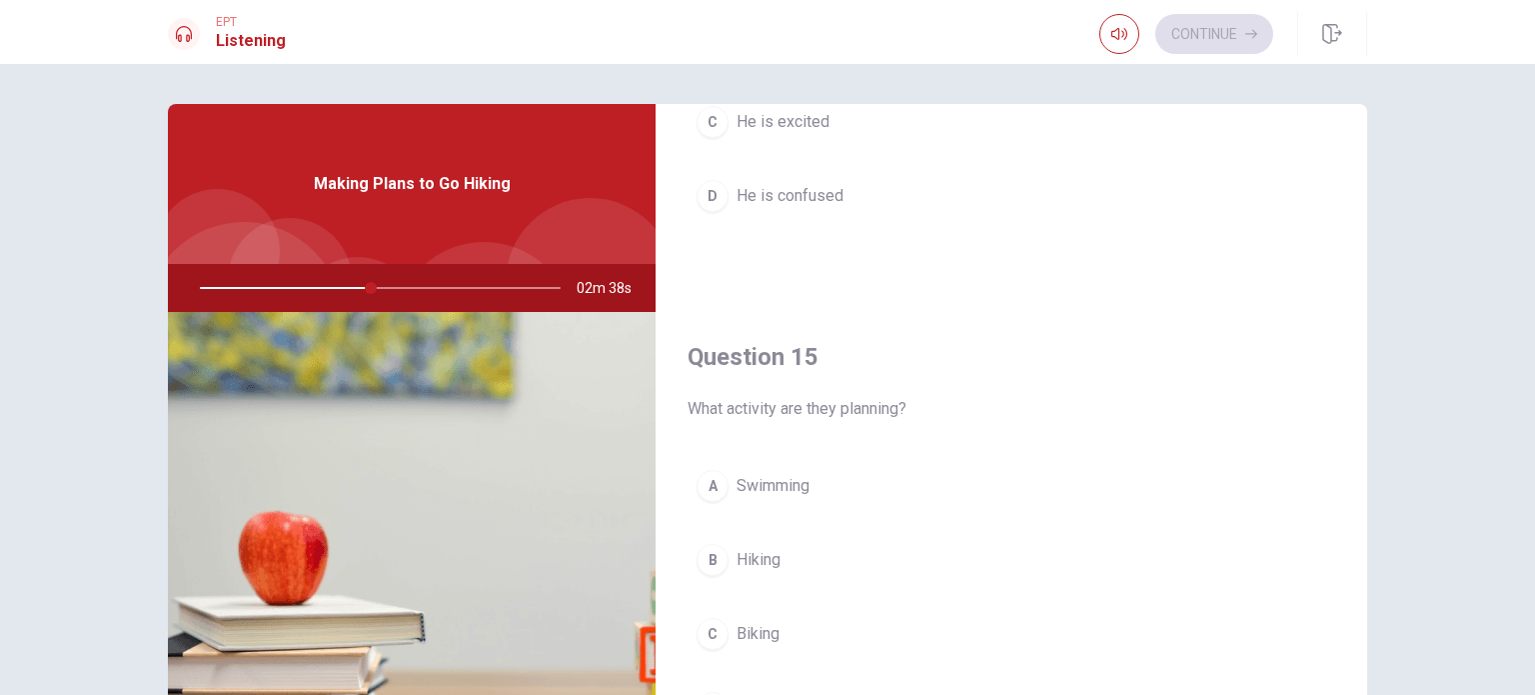
scroll to position [1847, 0]
click at [749, 561] on span "Hiking" at bounding box center [759, 563] width 44 height 24
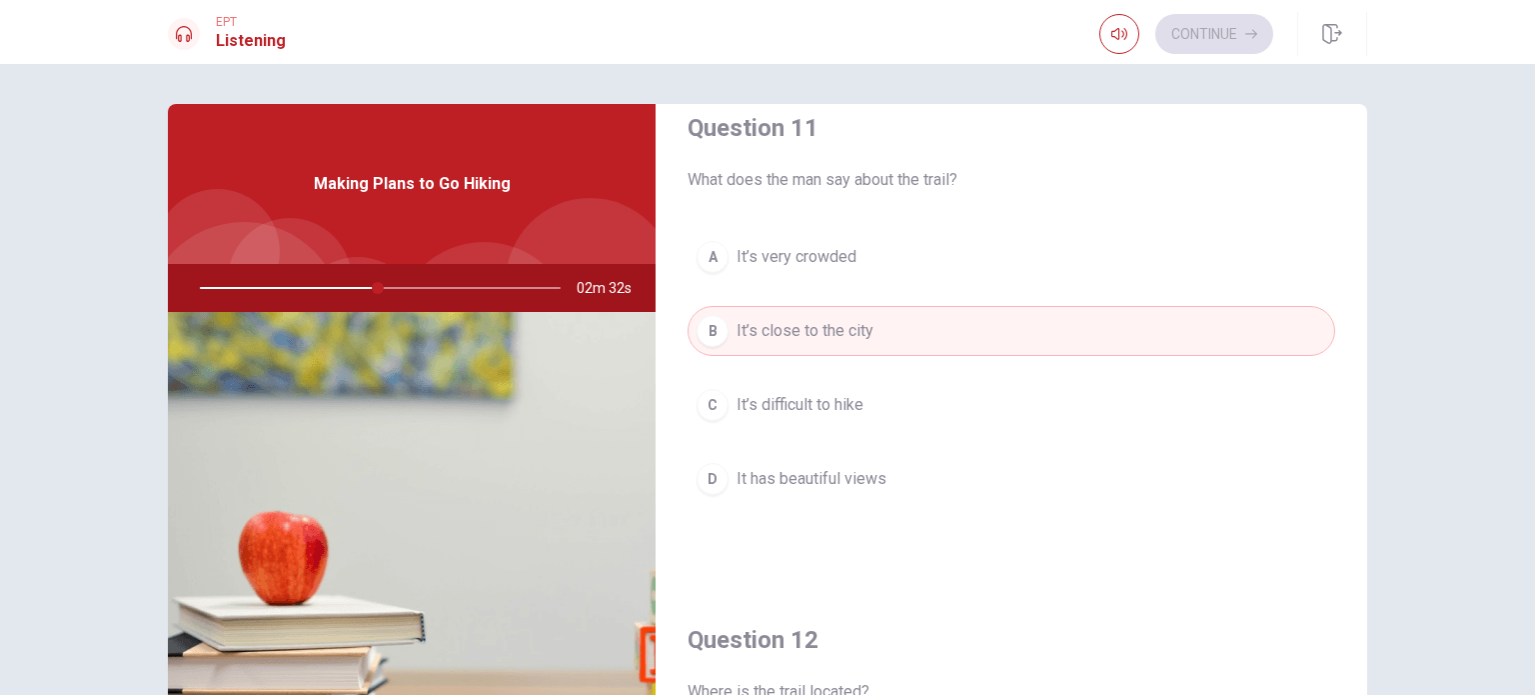
scroll to position [31, 0]
click at [804, 490] on span "It has beautiful views" at bounding box center [812, 480] width 150 height 24
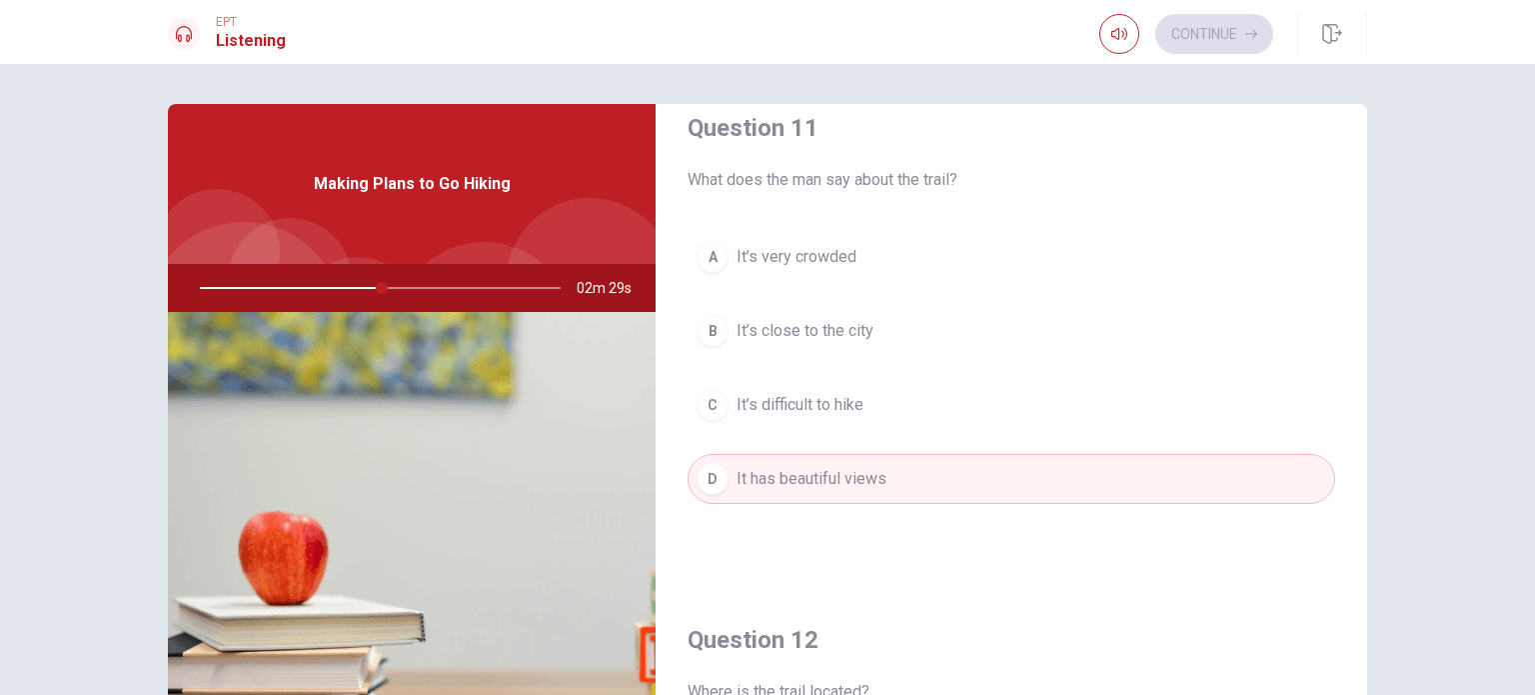
scroll to position [34, 0]
drag, startPoint x: 376, startPoint y: 289, endPoint x: 342, endPoint y: 290, distance: 34.0
click at [342, 290] on div at bounding box center [376, 288] width 401 height 48
click at [333, 286] on div at bounding box center [376, 288] width 401 height 48
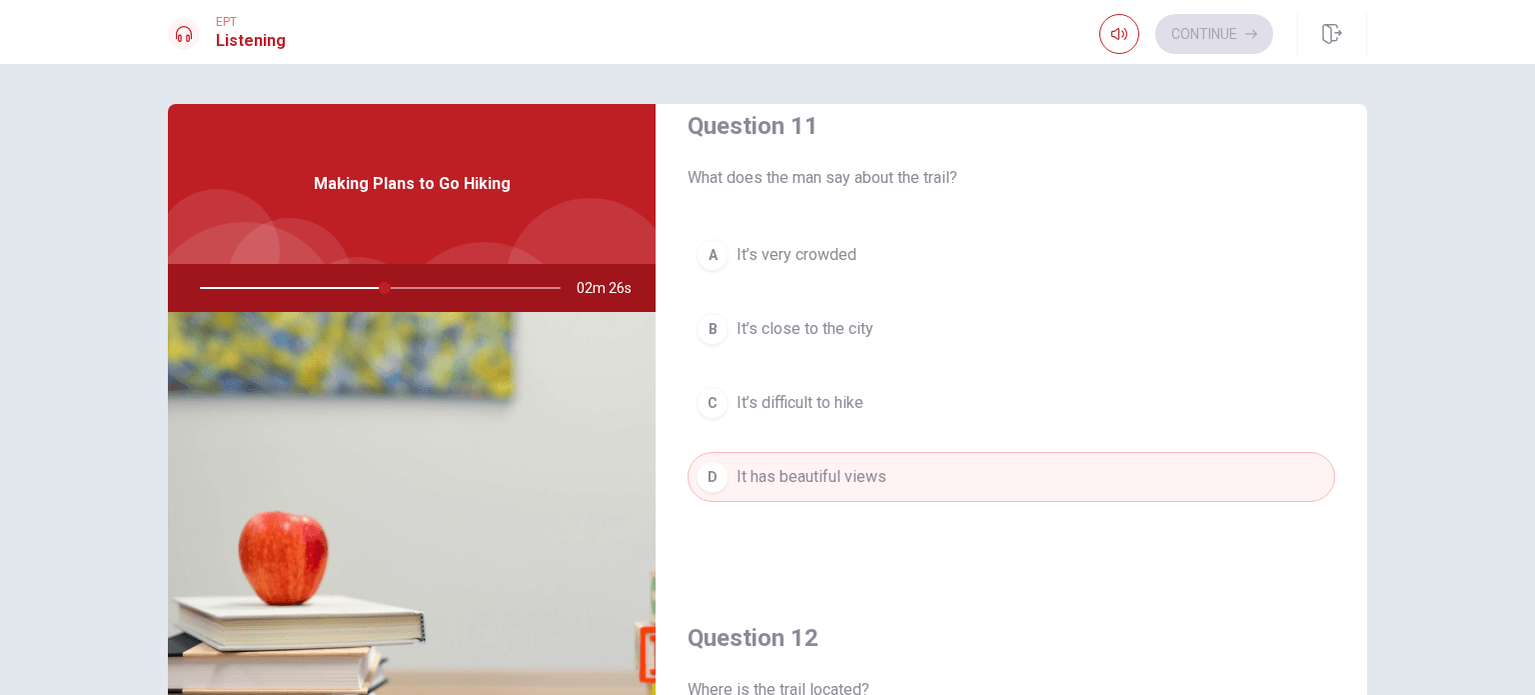
click at [333, 286] on div at bounding box center [376, 288] width 401 height 48
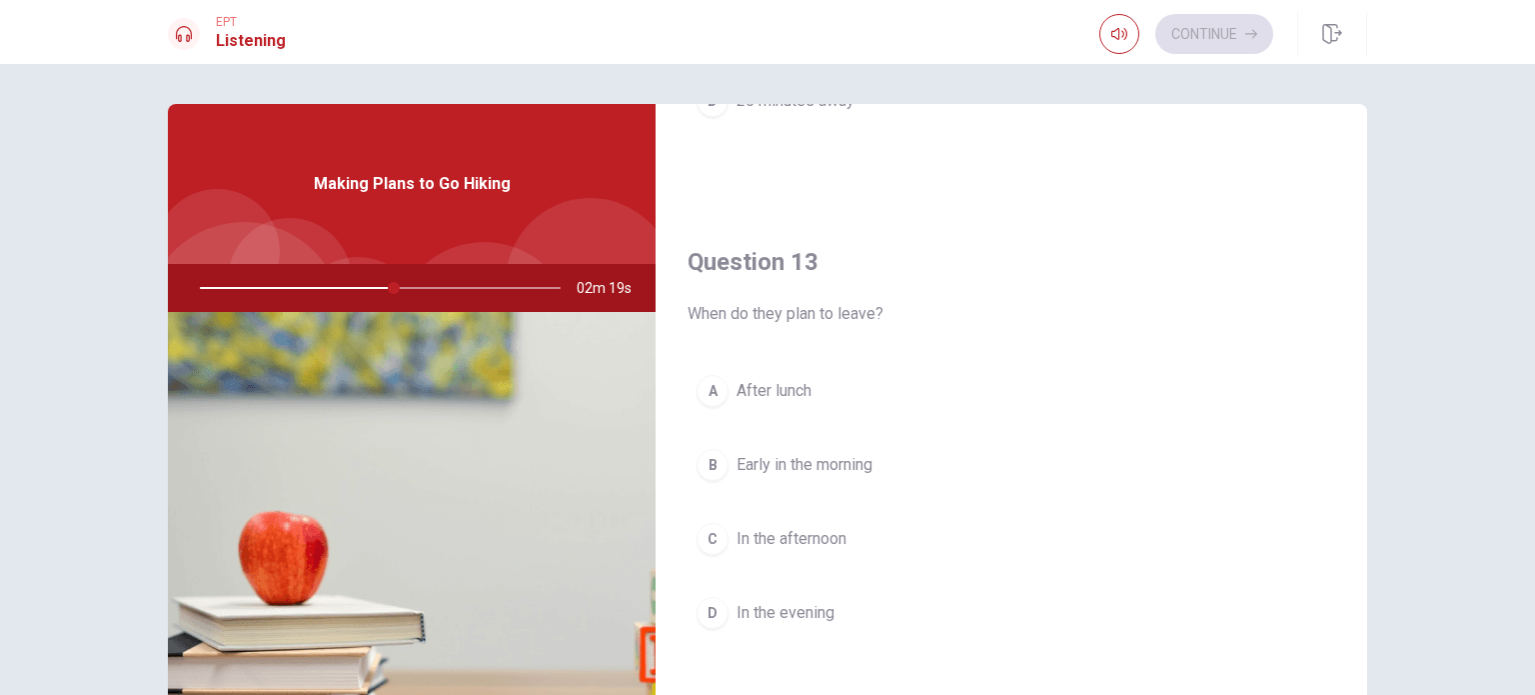
scroll to position [924, 0]
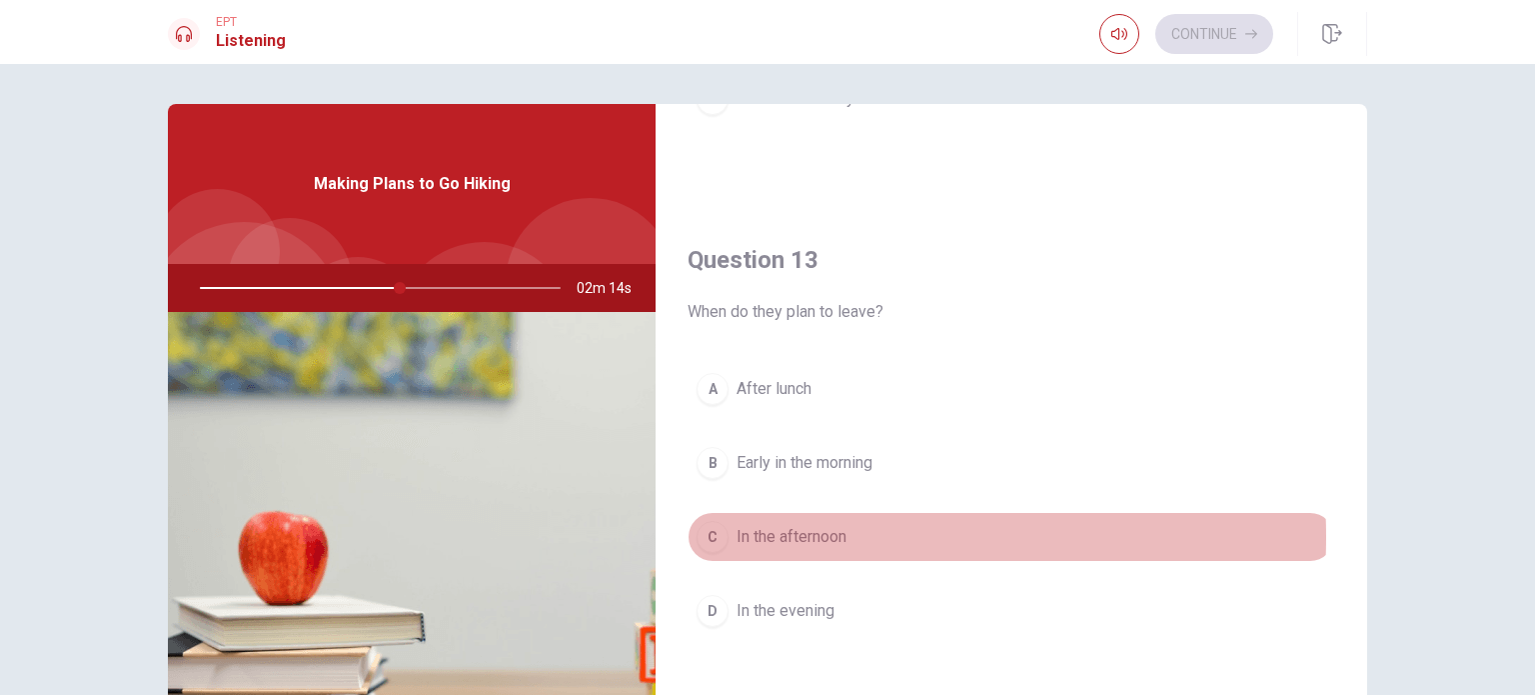
click at [790, 533] on span "In the afternoon" at bounding box center [792, 537] width 110 height 24
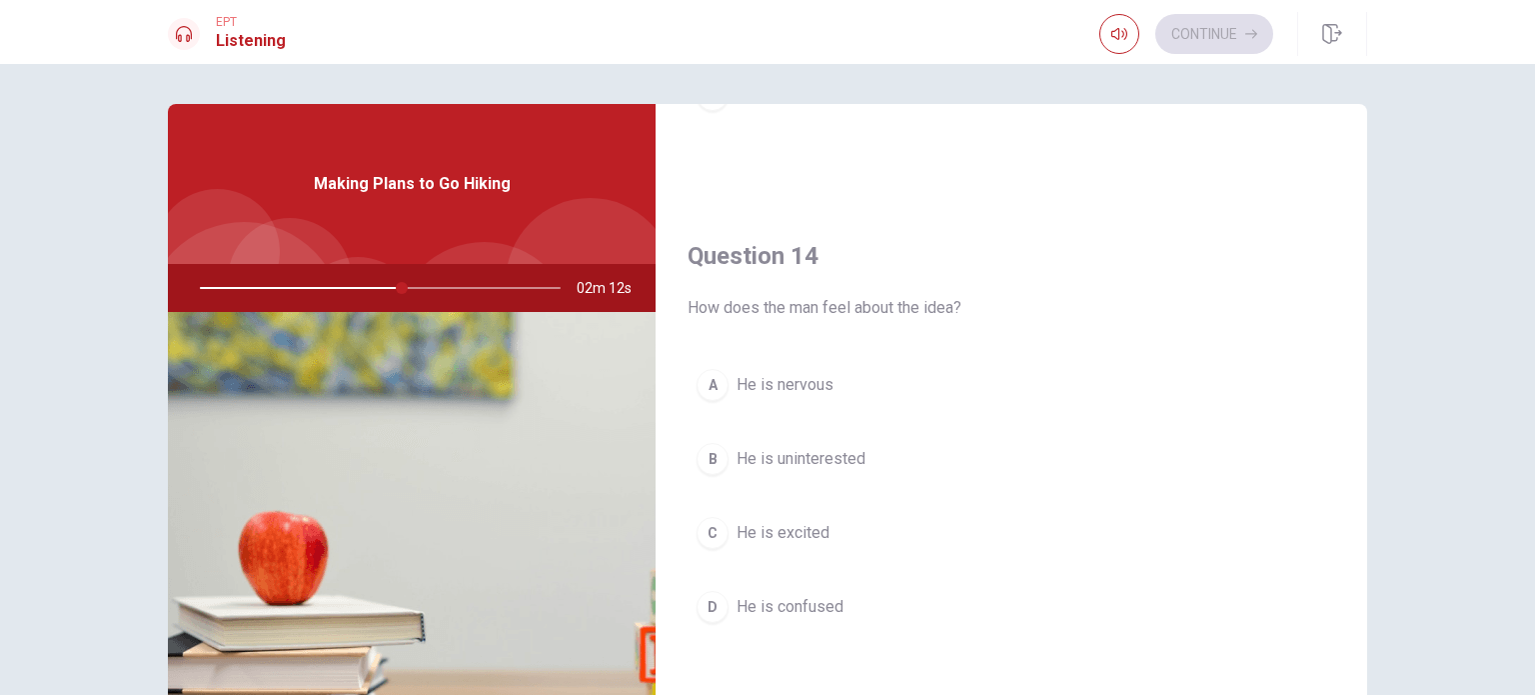
scroll to position [1497, 0]
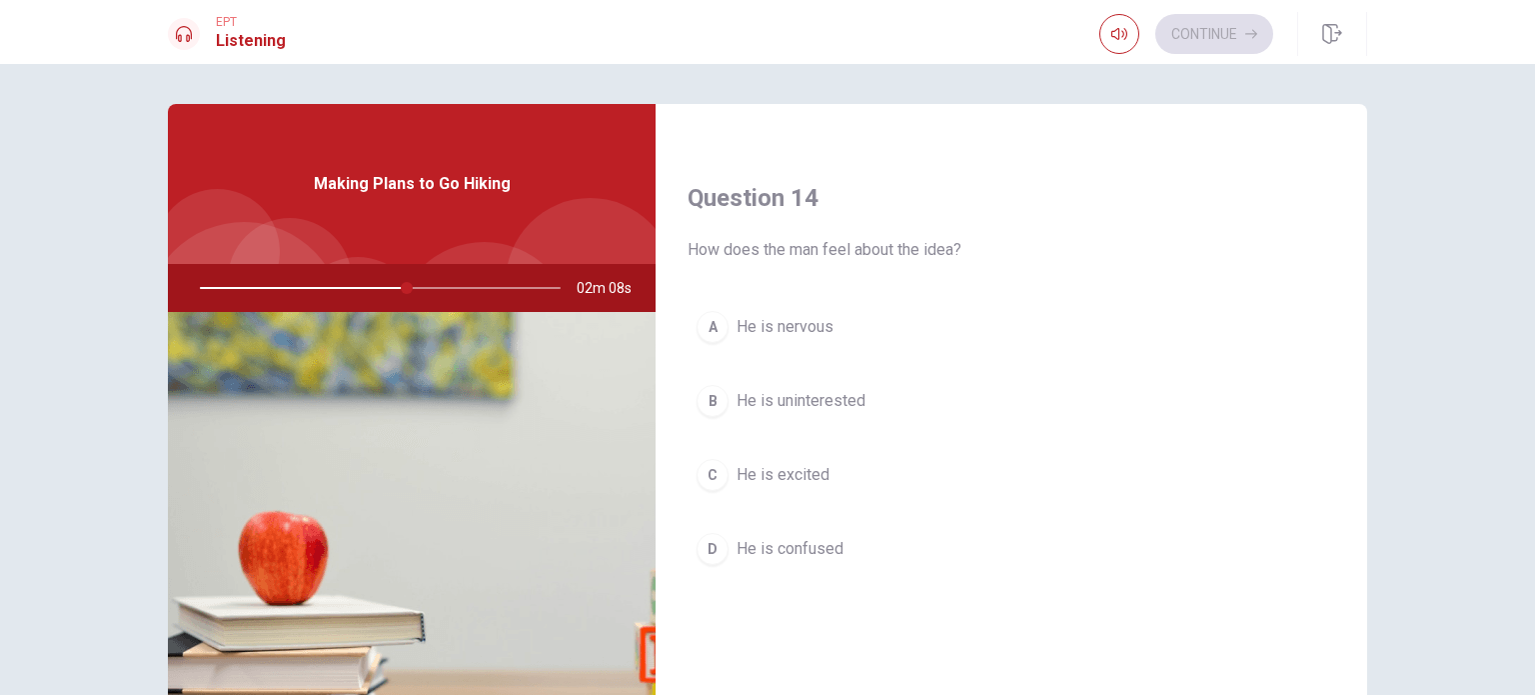
click at [776, 475] on span "He is excited" at bounding box center [783, 475] width 93 height 24
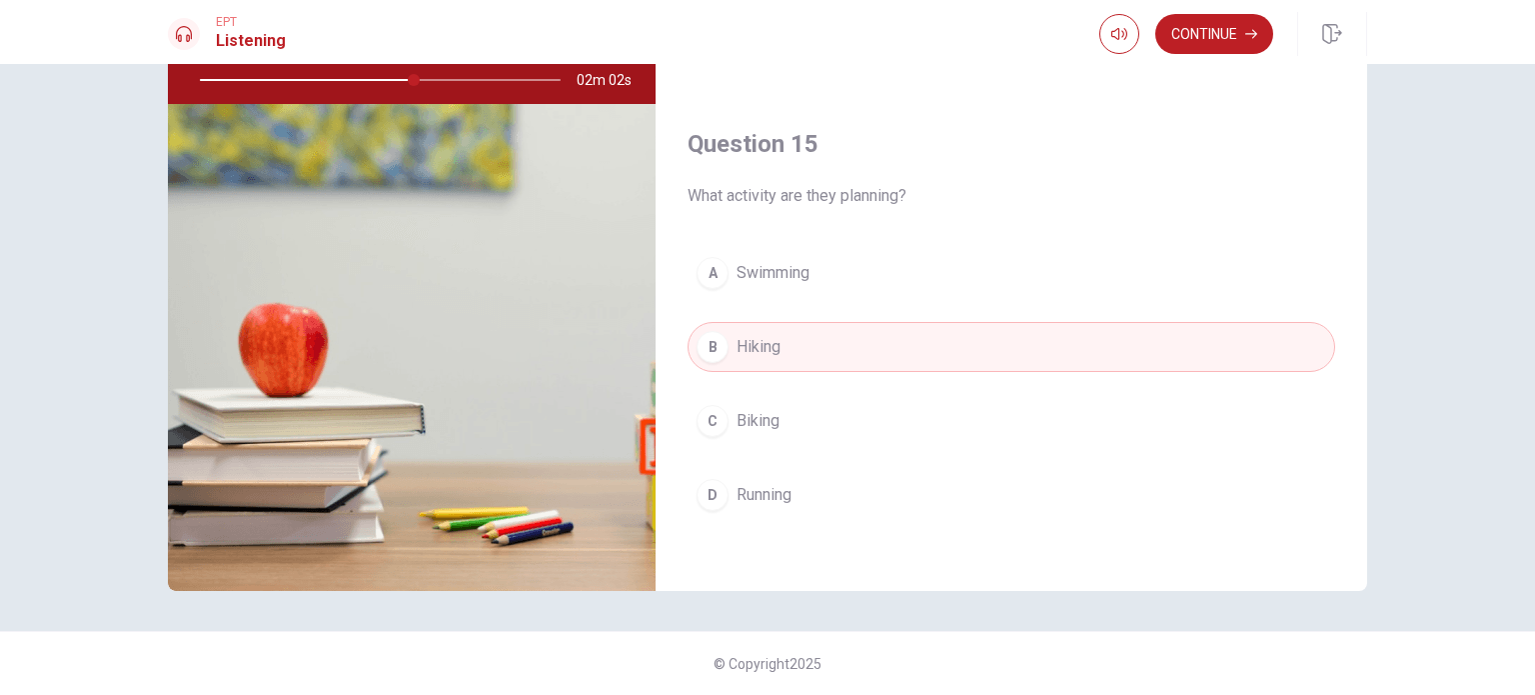
scroll to position [207, 0]
click at [1239, 22] on button "Continue" at bounding box center [1214, 34] width 118 height 40
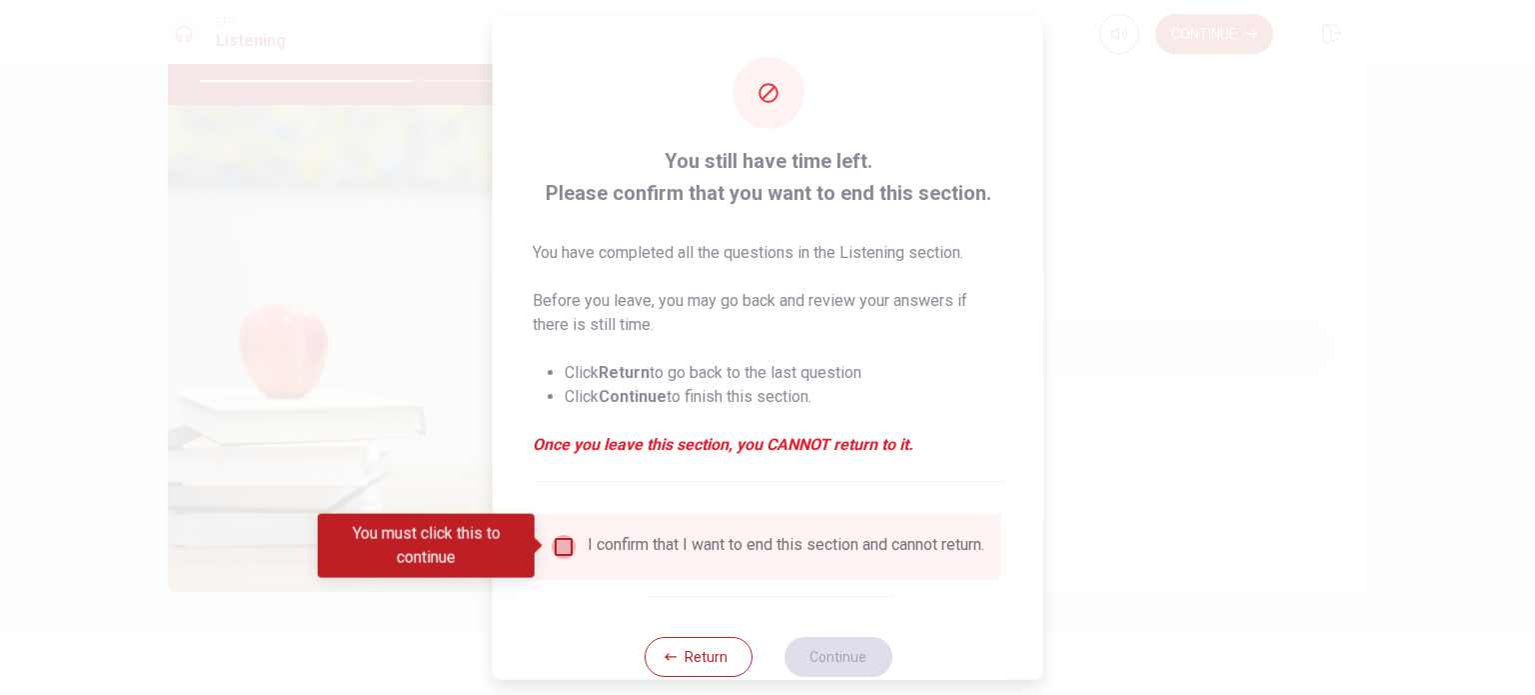
click at [552, 537] on input "You must click this to continue" at bounding box center [564, 546] width 24 height 24
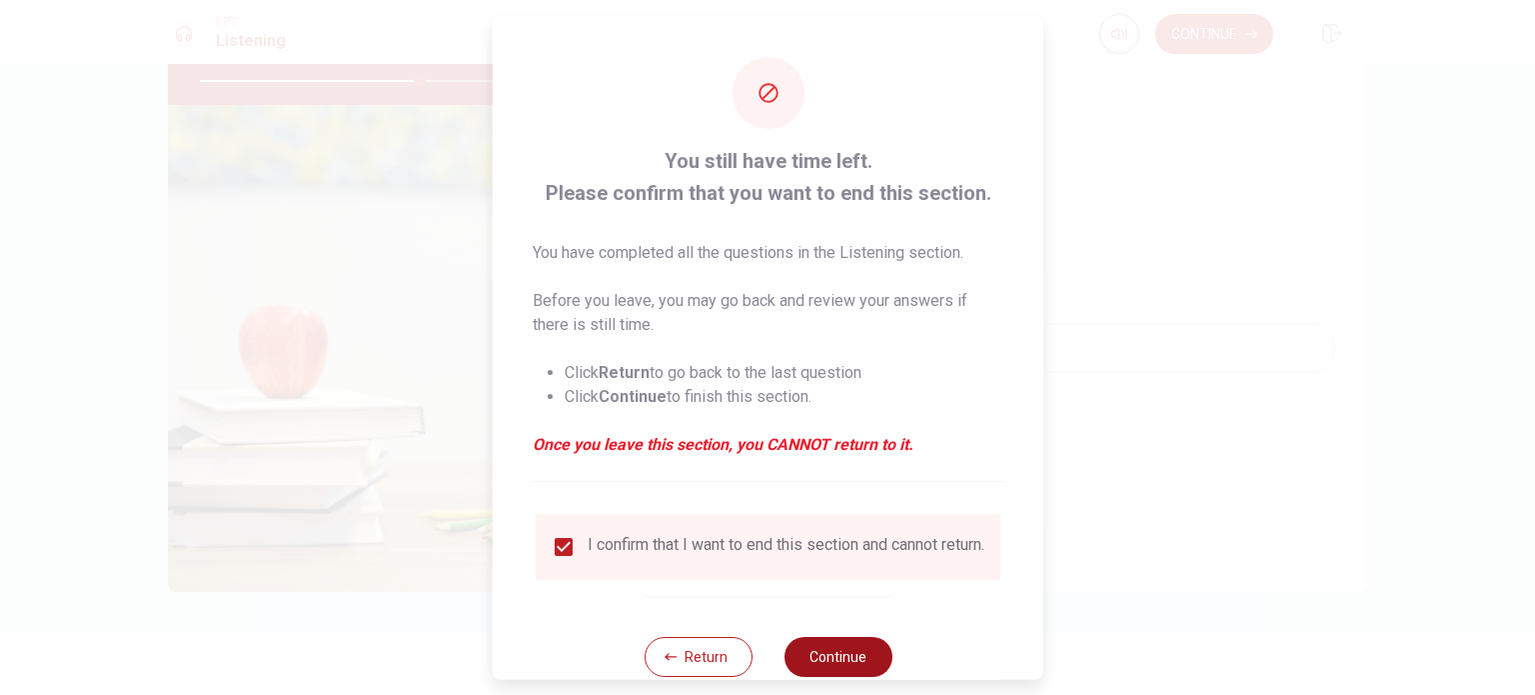
click at [852, 667] on button "Continue" at bounding box center [838, 656] width 108 height 40
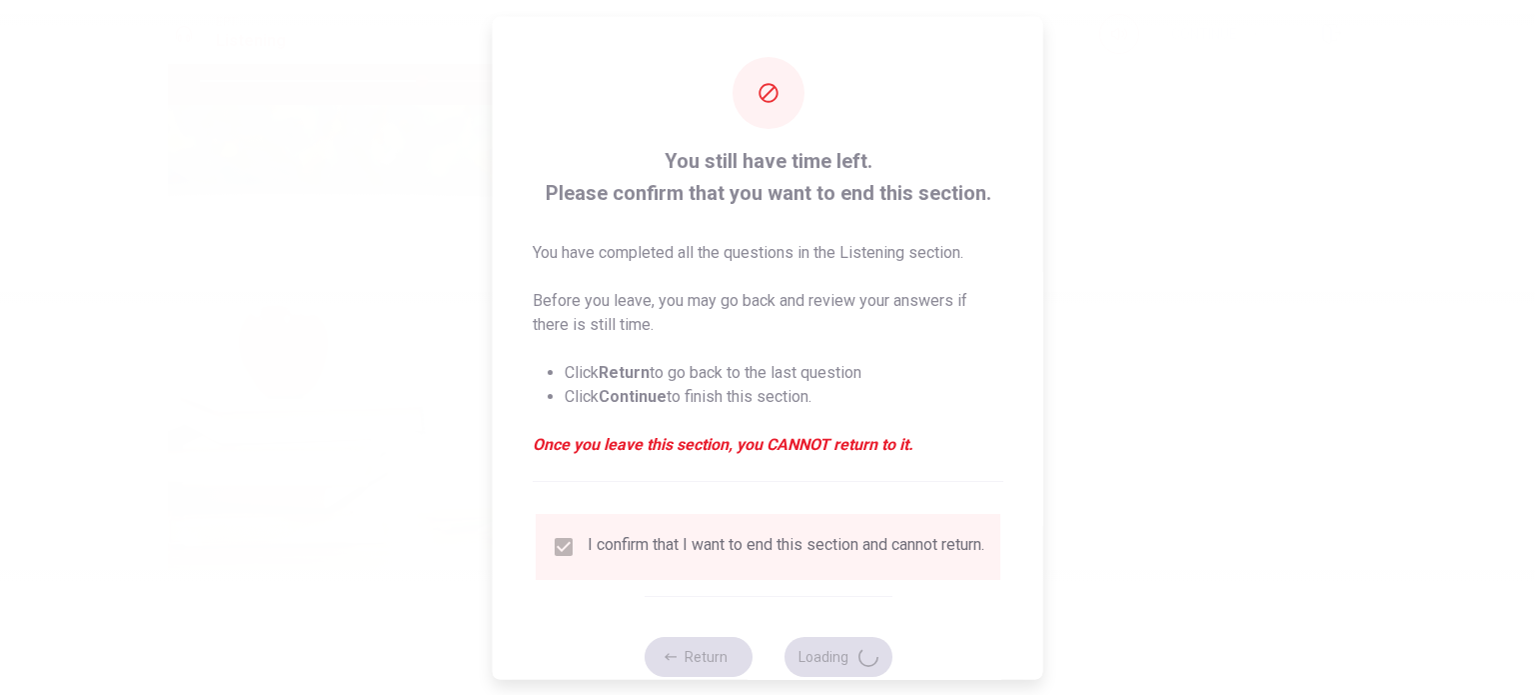
type input "62"
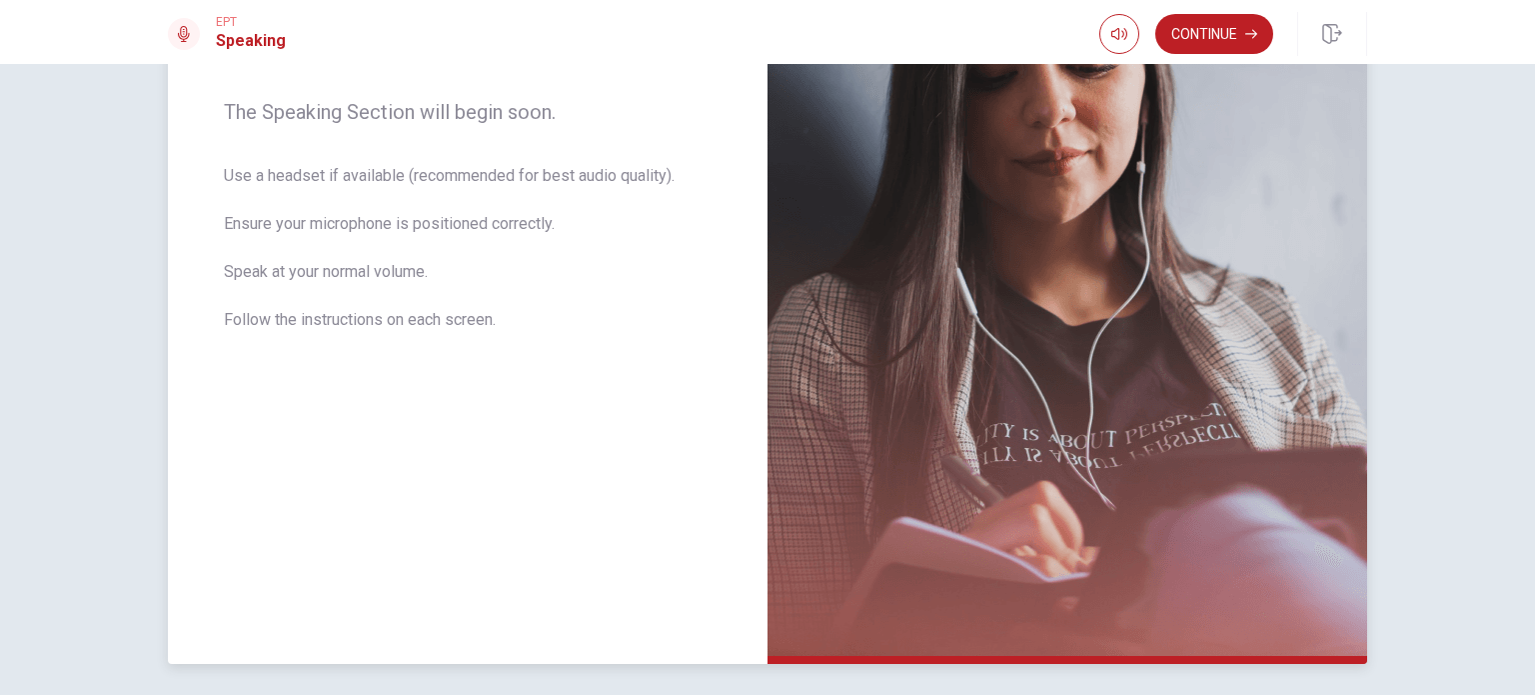
scroll to position [384, 0]
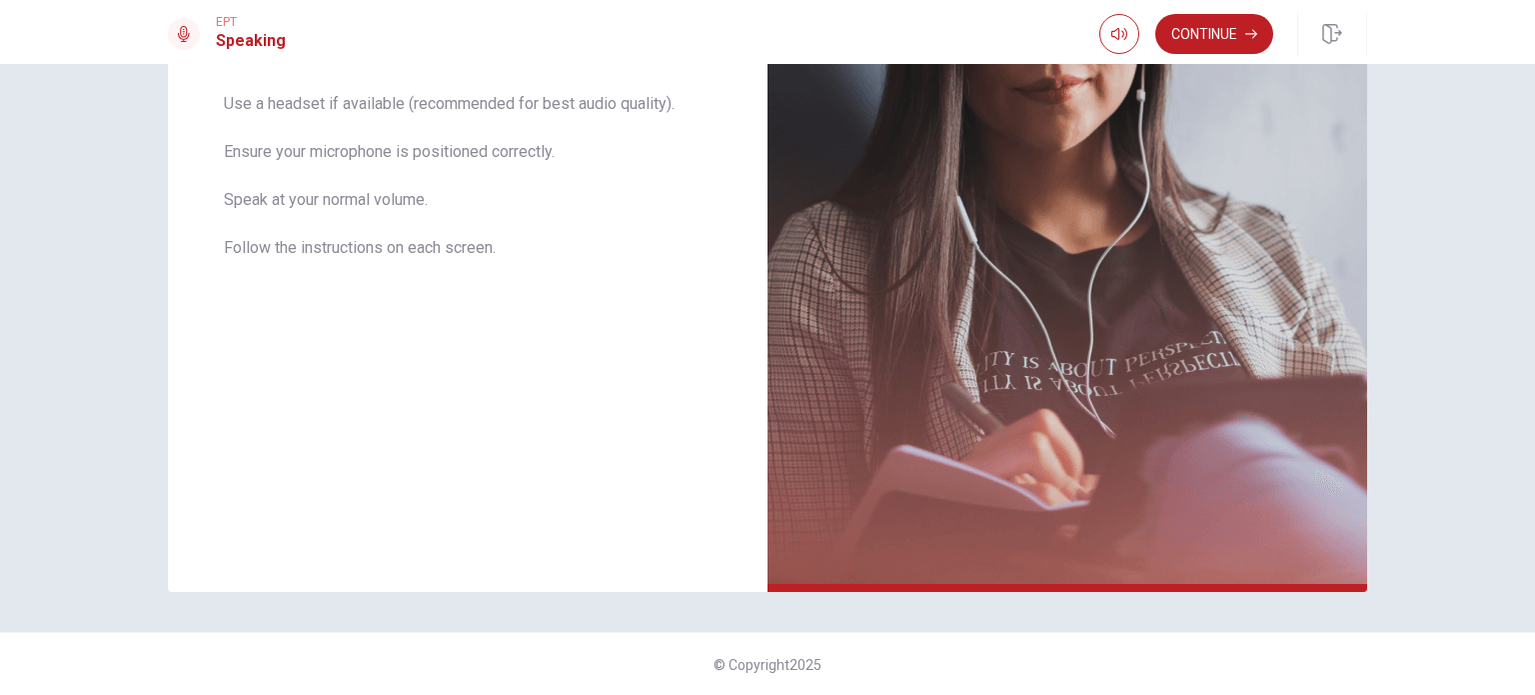
click at [1513, 227] on div "The Speaking Section will begin soon. Use a headset if available (recommended f…" at bounding box center [767, 379] width 1535 height 631
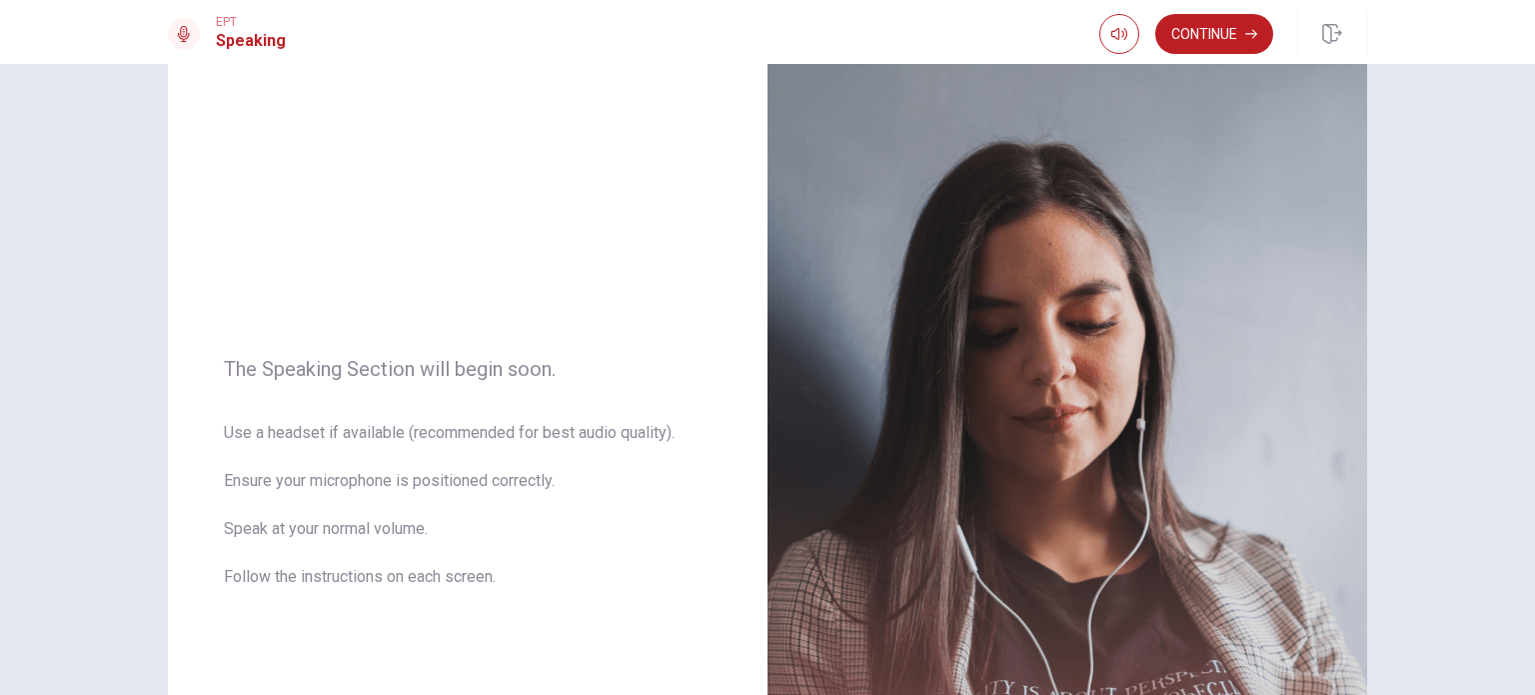
scroll to position [53, 0]
click at [596, 251] on div "The Speaking Section will begin soon. Use a headset if available (recommended f…" at bounding box center [468, 487] width 600 height 872
click at [1227, 20] on button "Continue" at bounding box center [1214, 34] width 118 height 40
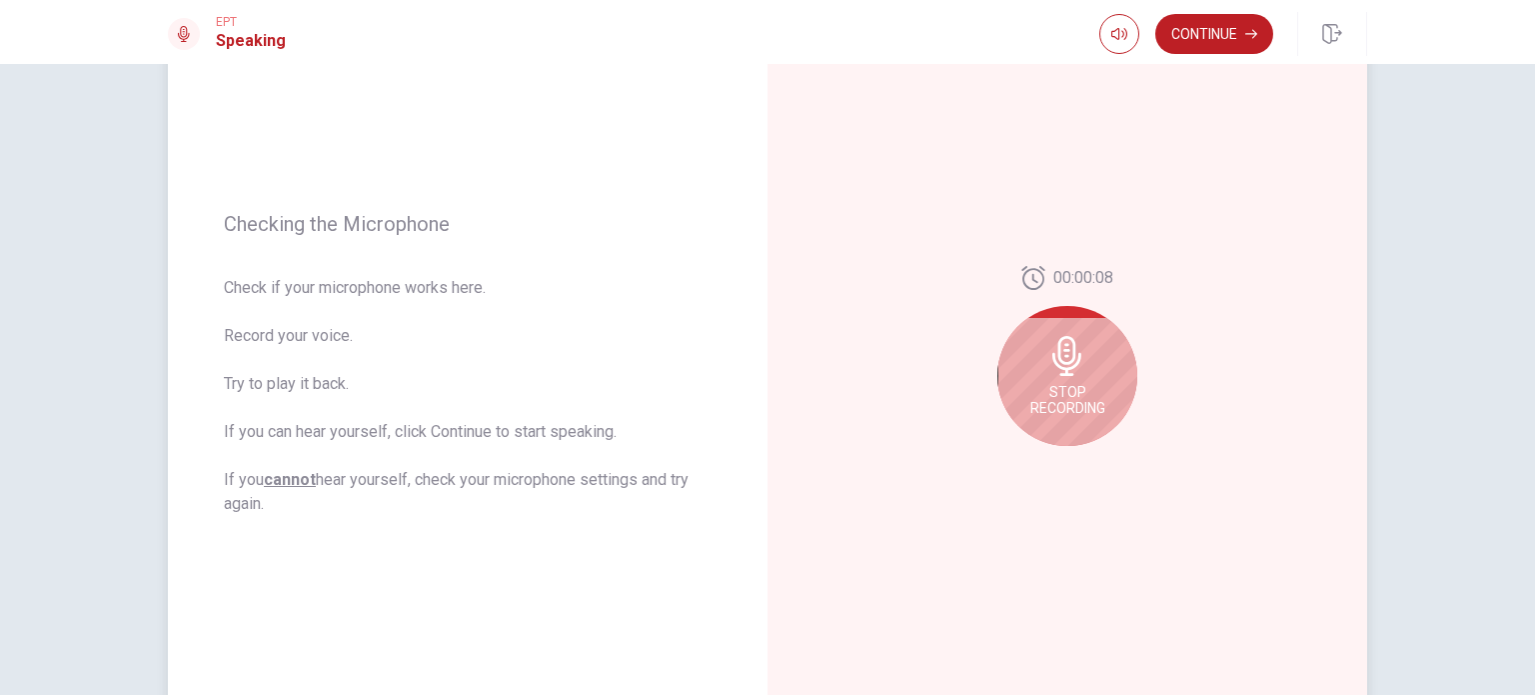
scroll to position [384, 0]
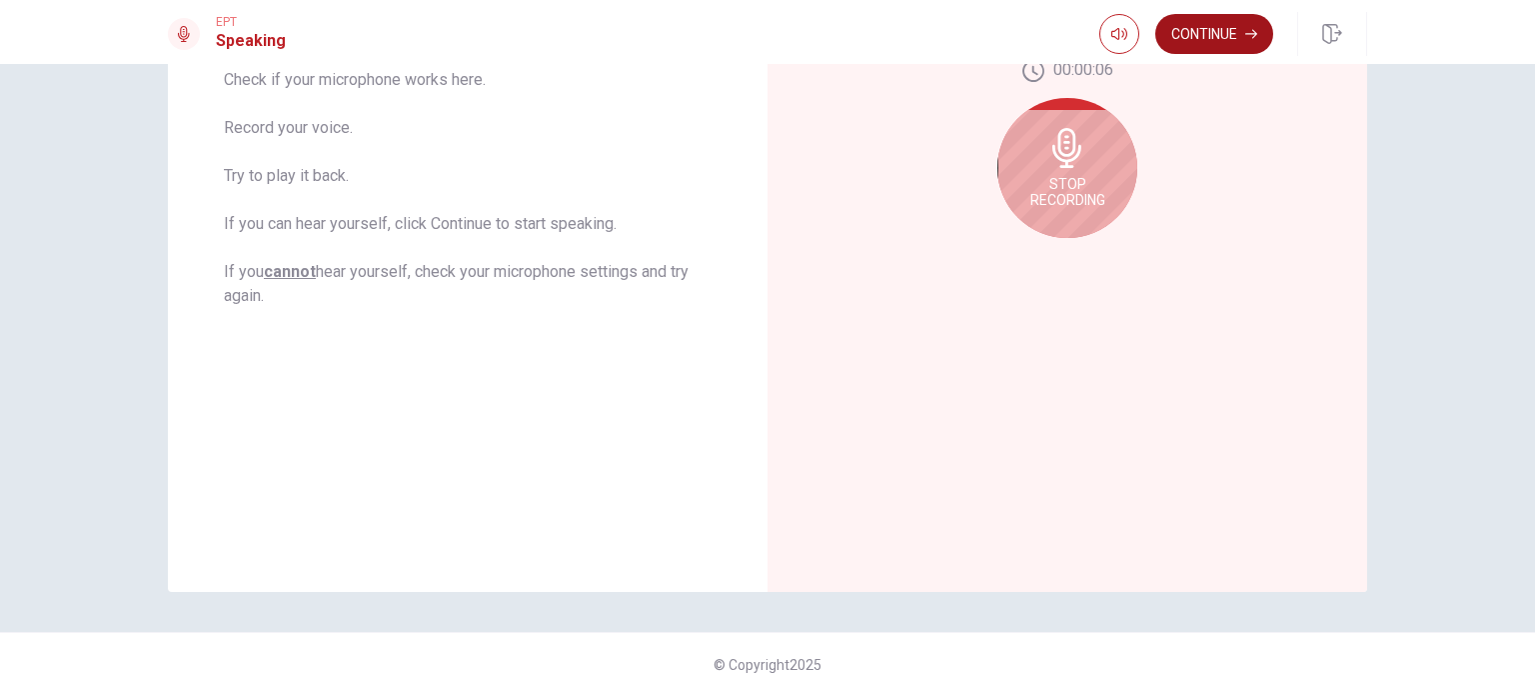
click at [1215, 38] on button "Continue" at bounding box center [1214, 34] width 118 height 40
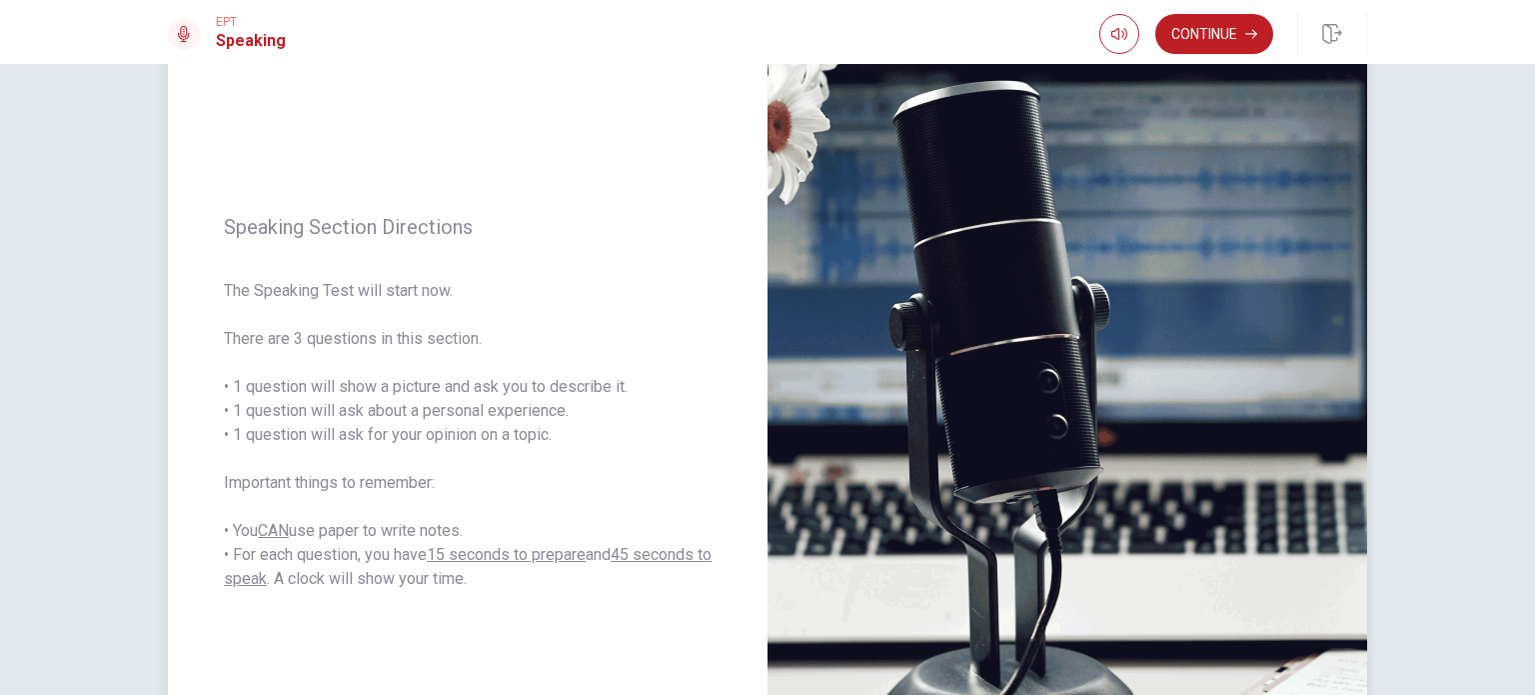
scroll to position [139, 0]
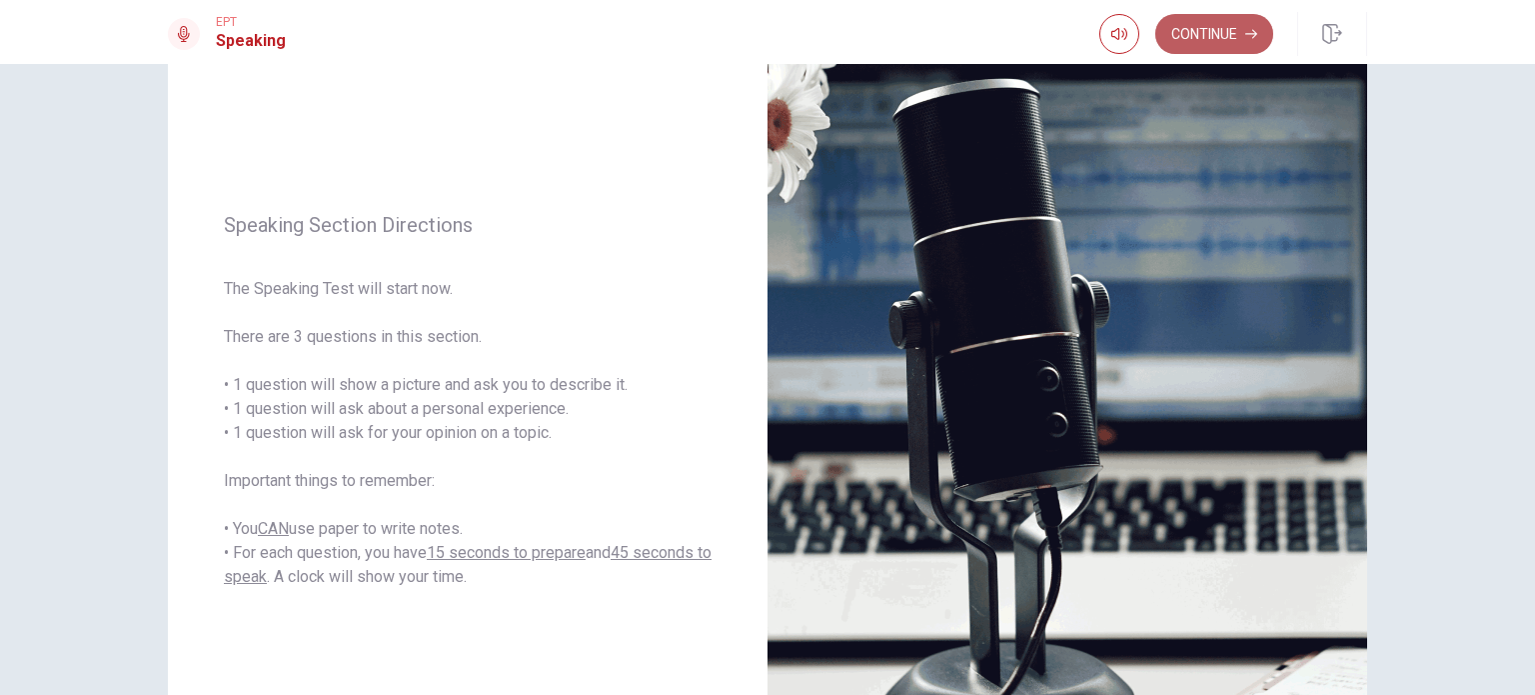
click at [1223, 35] on button "Continue" at bounding box center [1214, 34] width 118 height 40
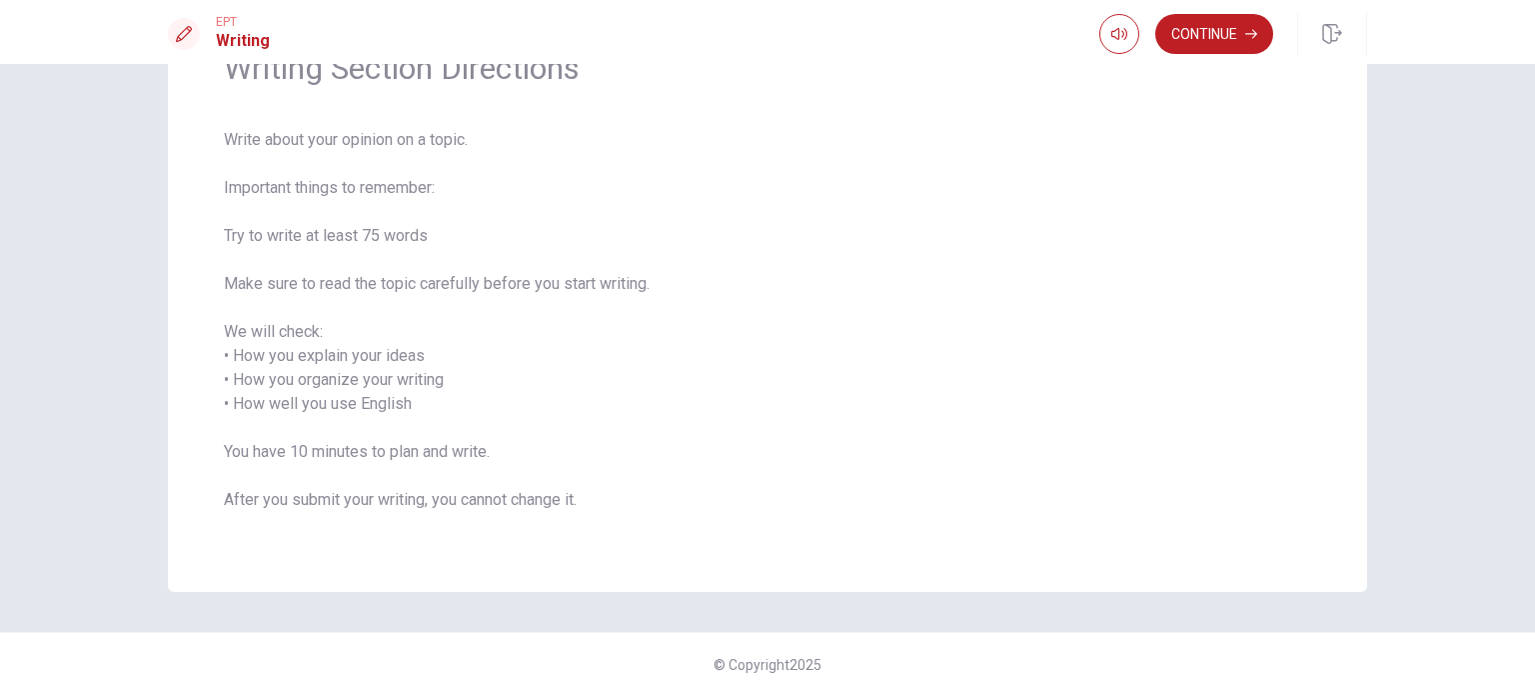
scroll to position [0, 0]
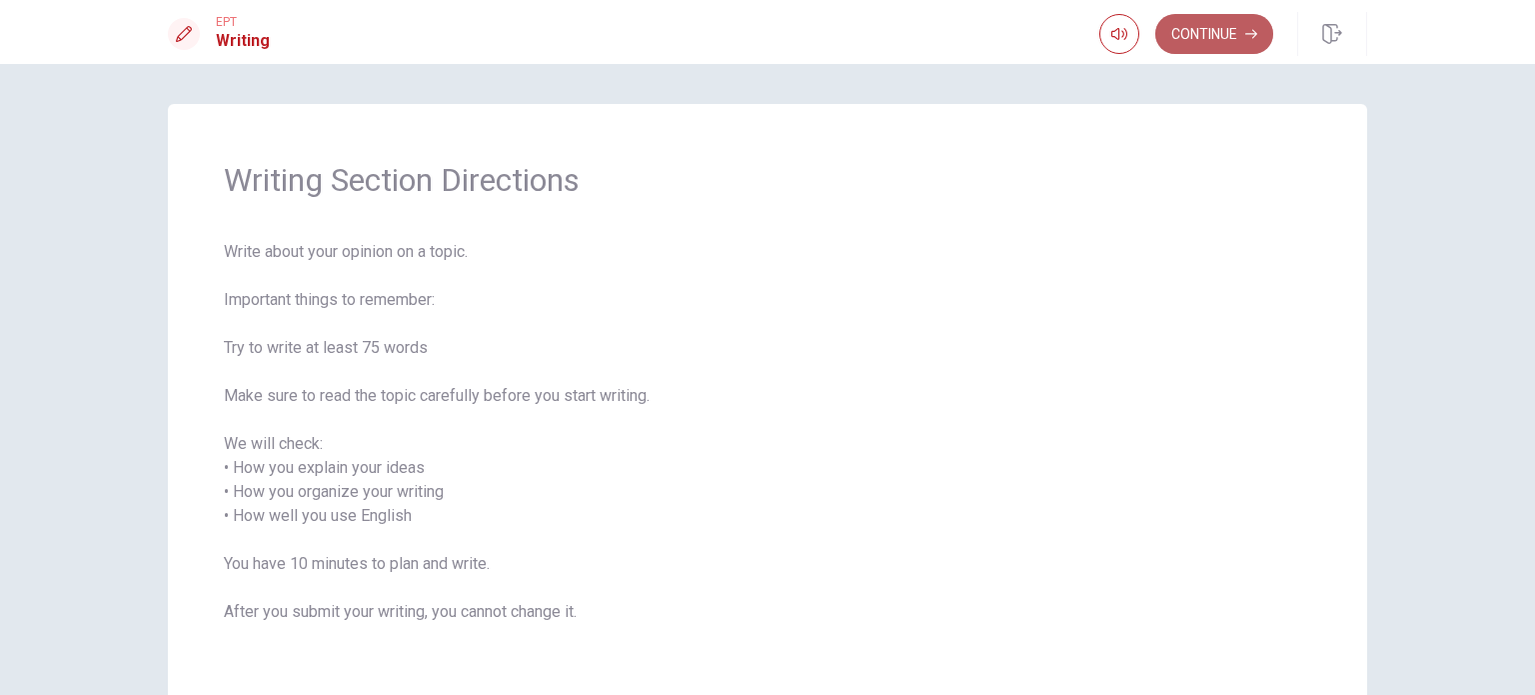
click at [1201, 24] on button "Continue" at bounding box center [1214, 34] width 118 height 40
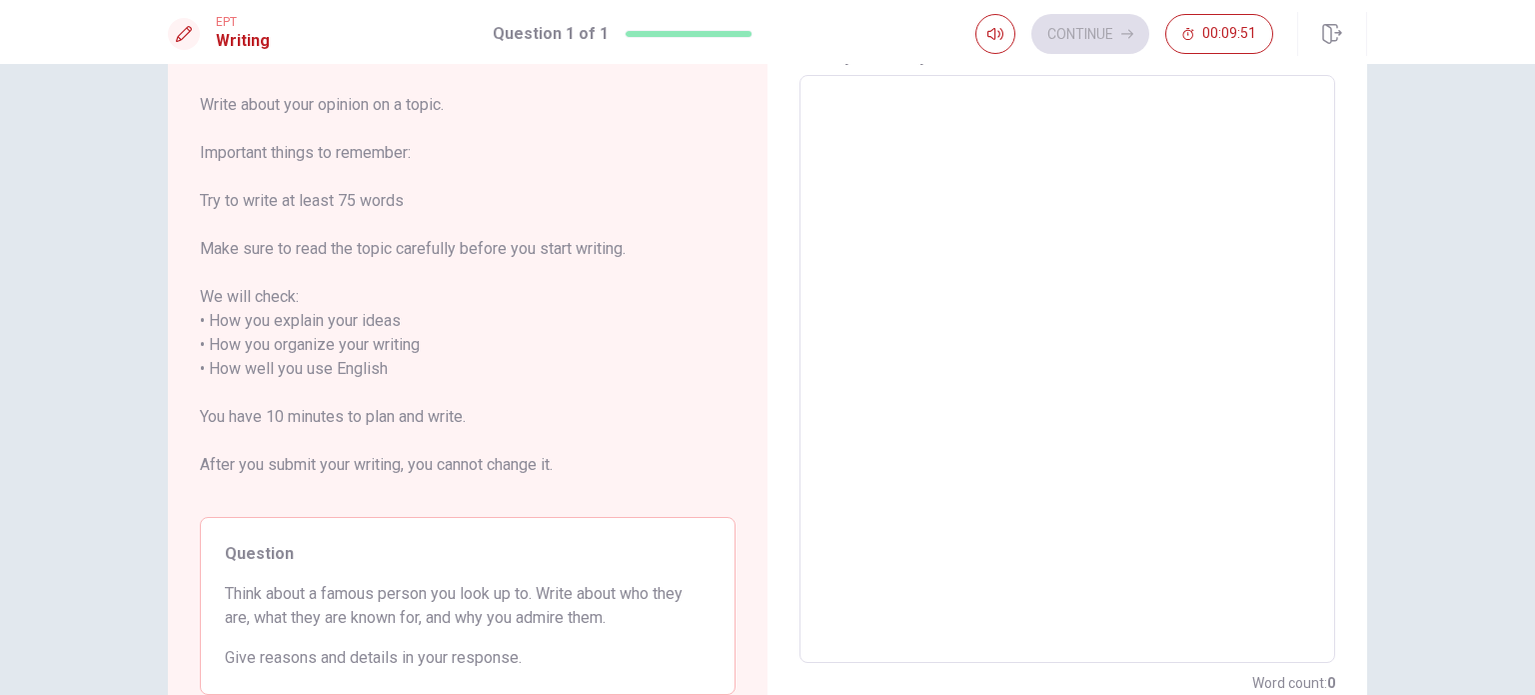
scroll to position [98, 0]
click at [379, 382] on span "Write about your opinion on a topic. Important things to remember: Try to write…" at bounding box center [468, 298] width 536 height 408
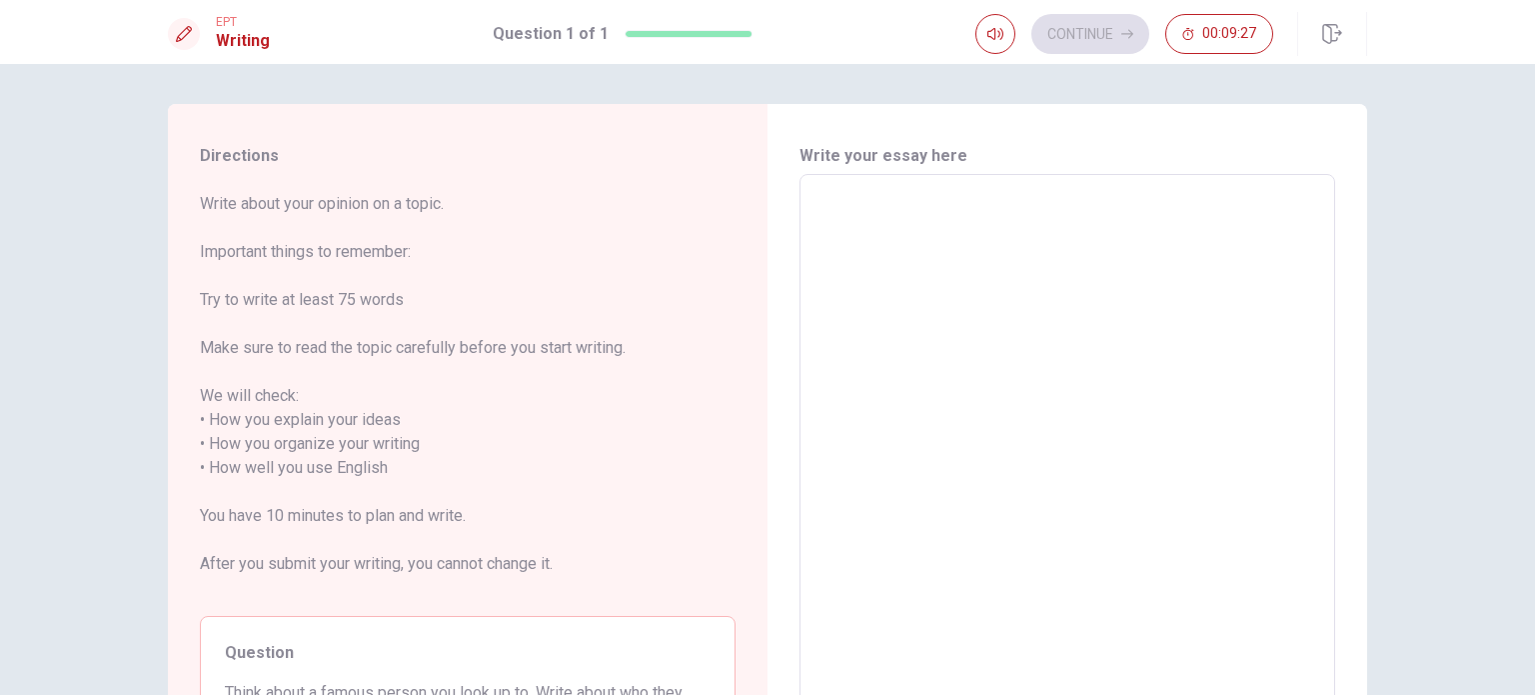
click at [956, 320] on textarea at bounding box center [1068, 468] width 508 height 555
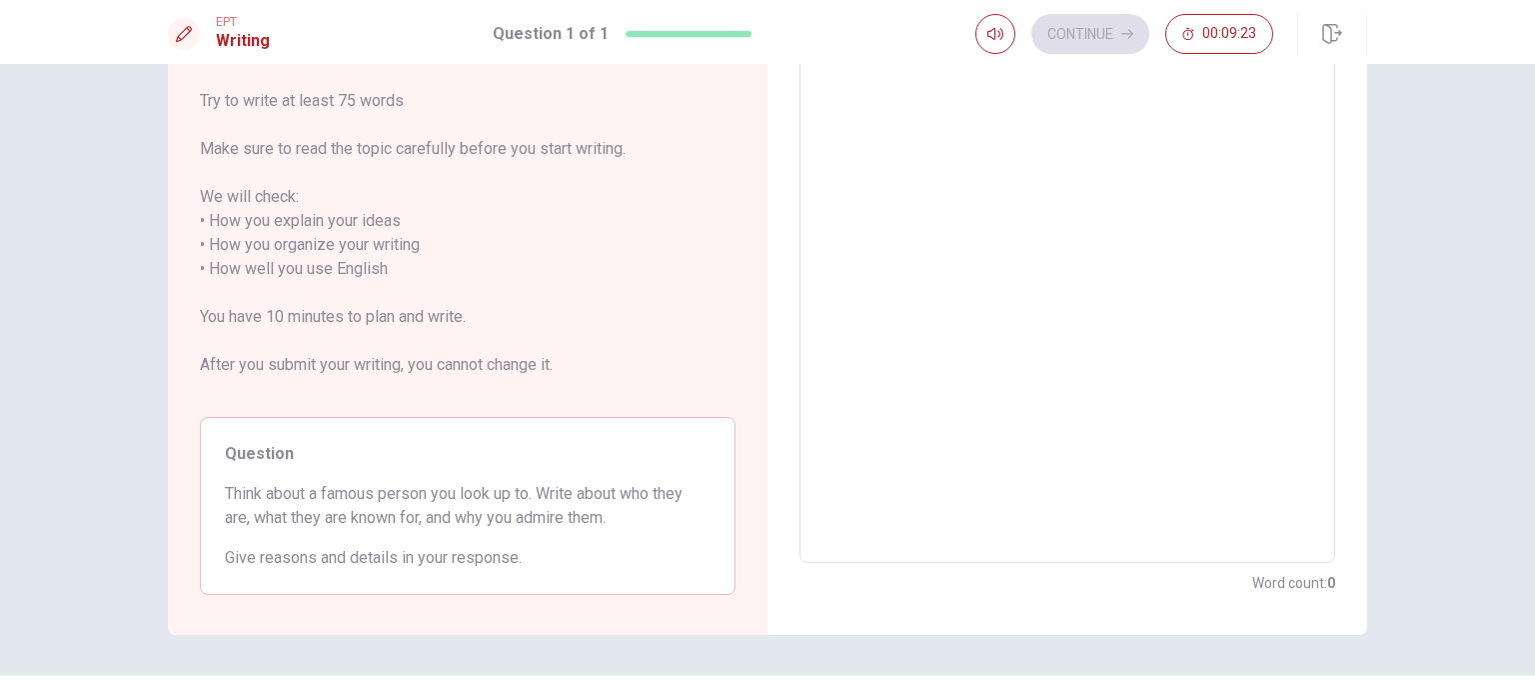
scroll to position [200, 0]
click at [956, 279] on textarea at bounding box center [1068, 268] width 508 height 555
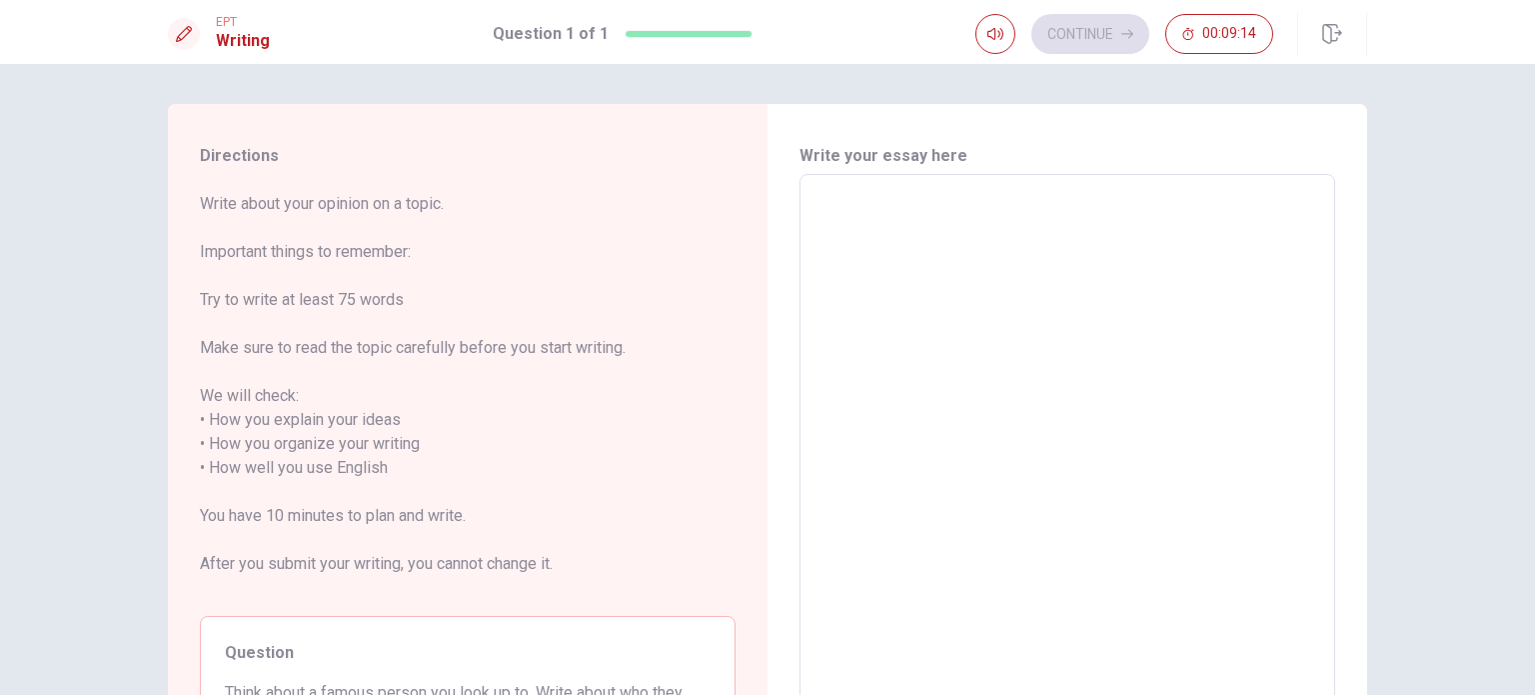
type textarea "T"
type textarea "x"
type textarea "Th"
type textarea "x"
type textarea "Thi"
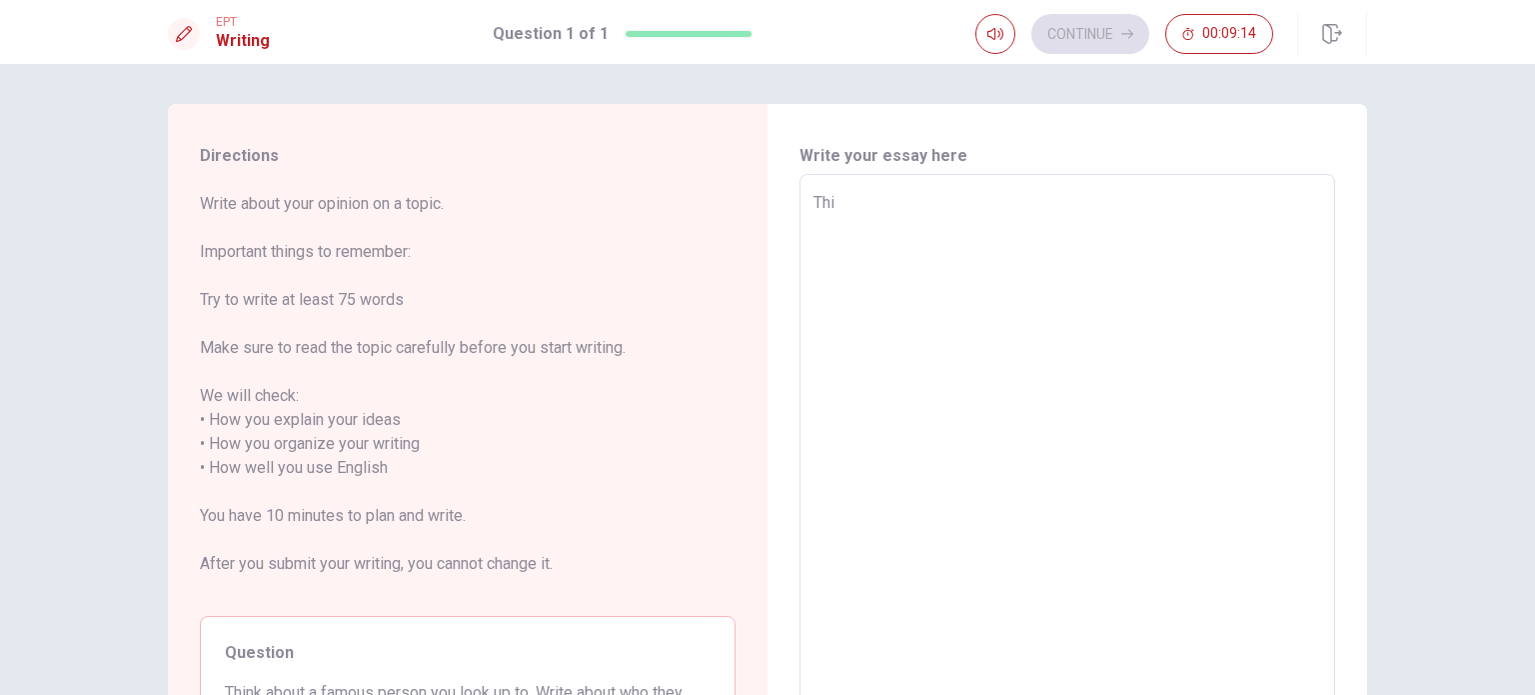
type textarea "x"
type textarea "Thin"
type textarea "x"
type textarea "Think"
type textarea "x"
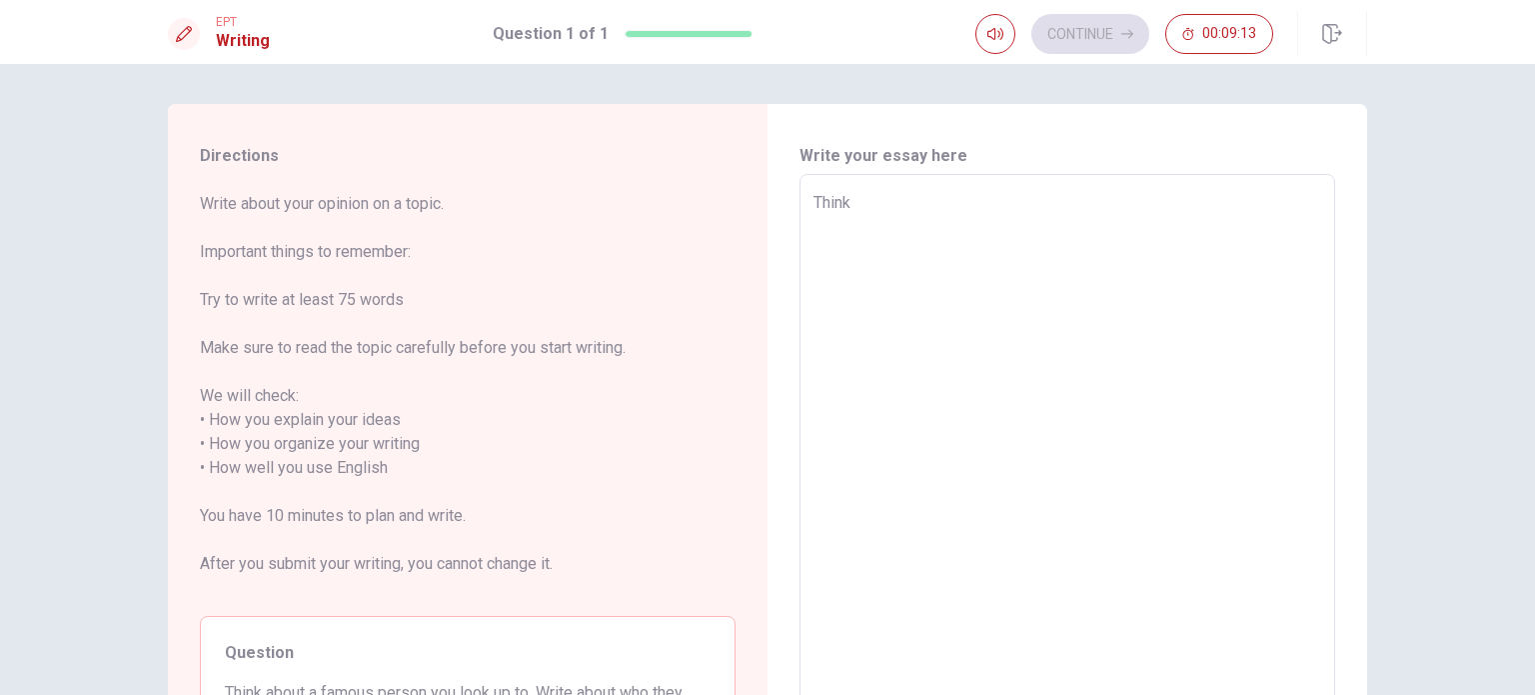
type textarea "Think"
type textarea "x"
type textarea "Think ab"
type textarea "x"
type textarea "Think abo"
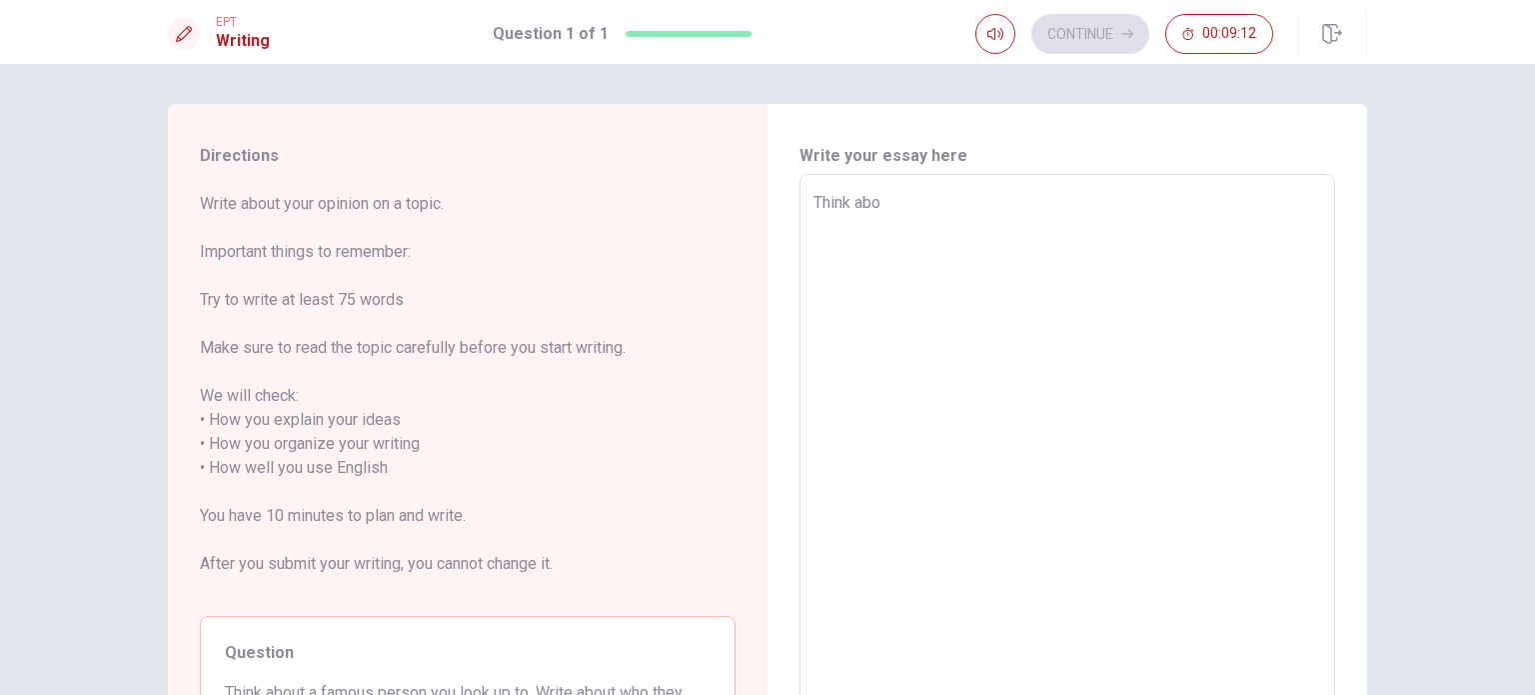
type textarea "x"
type textarea "Think abou"
type textarea "x"
type textarea "Think about"
type textarea "x"
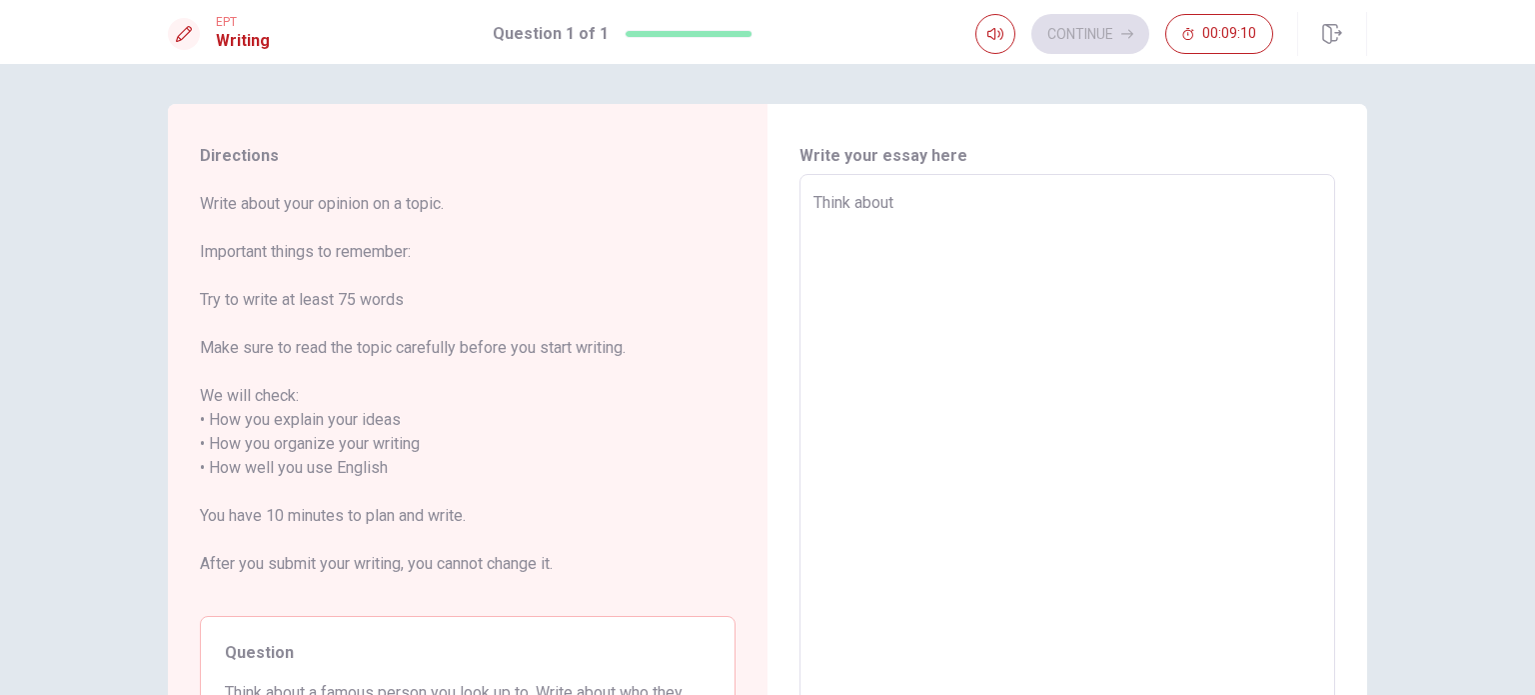
type textarea "Think about"
type textarea "x"
type textarea "Think about a"
type textarea "x"
type textarea "Think about a"
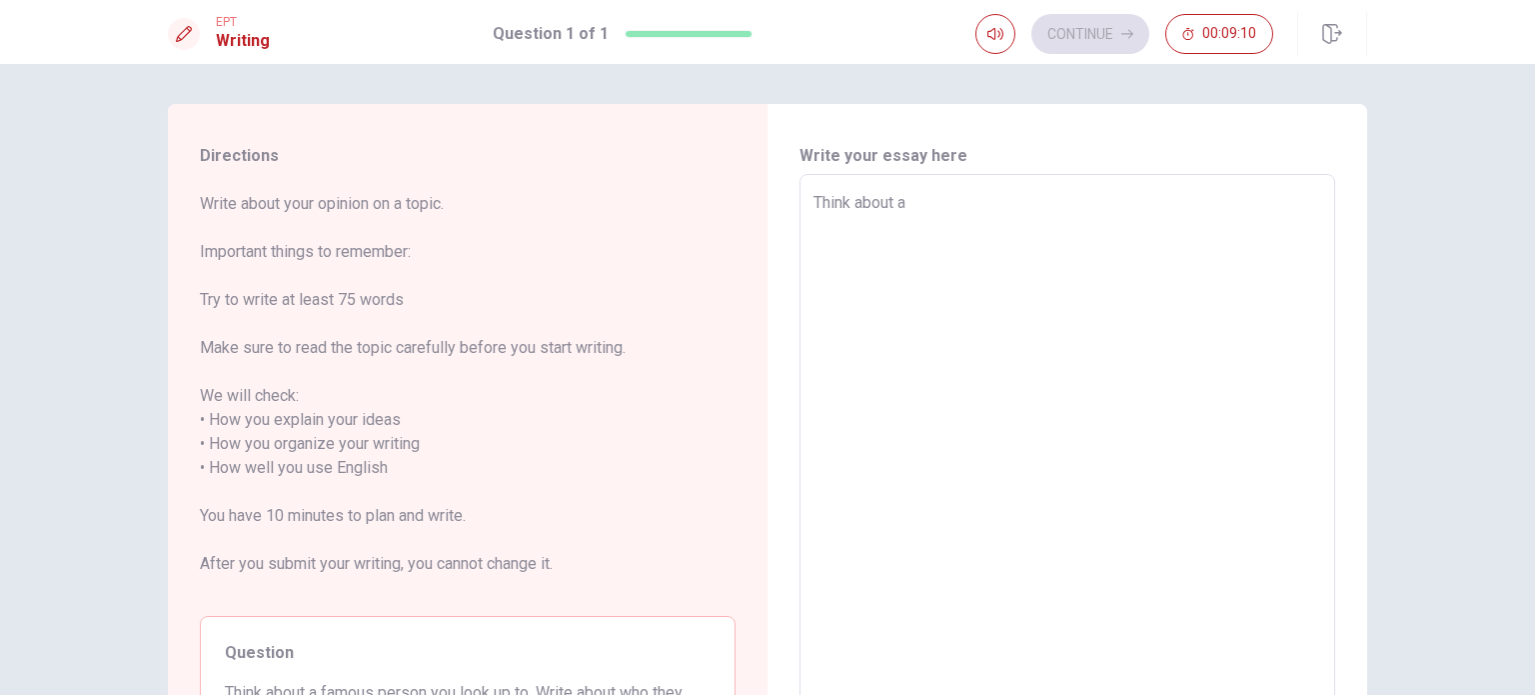
type textarea "x"
type textarea "Think about a f"
type textarea "x"
type textarea "Think about a fa"
type textarea "x"
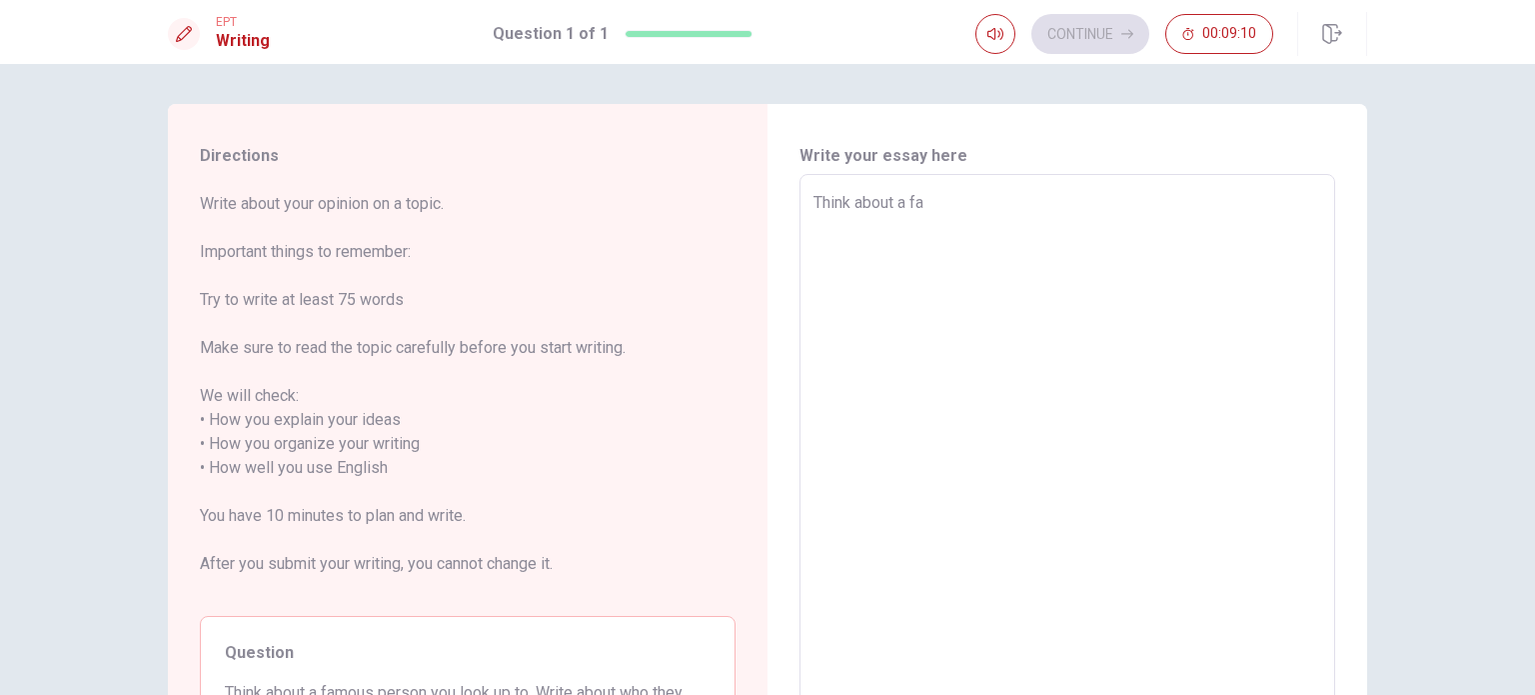
type textarea "Think about a fam"
type textarea "x"
type textarea "Think about a famo"
type textarea "x"
type textarea "Think about a famou"
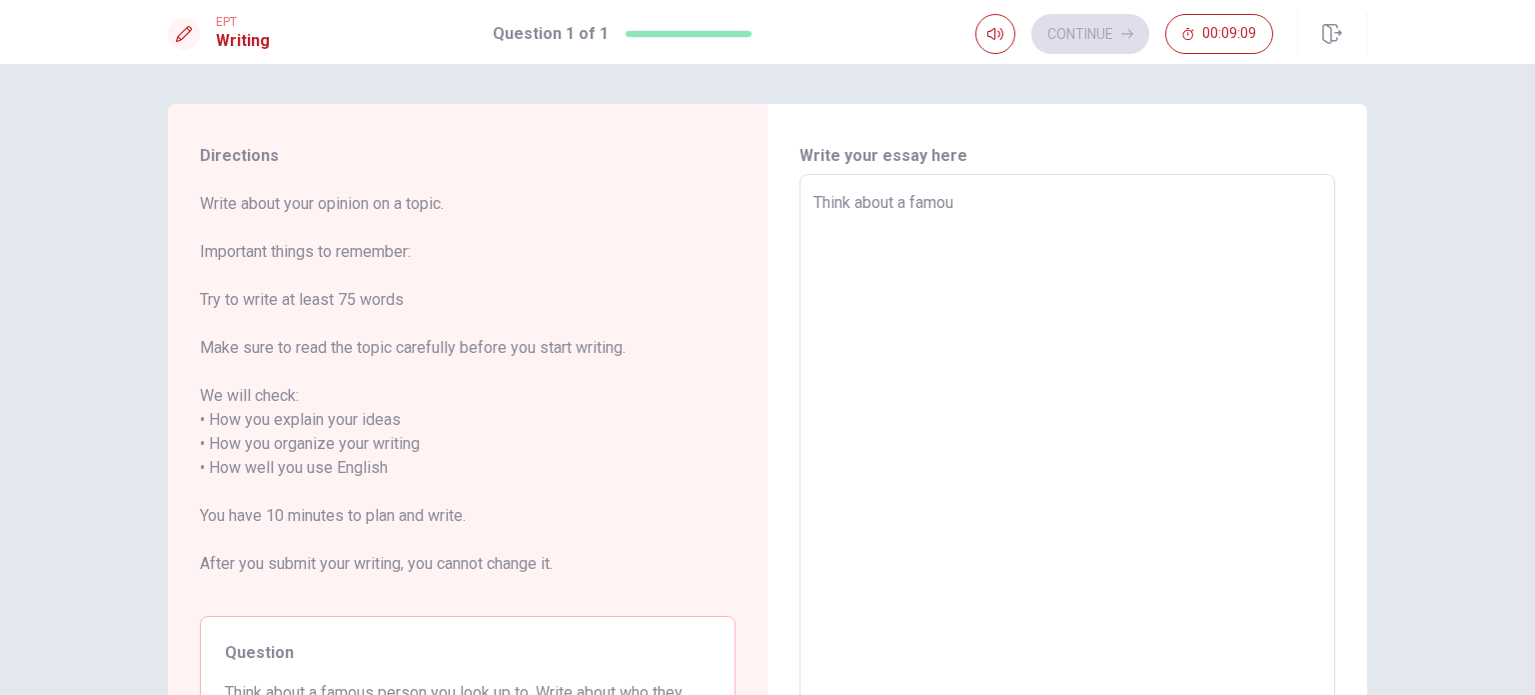
type textarea "x"
type textarea "Think about a famous"
type textarea "x"
type textarea "Think about a famous"
type textarea "x"
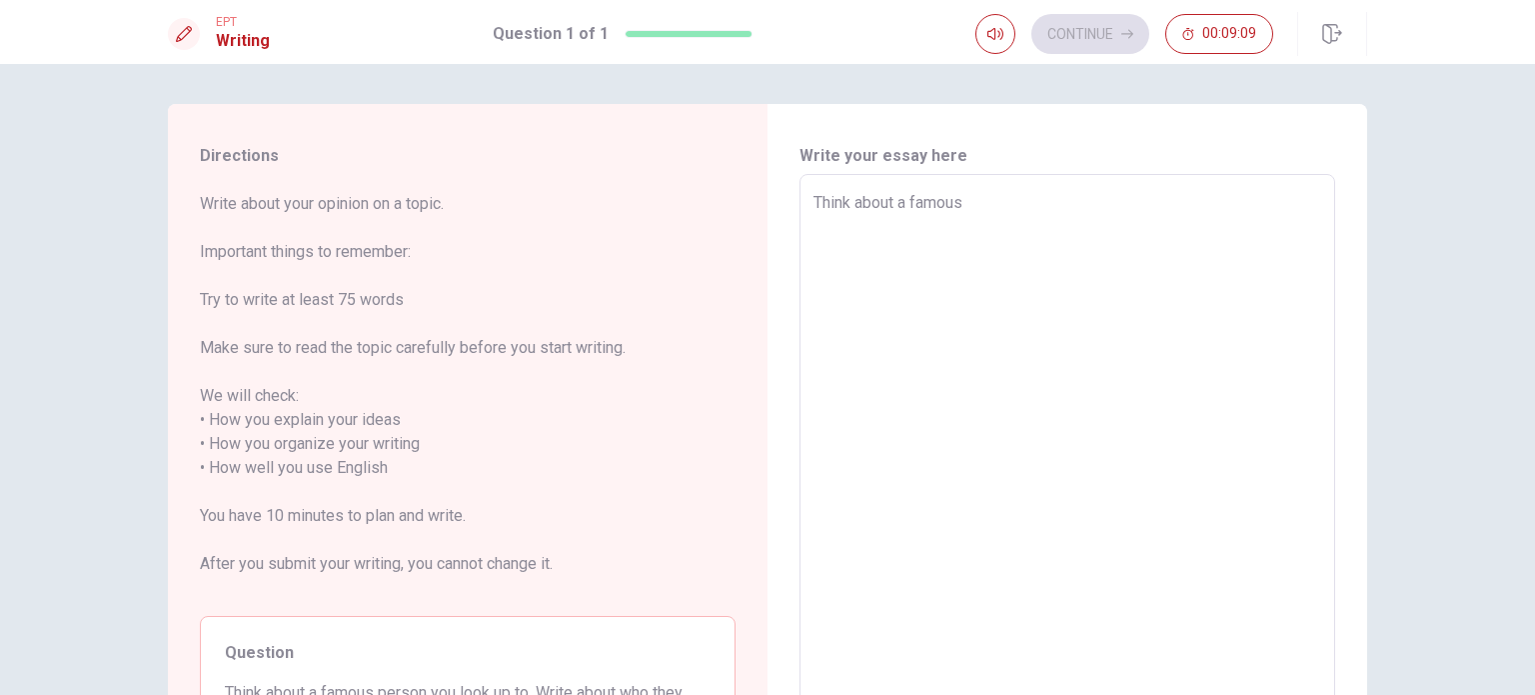
type textarea "Think about a famous p"
type textarea "x"
type textarea "Think about a famous pe"
type textarea "x"
type textarea "Think about a famous per"
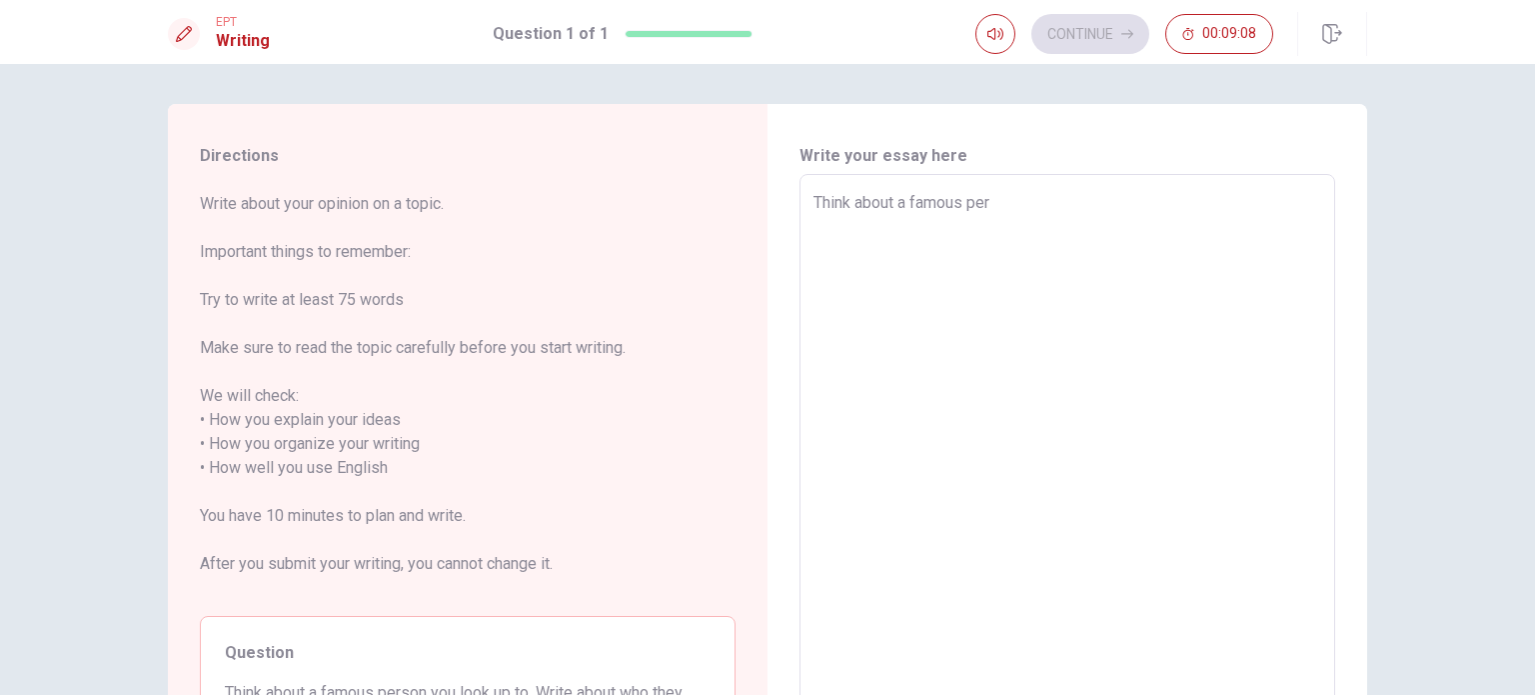
type textarea "x"
type textarea "Think about a famous pers"
type textarea "x"
type textarea "Think about a famous perso"
type textarea "x"
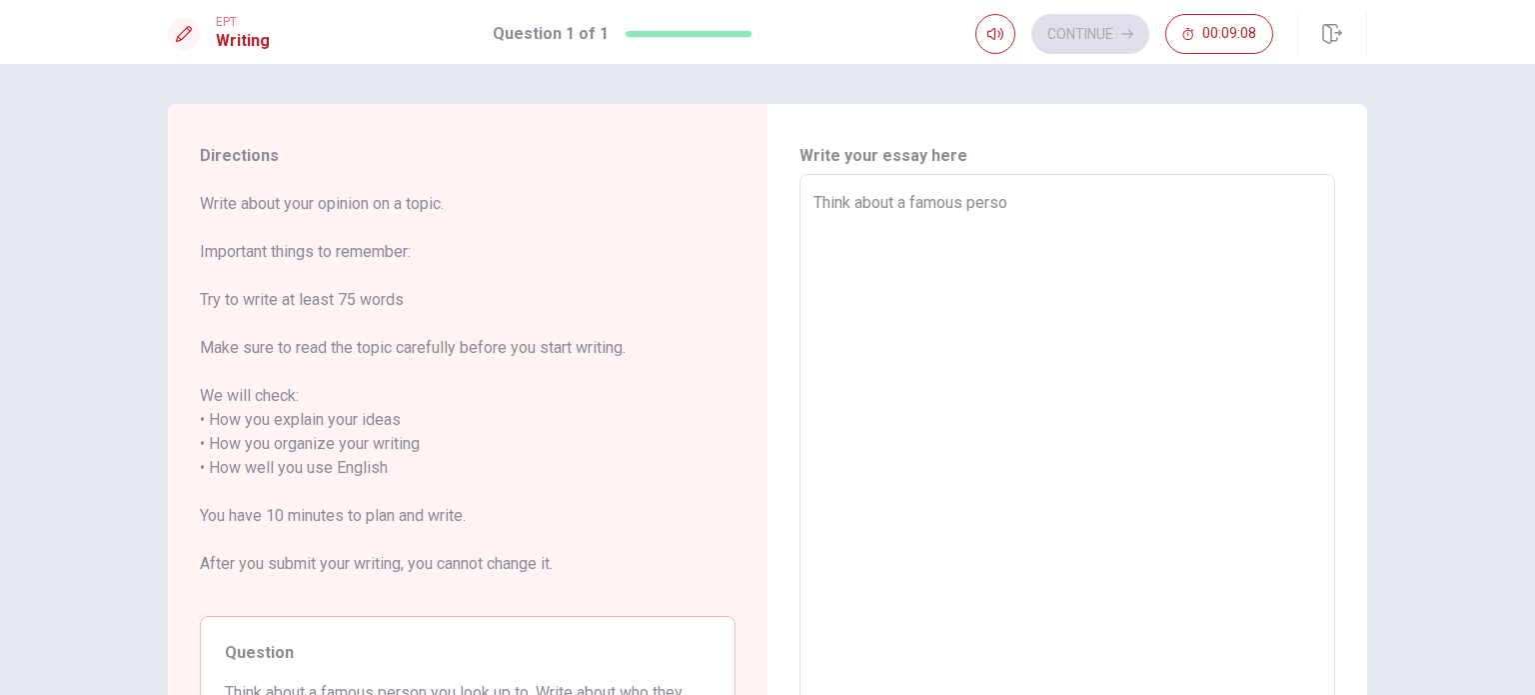
type textarea "Think about a famous person"
type textarea "x"
type textarea "Think about a famous person"
type textarea "x"
type textarea "Think about a famous person y"
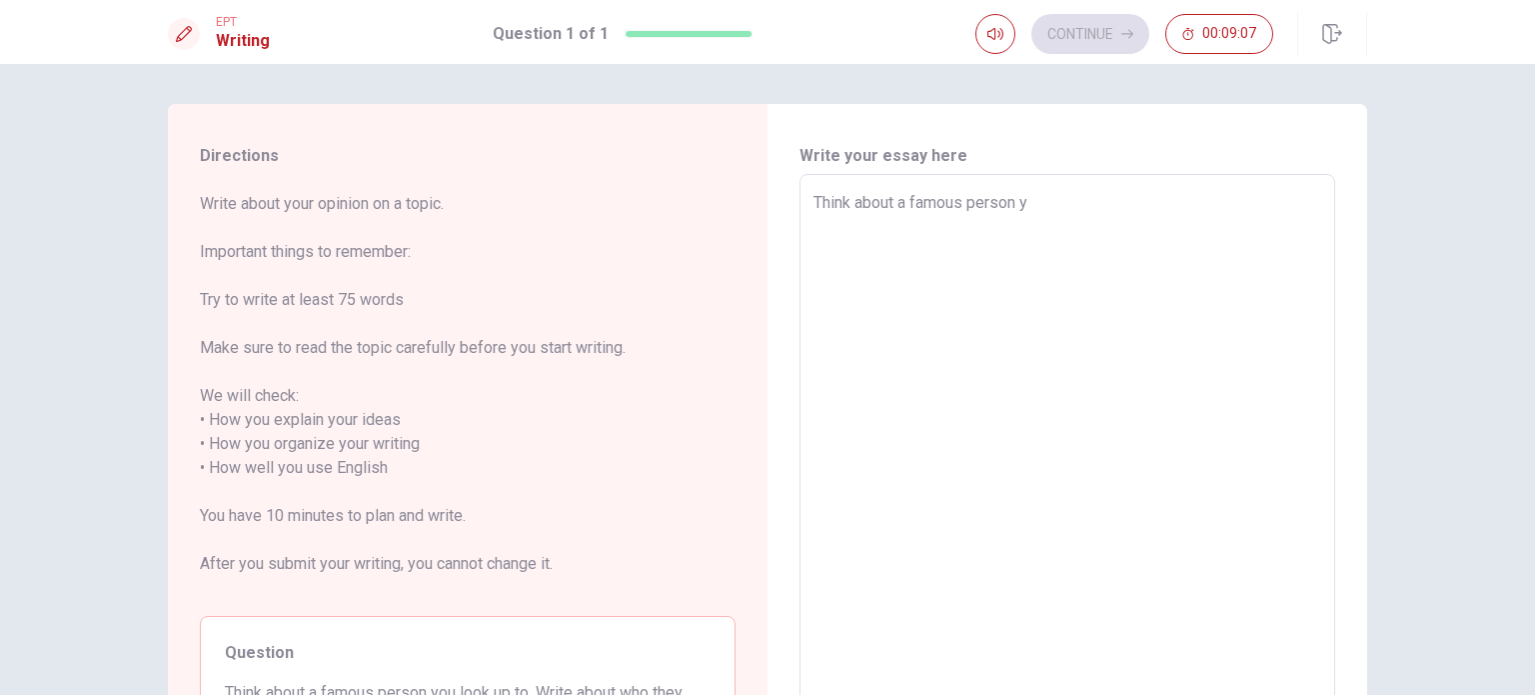
type textarea "x"
type textarea "Think about a famous person yo"
type textarea "x"
type textarea "Think about a famous person you"
type textarea "x"
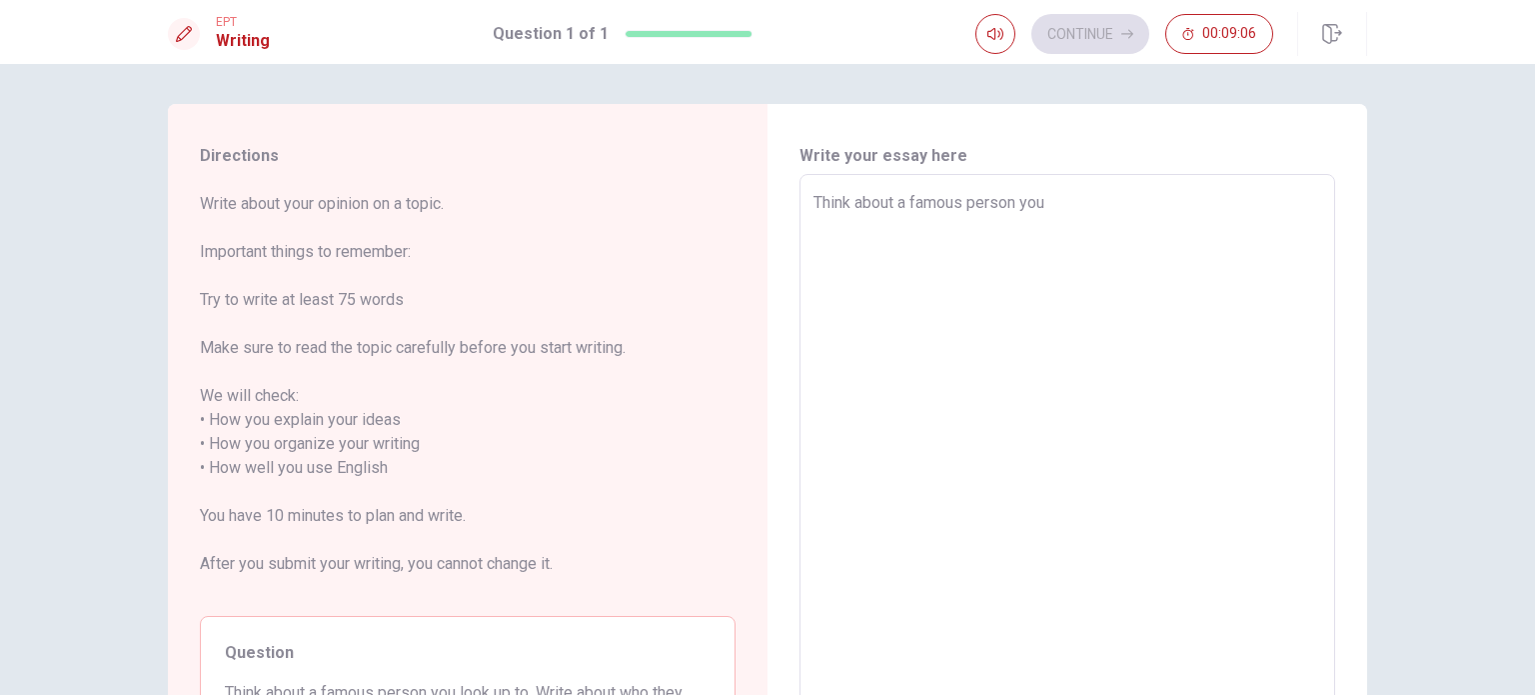
type textarea "Think about a famous person you"
type textarea "x"
type textarea "Think about a famous person you l"
type textarea "x"
type textarea "Think about a famous person you lo"
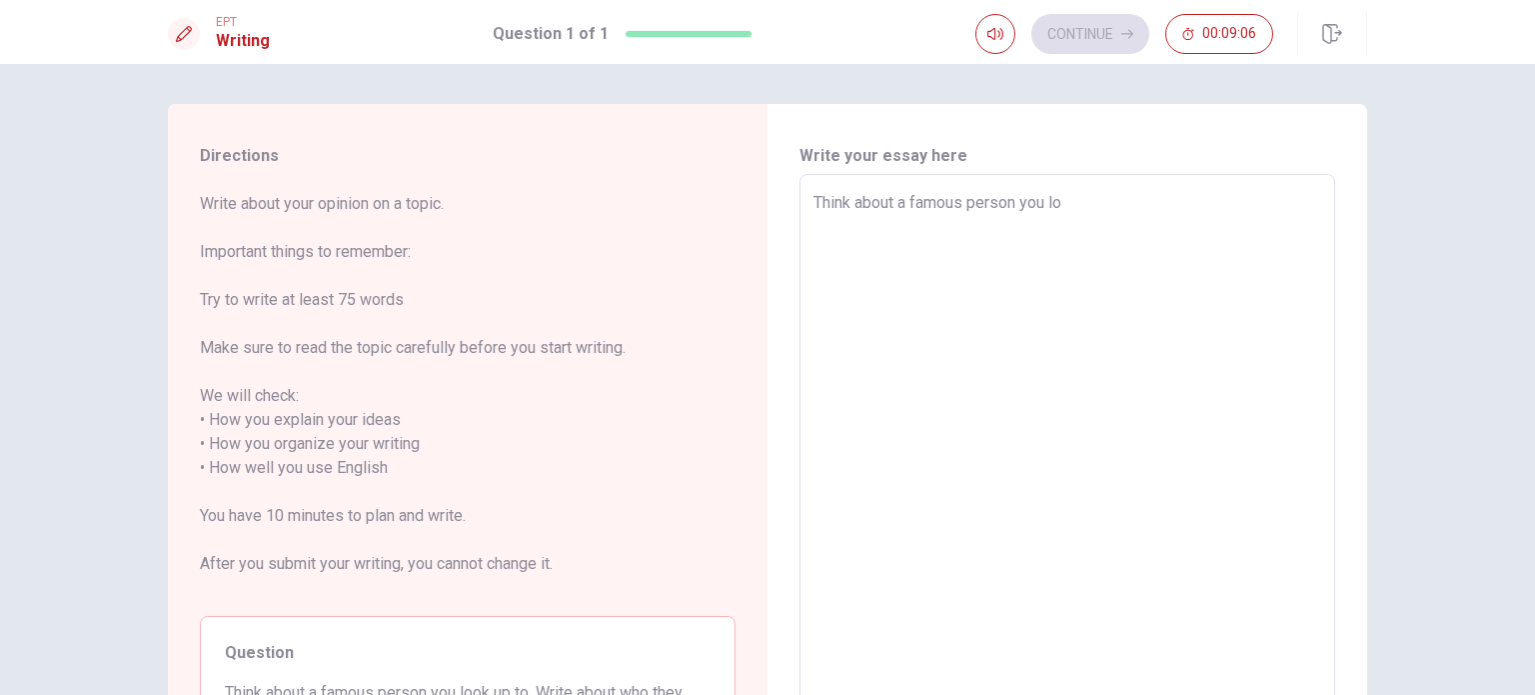
type textarea "x"
type textarea "Think about a famous person you [PERSON_NAME]"
type textarea "x"
type textarea "Think about a famous person you look"
type textarea "x"
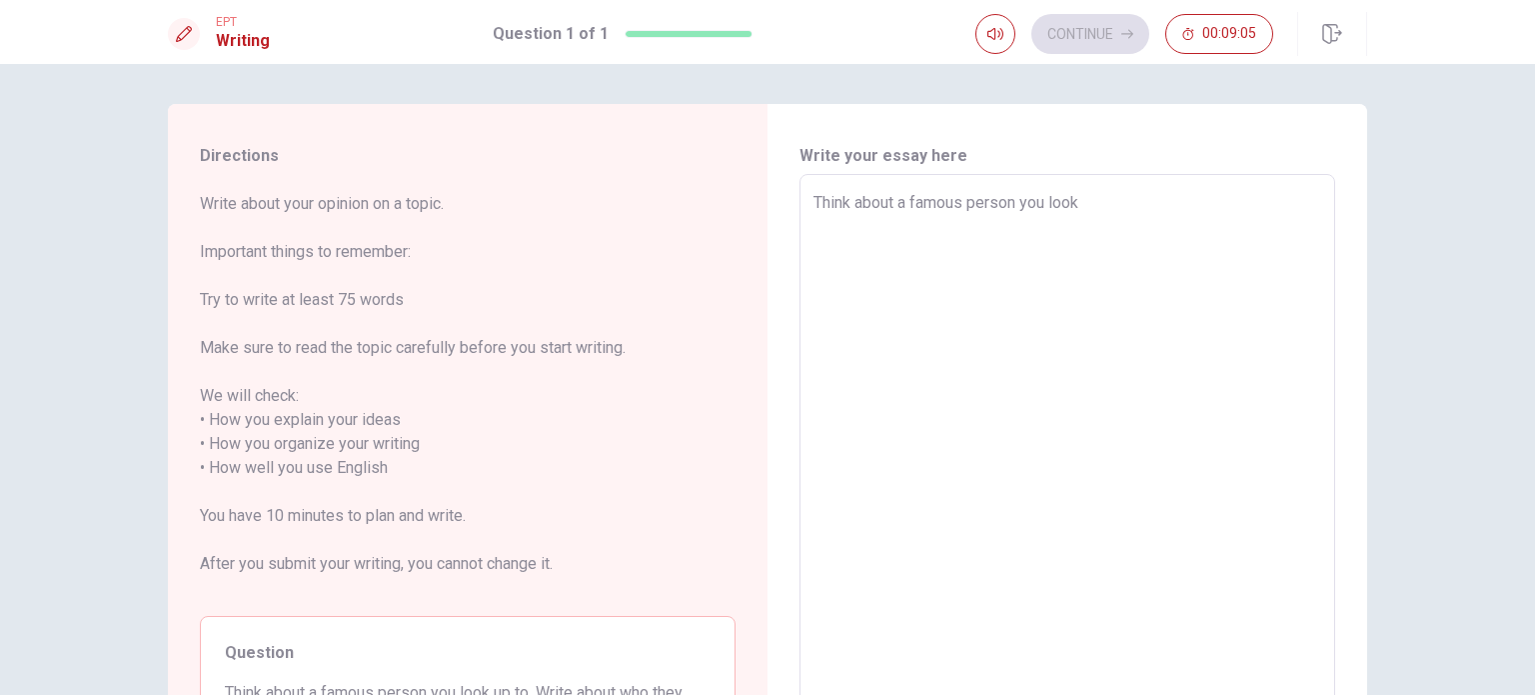
type textarea "Think about a famous person you look"
type textarea "x"
type textarea "Think about a famous person you look u"
type textarea "x"
type textarea "Think about a famous person you look up"
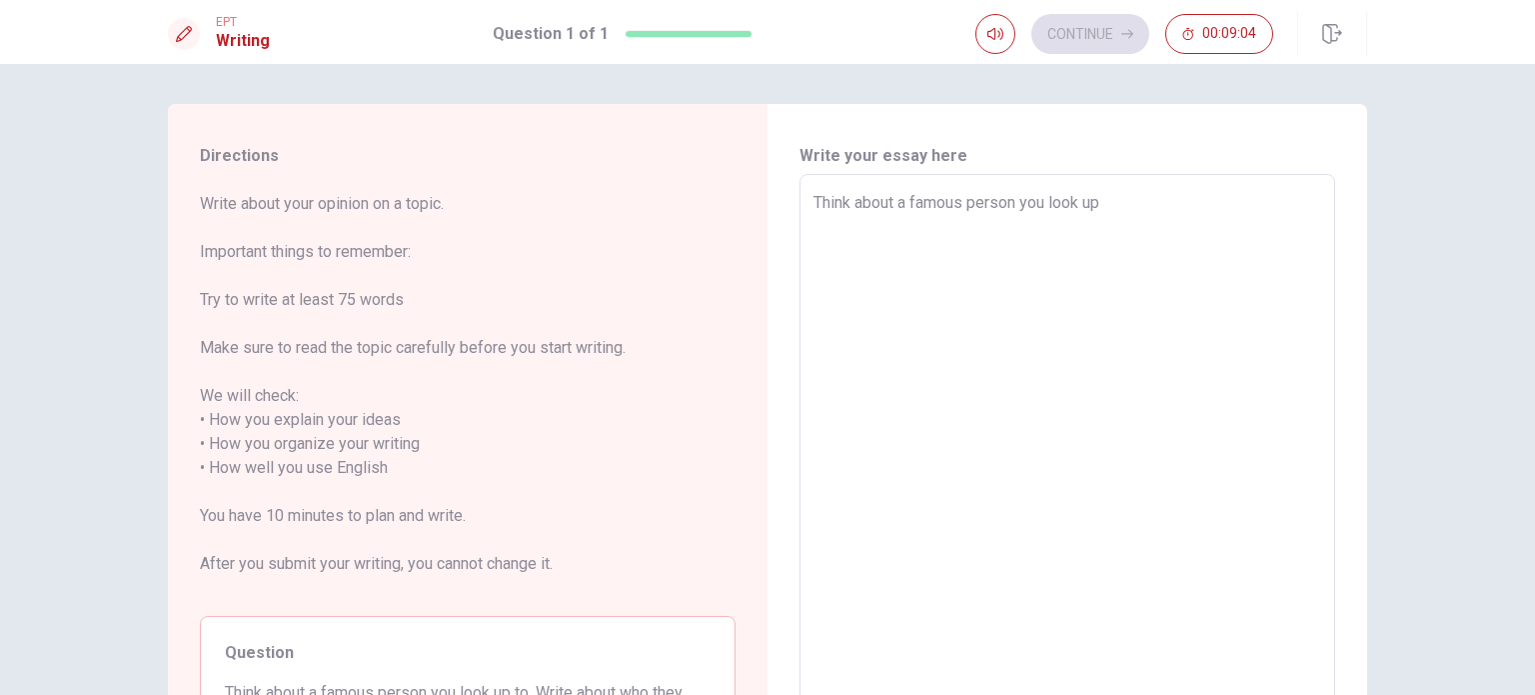
type textarea "x"
type textarea "Think about a famous person you look up"
type textarea "x"
type textarea "Think about a famous person you look up t"
type textarea "x"
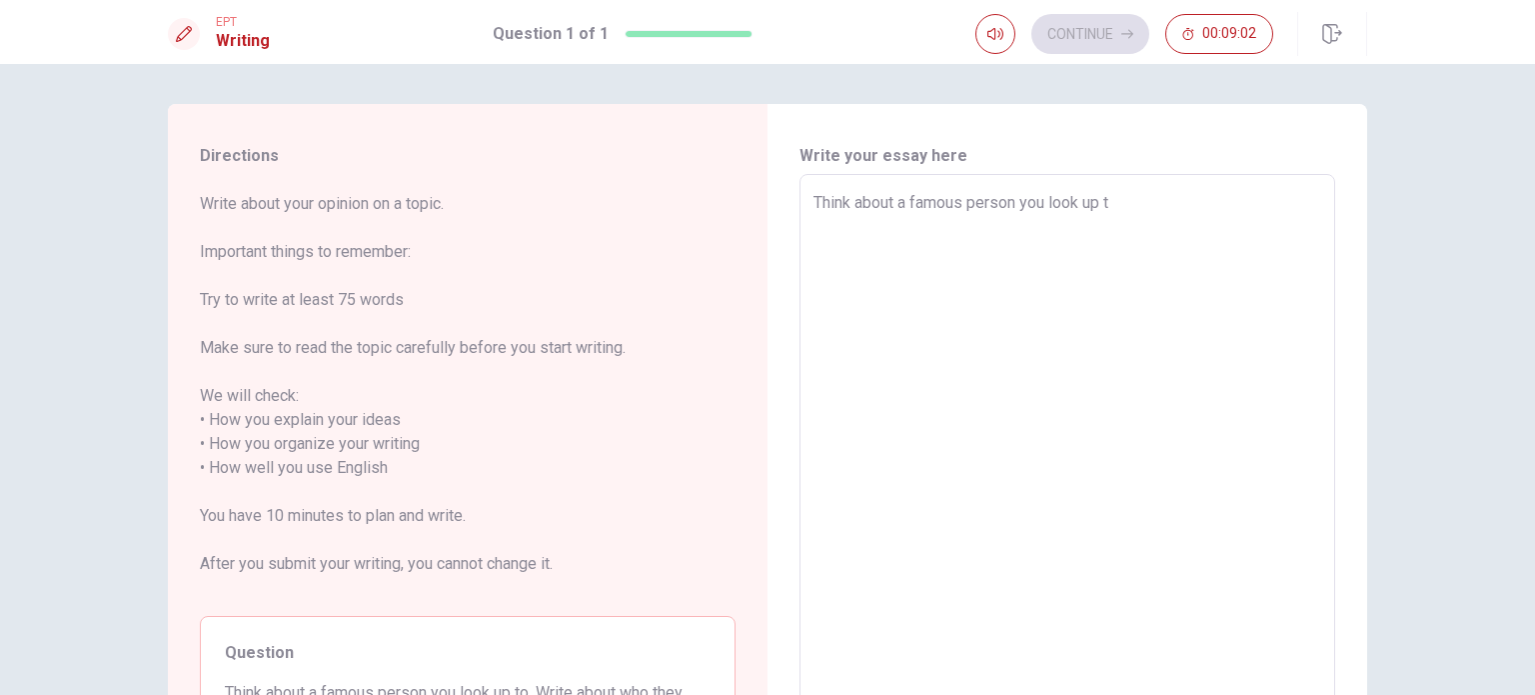
type textarea "Think about a famous person you look up to"
type textarea "x"
type textarea "Think about a famous person you look up to."
type textarea "x"
type textarea "Think about a famous person you look up to."
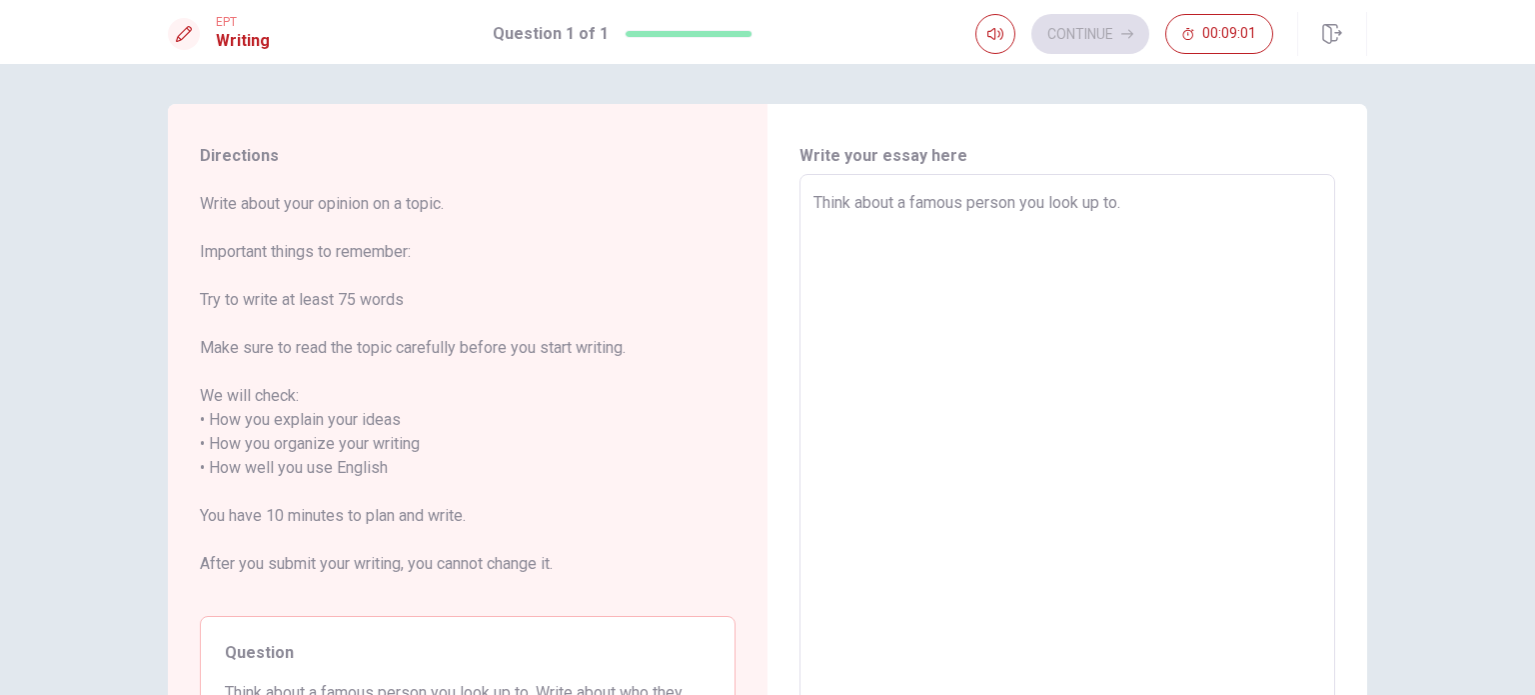
type textarea "x"
type textarea "Think about a famous person you look up to. Q"
type textarea "x"
type textarea "Think about a famous person you look up to. Qr"
type textarea "x"
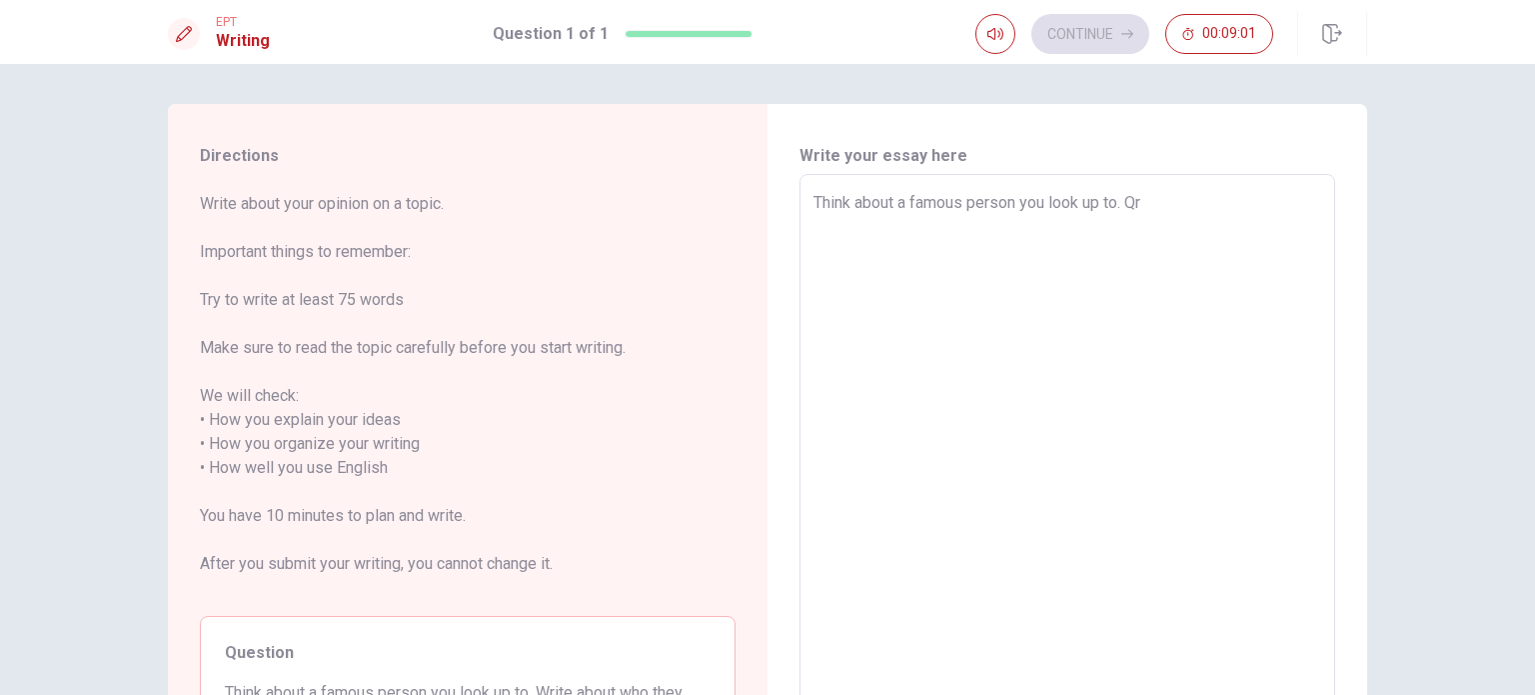
type textarea "Think about a famous person you look up to. [GEOGRAPHIC_DATA]"
type textarea "x"
type textarea "Think about a famous person you look up to. [GEOGRAPHIC_DATA]"
type textarea "x"
type textarea "Think about a famous person you look up to. Qritr"
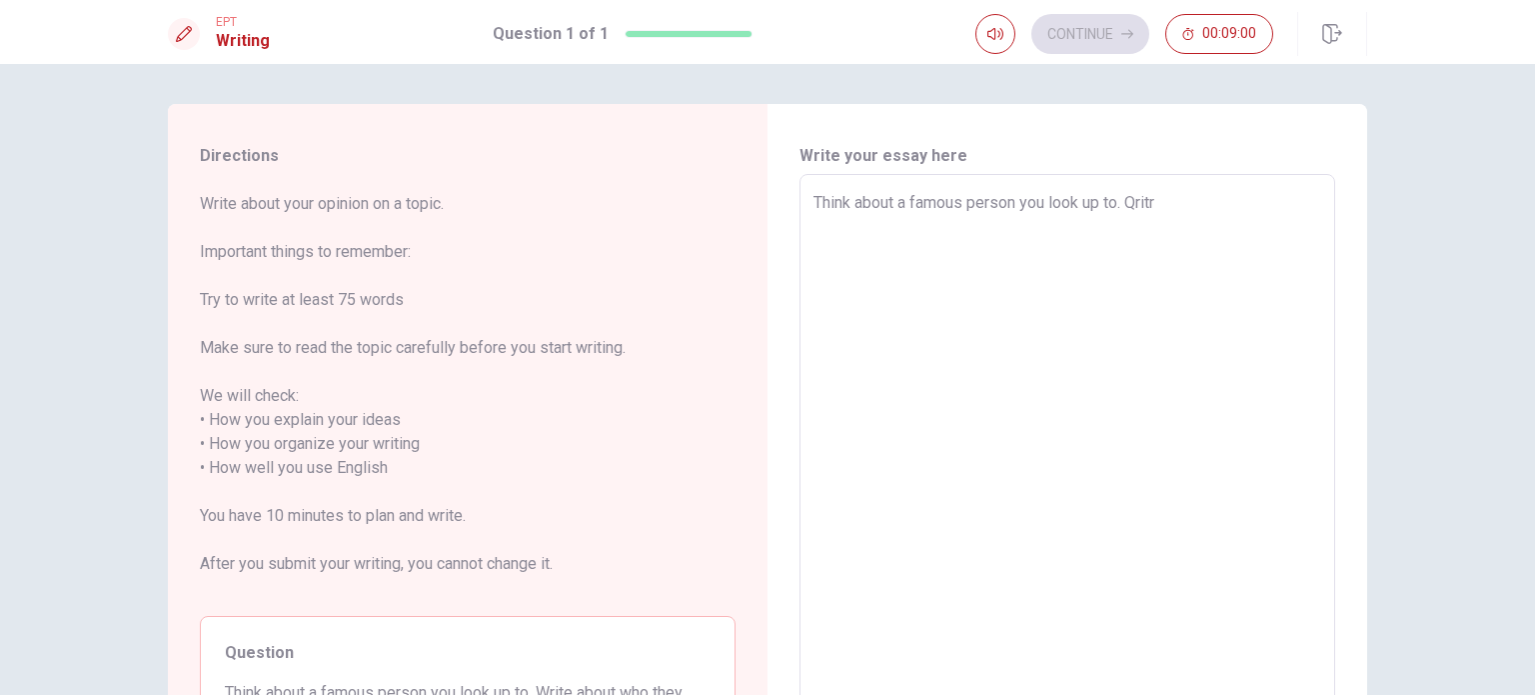
type textarea "x"
type textarea "Think about a famous person you look up to. Qritr"
type textarea "x"
drag, startPoint x: 1170, startPoint y: 199, endPoint x: 775, endPoint y: 175, distance: 396.5
click at [775, 175] on div "Write your essay here Think about a famous person you look up to. Qritr x ​ Wor…" at bounding box center [1068, 469] width 600 height 730
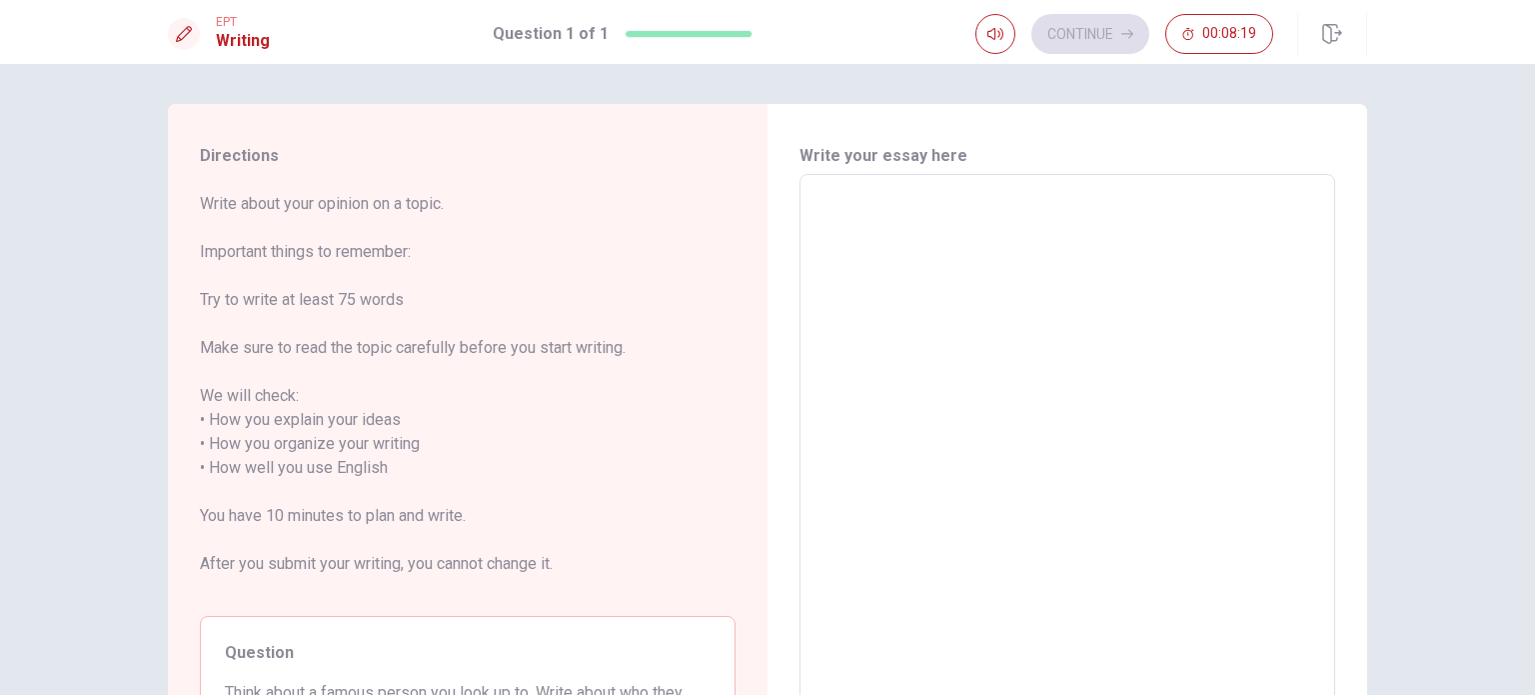
click at [981, 346] on textarea at bounding box center [1068, 468] width 508 height 555
type textarea "O"
type textarea "x"
type textarea "On"
type textarea "x"
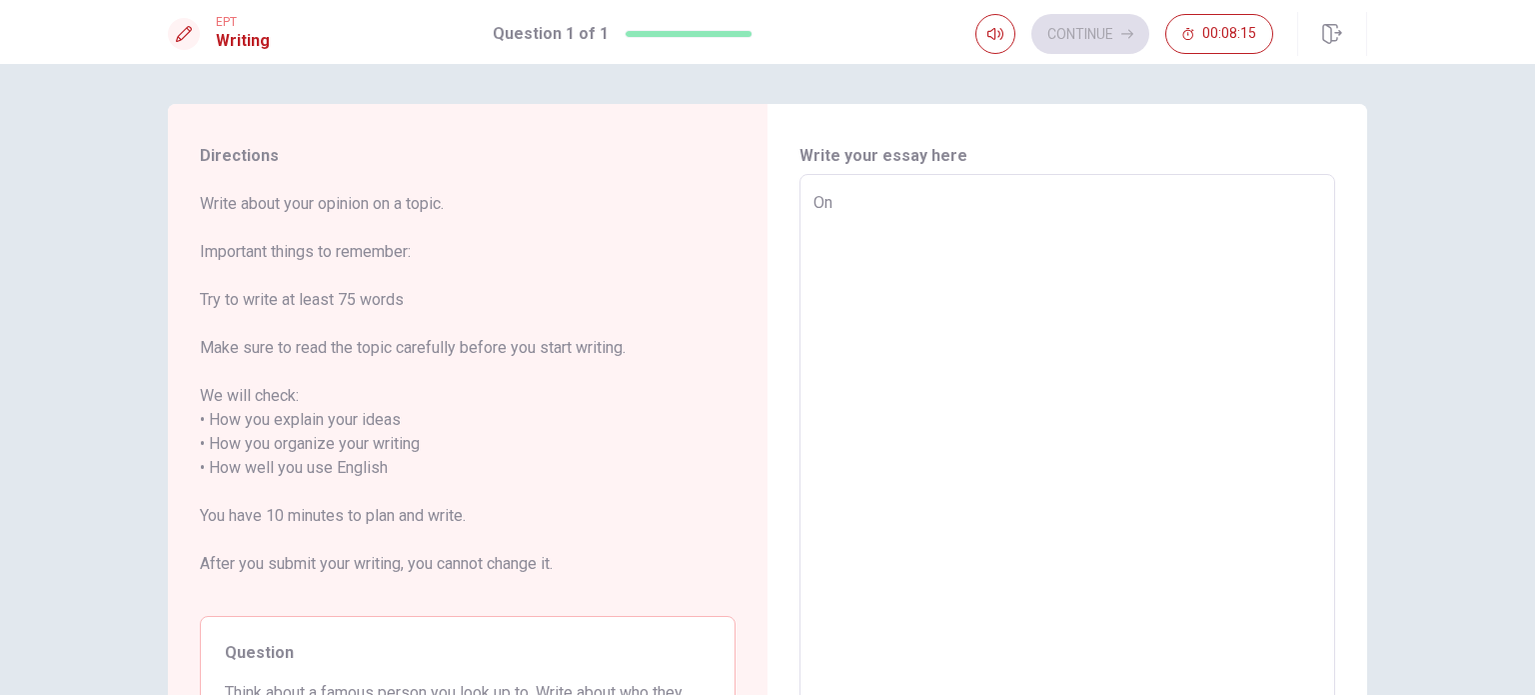
type textarea "One"
type textarea "x"
type textarea "One"
type textarea "x"
type textarea "One f"
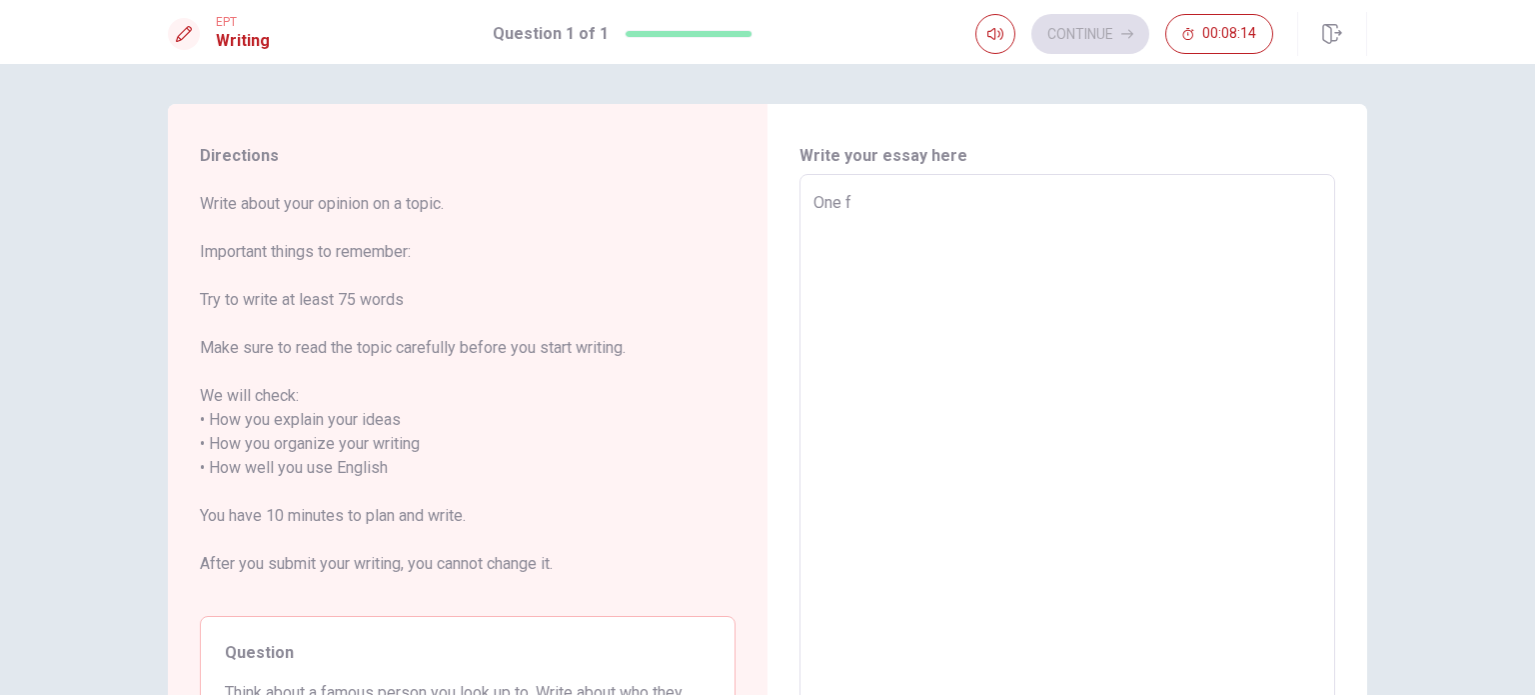
type textarea "x"
type textarea "One fa"
type textarea "x"
type textarea "One fam"
type textarea "x"
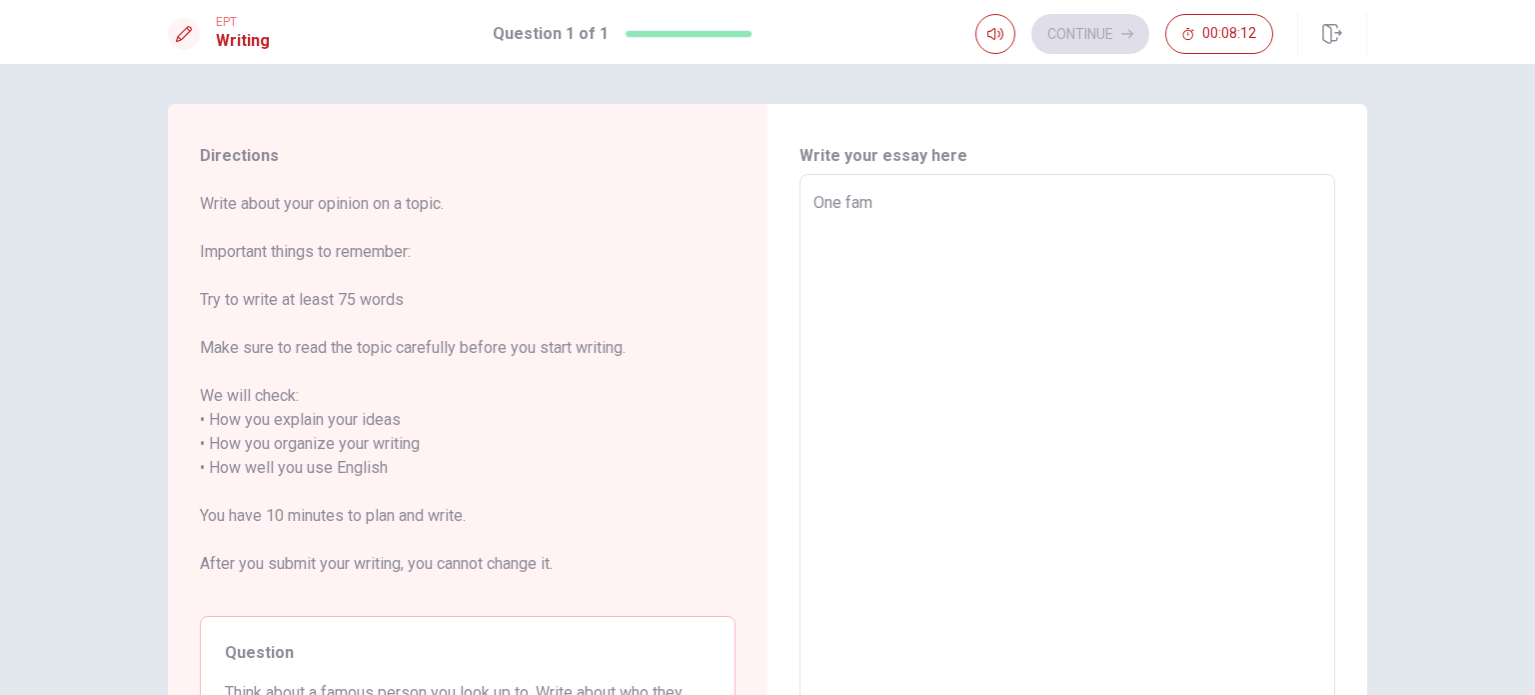
type textarea "One famo"
type textarea "x"
type textarea "One famou"
type textarea "x"
type textarea "One famous"
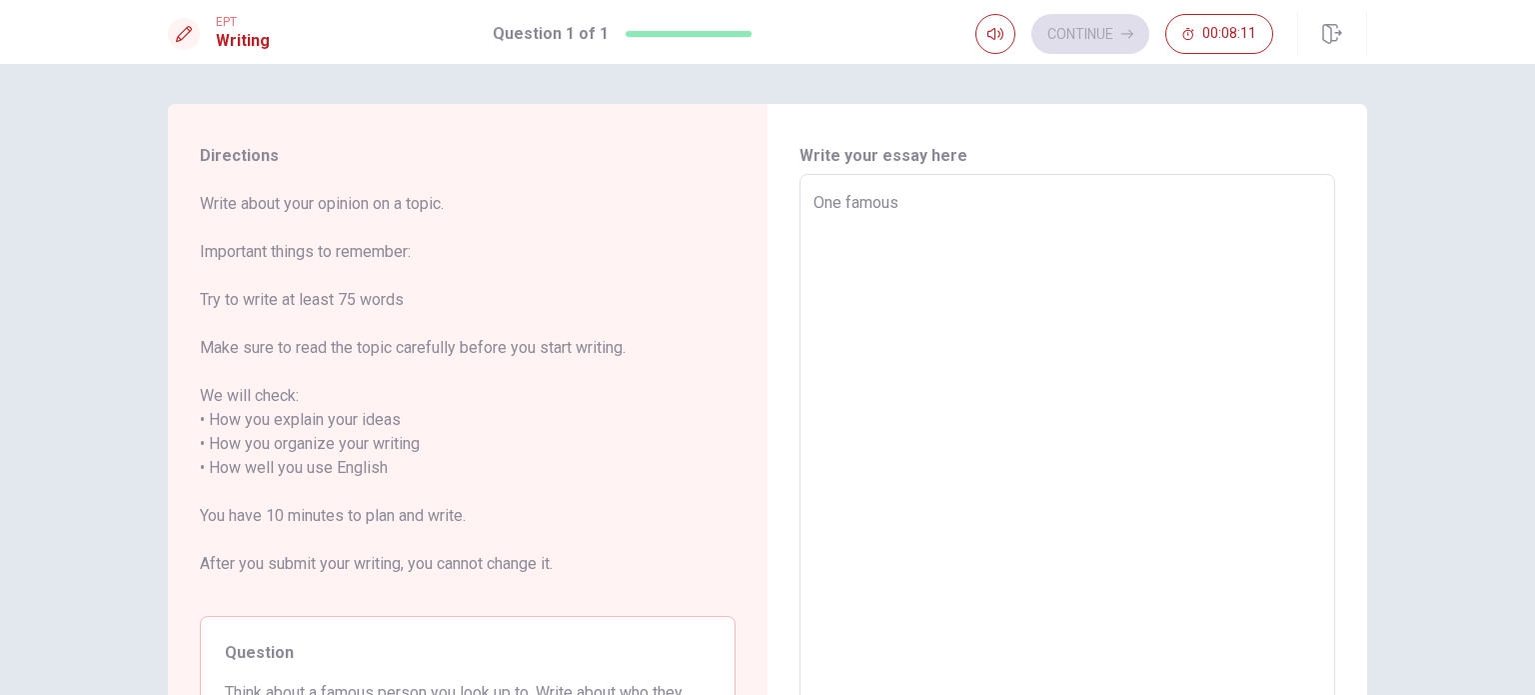
type textarea "x"
type textarea "One famous"
type textarea "x"
type textarea "One famous p"
type textarea "x"
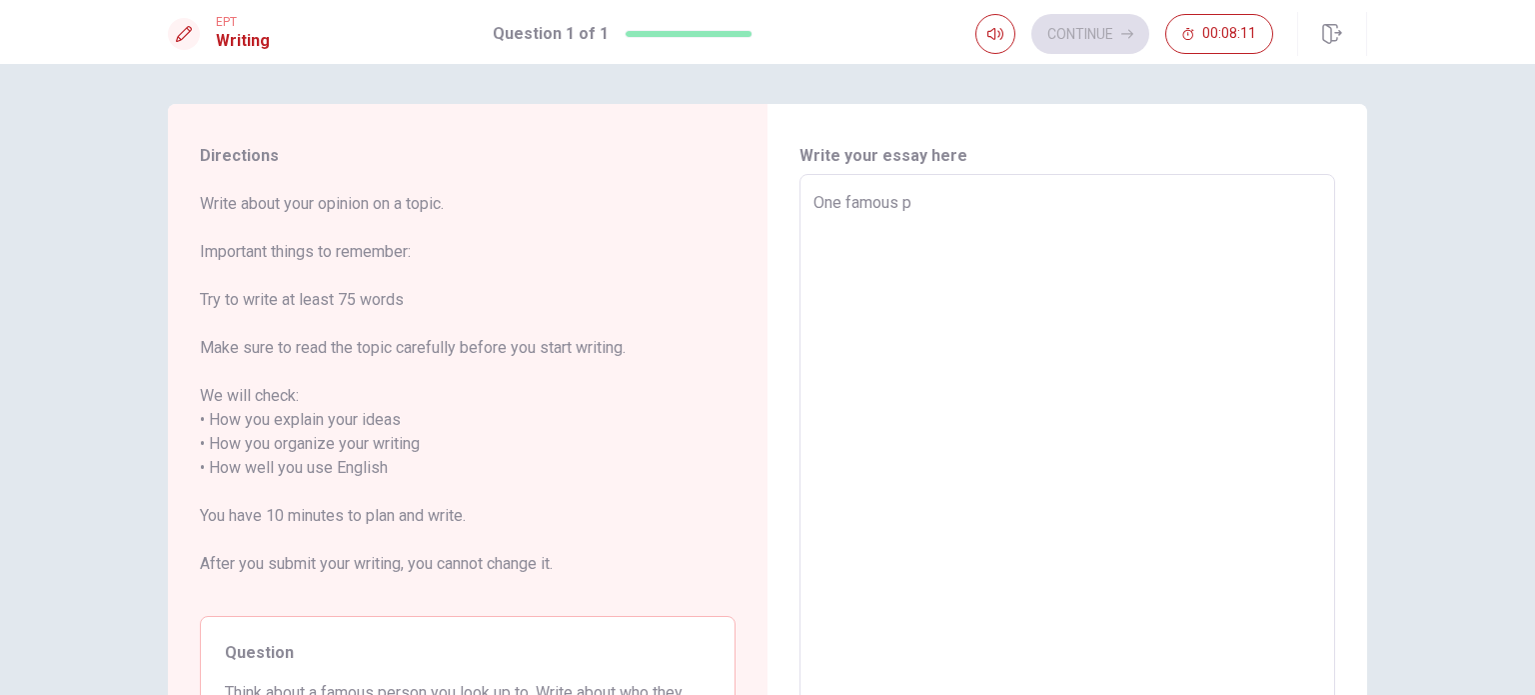
type textarea "One famous pe"
type textarea "x"
type textarea "One famous per"
type textarea "x"
type textarea "One famous pers"
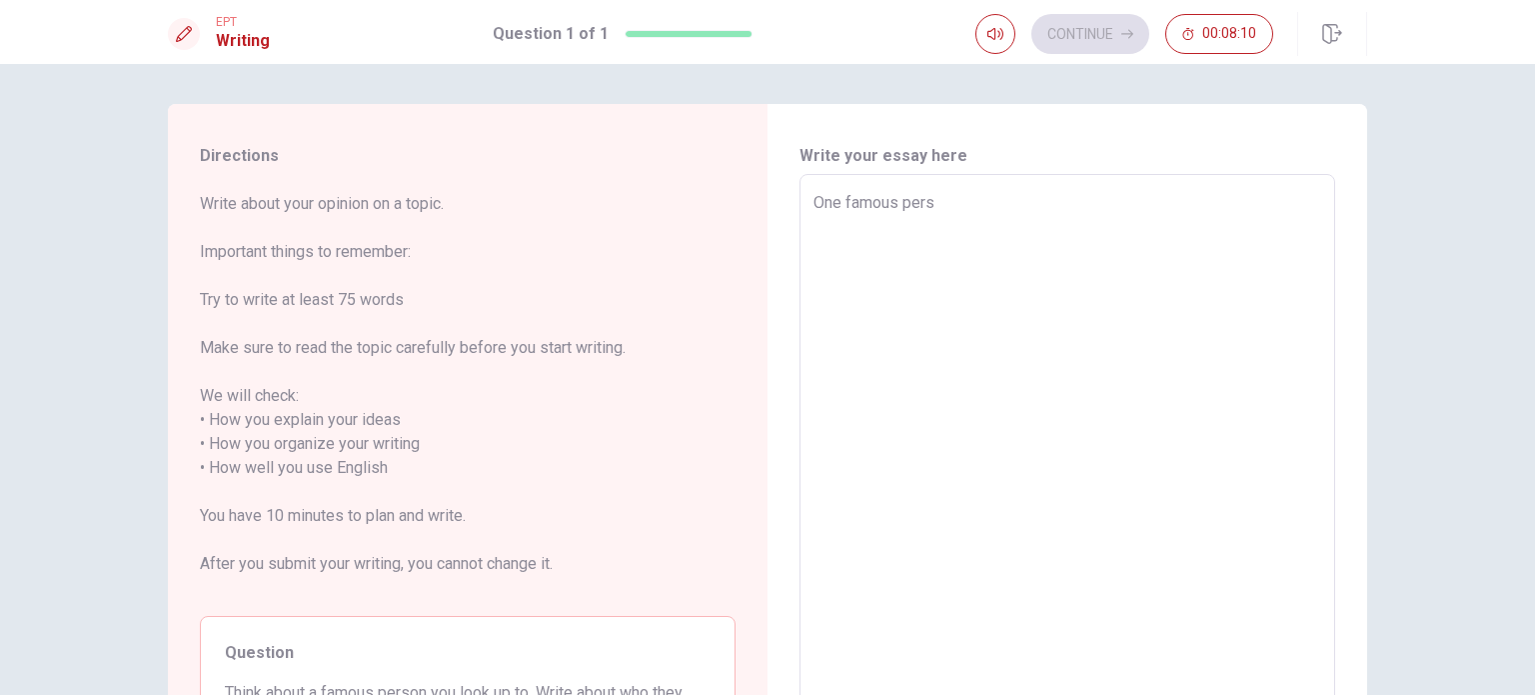
type textarea "x"
type textarea "One famous perso"
type textarea "x"
type textarea "One famous person"
type textarea "x"
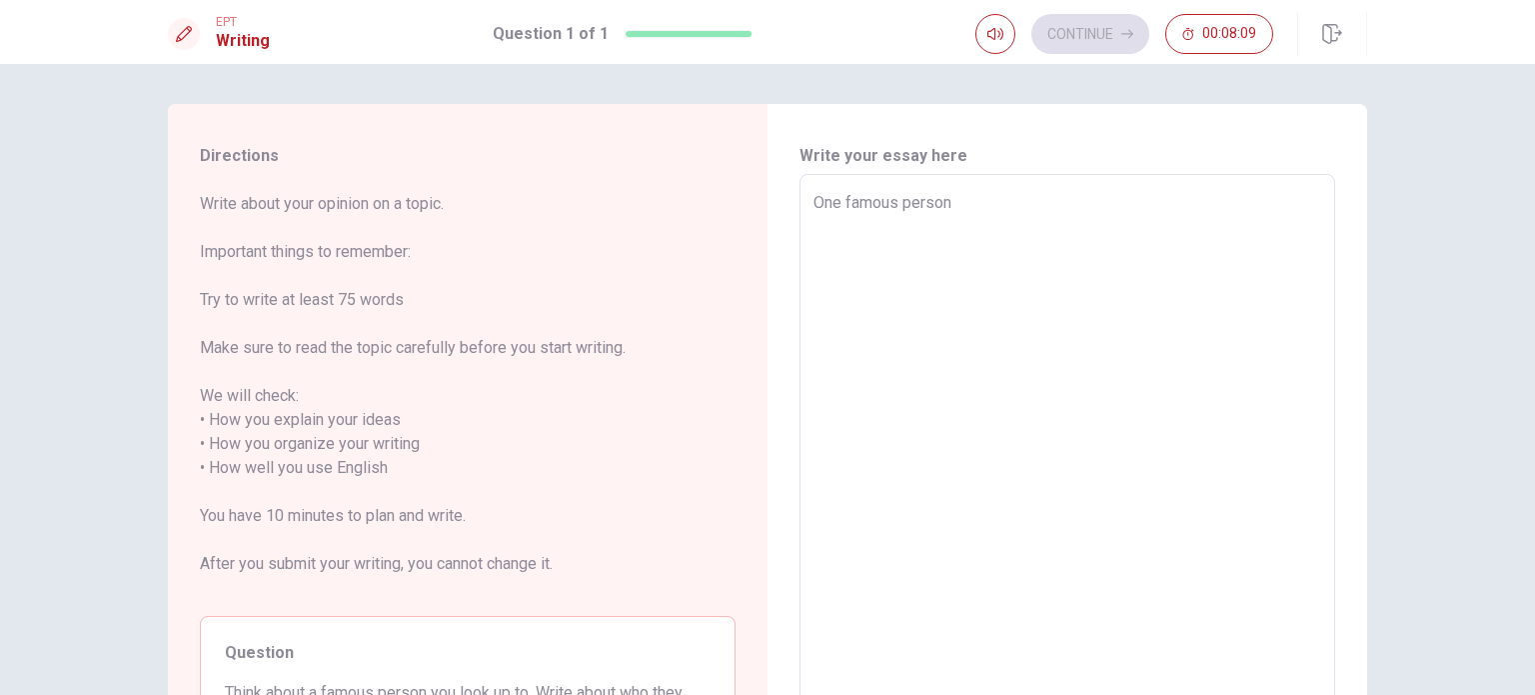
type textarea "One famous person"
type textarea "x"
type textarea "One famous person I"
type textarea "x"
type textarea "One famous person I"
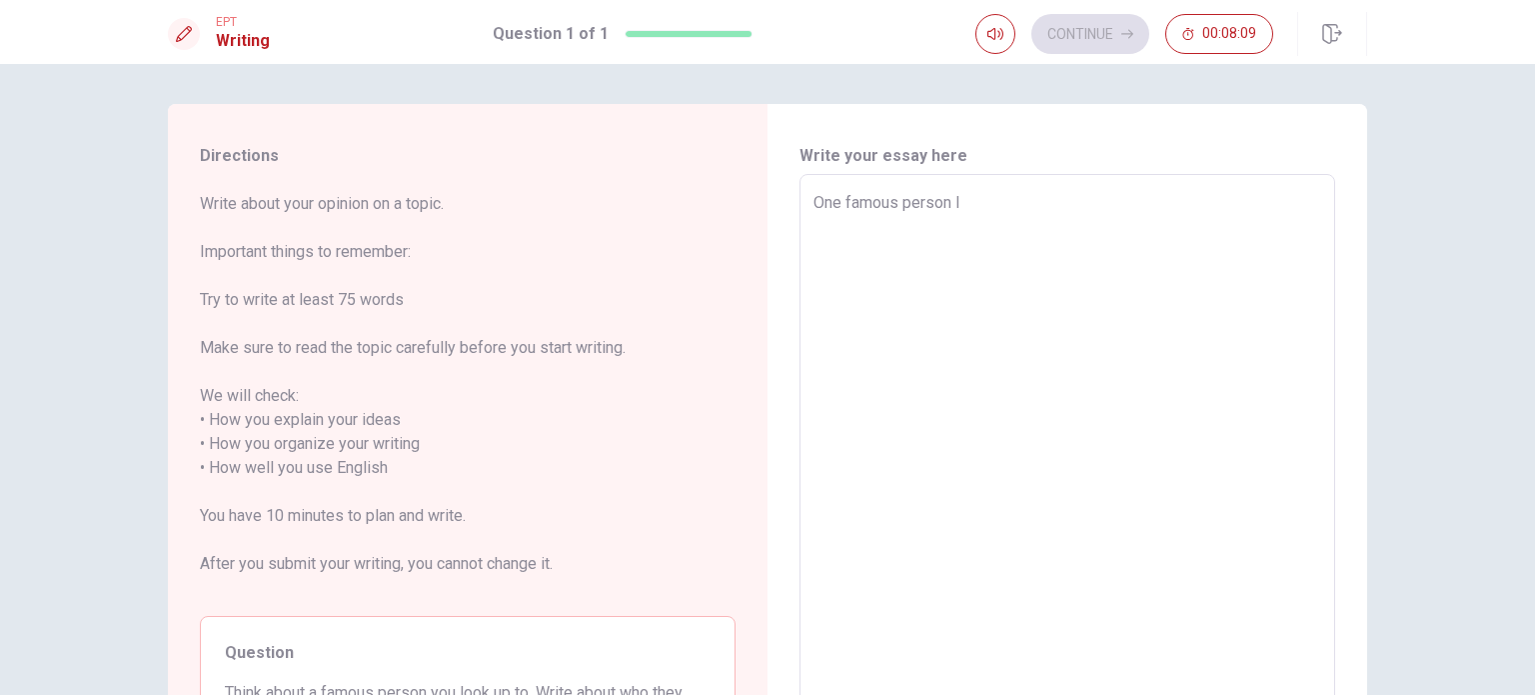
type textarea "x"
type textarea "One famous person I r"
type textarea "x"
type textarea "One famous person I re"
type textarea "x"
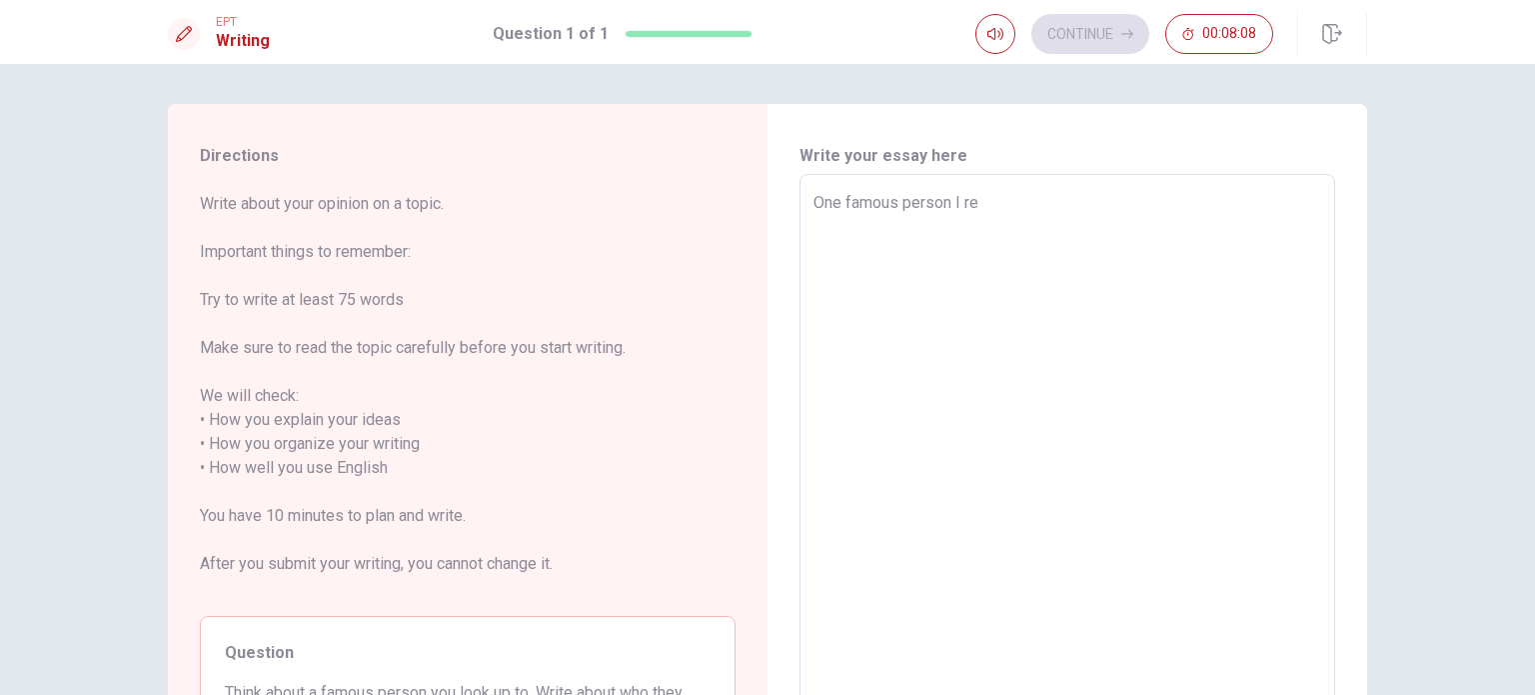
type textarea "One famous person I rea"
type textarea "x"
type textarea "One famous person I real"
type textarea "x"
type textarea "One famous person I reall"
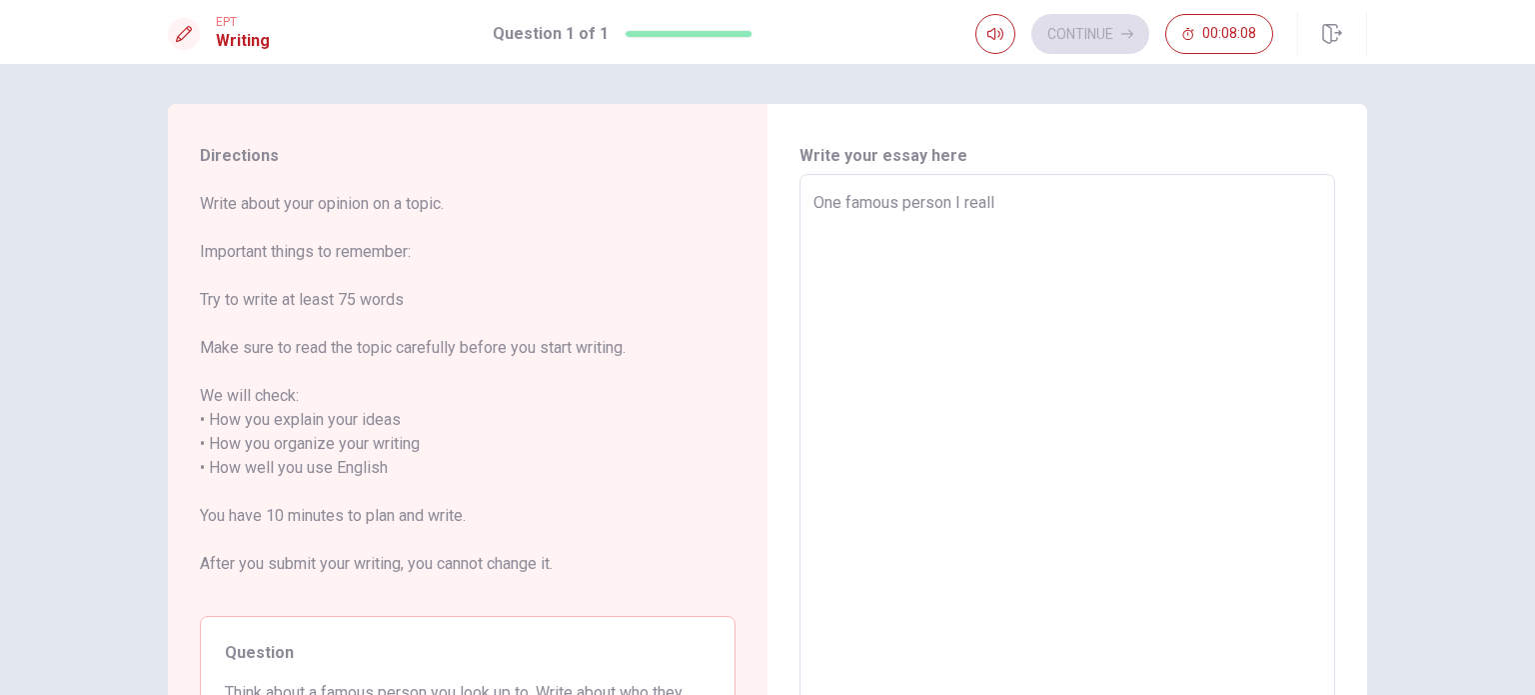
type textarea "x"
type textarea "One famous person I really"
type textarea "x"
type textarea "One famous person I really"
type textarea "x"
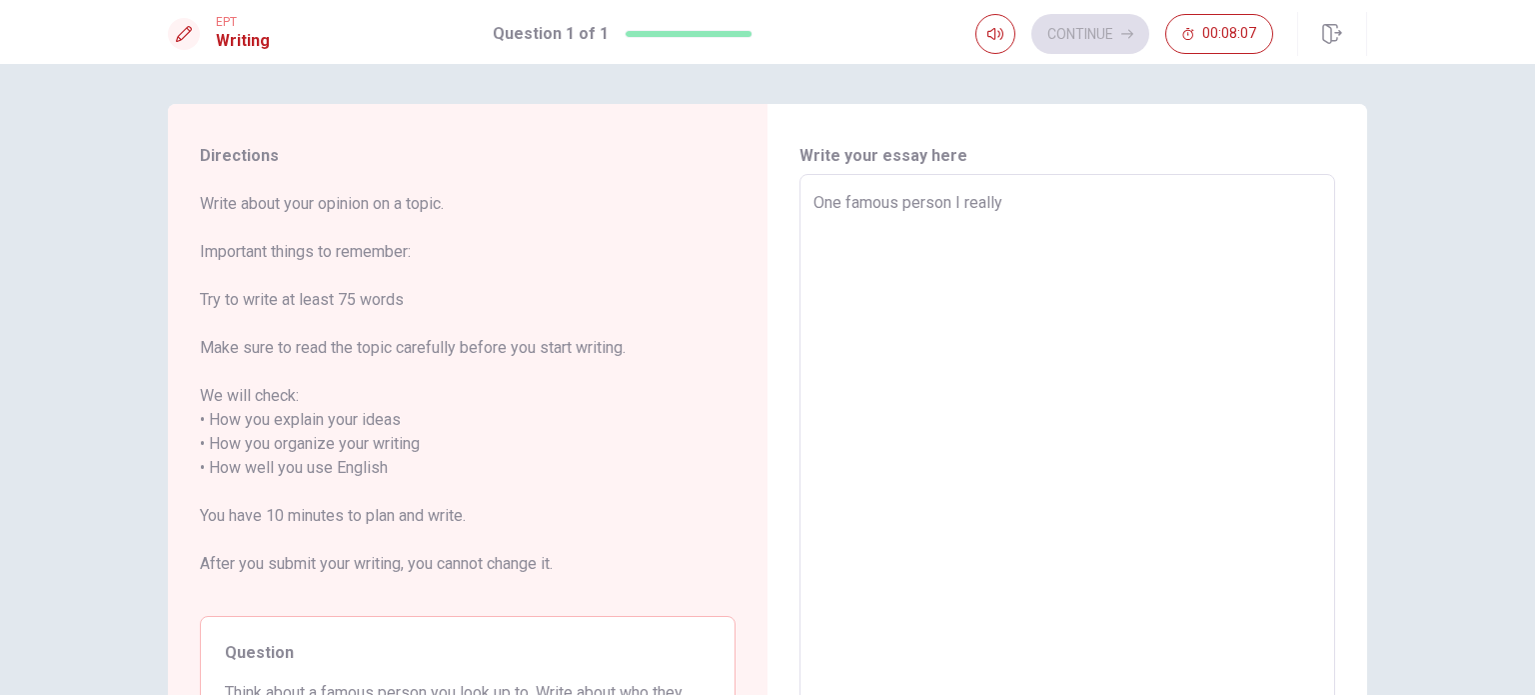
type textarea "One famous person I really a"
type textarea "x"
type textarea "One famous person I really ad"
type textarea "x"
type textarea "One famous person I really adm"
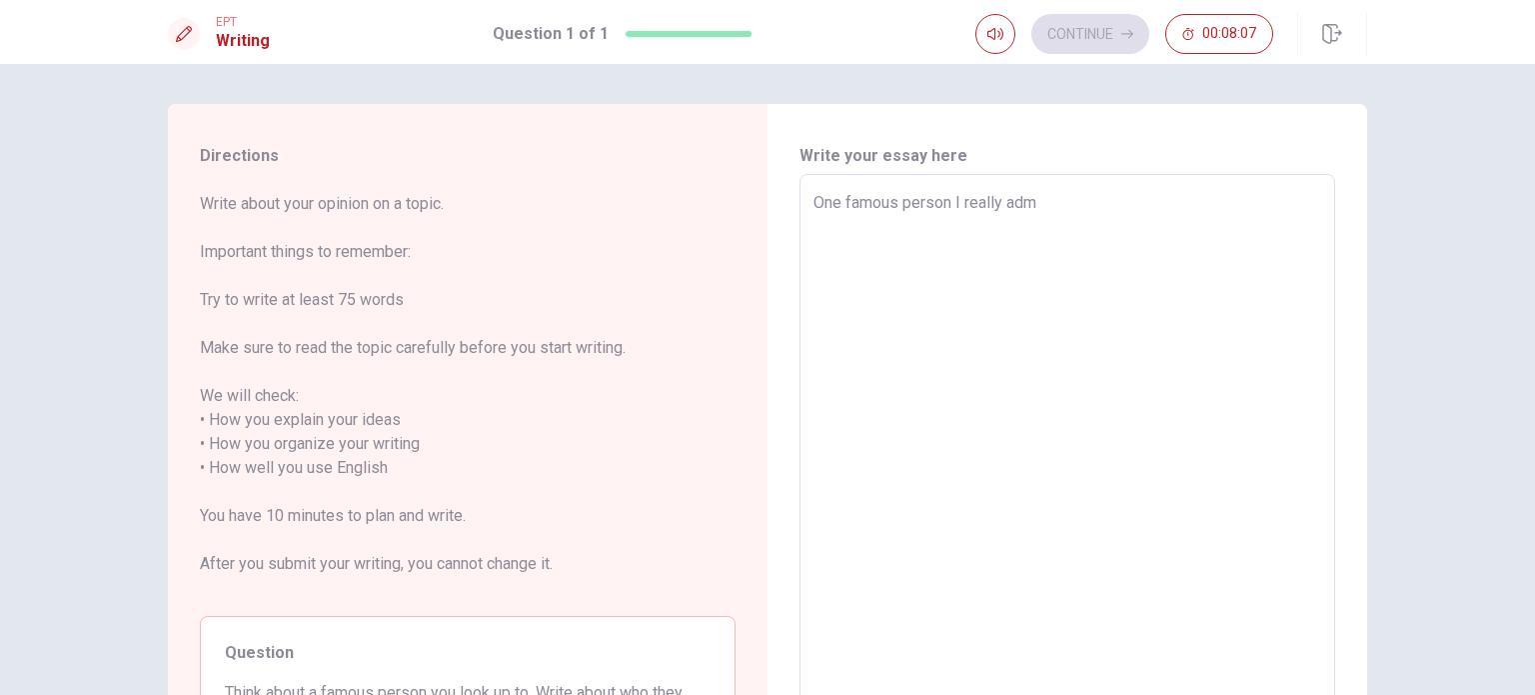
type textarea "x"
type textarea "One famous person I really admi"
type textarea "x"
type textarea "One famous person I really [PERSON_NAME]"
type textarea "x"
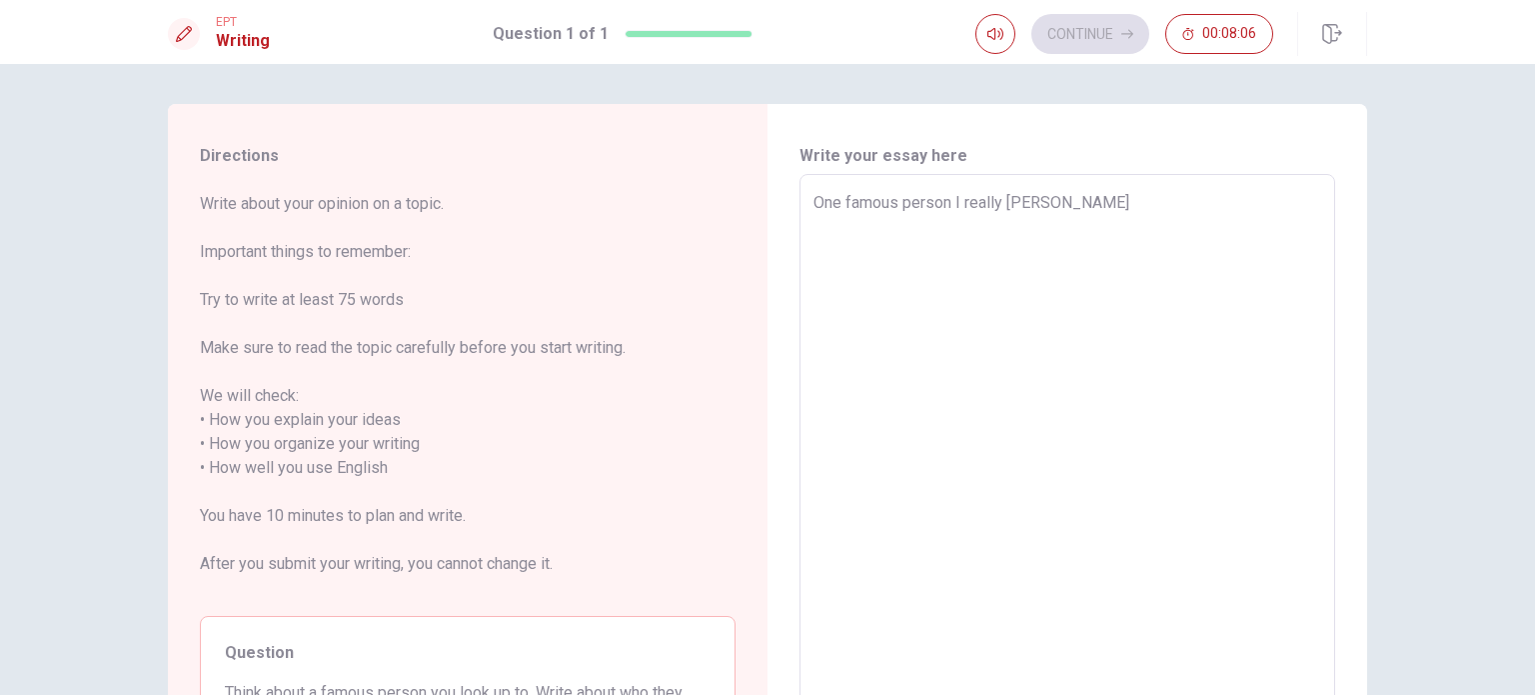
type textarea "One famous person I really admire"
type textarea "x"
type textarea "One famous person I really admire"
type textarea "x"
type textarea "One famous person I really admire i"
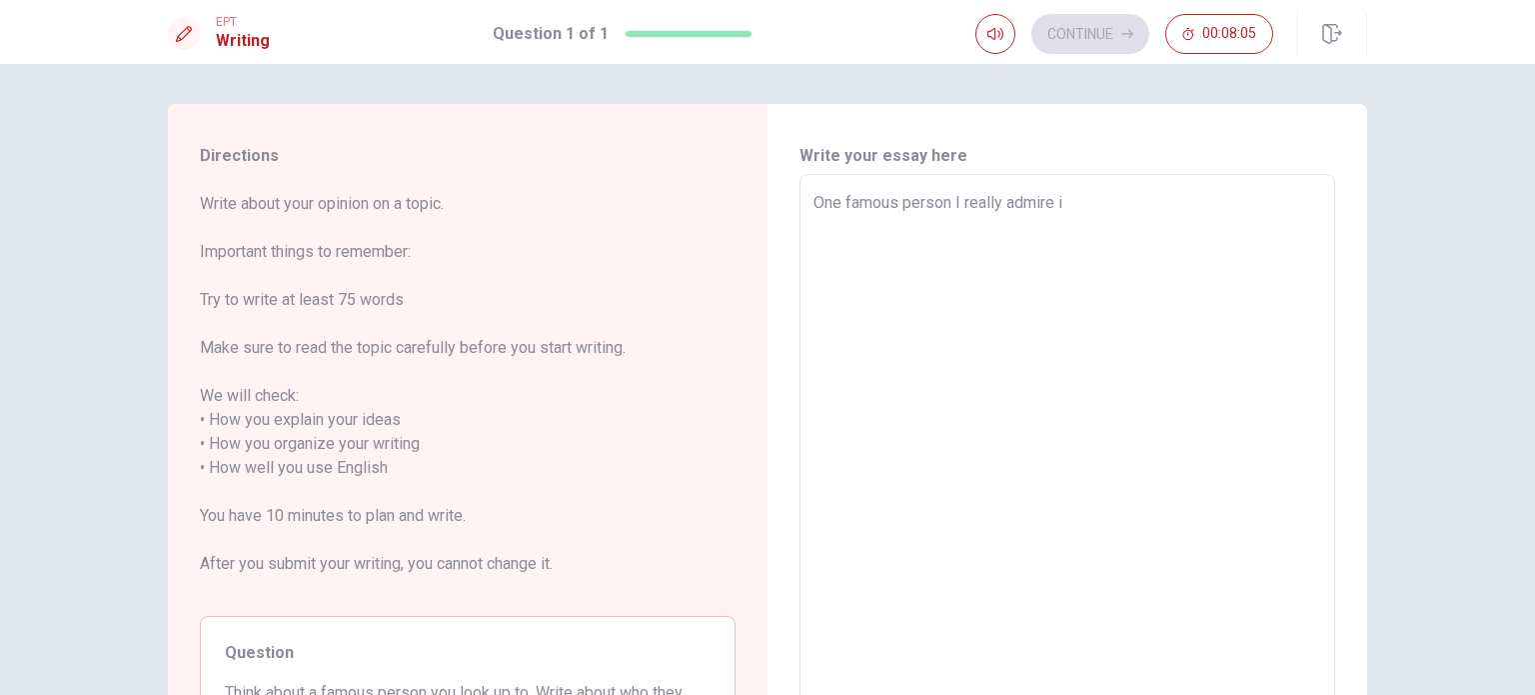
type textarea "x"
type textarea "One famous person I really admire is"
type textarea "x"
type textarea "One famous person I really admire is"
type textarea "x"
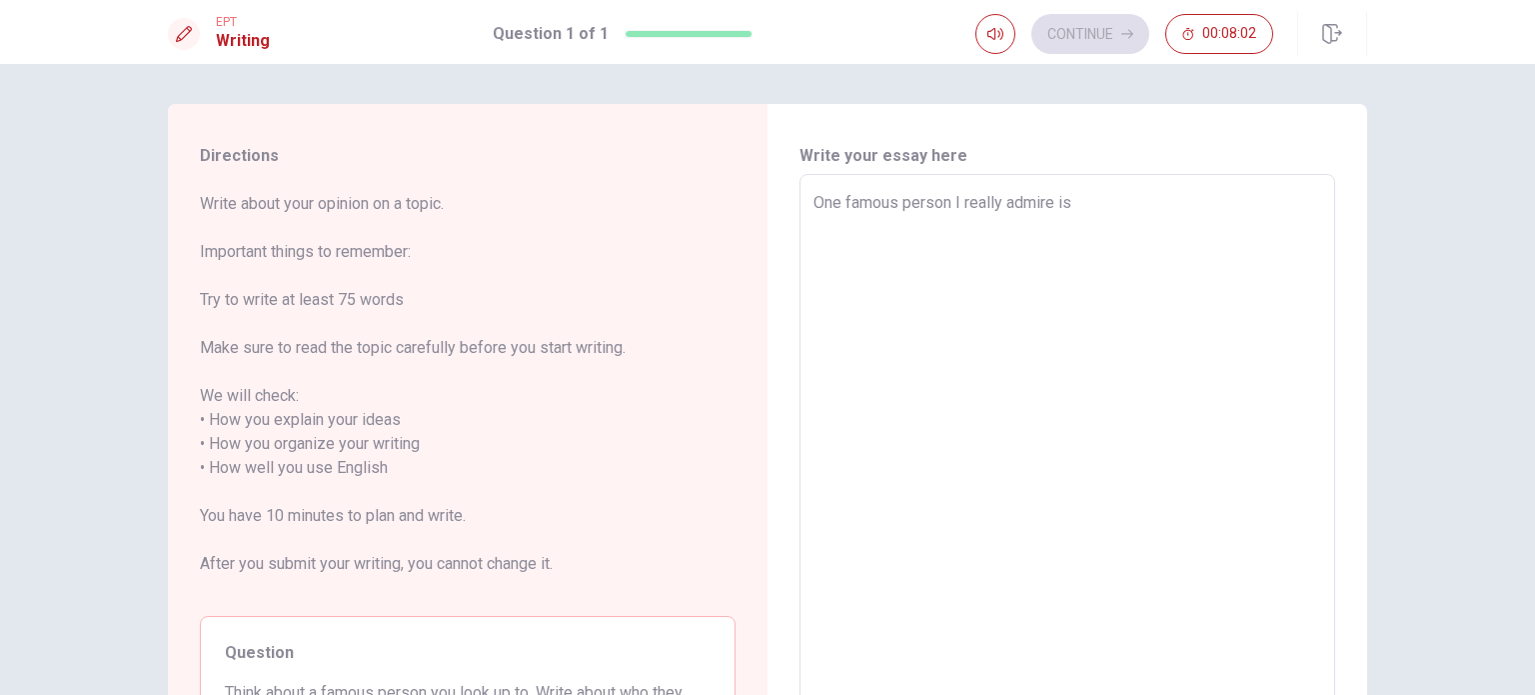
type textarea "One famous person I really admire is M"
type textarea "x"
type textarea "One famous person I really admire is [PERSON_NAME]"
type textarea "x"
type textarea "One famous person I really admire is [PERSON_NAME]"
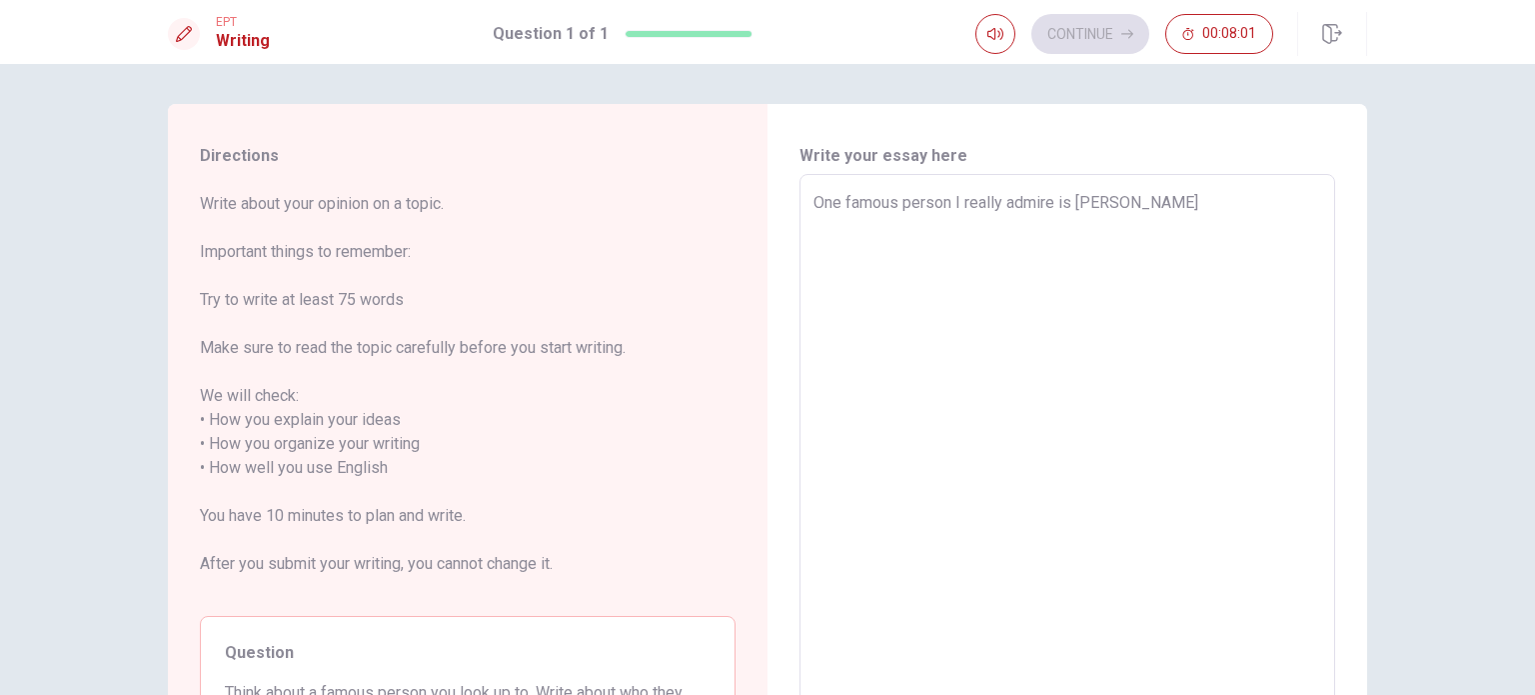
type textarea "x"
type textarea "One famous person I really admire is [PERSON_NAME]"
type textarea "x"
type textarea "One famous person I really admire is [PERSON_NAME]"
type textarea "x"
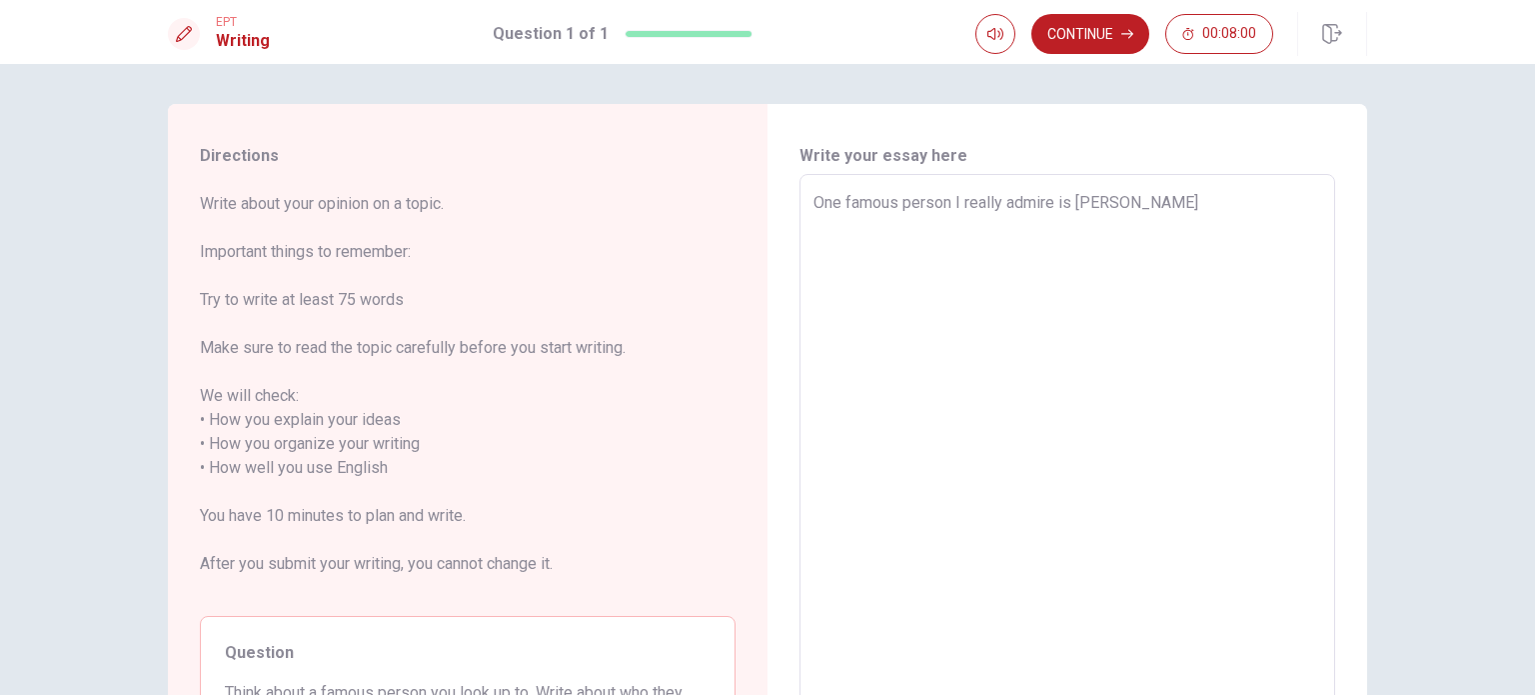
type textarea "One famous person I really admire is [GEOGRAPHIC_DATA]"
type textarea "x"
type textarea "One famous person I really admire is [GEOGRAPHIC_DATA]"
type textarea "x"
type textarea "One famous person I really admire is [PERSON_NAME] Y"
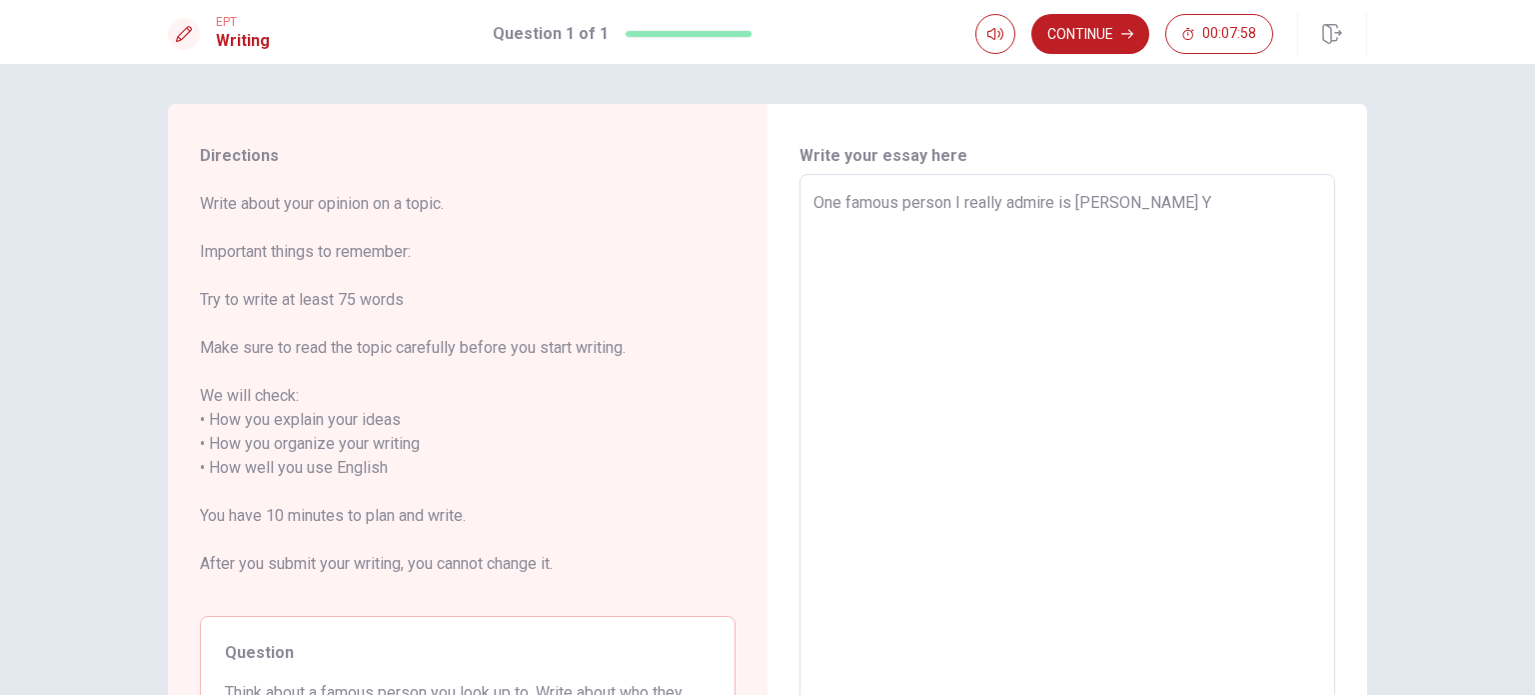
type textarea "x"
type textarea "One famous person I really admire is [PERSON_NAME]"
type textarea "x"
type textarea "One famous person I really admire is [PERSON_NAME] You"
type textarea "x"
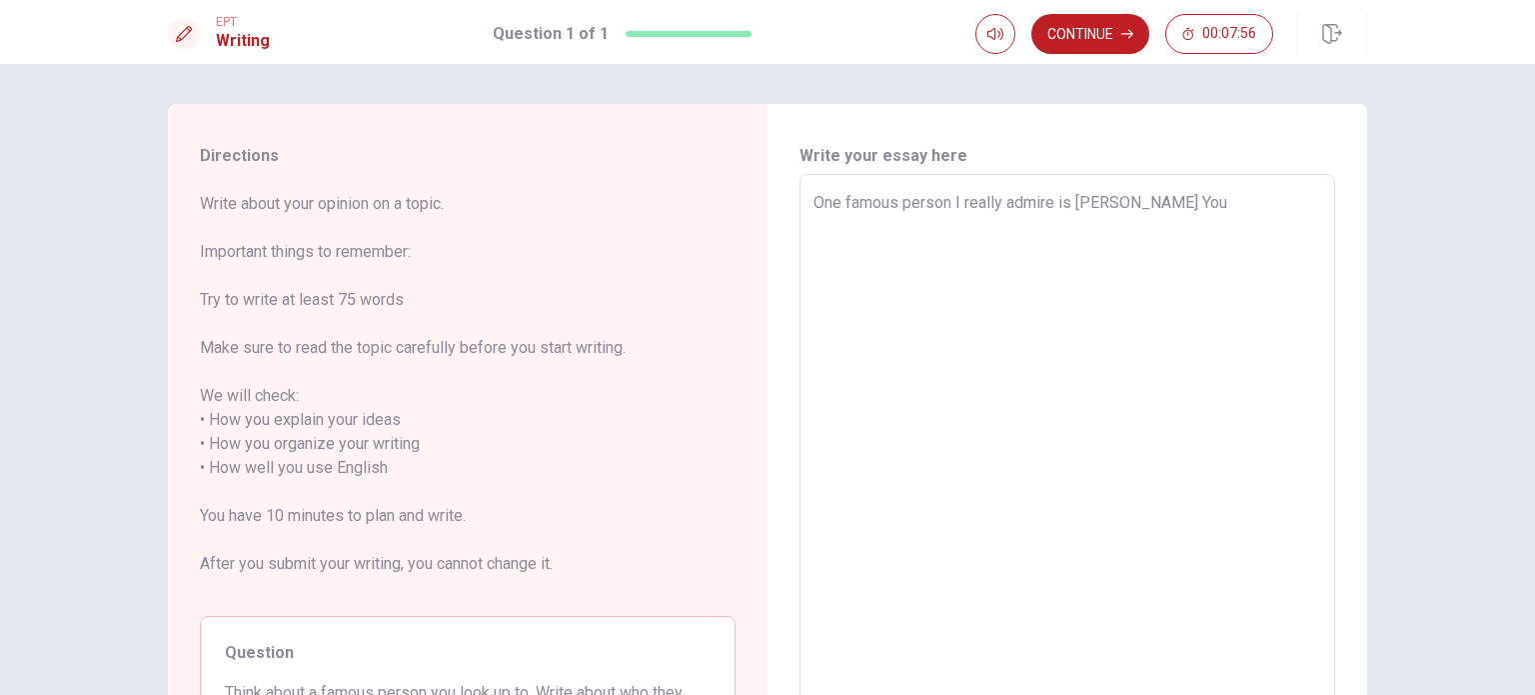
type textarea "One famous person I really admire is [PERSON_NAME] Yous"
type textarea "x"
type textarea "One famous person I really admire is [PERSON_NAME]"
type textarea "x"
type textarea "One famous person I really admire is [PERSON_NAME]"
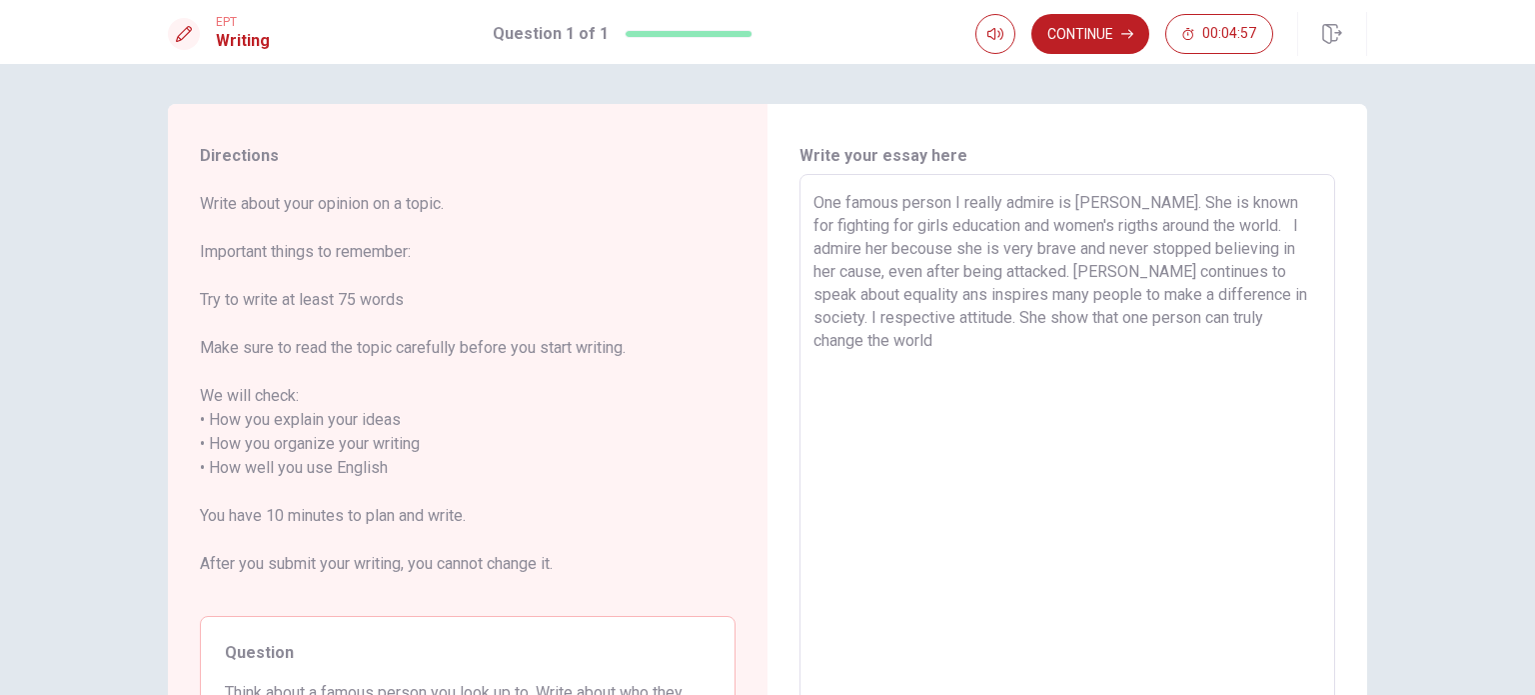
click at [936, 225] on textarea "One famous person I really admire is [PERSON_NAME]. She is known for fighting f…" at bounding box center [1068, 468] width 508 height 555
click at [1148, 230] on textarea "One famous person I really admire is [PERSON_NAME]. She is known for fighting f…" at bounding box center [1068, 468] width 508 height 555
click at [917, 251] on textarea "One famous person I really admire is [PERSON_NAME]. She is known for fighting f…" at bounding box center [1068, 468] width 508 height 555
click at [892, 299] on textarea "One famous person I really admire is [PERSON_NAME]. She is known for fighting f…" at bounding box center [1068, 468] width 508 height 555
click at [879, 313] on textarea "One famous person I really admire is [PERSON_NAME]. She is known for fighting f…" at bounding box center [1068, 468] width 508 height 555
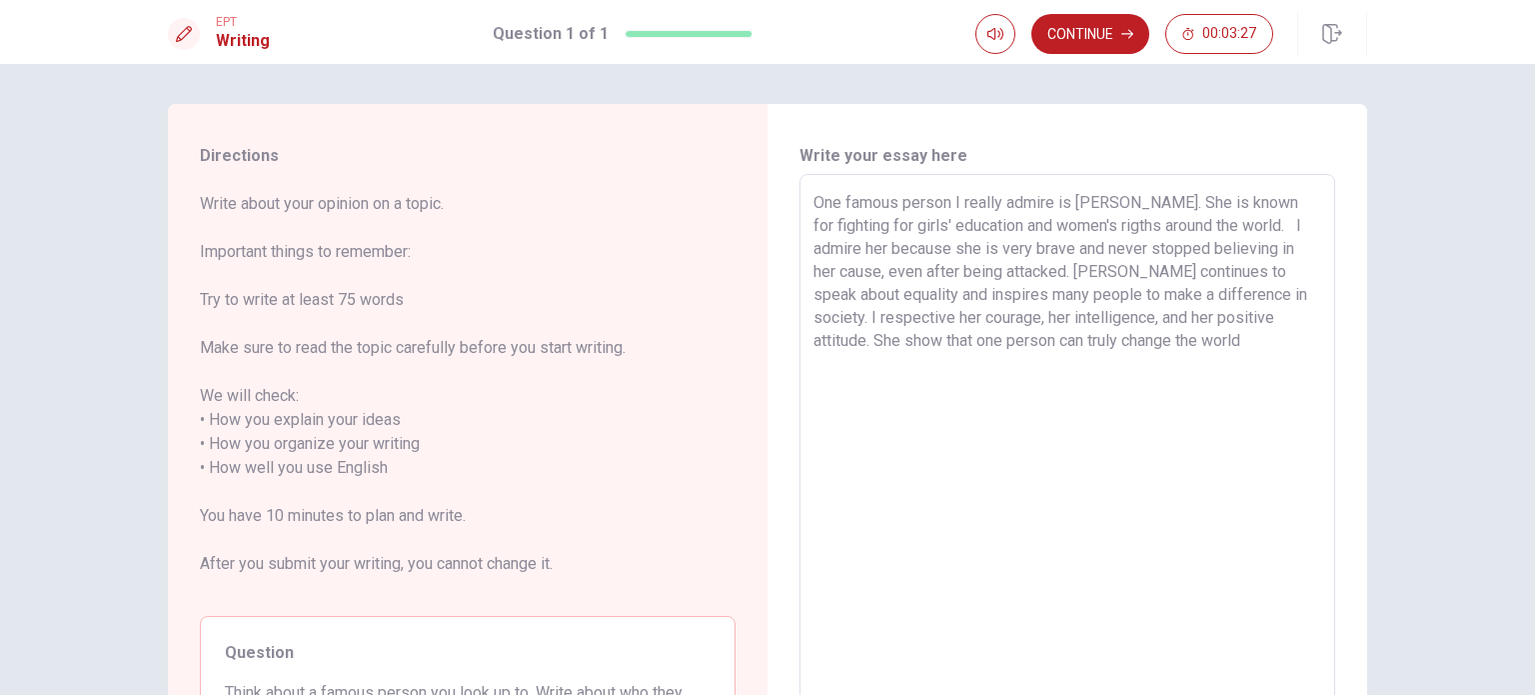
click at [847, 339] on textarea "One famous person I really admire is [PERSON_NAME]. She is known for fighting f…" at bounding box center [1068, 468] width 508 height 555
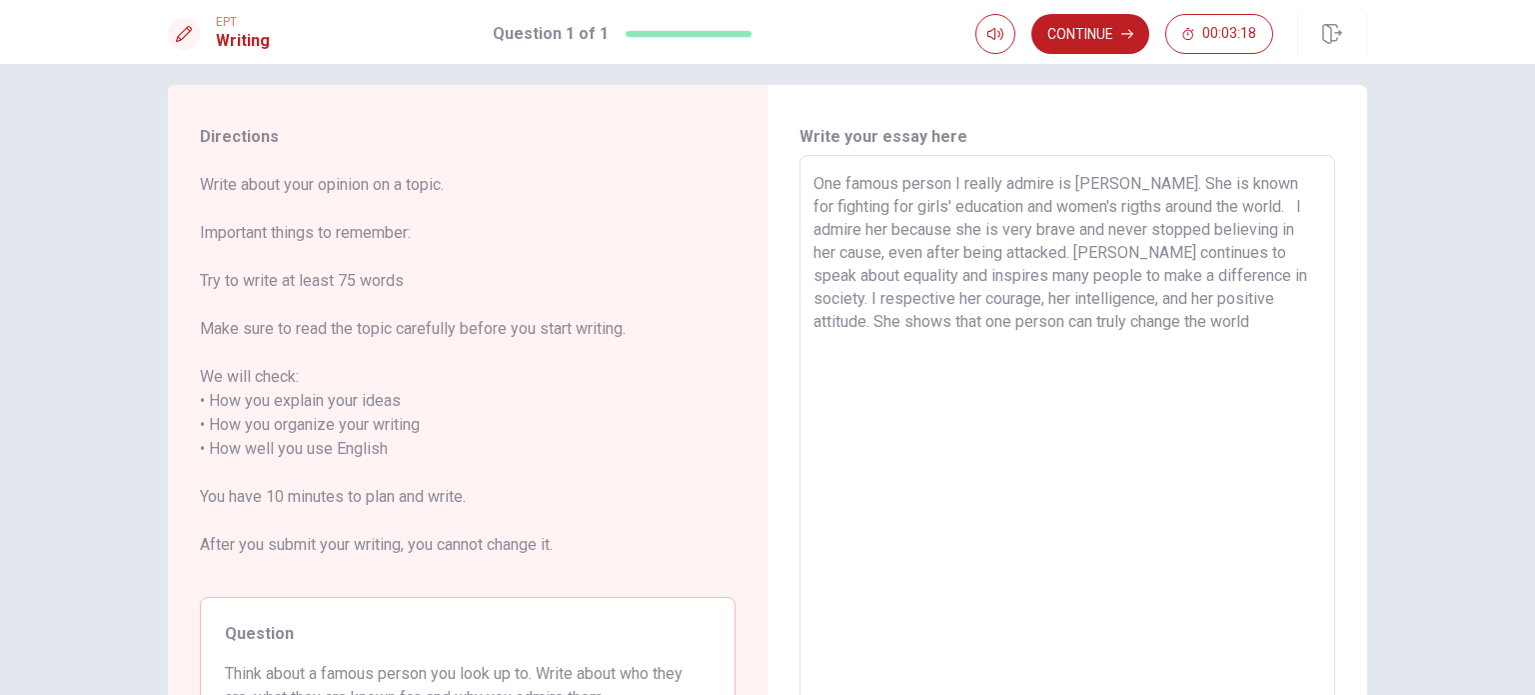
scroll to position [20, 0]
click at [1179, 314] on textarea "One famous person I really admire is [PERSON_NAME]. She is known for fighting f…" at bounding box center [1068, 448] width 508 height 555
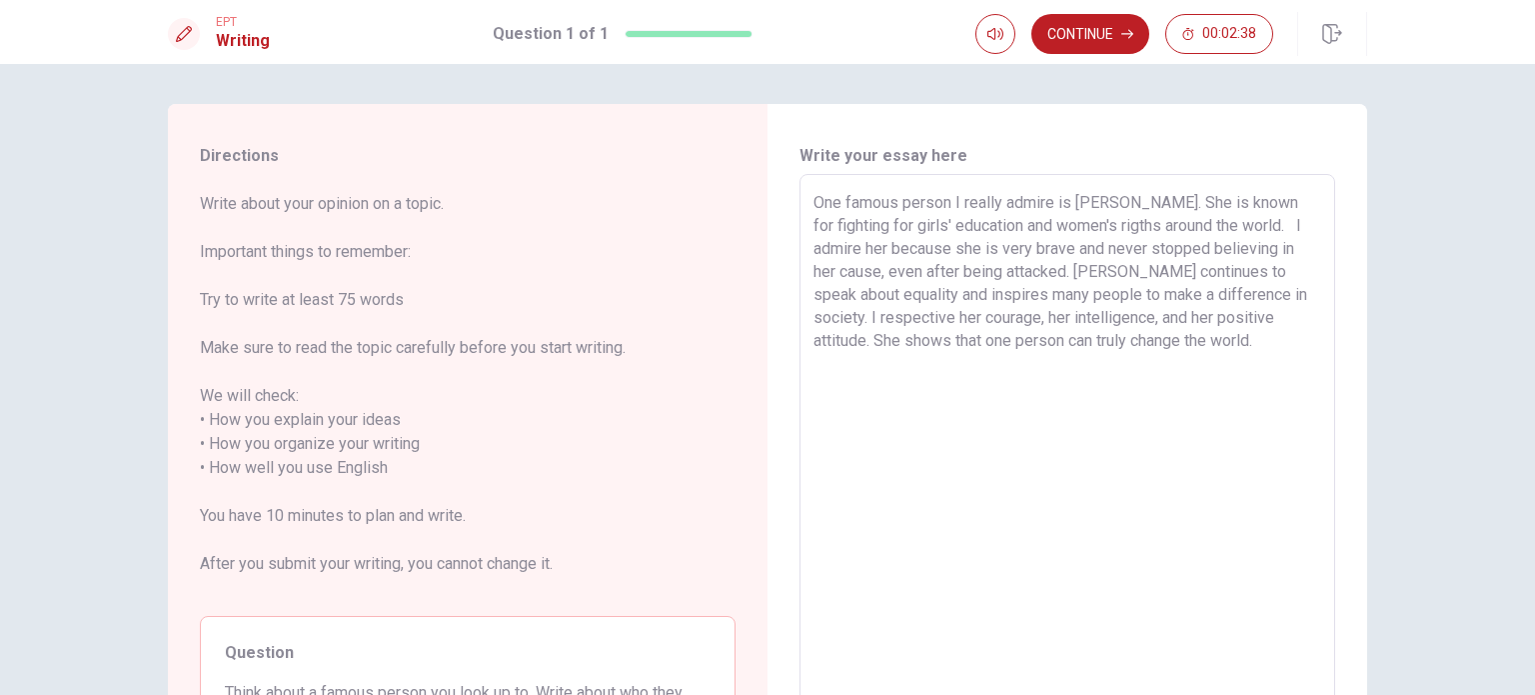
drag, startPoint x: 832, startPoint y: 223, endPoint x: 890, endPoint y: 219, distance: 58.1
click at [890, 219] on textarea "One famous person I really admire is [PERSON_NAME]. She is known for fighting f…" at bounding box center [1068, 468] width 508 height 555
click at [1301, 226] on textarea "One famous person I really admire is [PERSON_NAME]. She is known for fighting f…" at bounding box center [1068, 468] width 508 height 555
click at [880, 317] on textarea "One famous person I really admire is [PERSON_NAME]. She is known for fighting f…" at bounding box center [1068, 468] width 508 height 555
click at [1109, 42] on button "Continue" at bounding box center [1090, 34] width 118 height 40
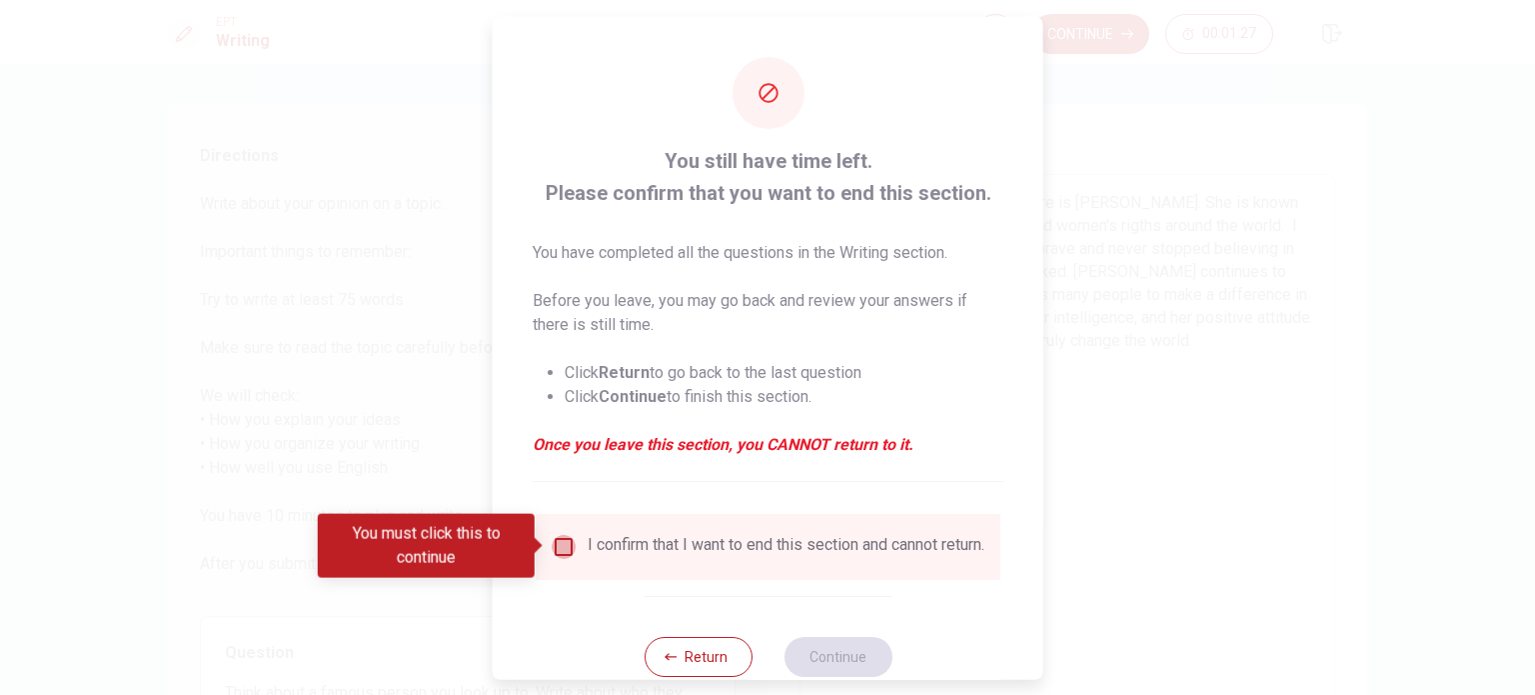
click at [552, 544] on input "You must click this to continue" at bounding box center [564, 546] width 24 height 24
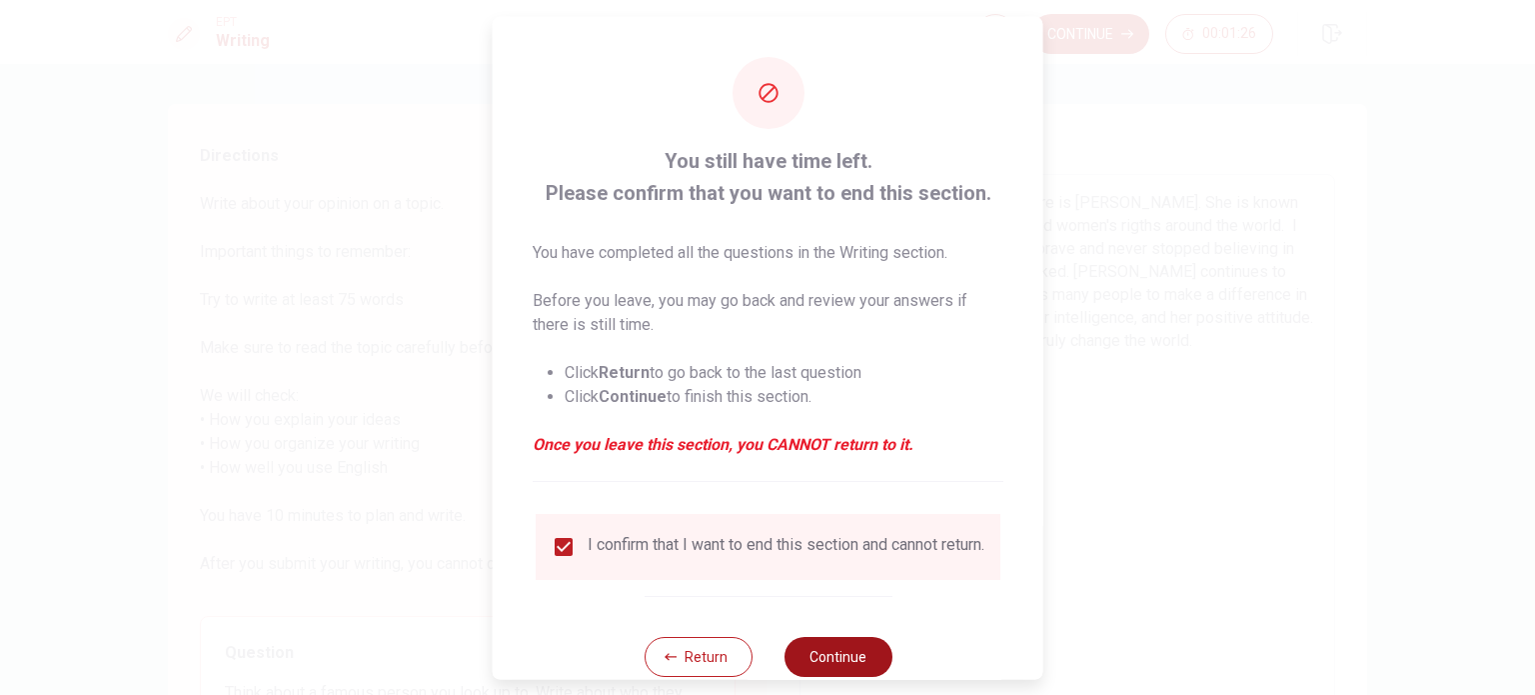
click at [824, 671] on button "Continue" at bounding box center [838, 656] width 108 height 40
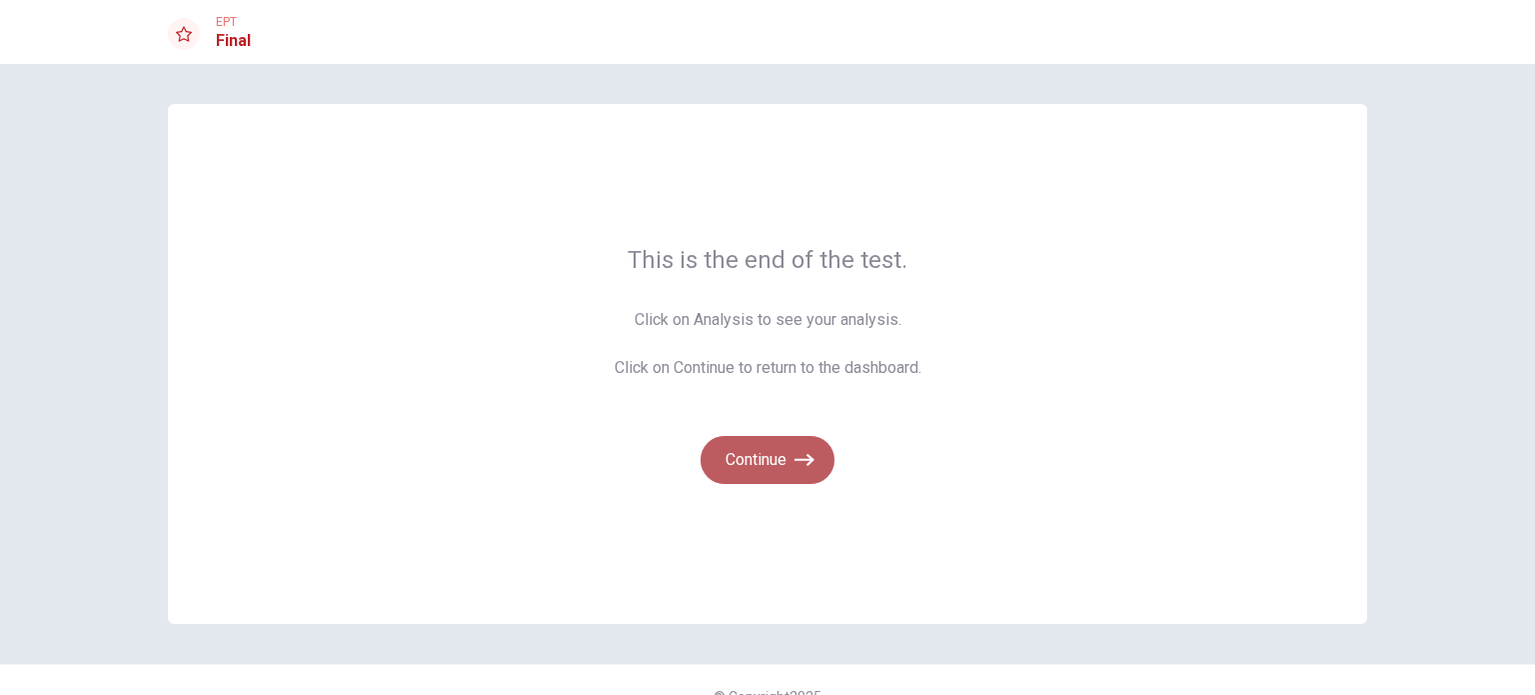
click at [788, 470] on button "Continue" at bounding box center [768, 460] width 134 height 48
